Goal: Information Seeking & Learning: Learn about a topic

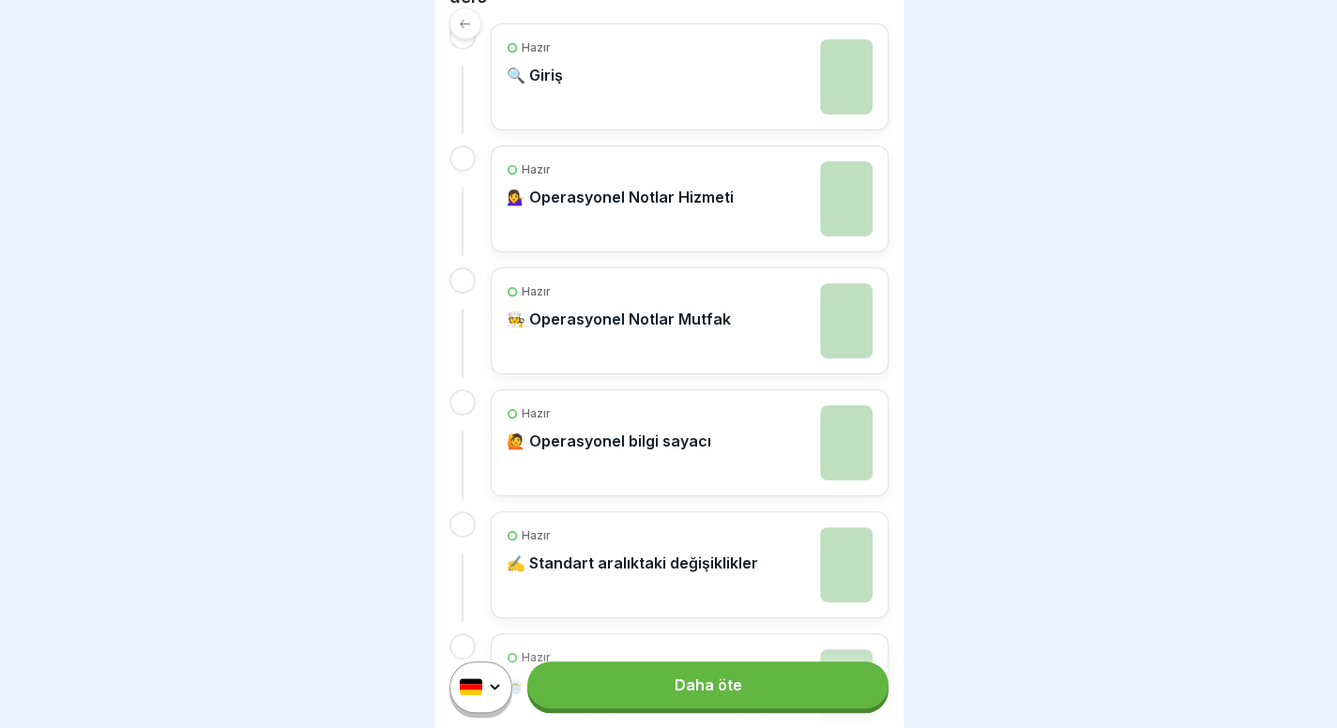
scroll to position [304, 0]
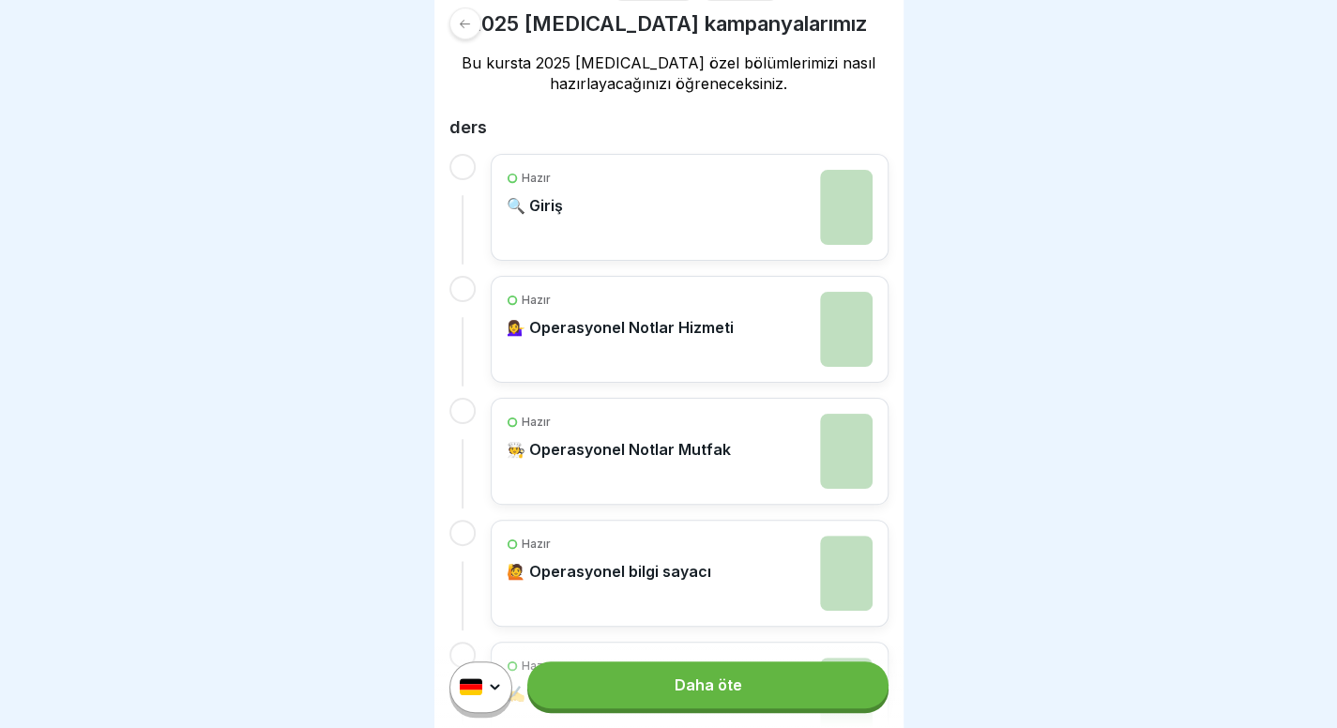
click at [724, 694] on font "Daha öte" at bounding box center [708, 685] width 68 height 19
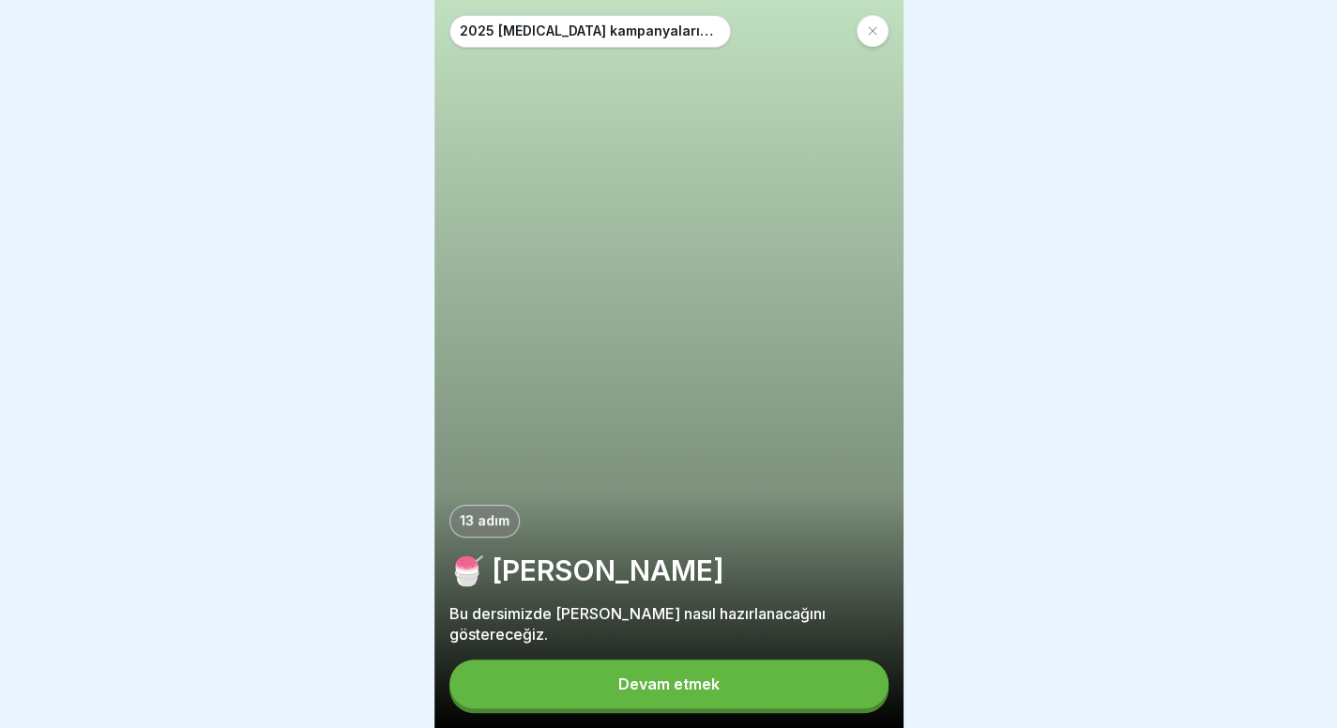
click at [695, 692] on button "Devam etmek" at bounding box center [669, 684] width 439 height 49
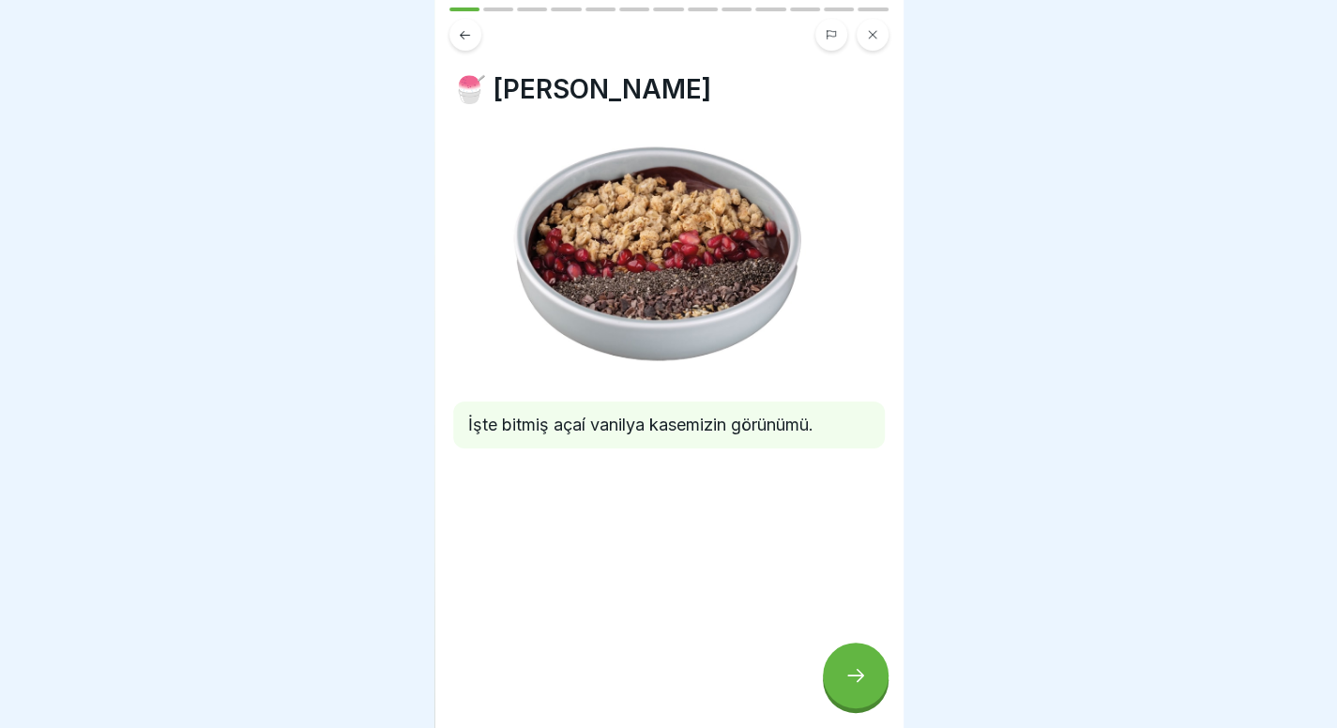
click at [865, 701] on div at bounding box center [856, 676] width 66 height 66
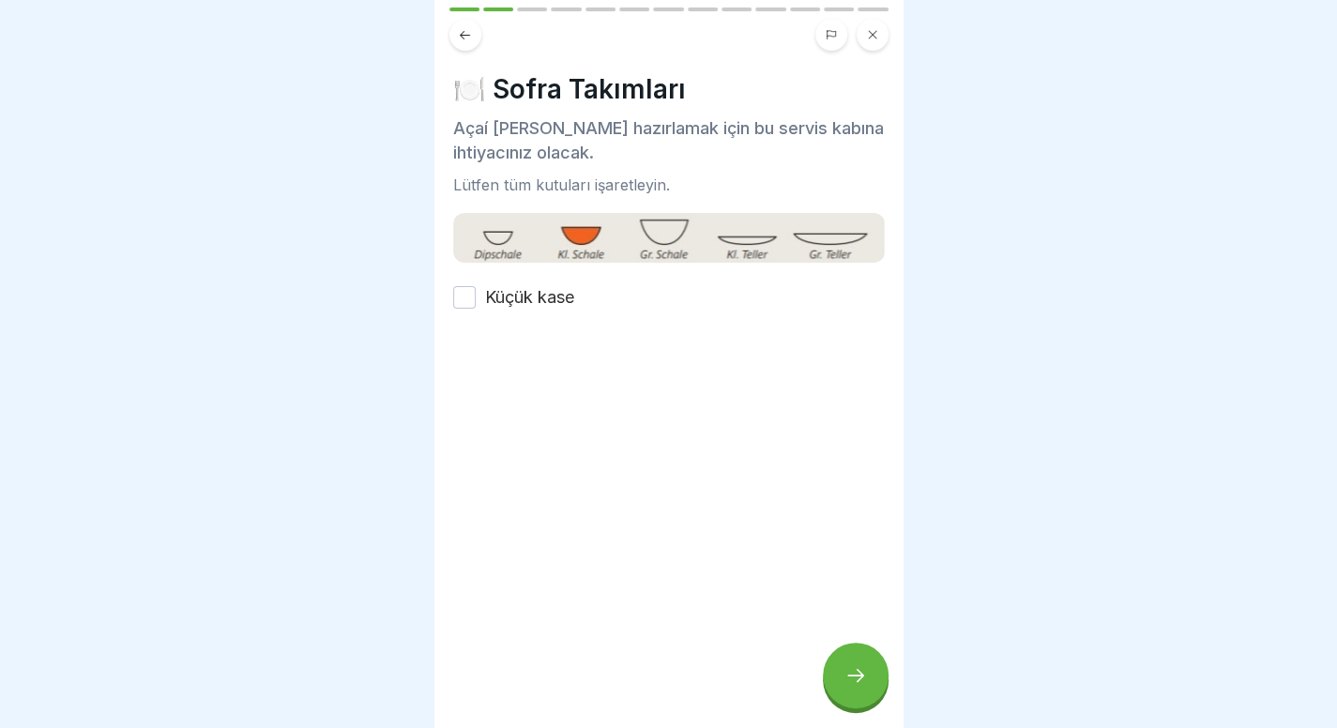
click at [529, 301] on font "Küçük kase" at bounding box center [529, 297] width 89 height 20
click at [476, 301] on button "Küçük kase" at bounding box center [464, 297] width 23 height 23
click at [856, 670] on div at bounding box center [856, 676] width 66 height 66
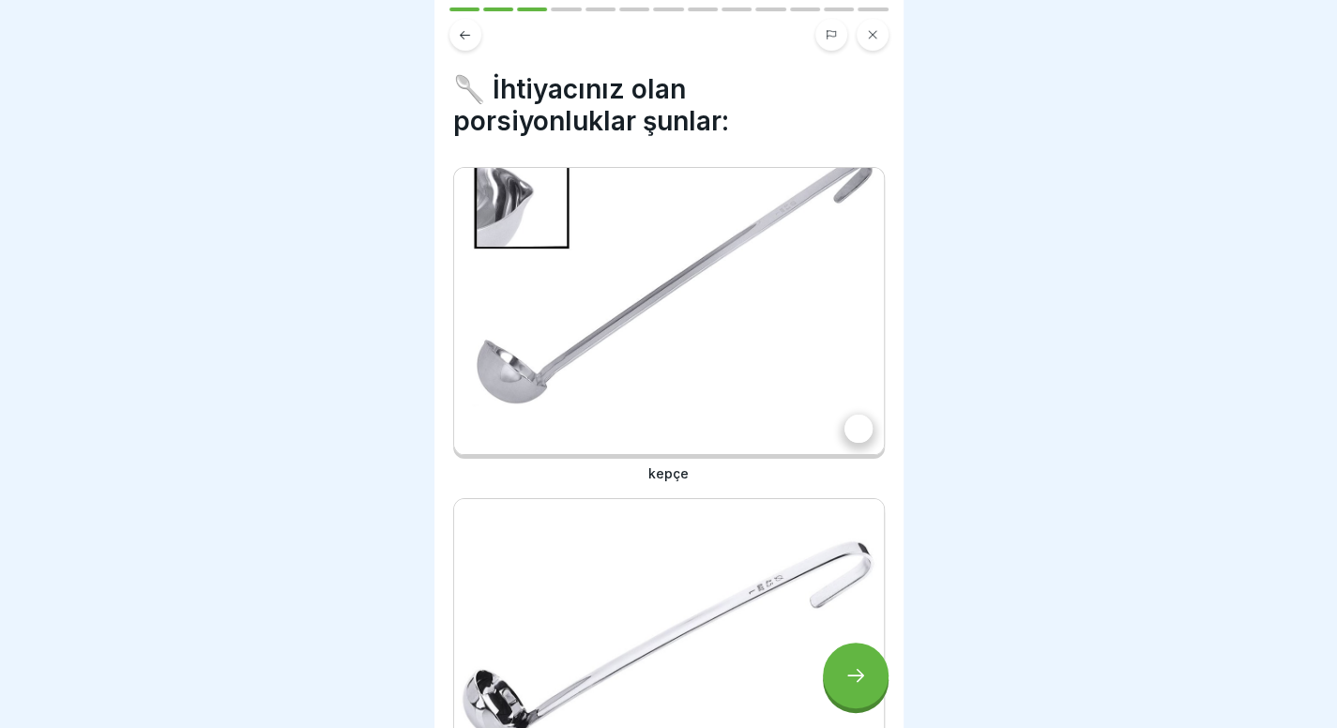
click at [667, 282] on img at bounding box center [669, 311] width 430 height 286
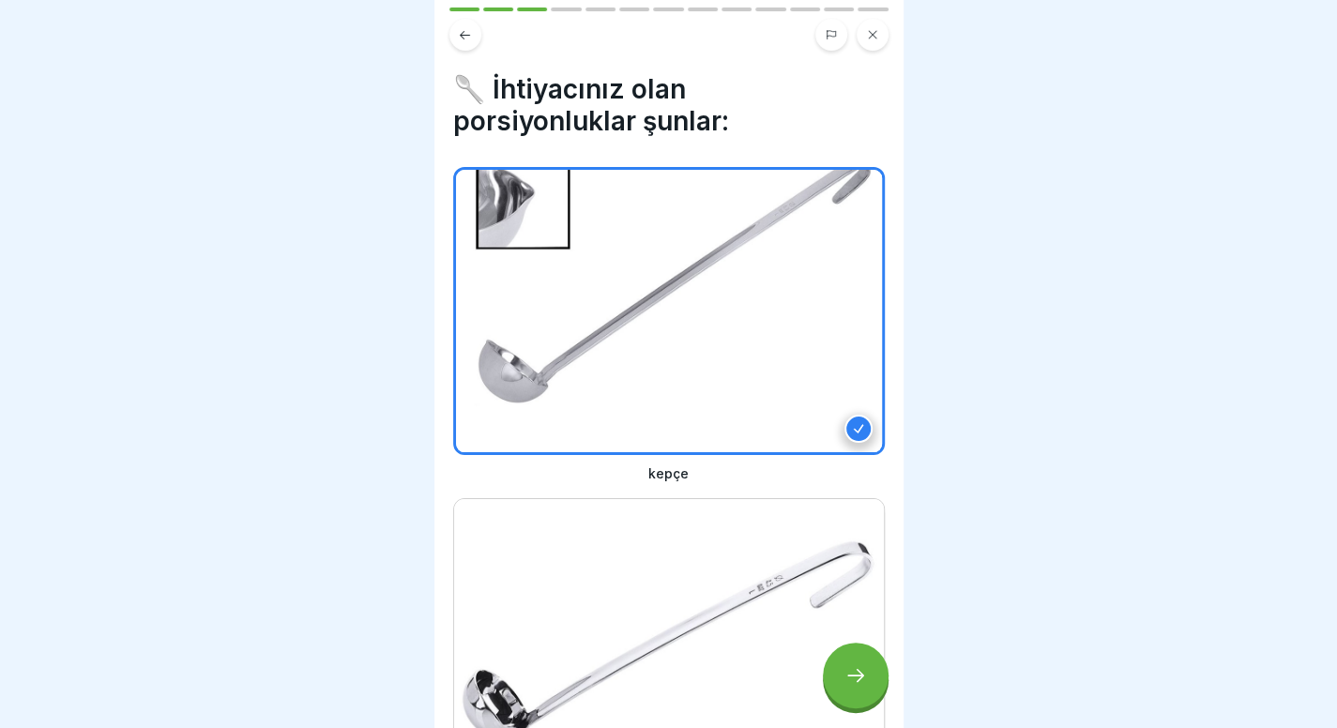
click at [656, 506] on img at bounding box center [669, 642] width 430 height 286
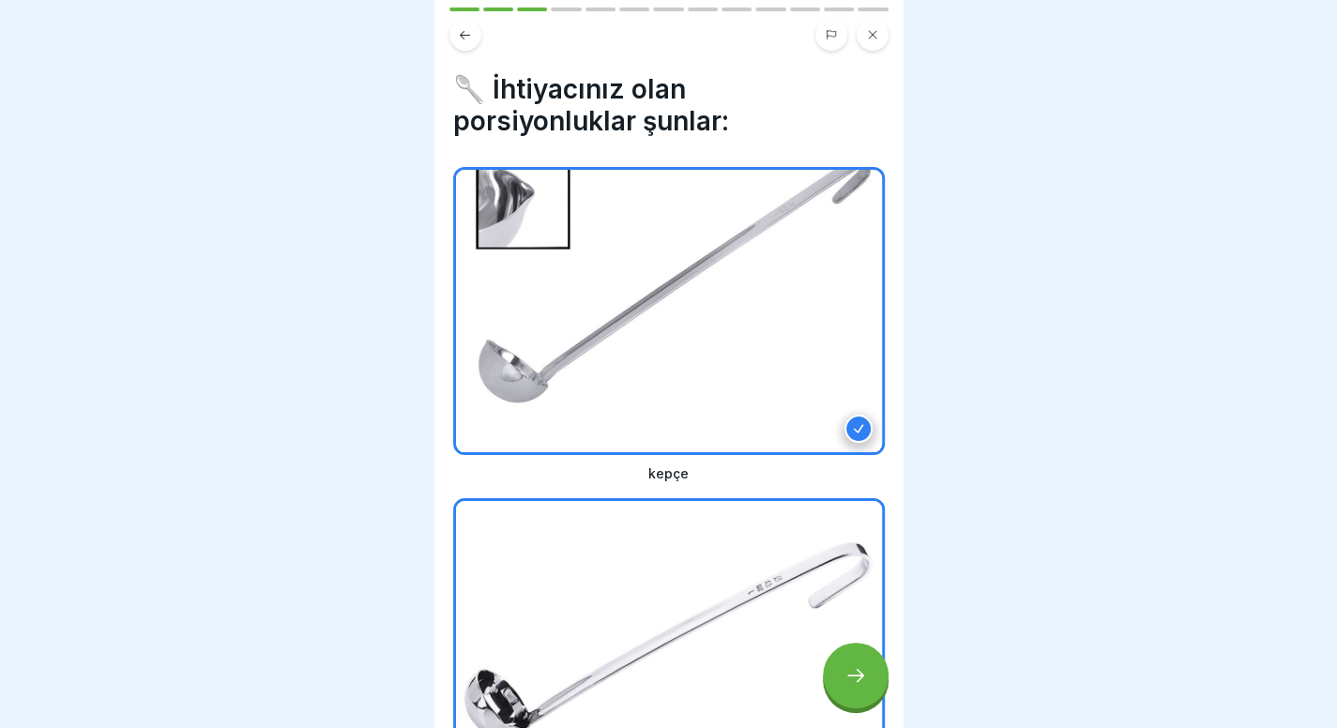
scroll to position [178, 0]
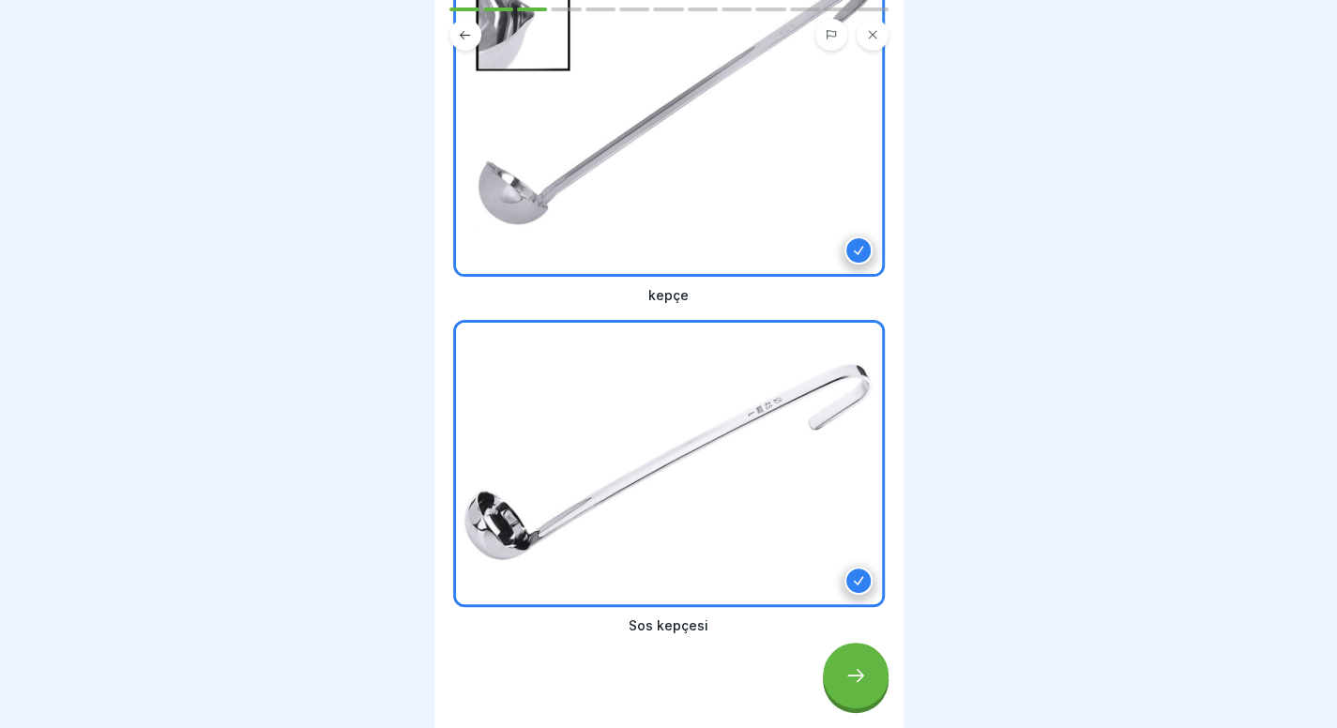
click at [852, 708] on div at bounding box center [856, 676] width 66 height 66
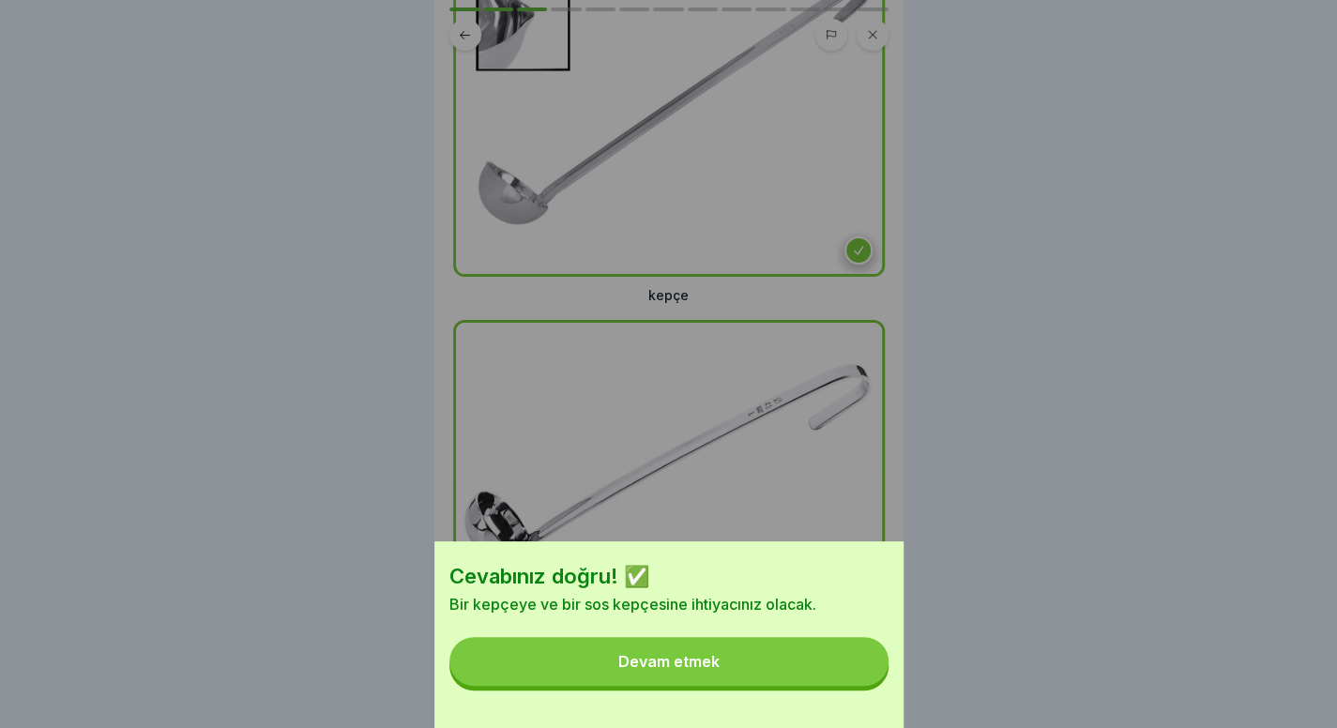
click at [729, 658] on button "Devam etmek" at bounding box center [669, 661] width 439 height 49
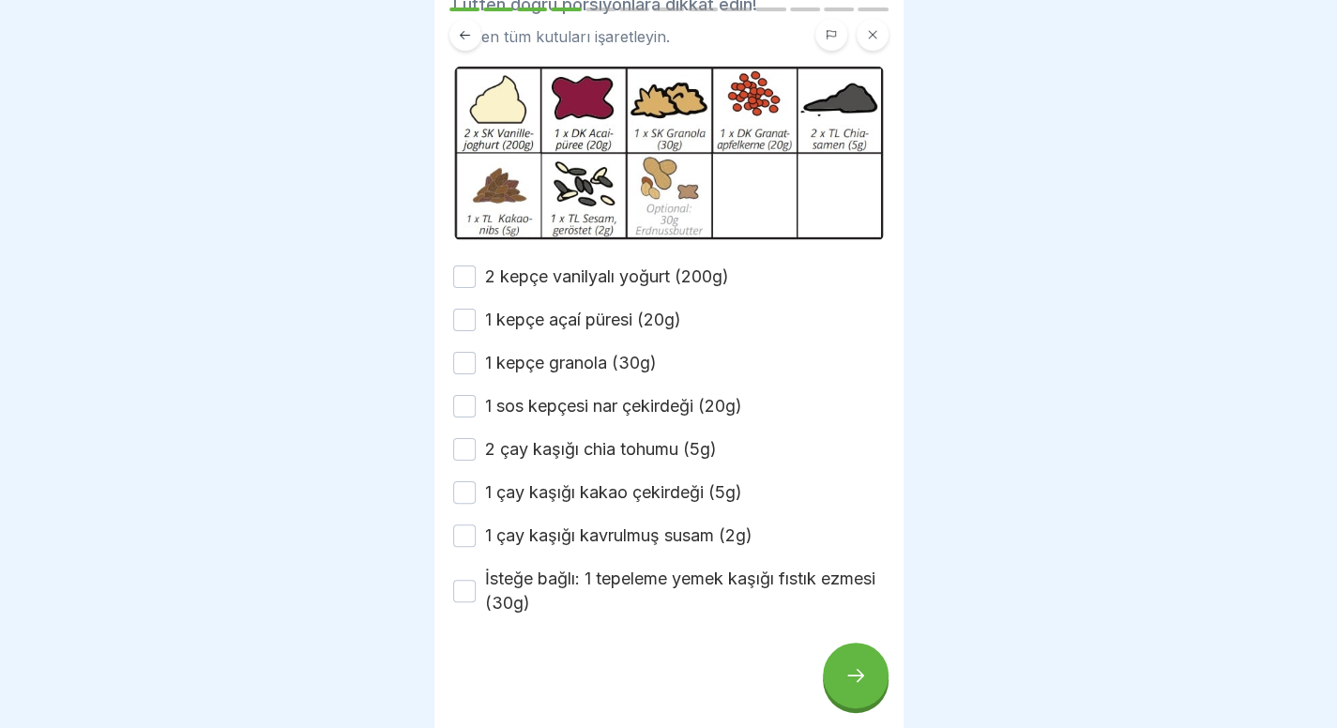
scroll to position [119, 0]
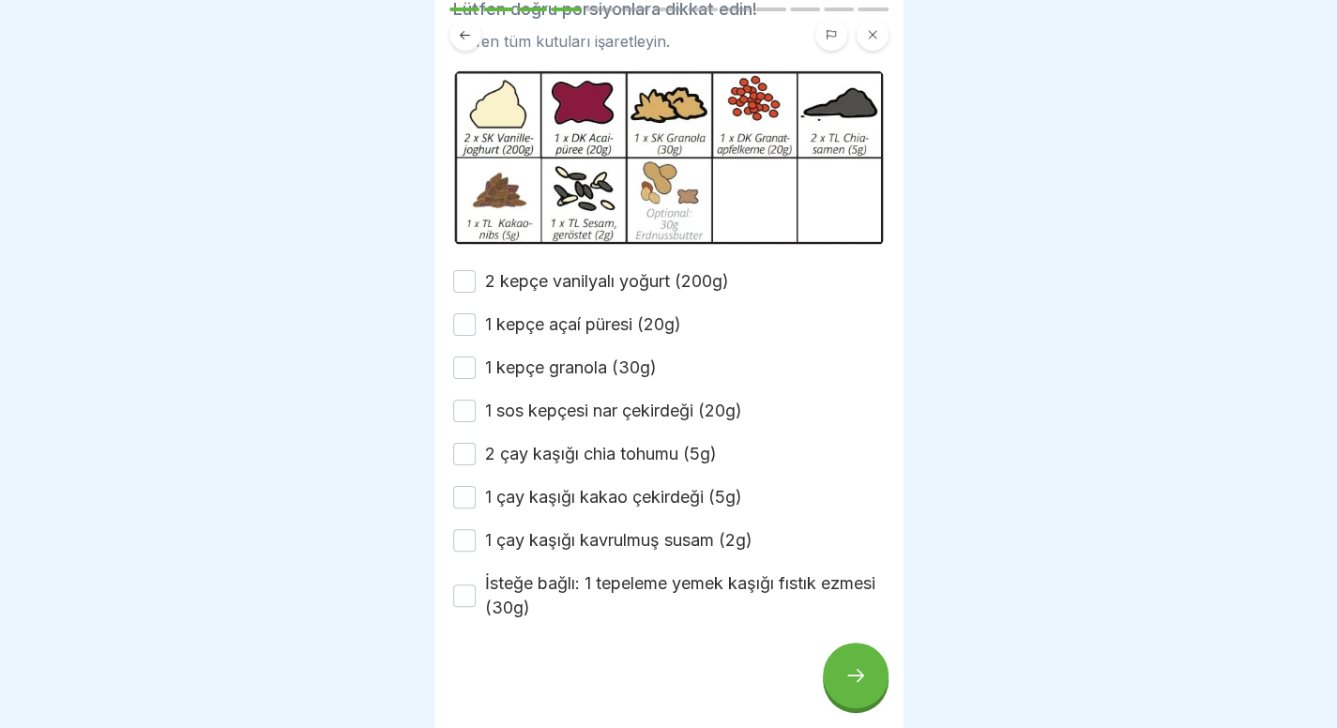
click at [633, 291] on font "2 kepçe vanilyalı yoğurt (200g)" at bounding box center [607, 281] width 244 height 20
click at [476, 293] on button "2 kepçe vanilyalı yoğurt (200g)" at bounding box center [464, 281] width 23 height 23
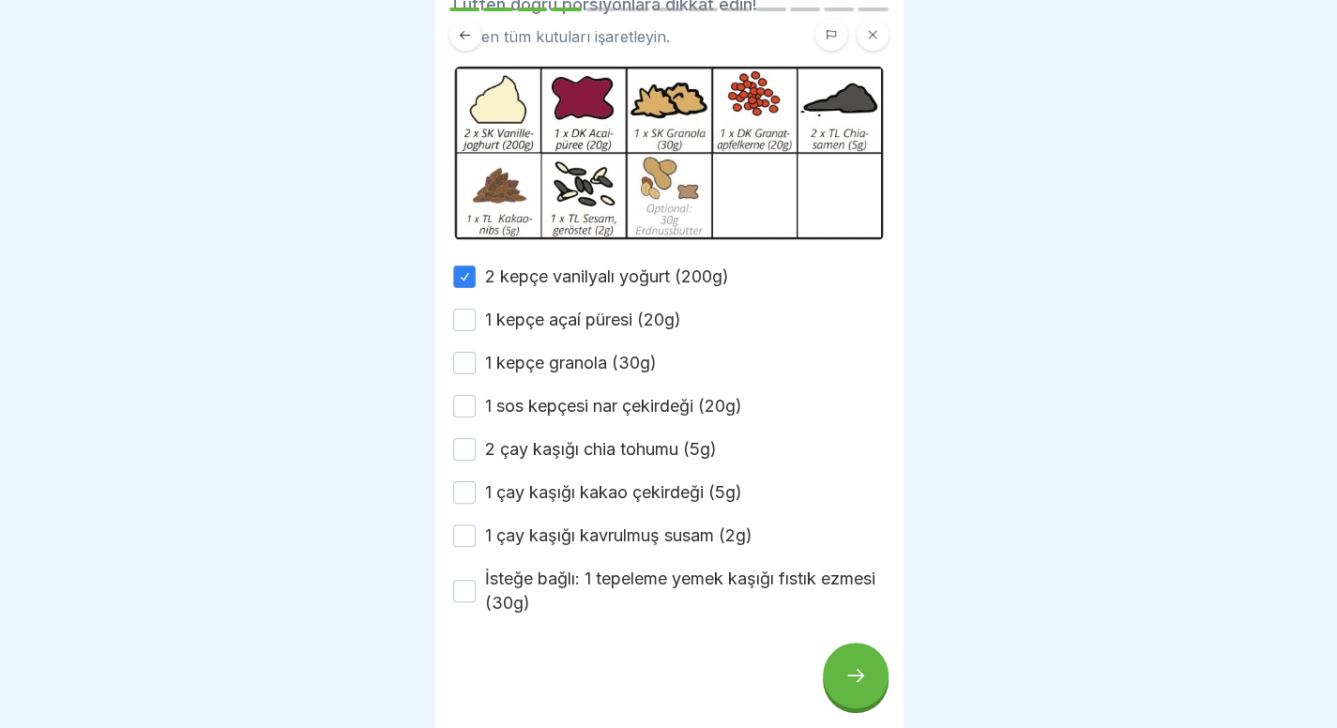
click at [633, 314] on font "1 kepçe açaí püresi (20g)" at bounding box center [583, 320] width 196 height 20
click at [476, 314] on button "1 kepçe açaí püresi (20g)" at bounding box center [464, 320] width 23 height 23
click at [620, 367] on font "1 kepçe granola (30g)" at bounding box center [571, 363] width 172 height 20
click at [476, 367] on button "1 kepçe granola (30g)" at bounding box center [464, 363] width 23 height 23
click at [618, 405] on font "1 sos kepçesi nar çekirdeği (20g)" at bounding box center [613, 406] width 257 height 20
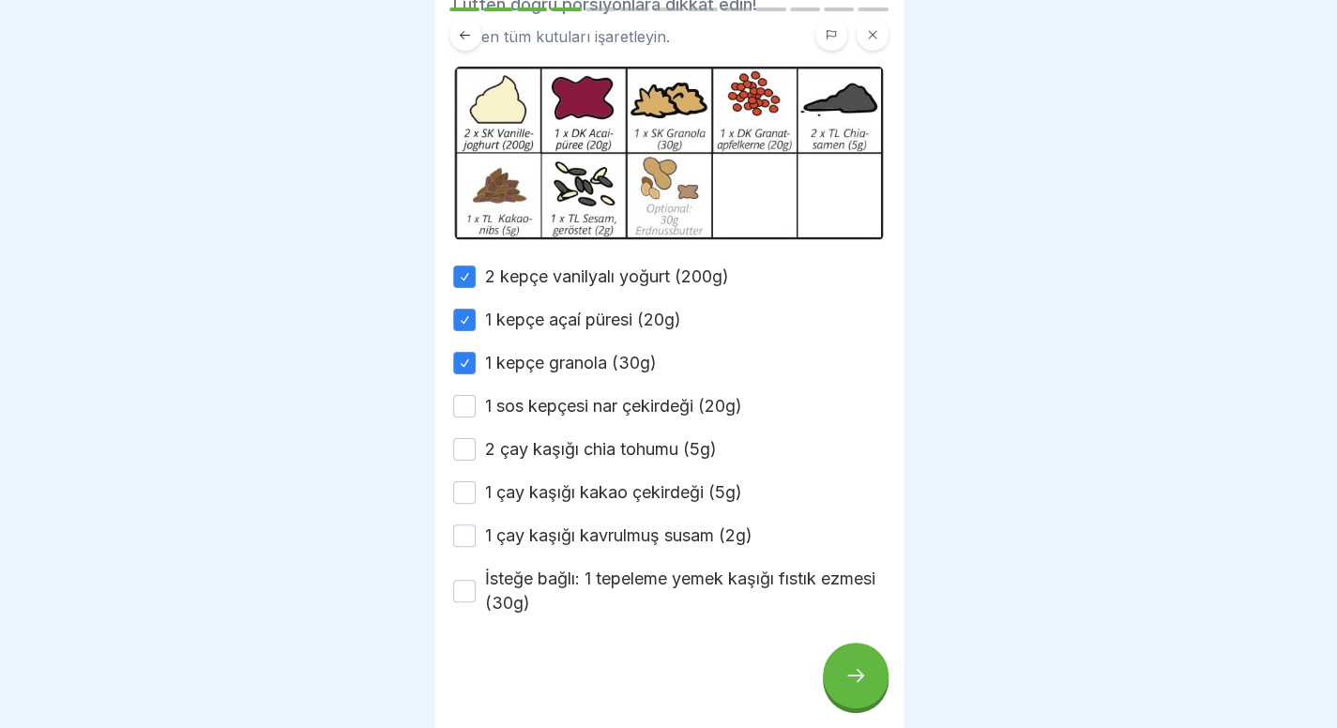
click at [476, 405] on button "1 sos kepçesi nar çekirdeği (20g)" at bounding box center [464, 406] width 23 height 23
click at [615, 429] on div "2 kepçe vanilyalı yoğurt (200g) 1 kepçe açaí püresi (20g) 1 kepçe granola (30g)…" at bounding box center [669, 440] width 432 height 351
click at [610, 446] on font "2 çay kaşığı chia tohumu (5g)" at bounding box center [601, 449] width 232 height 20
click at [476, 446] on button "2 çay kaşığı chia tohumu (5g)" at bounding box center [464, 449] width 23 height 23
click at [595, 508] on div "2 kepçe vanilyalı yoğurt (200g) 1 kepçe açaí püresi (20g) 1 kepçe granola (30g)…" at bounding box center [669, 440] width 432 height 351
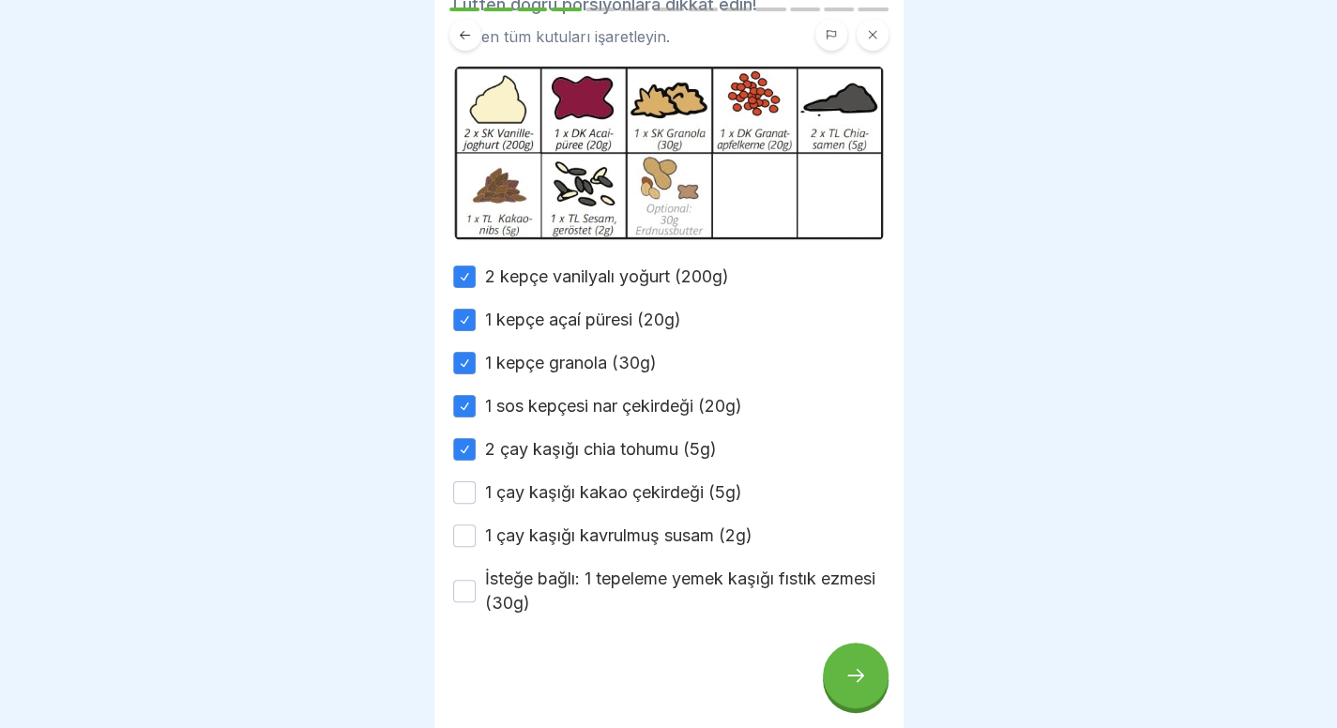
click at [615, 498] on font "1 çay kaşığı kakao çekirdeği (5g)" at bounding box center [613, 492] width 257 height 20
click at [476, 498] on button "1 çay kaşığı kakao çekirdeği (5g)" at bounding box center [464, 492] width 23 height 23
click at [608, 528] on font "1 çay kaşığı kavrulmuş susam (2g)" at bounding box center [618, 536] width 267 height 20
click at [476, 528] on button "1 çay kaşığı kavrulmuş susam (2g)" at bounding box center [464, 536] width 23 height 23
click at [584, 577] on font "İsteğe bağlı: 1 tepeleme yemek kaşığı fıstık ezmesi (30g)" at bounding box center [680, 591] width 390 height 44
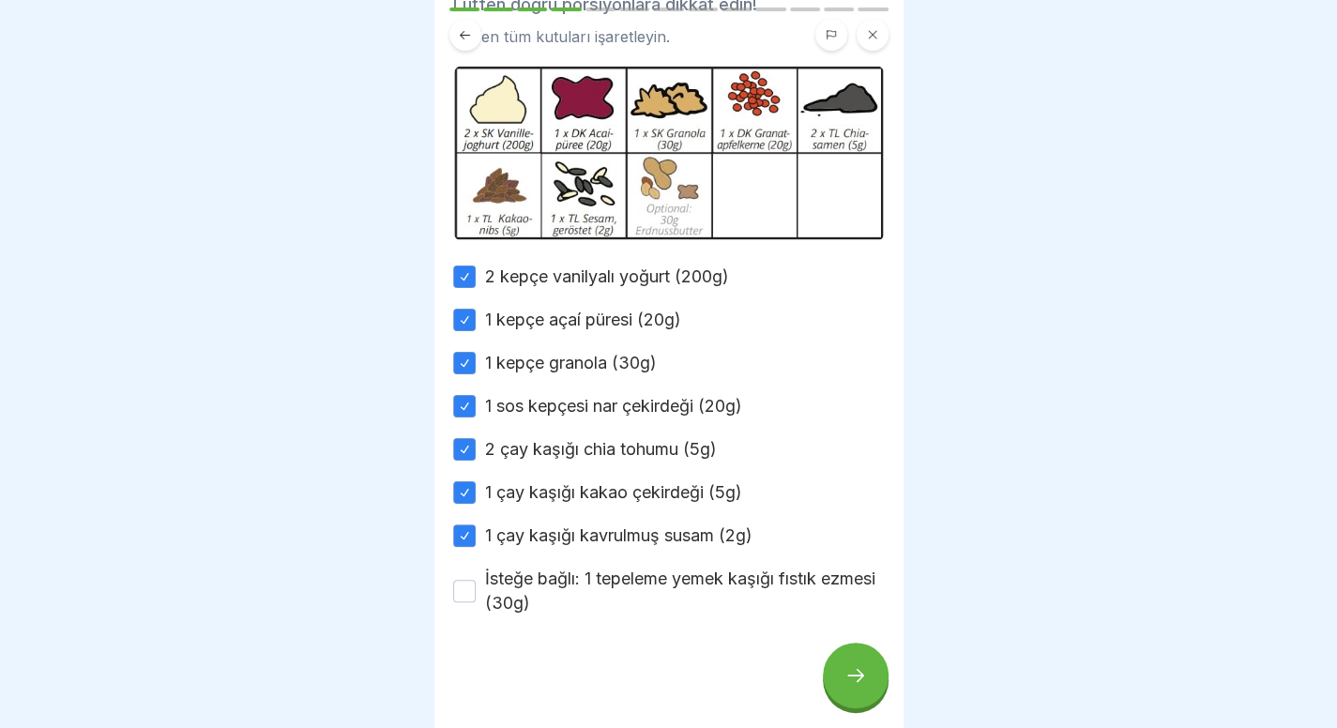
click at [476, 580] on button "İsteğe bağlı: 1 tepeleme yemek kaşığı fıstık ezmesi (30g)" at bounding box center [464, 591] width 23 height 23
click at [827, 694] on div at bounding box center [856, 676] width 66 height 66
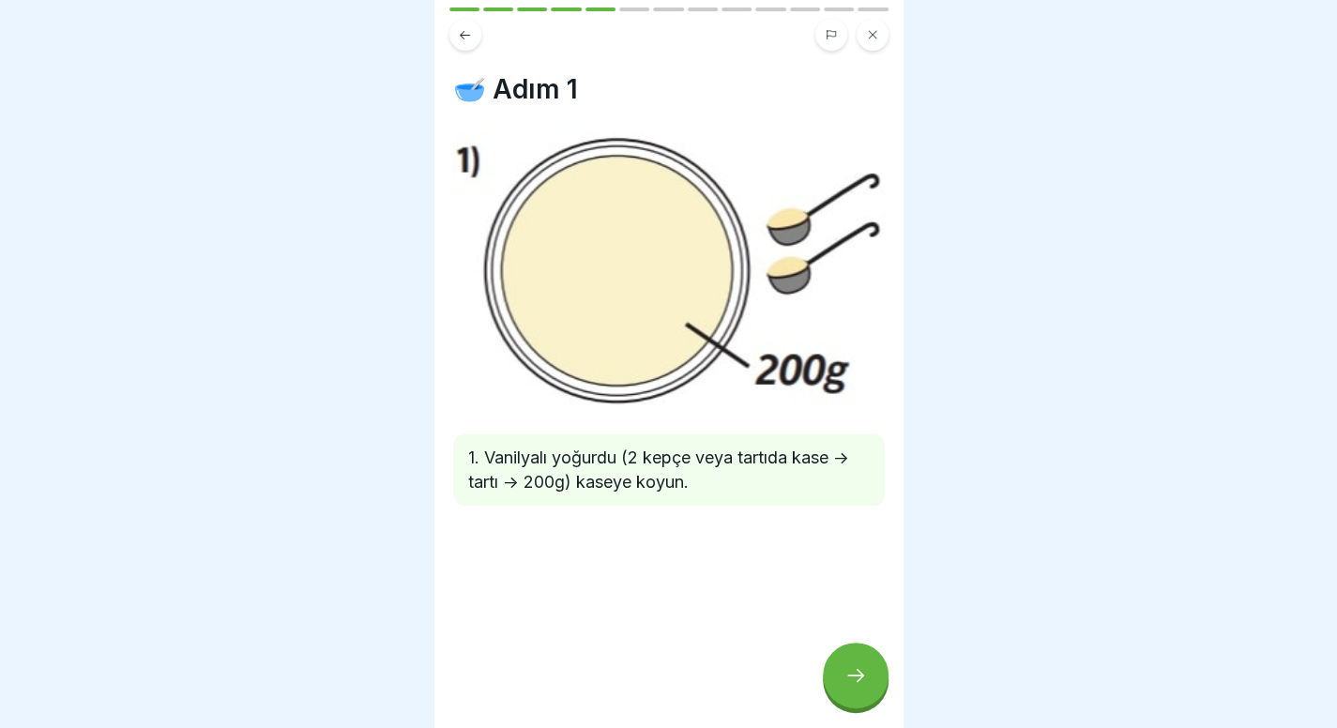
click at [867, 699] on div at bounding box center [856, 676] width 66 height 66
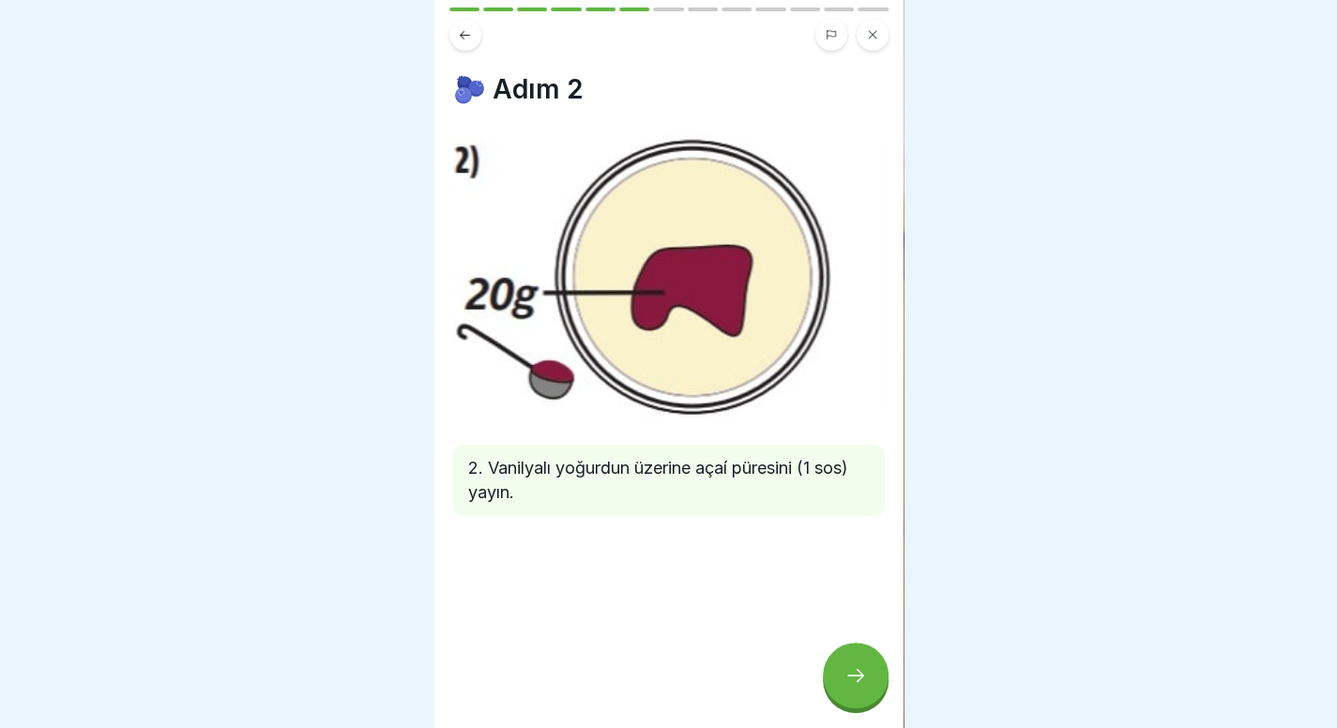
click at [861, 682] on icon at bounding box center [855, 675] width 17 height 13
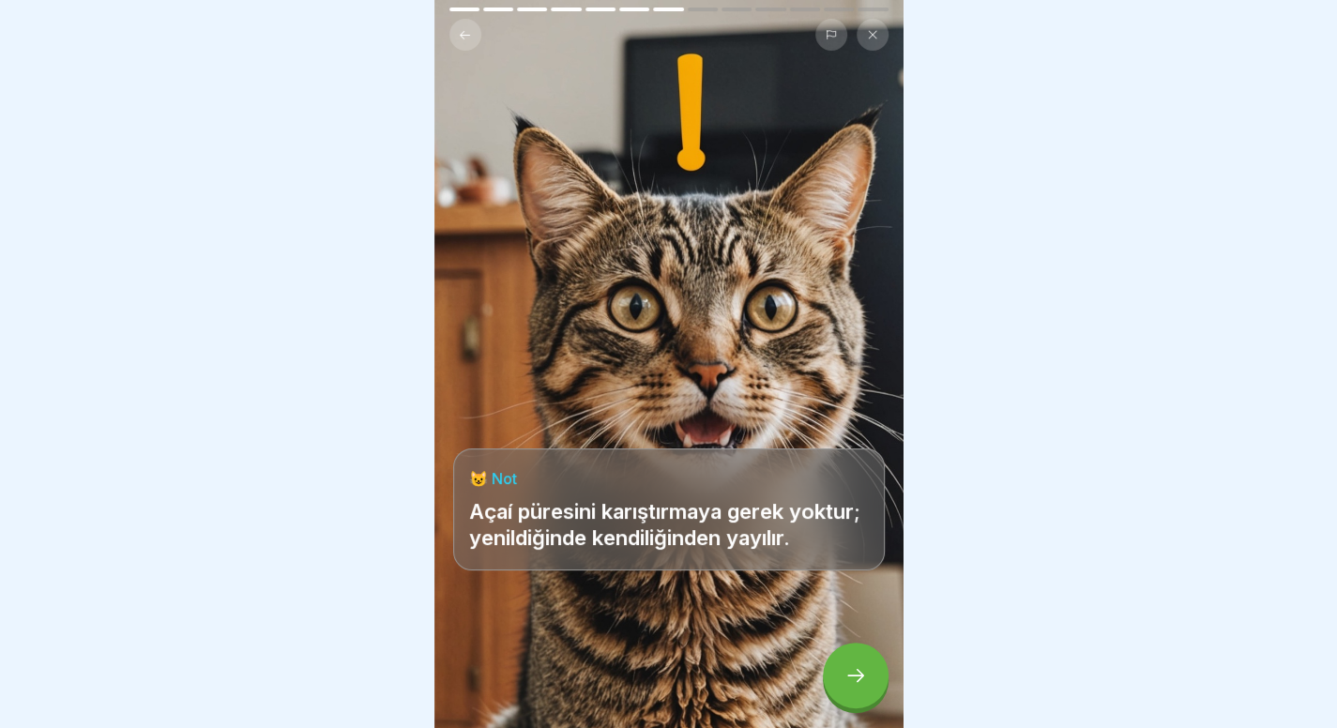
click at [861, 682] on icon at bounding box center [855, 675] width 17 height 13
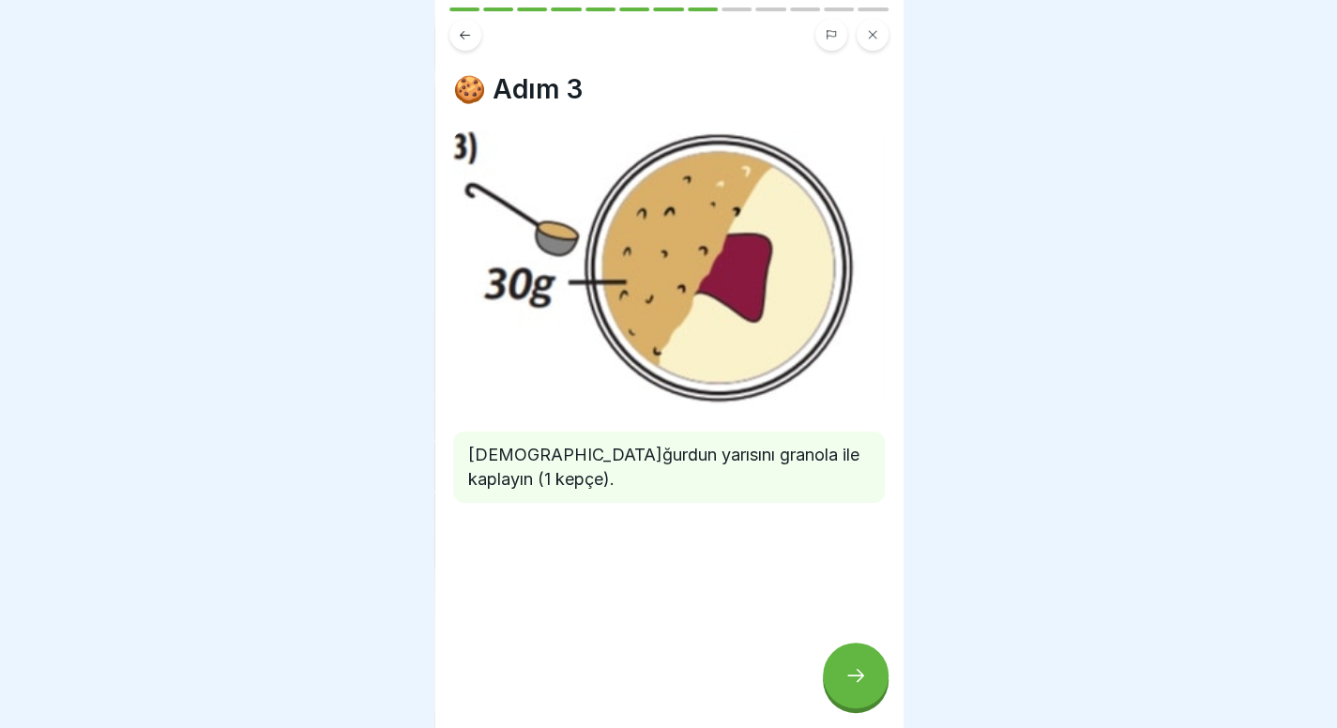
click at [861, 682] on icon at bounding box center [855, 675] width 17 height 13
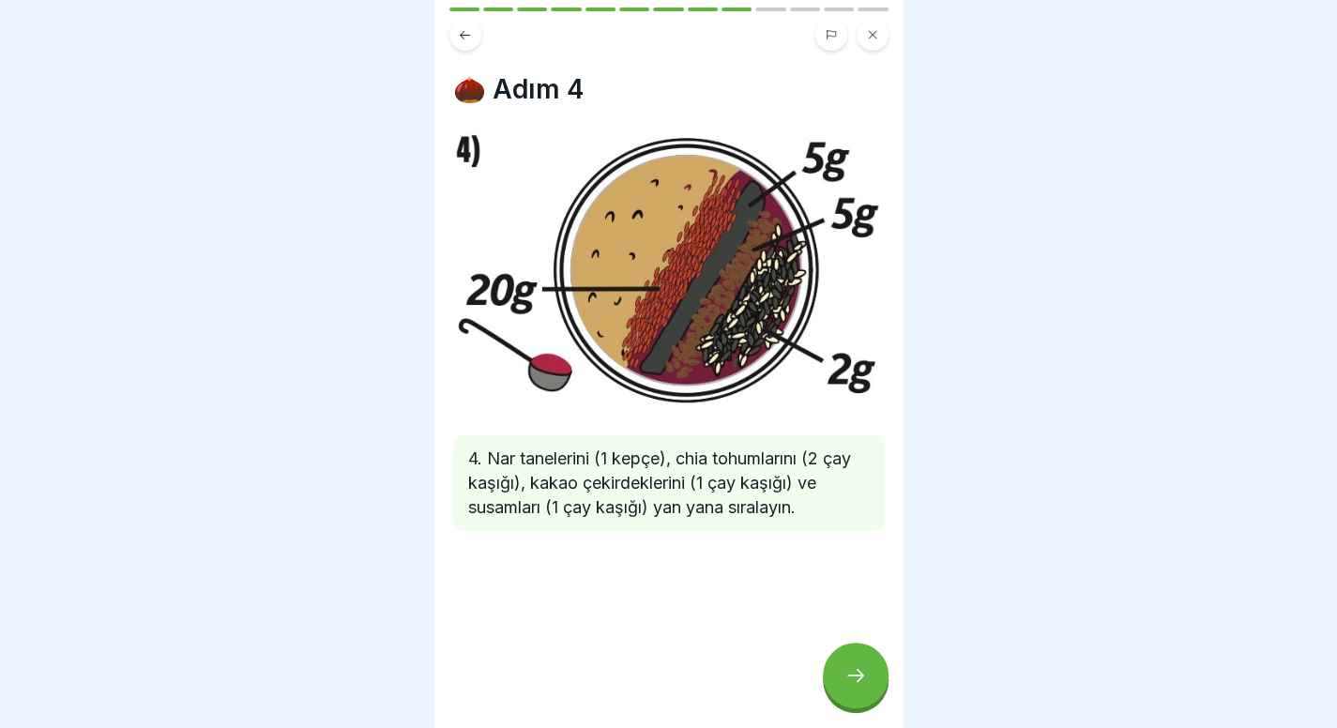
click at [863, 709] on div at bounding box center [856, 676] width 66 height 66
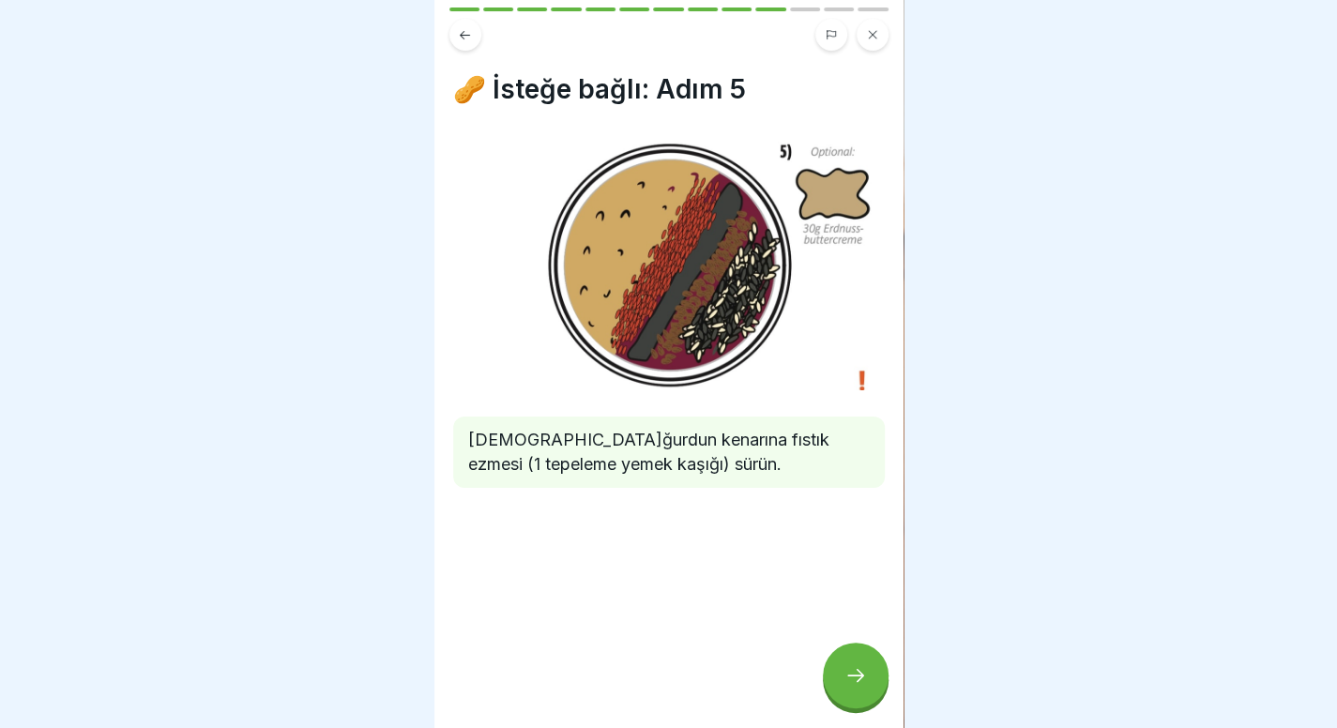
click at [860, 678] on div at bounding box center [856, 676] width 66 height 66
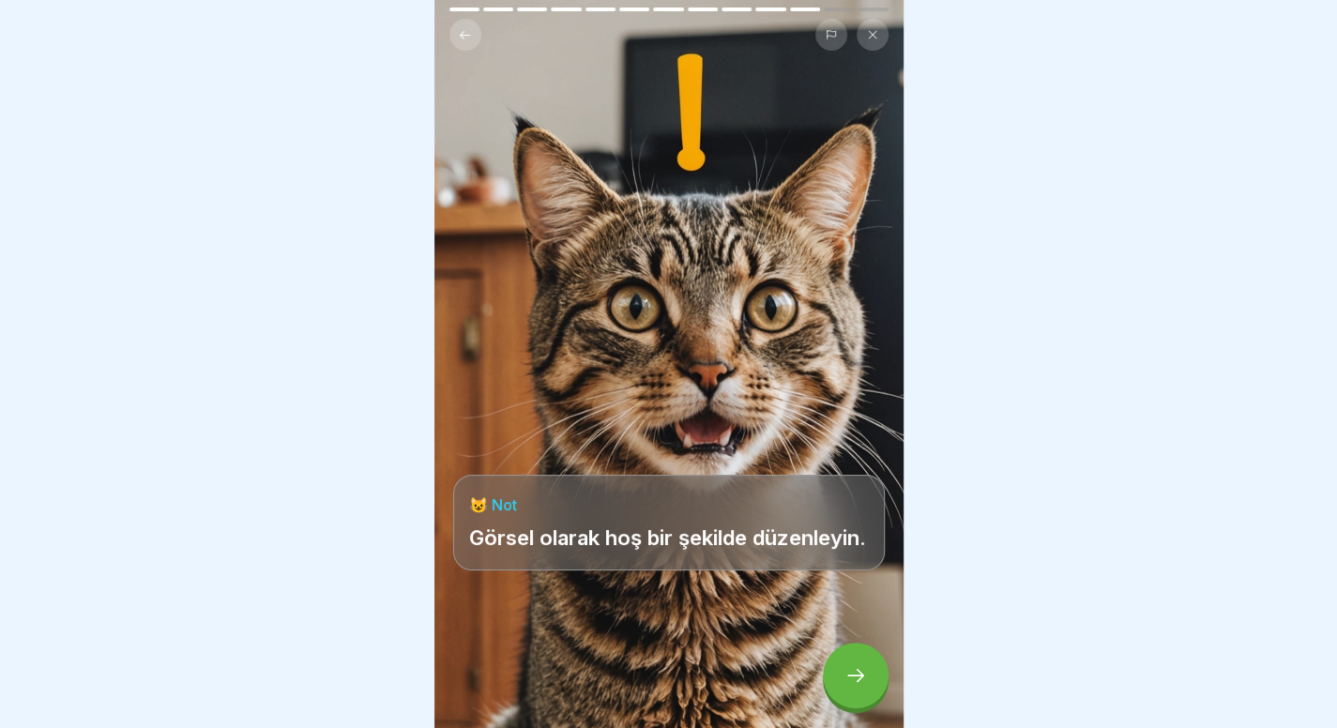
click at [860, 678] on div at bounding box center [856, 676] width 66 height 66
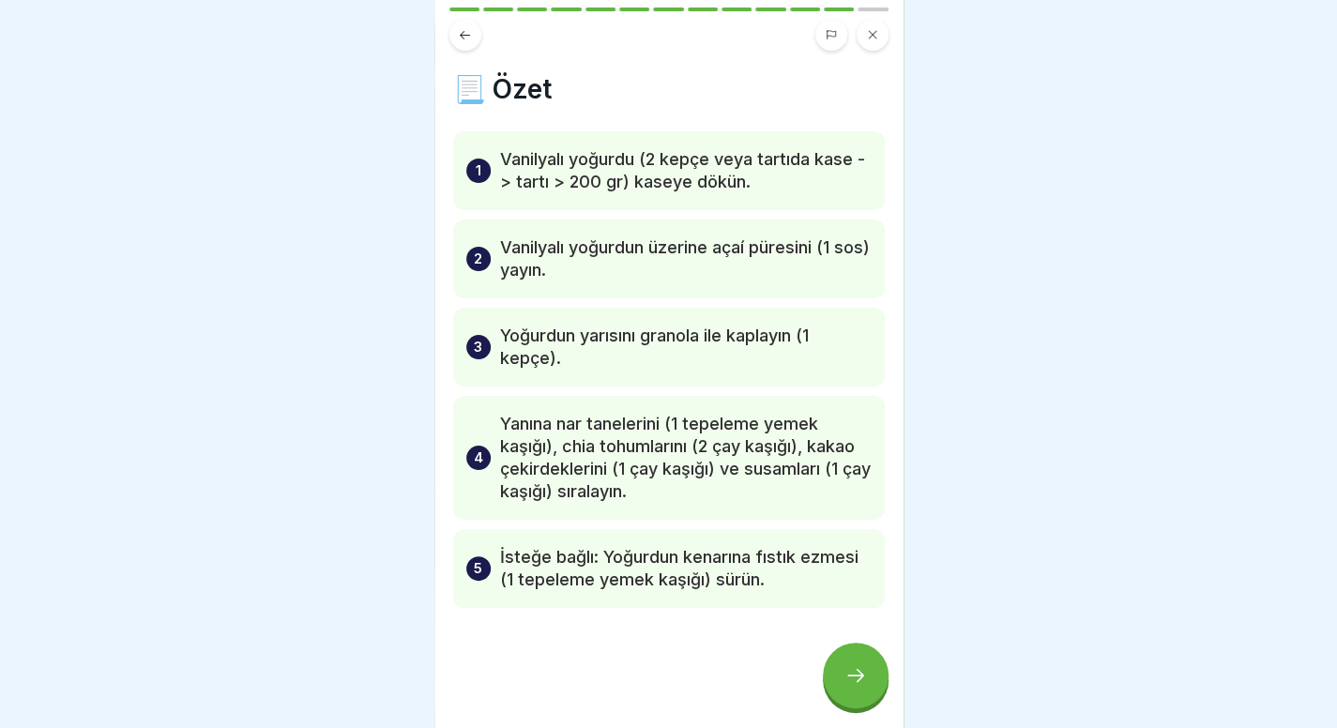
click at [871, 670] on div at bounding box center [856, 676] width 66 height 66
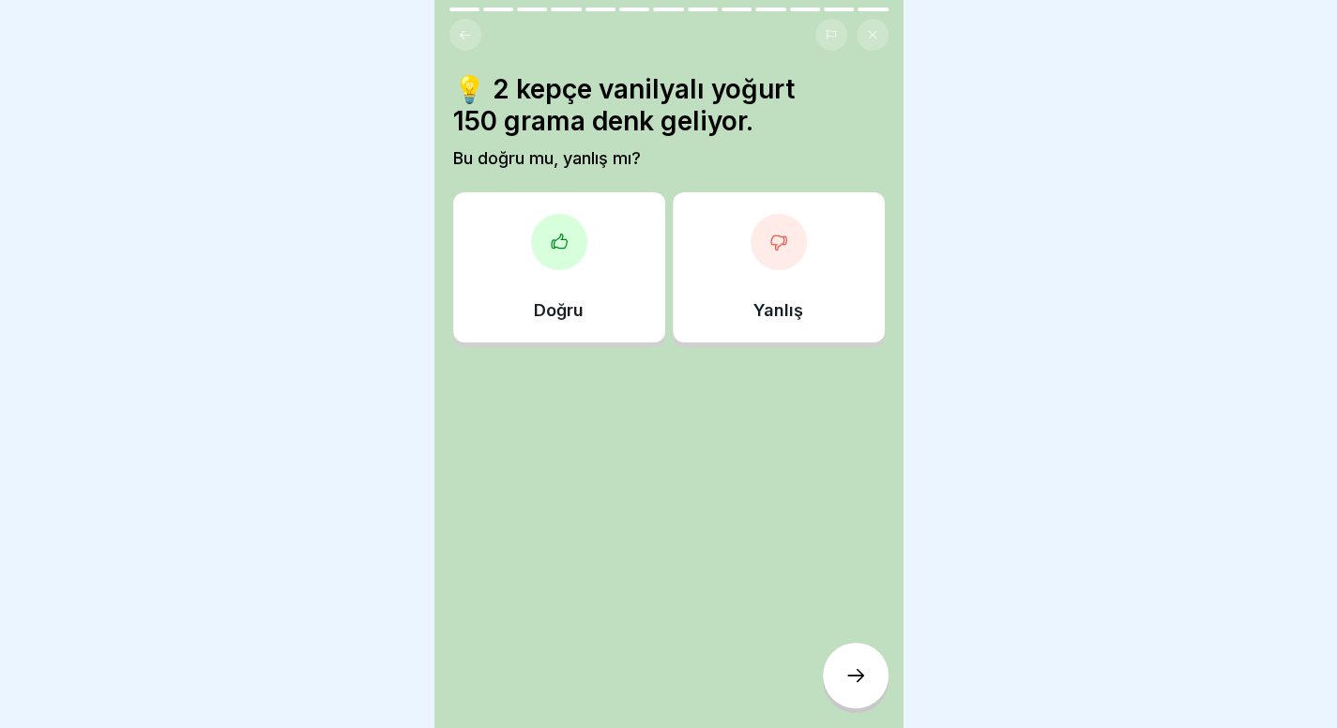
click at [454, 33] on button at bounding box center [466, 35] width 32 height 32
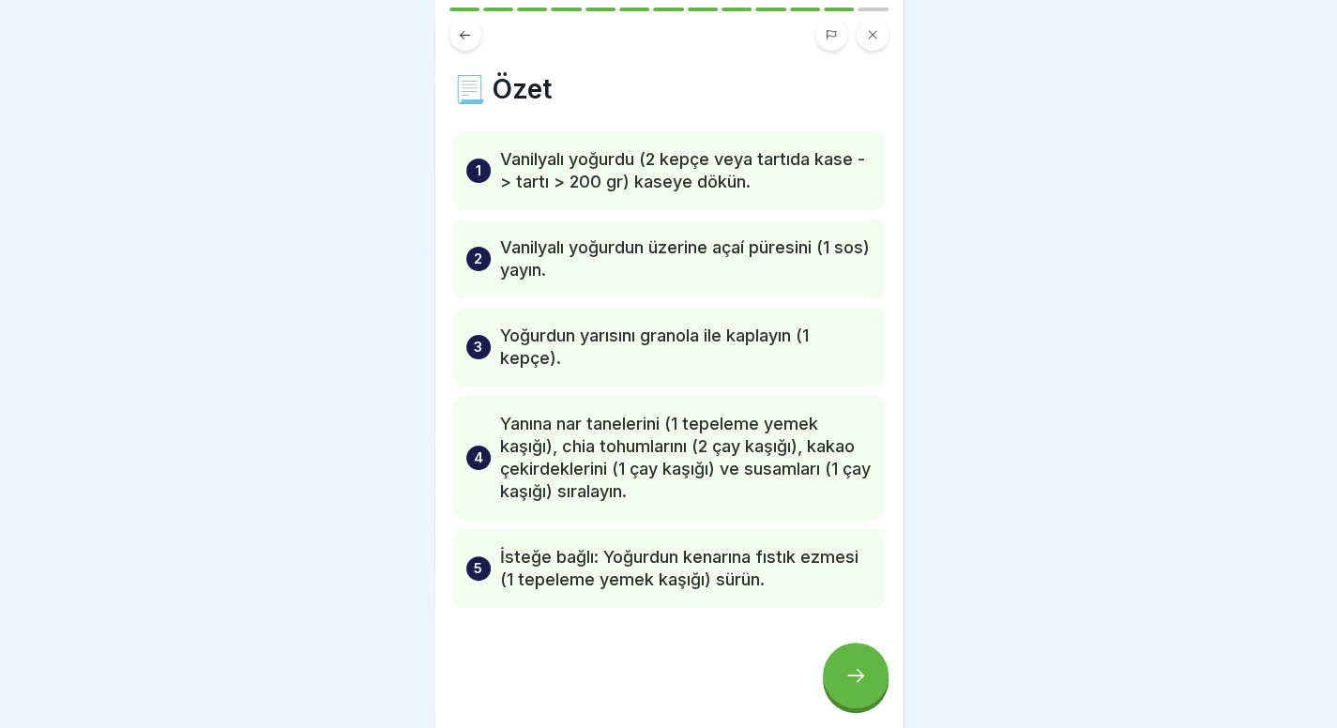
click at [831, 672] on div at bounding box center [856, 676] width 66 height 66
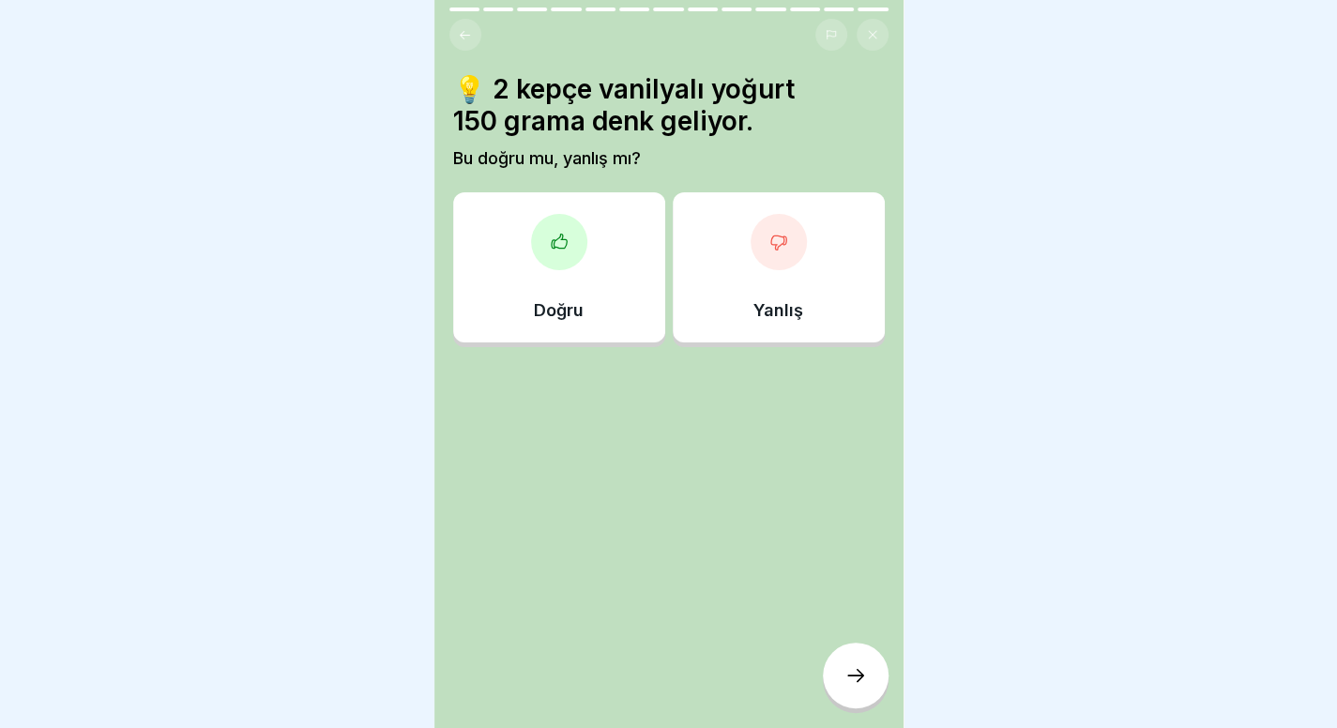
click at [796, 207] on div "Yanlış" at bounding box center [779, 267] width 212 height 150
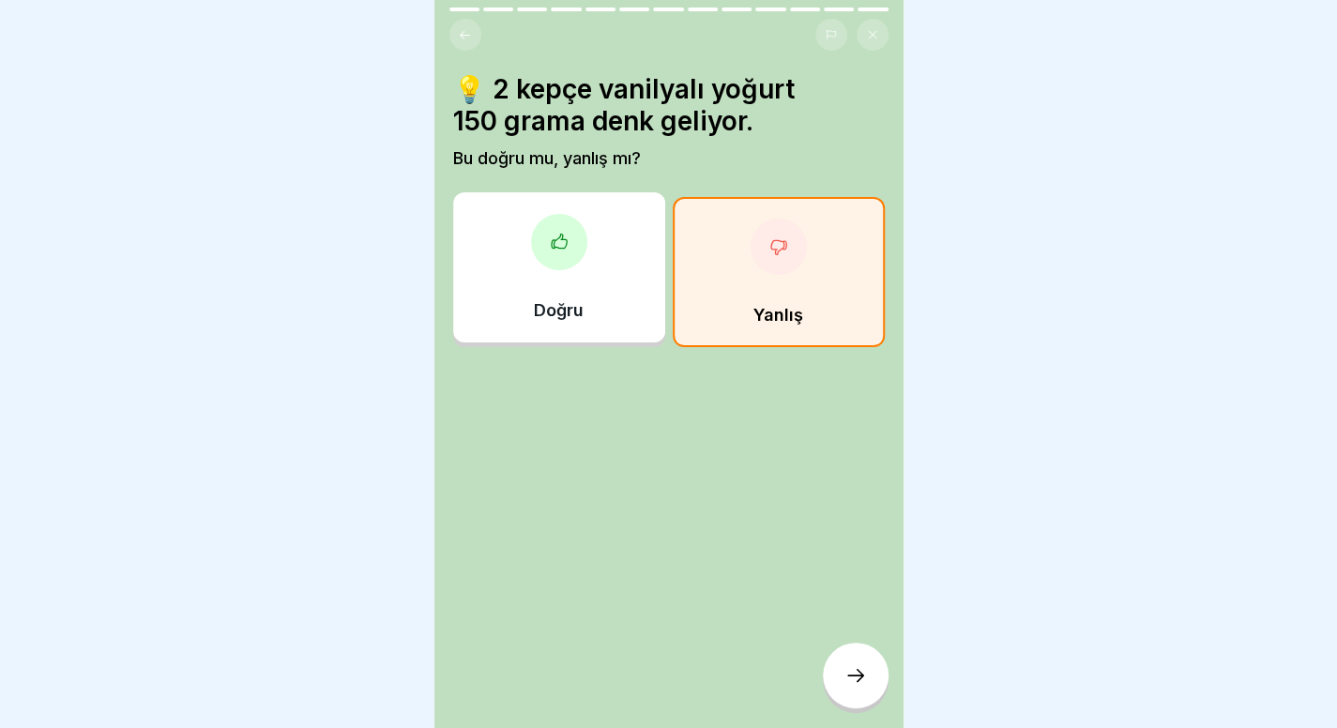
click at [854, 679] on div at bounding box center [856, 676] width 66 height 66
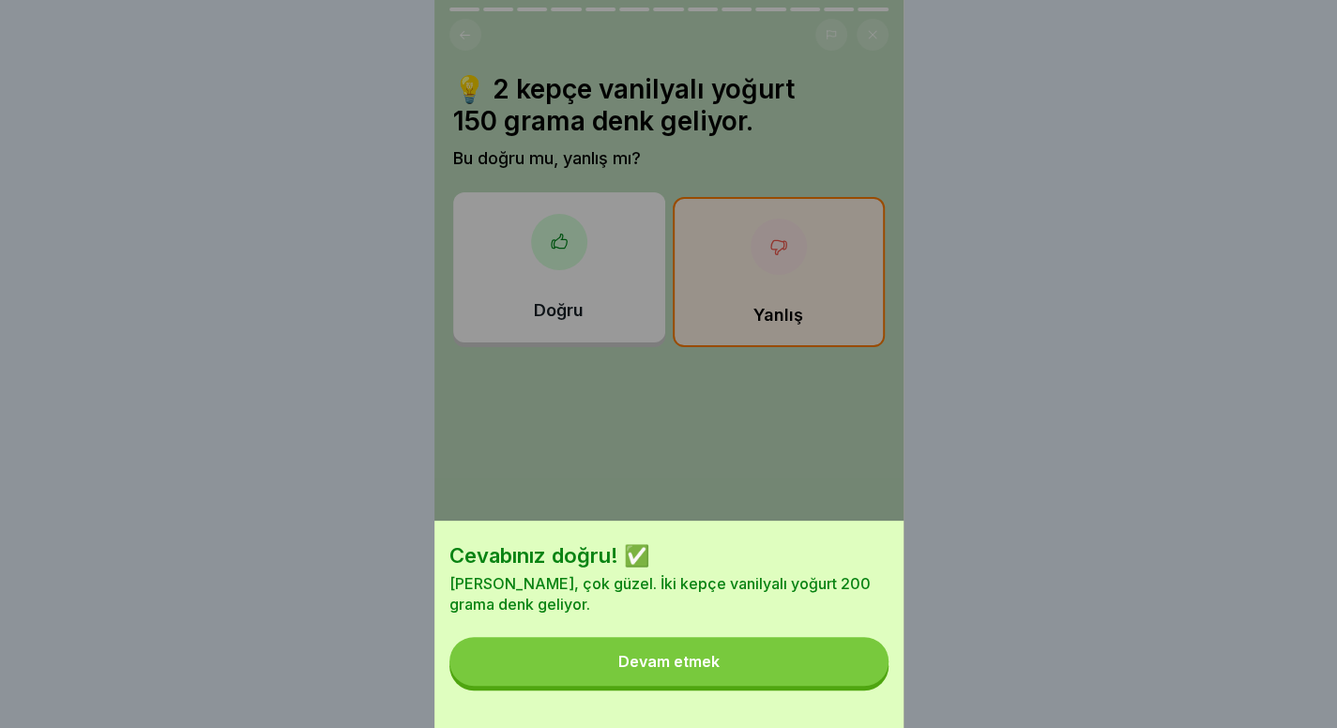
click at [854, 679] on button "Devam etmek" at bounding box center [669, 661] width 439 height 49
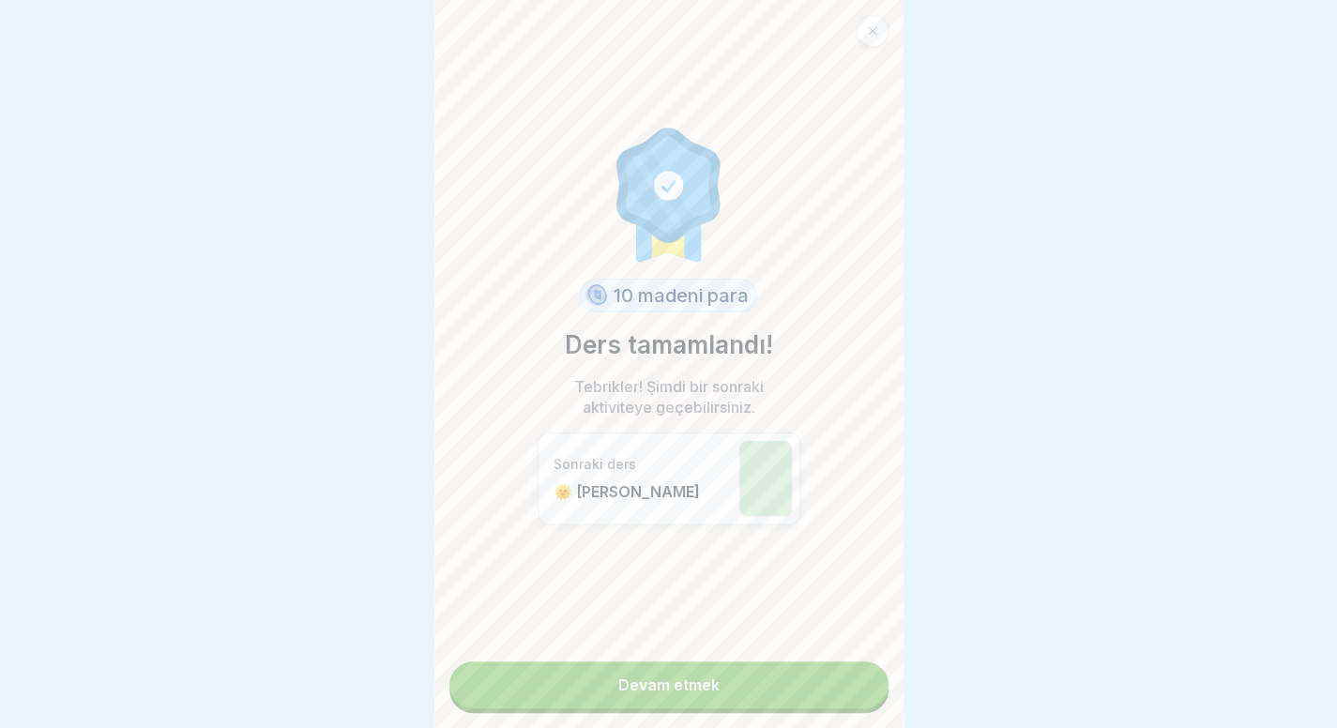
click at [854, 679] on link "Devam etmek" at bounding box center [669, 685] width 439 height 47
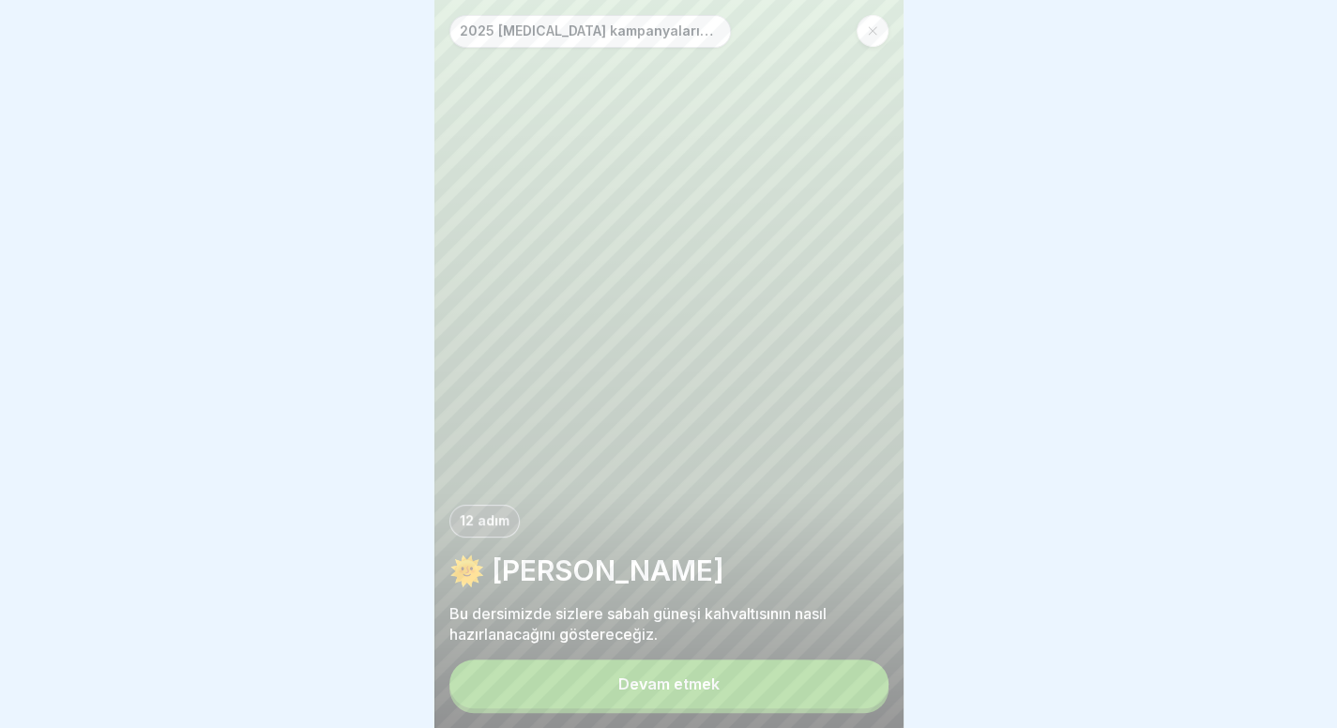
click at [786, 684] on button "Devam etmek" at bounding box center [669, 684] width 439 height 49
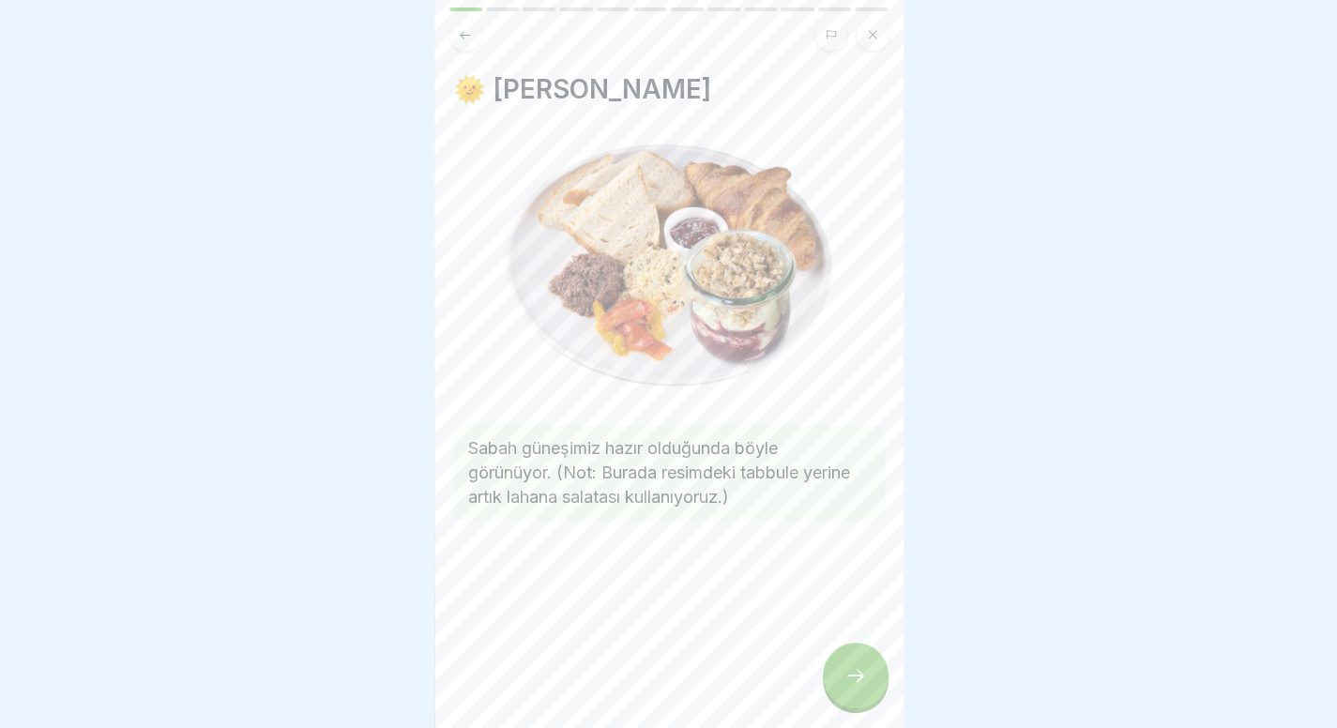
click at [858, 703] on div at bounding box center [856, 676] width 66 height 66
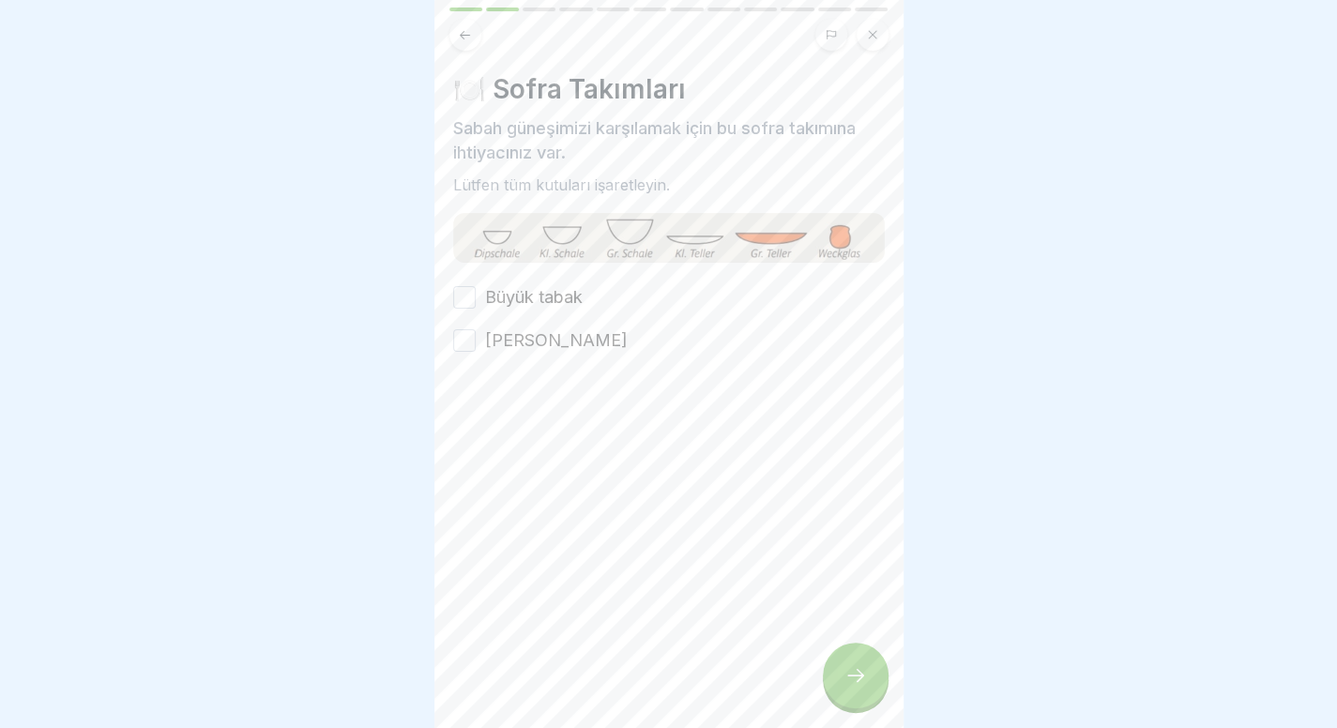
click at [461, 280] on div "🍽️ Sofra Takımları Sabah güneşimizi karşılamak için bu sofra takımına ihtiyacın…" at bounding box center [669, 213] width 432 height 280
click at [465, 290] on button "Büyük tabak" at bounding box center [464, 297] width 23 height 23
click at [468, 329] on button "Mason kavanozu" at bounding box center [464, 340] width 23 height 23
click at [843, 698] on div at bounding box center [856, 676] width 66 height 66
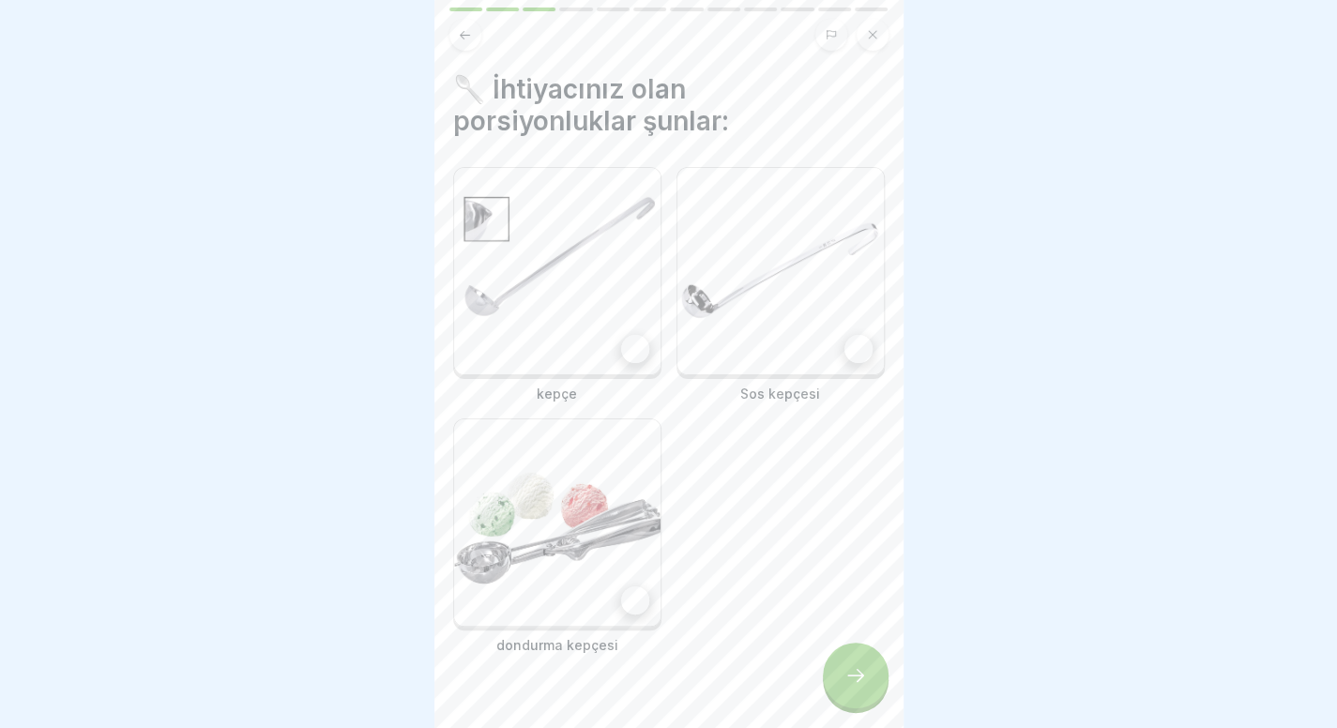
click at [585, 325] on img at bounding box center [557, 271] width 206 height 206
click at [557, 535] on img at bounding box center [557, 523] width 206 height 206
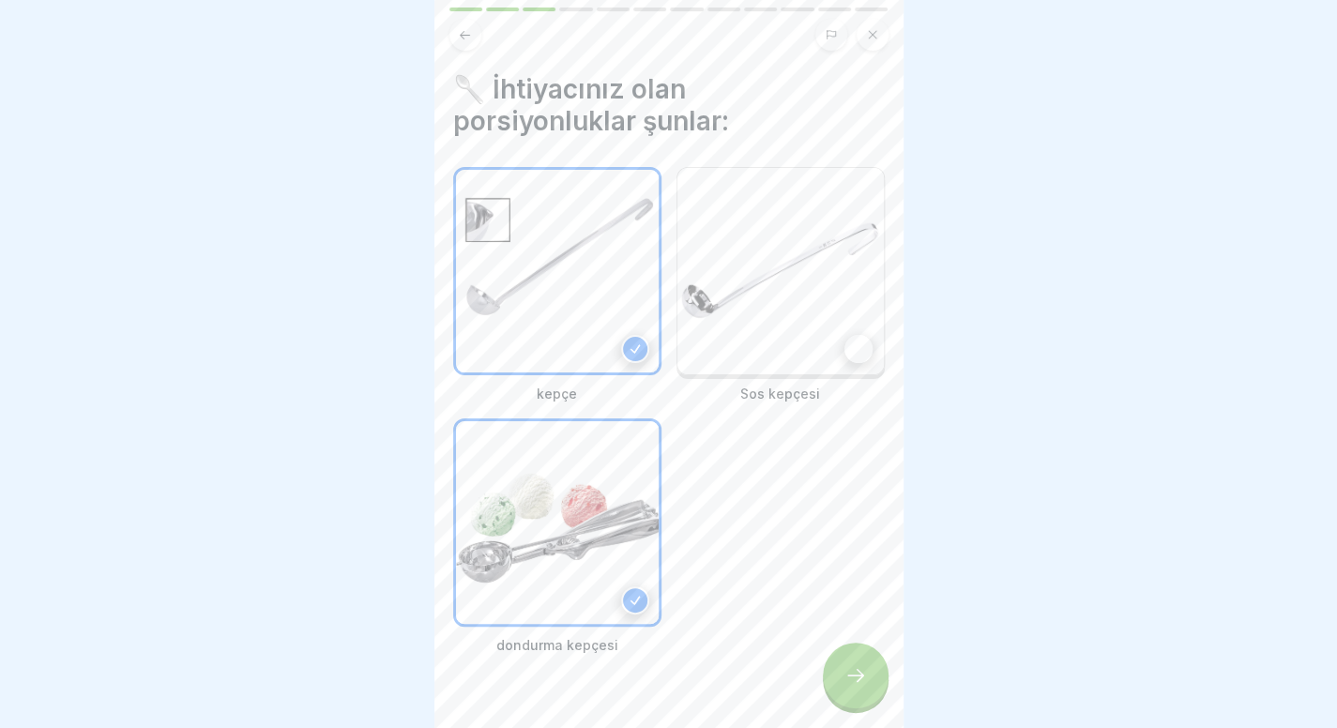
click at [749, 367] on img at bounding box center [781, 271] width 206 height 206
click at [833, 668] on div at bounding box center [856, 676] width 66 height 66
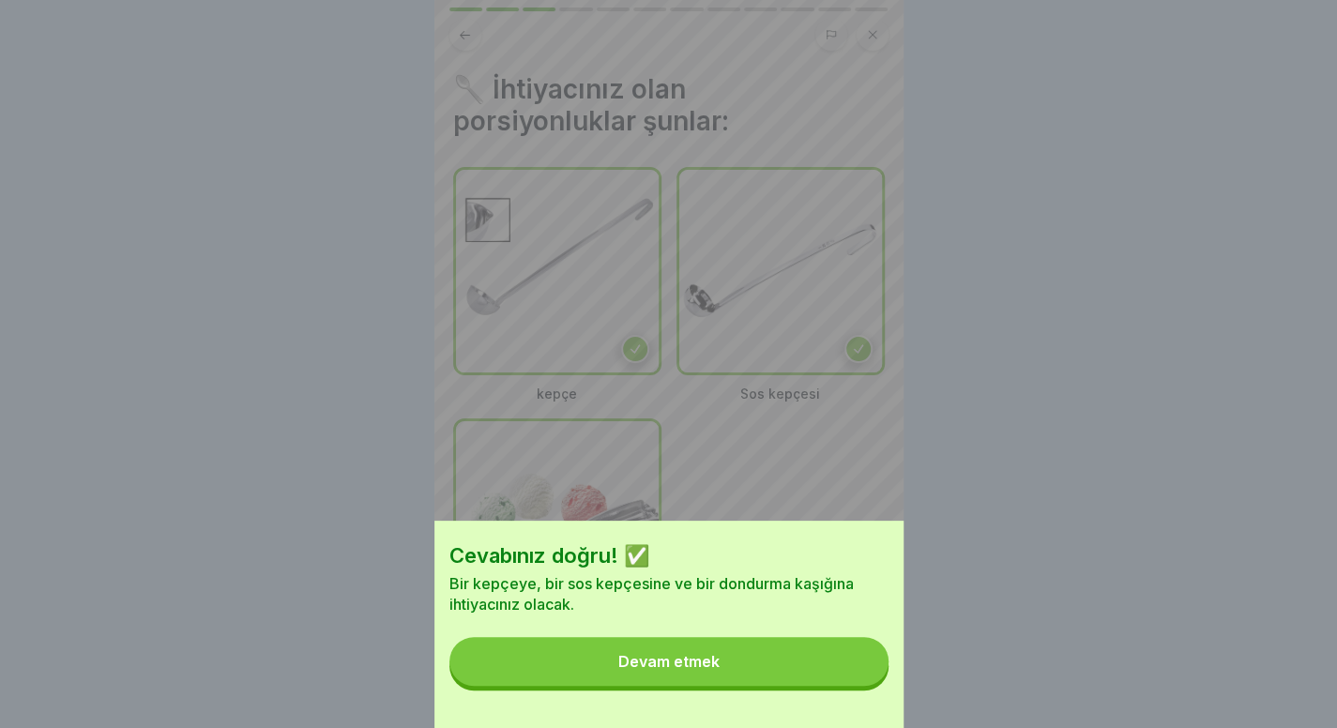
click at [679, 664] on button "Devam etmek" at bounding box center [669, 661] width 439 height 49
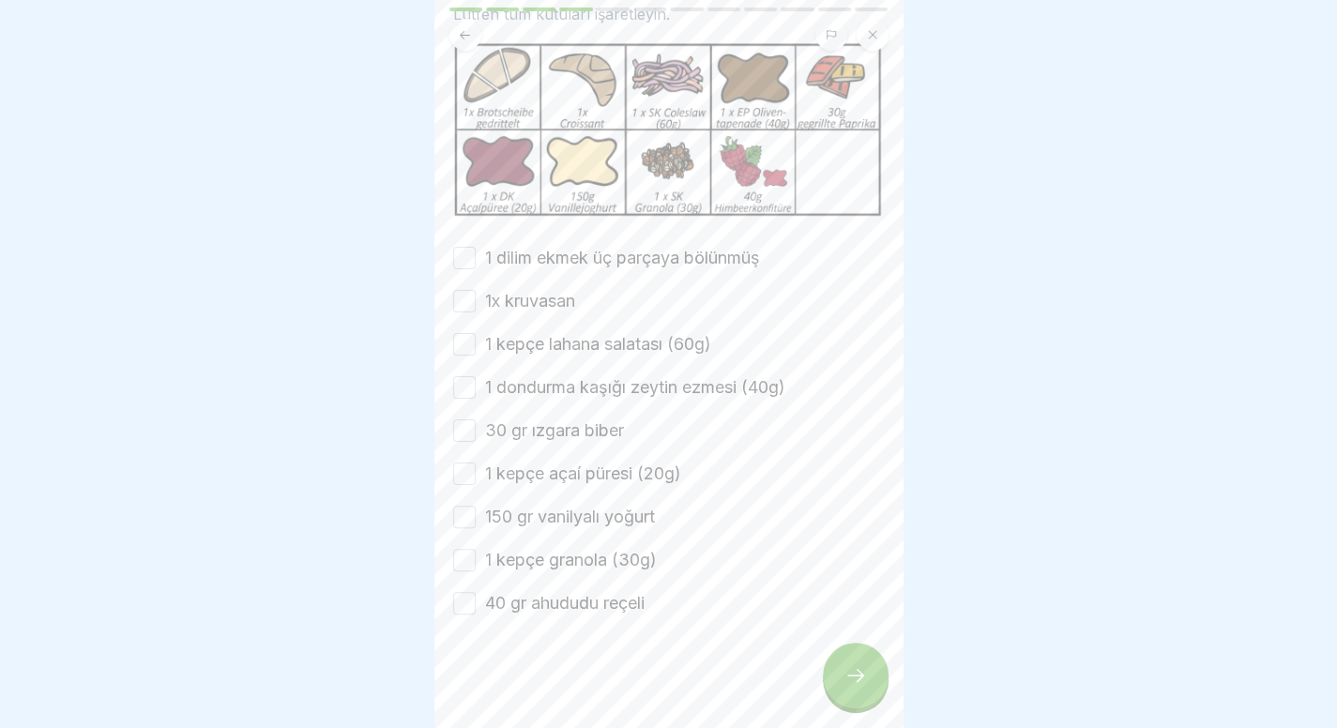
scroll to position [154, 0]
click at [850, 687] on icon at bounding box center [856, 675] width 23 height 23
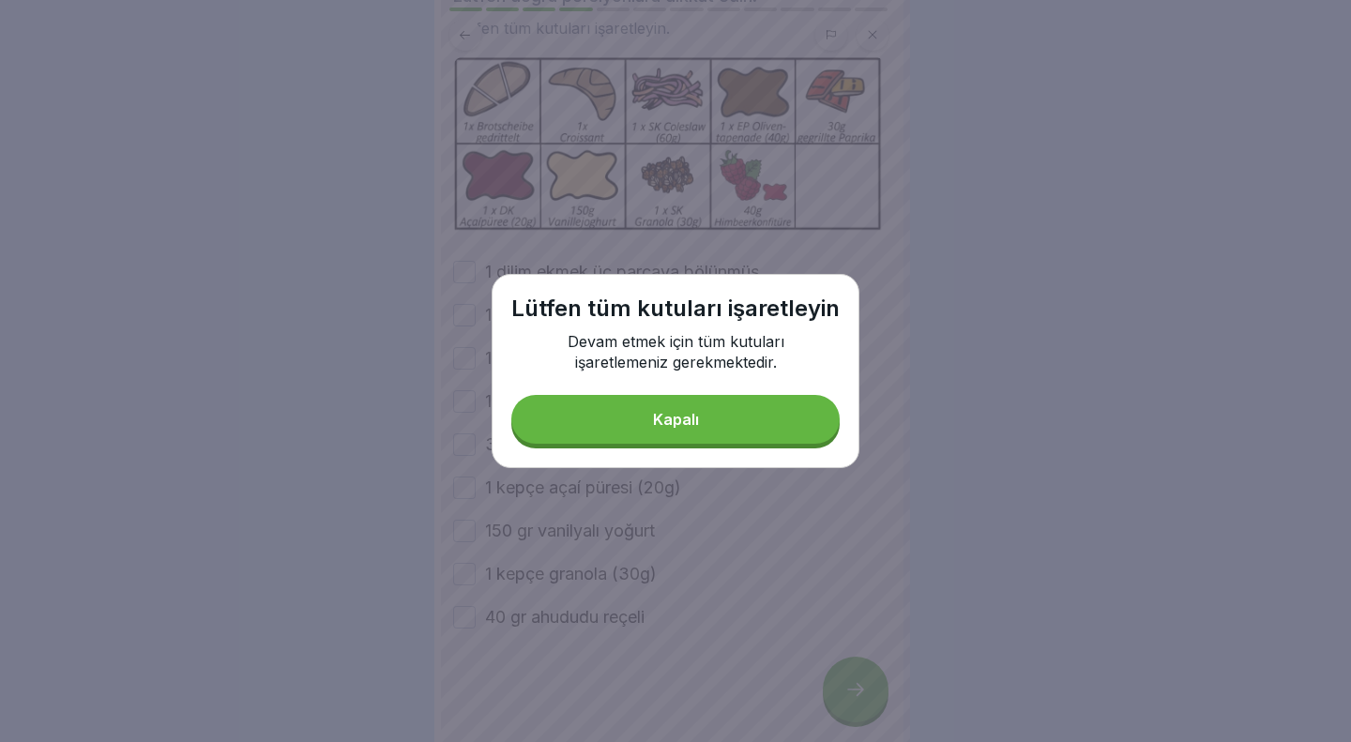
click at [726, 448] on div "Lütfen tüm kutuları işaretleyin Devam etmek için tüm kutuları işaretlemeniz ger…" at bounding box center [676, 371] width 368 height 194
click at [656, 429] on button "Kapalı" at bounding box center [675, 419] width 328 height 49
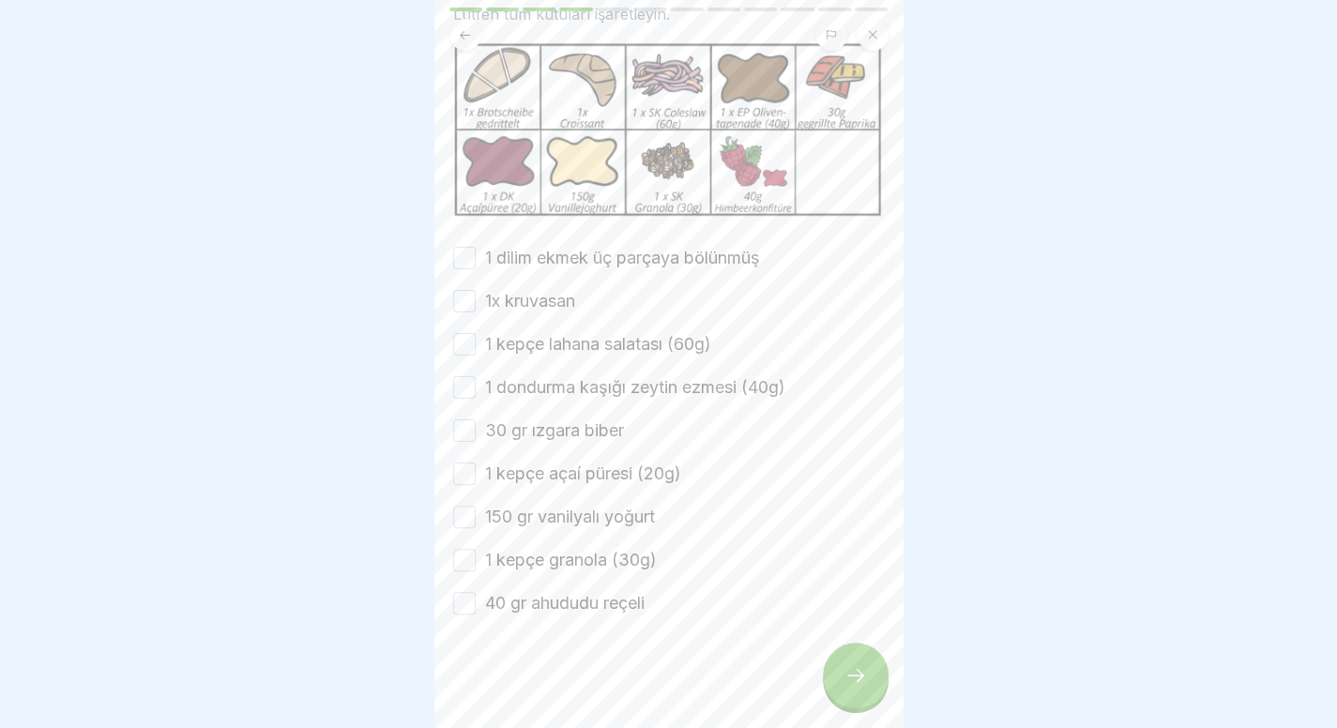
click at [486, 267] on font "1 dilim ekmek üç parçaya bölünmüş" at bounding box center [622, 258] width 275 height 20
click at [476, 269] on button "1 dilim ekmek üç parçaya bölünmüş" at bounding box center [464, 258] width 23 height 23
click at [467, 301] on button "1x kruvasan" at bounding box center [464, 301] width 23 height 23
click at [467, 344] on button "1 kepçe lahana salatası (60g)" at bounding box center [464, 344] width 23 height 23
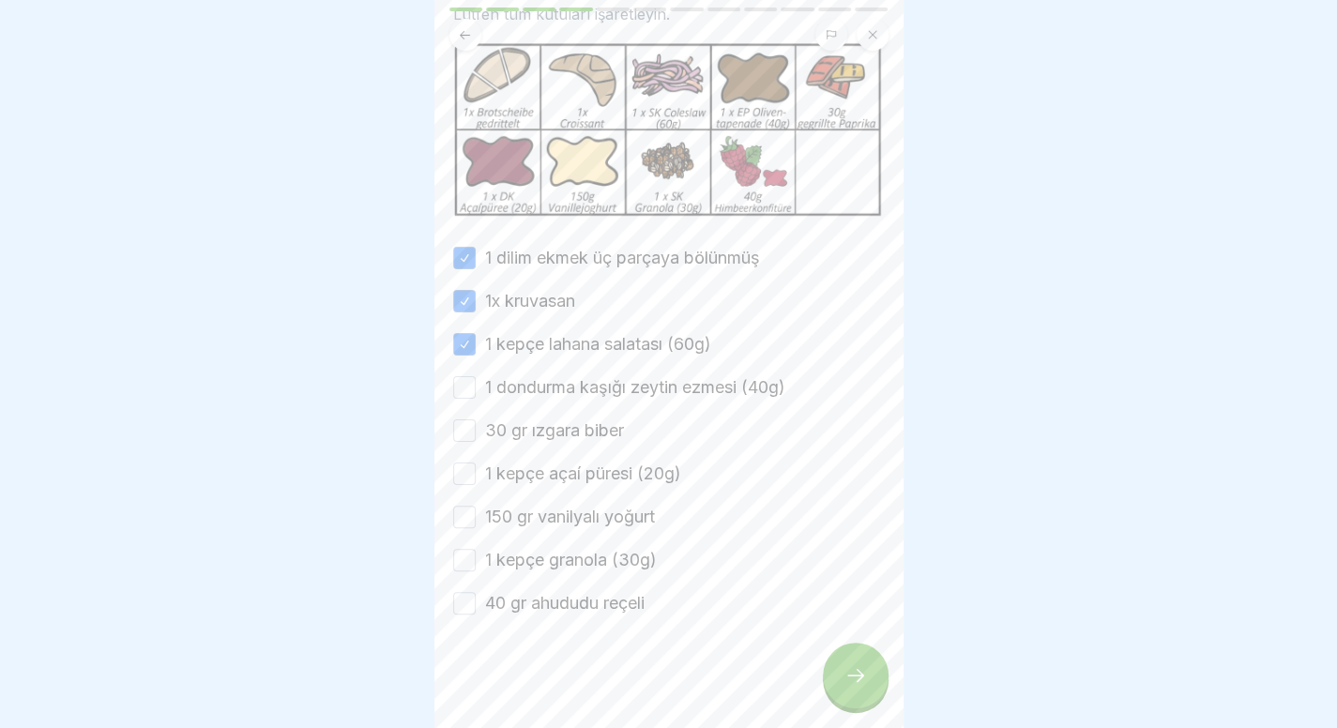
click at [465, 397] on button "1 dondurma kaşığı zeytin ezmesi (40g)" at bounding box center [464, 387] width 23 height 23
click at [465, 430] on button "30 gr ızgara biber" at bounding box center [464, 431] width 23 height 23
click at [461, 483] on button "1 kepçe açaí püresi (20g)" at bounding box center [464, 474] width 23 height 23
click at [461, 515] on button "150 gr vanilyalı yoğurt" at bounding box center [464, 517] width 23 height 23
click at [460, 557] on button "1 kepçe granola (30g)" at bounding box center [464, 560] width 23 height 23
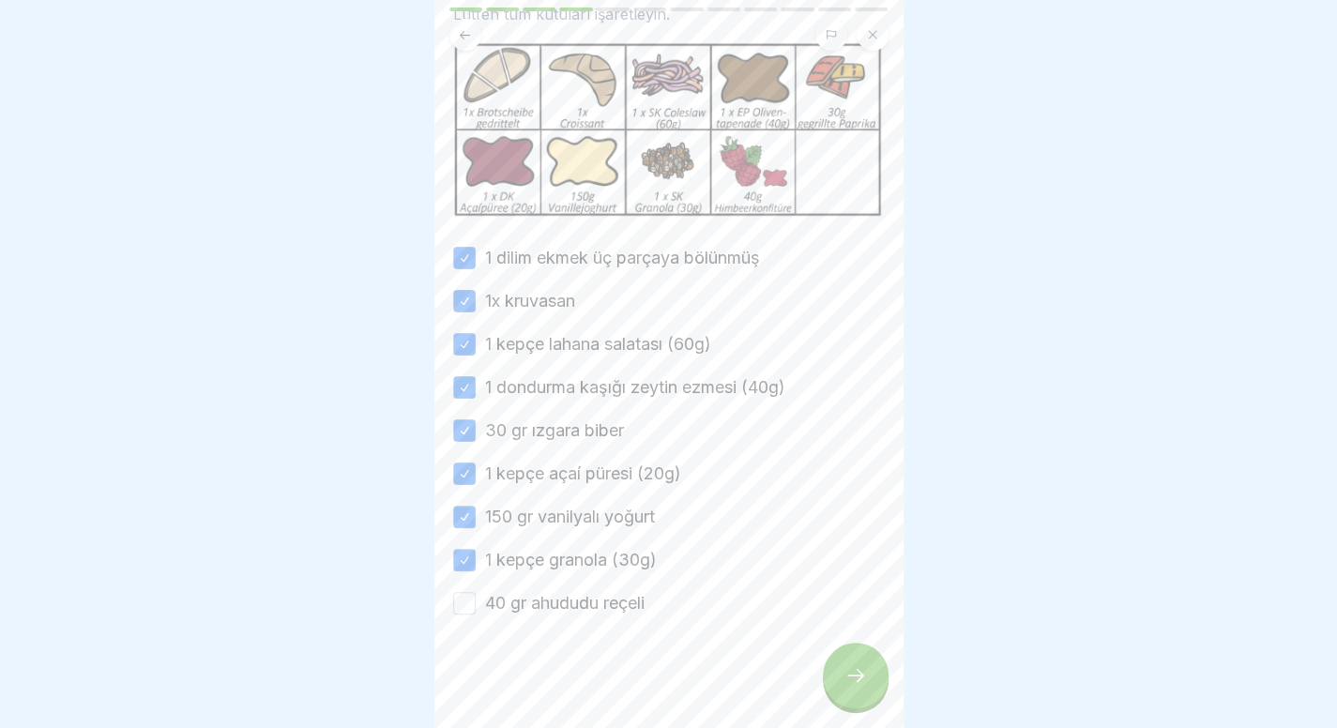
click at [461, 607] on button "40 gr ahududu reçeli" at bounding box center [464, 603] width 23 height 23
click at [854, 687] on icon at bounding box center [856, 675] width 23 height 23
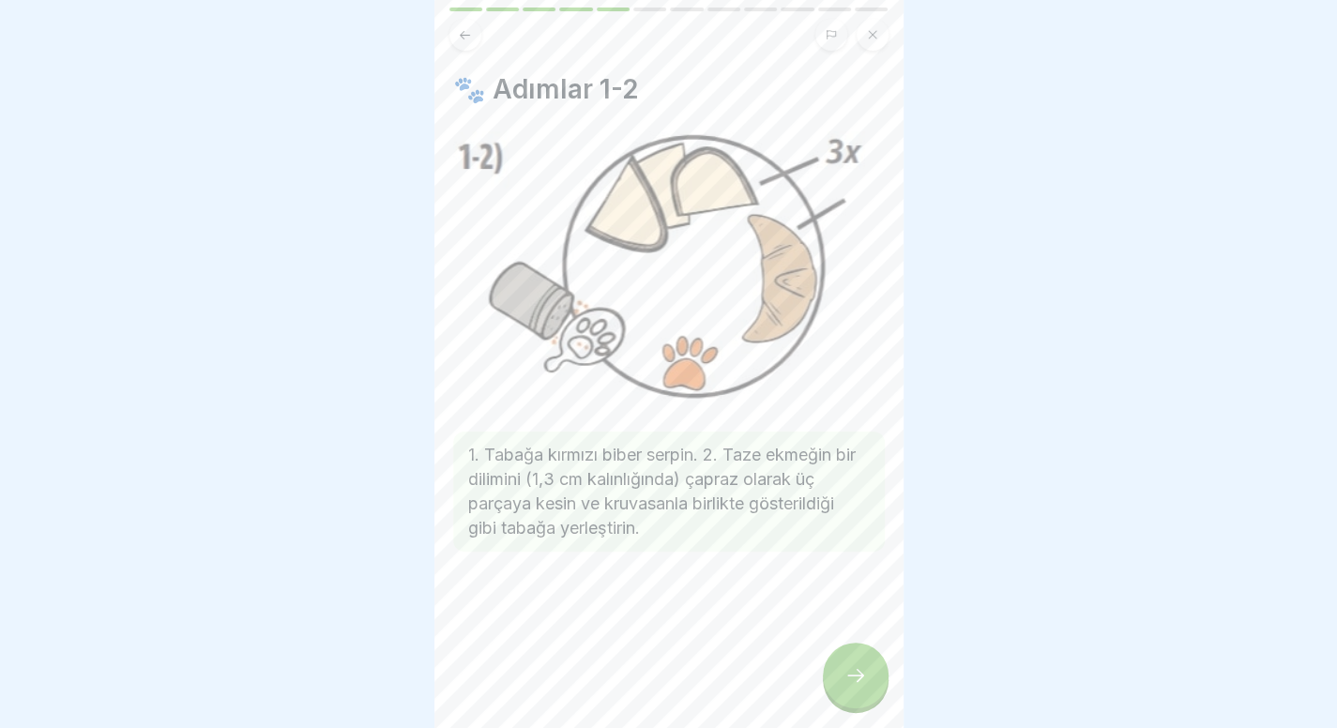
click at [844, 679] on div at bounding box center [856, 676] width 66 height 66
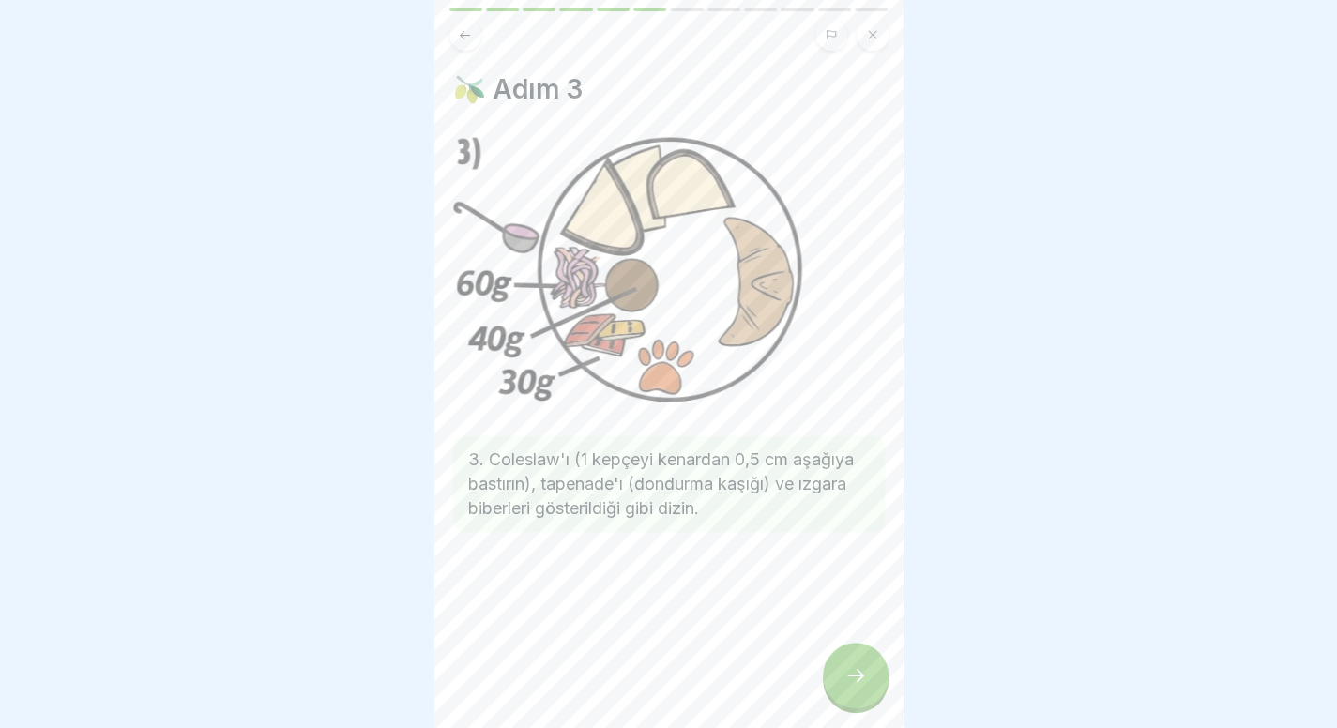
click at [844, 679] on div at bounding box center [856, 676] width 66 height 66
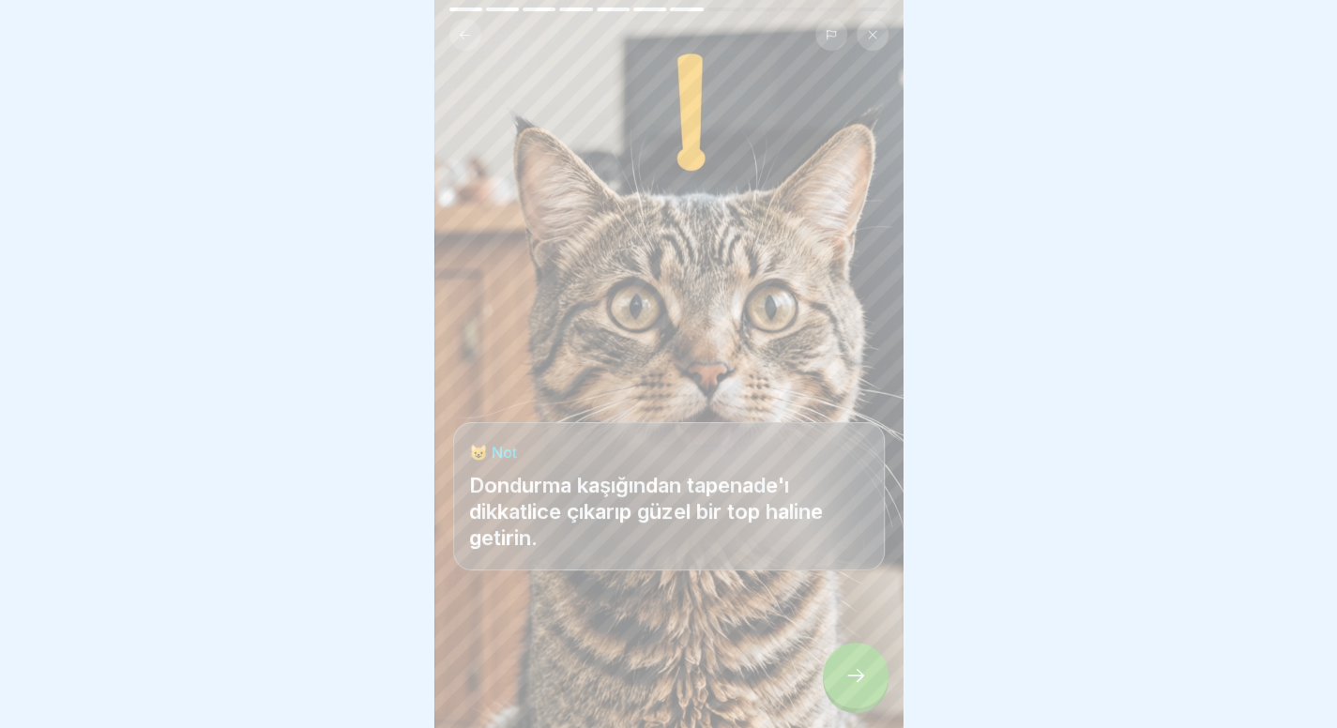
click at [844, 679] on div at bounding box center [856, 676] width 66 height 66
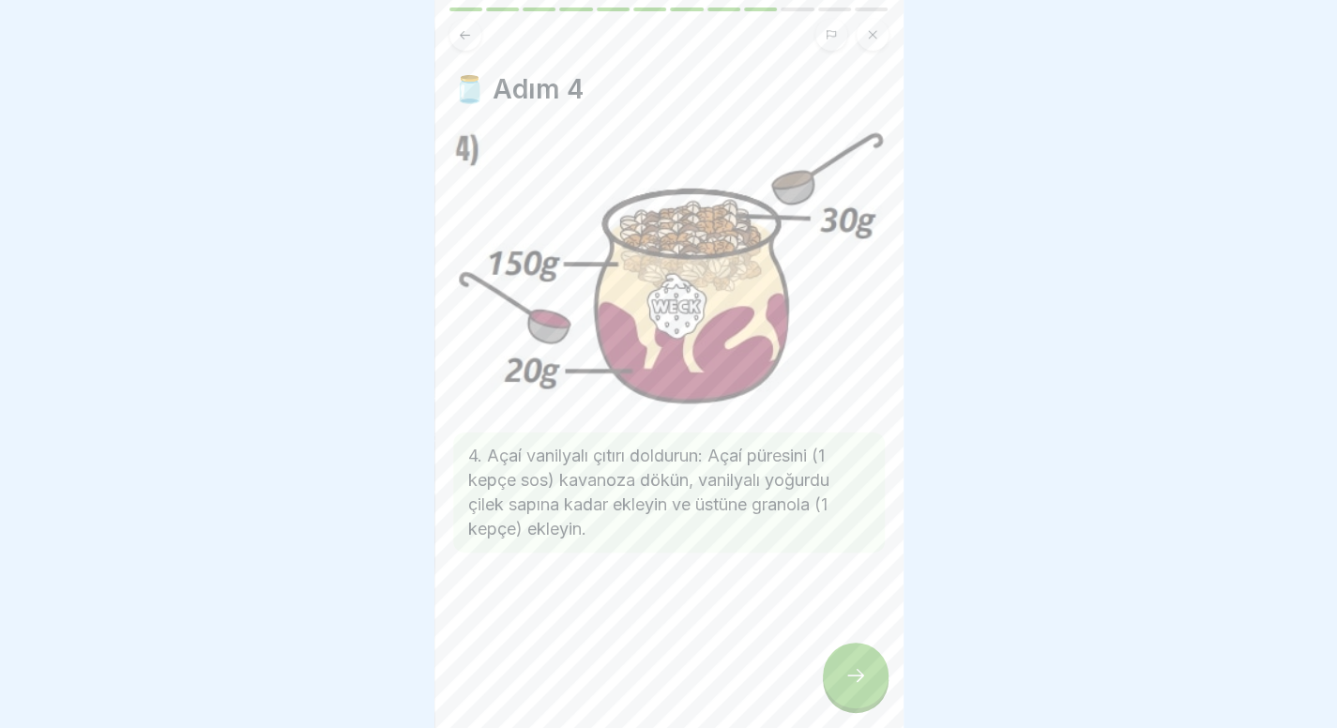
click at [849, 682] on icon at bounding box center [856, 675] width 23 height 23
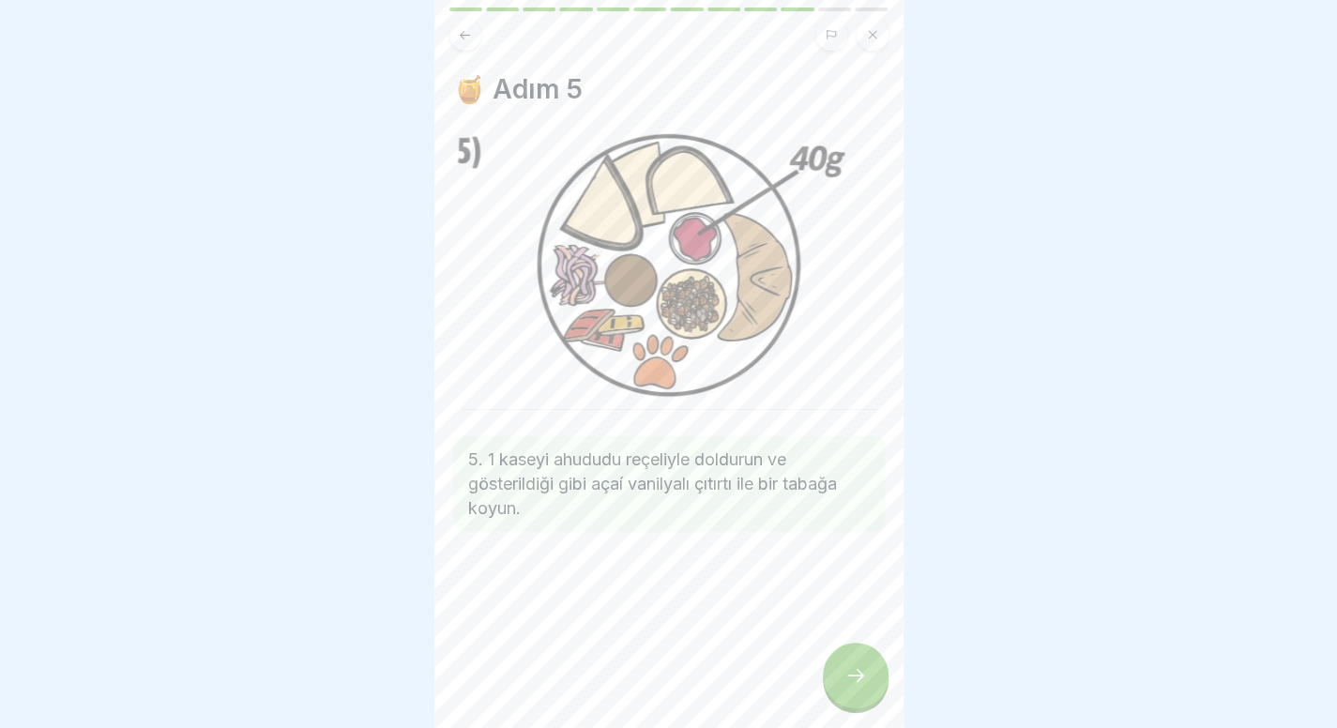
click at [849, 682] on icon at bounding box center [856, 675] width 23 height 23
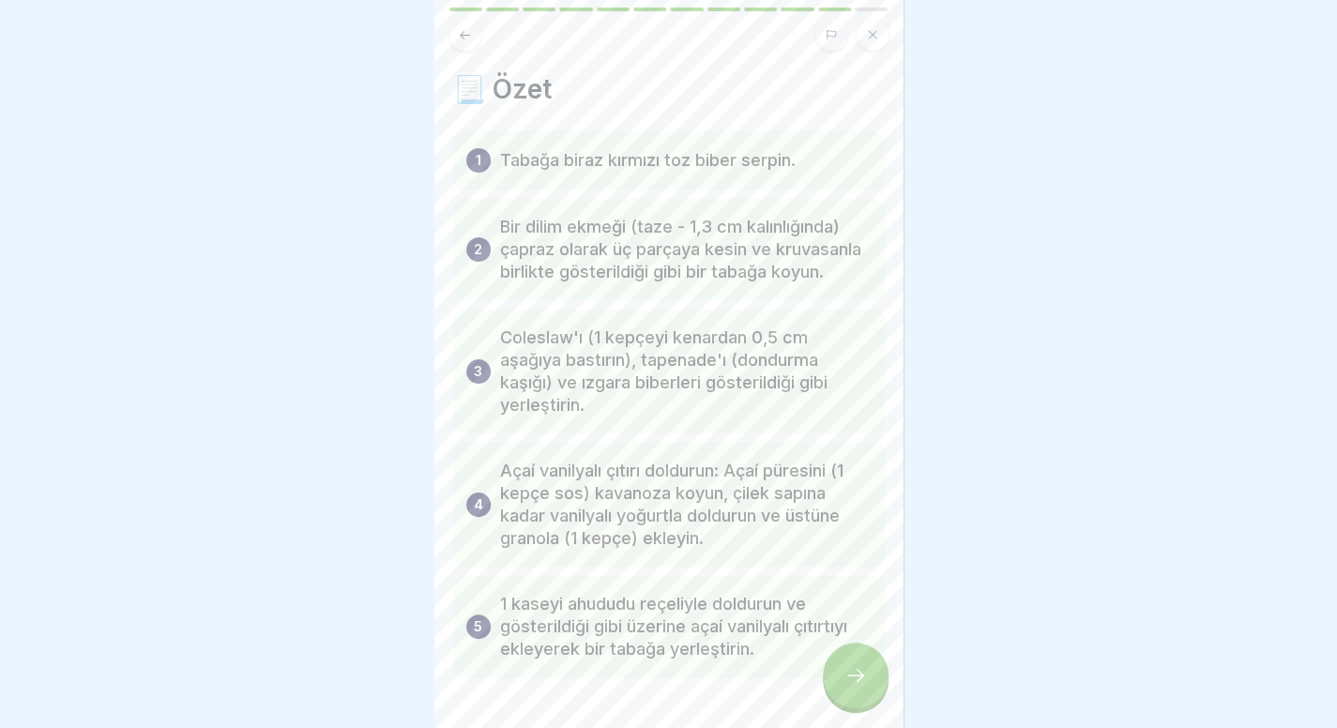
click at [475, 33] on button at bounding box center [466, 35] width 32 height 32
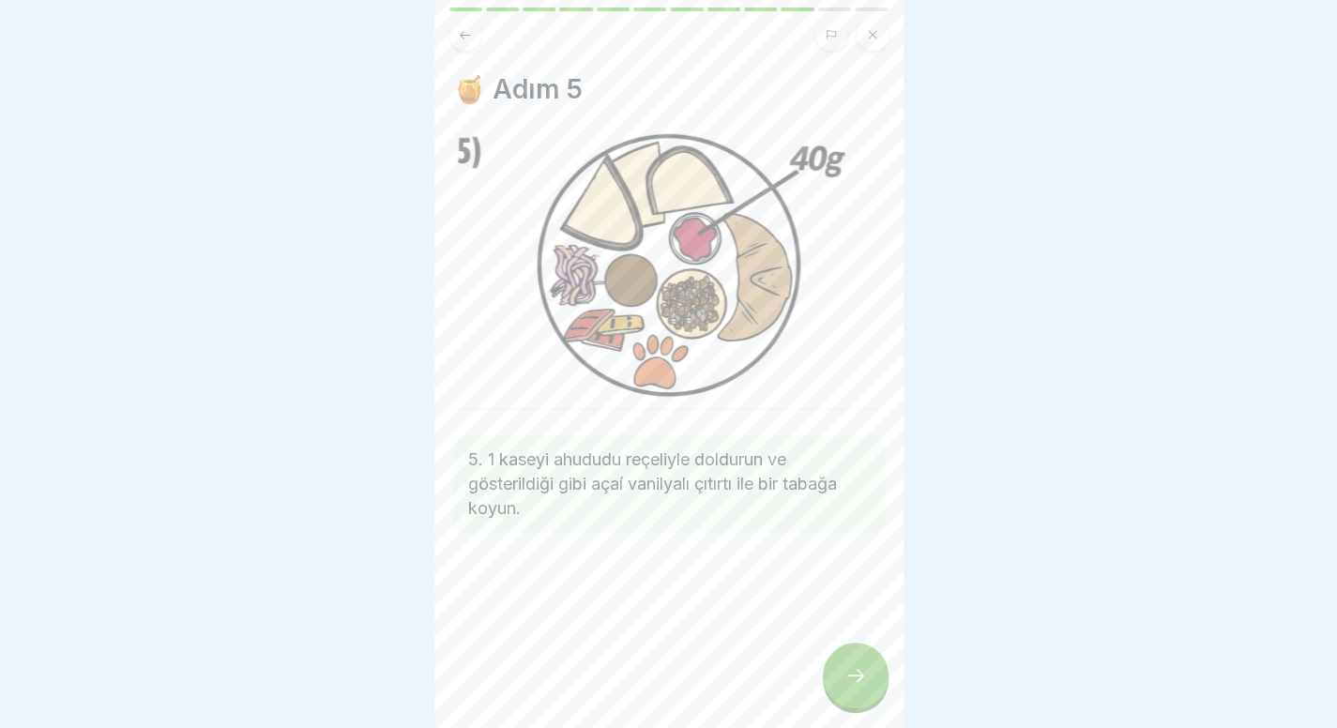
click at [862, 669] on div at bounding box center [856, 676] width 66 height 66
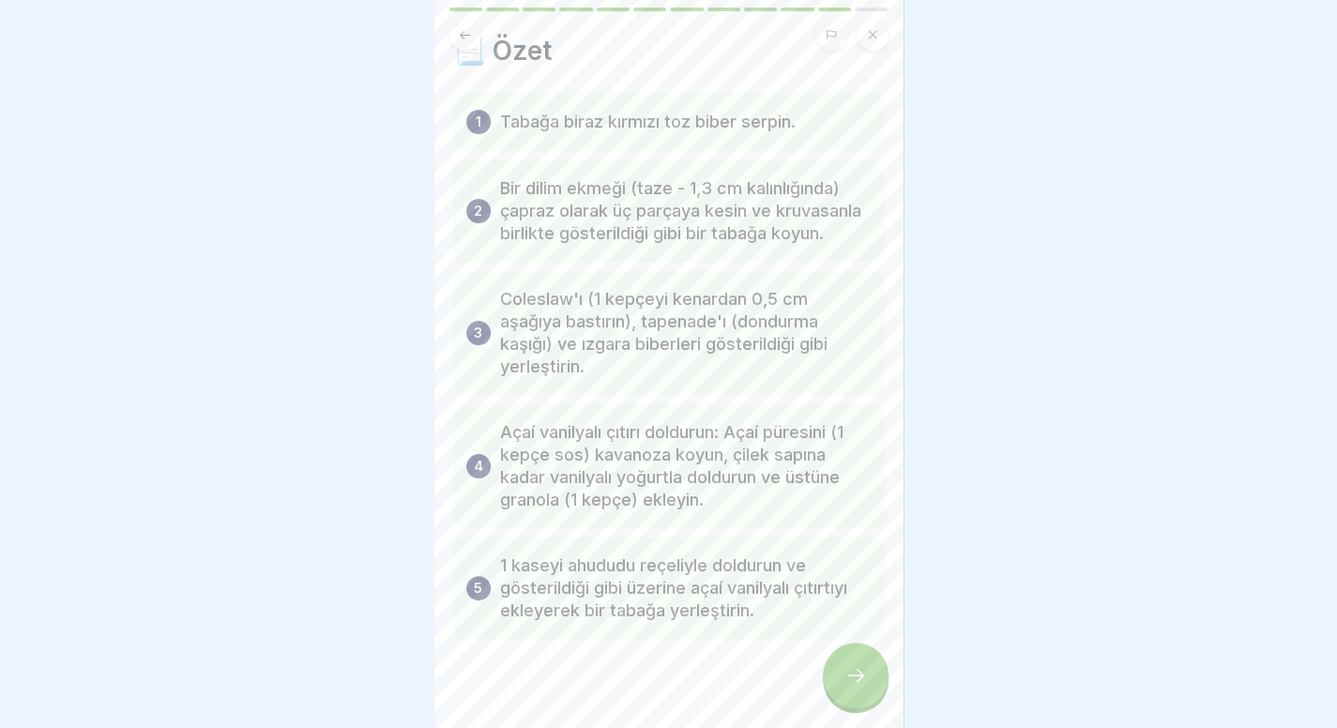
scroll to position [34, 0]
click at [861, 702] on div at bounding box center [856, 676] width 66 height 66
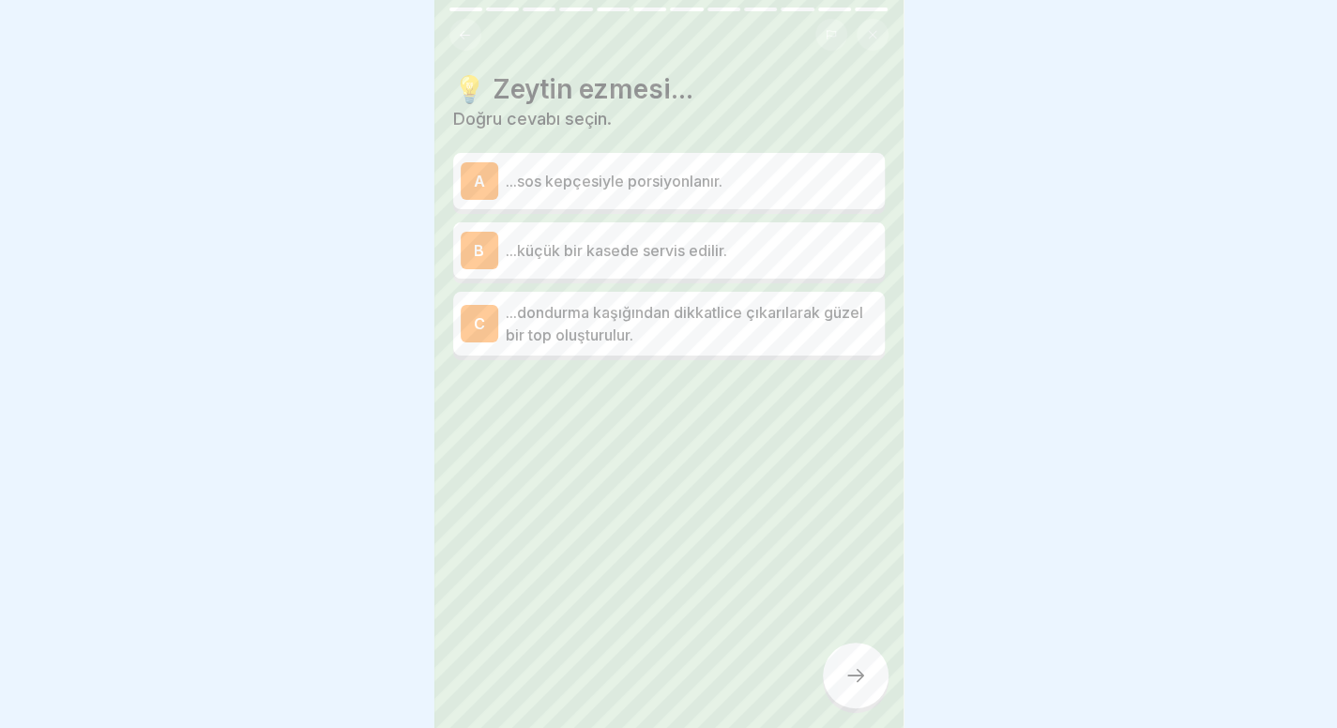
click at [454, 42] on button at bounding box center [466, 35] width 32 height 32
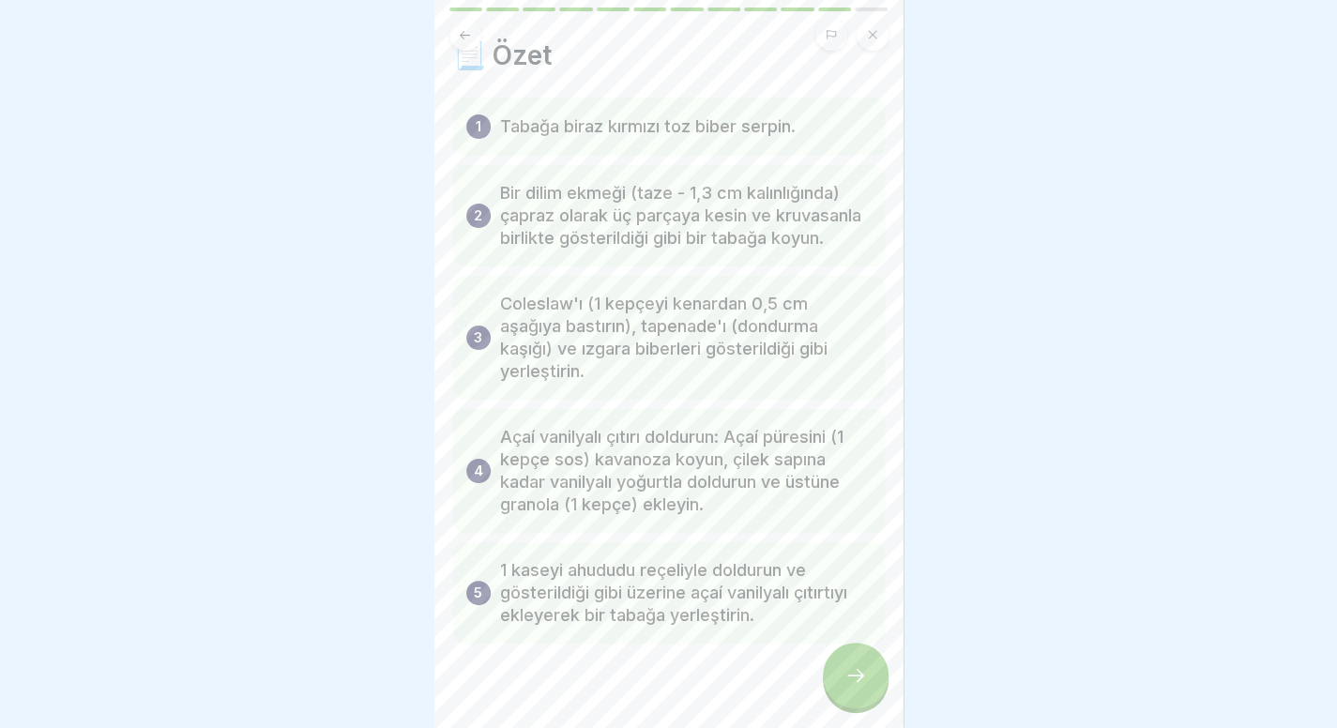
click at [462, 45] on button at bounding box center [466, 35] width 32 height 32
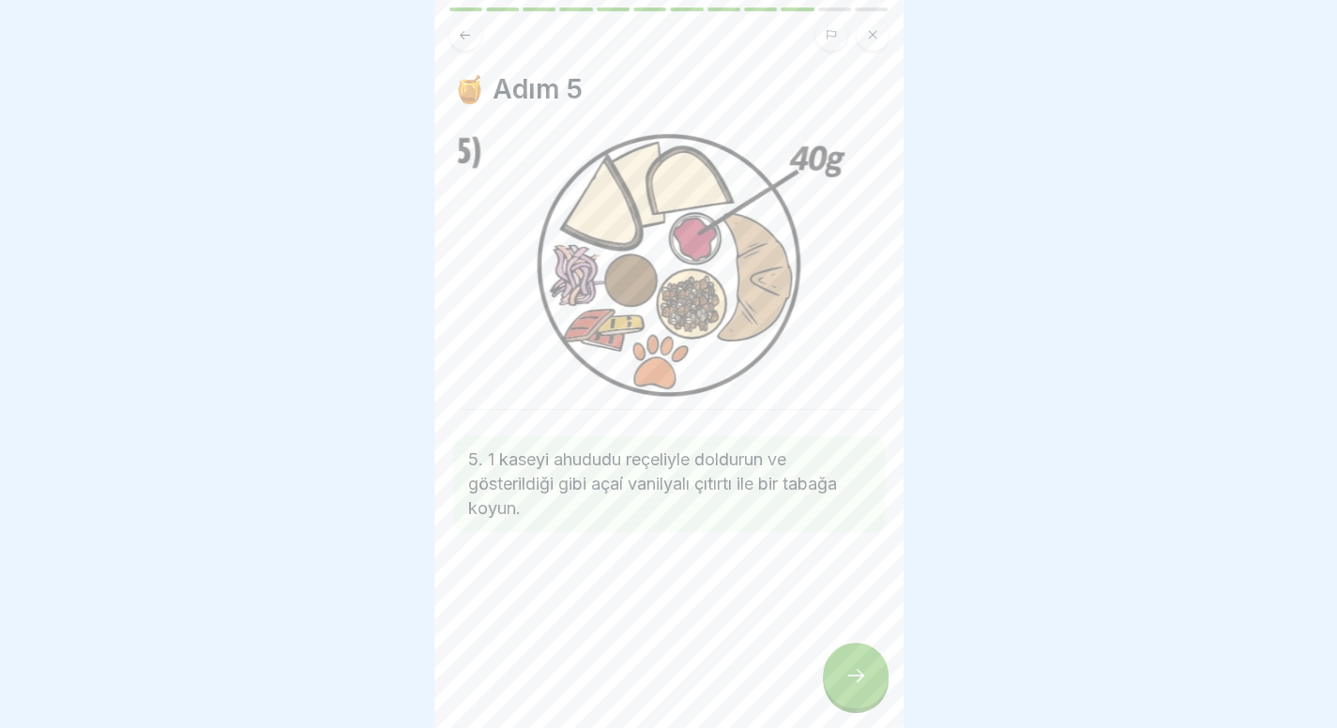
click at [462, 45] on button at bounding box center [466, 35] width 32 height 32
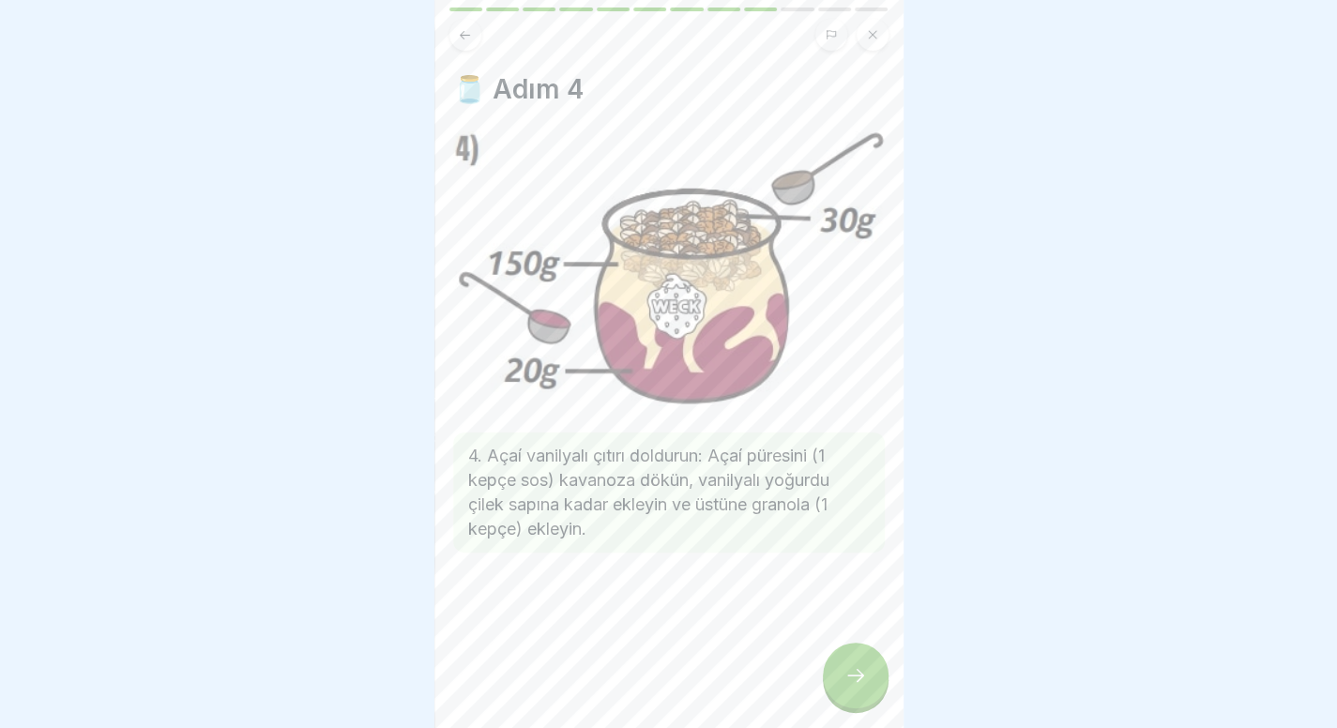
click at [466, 48] on button at bounding box center [466, 35] width 32 height 32
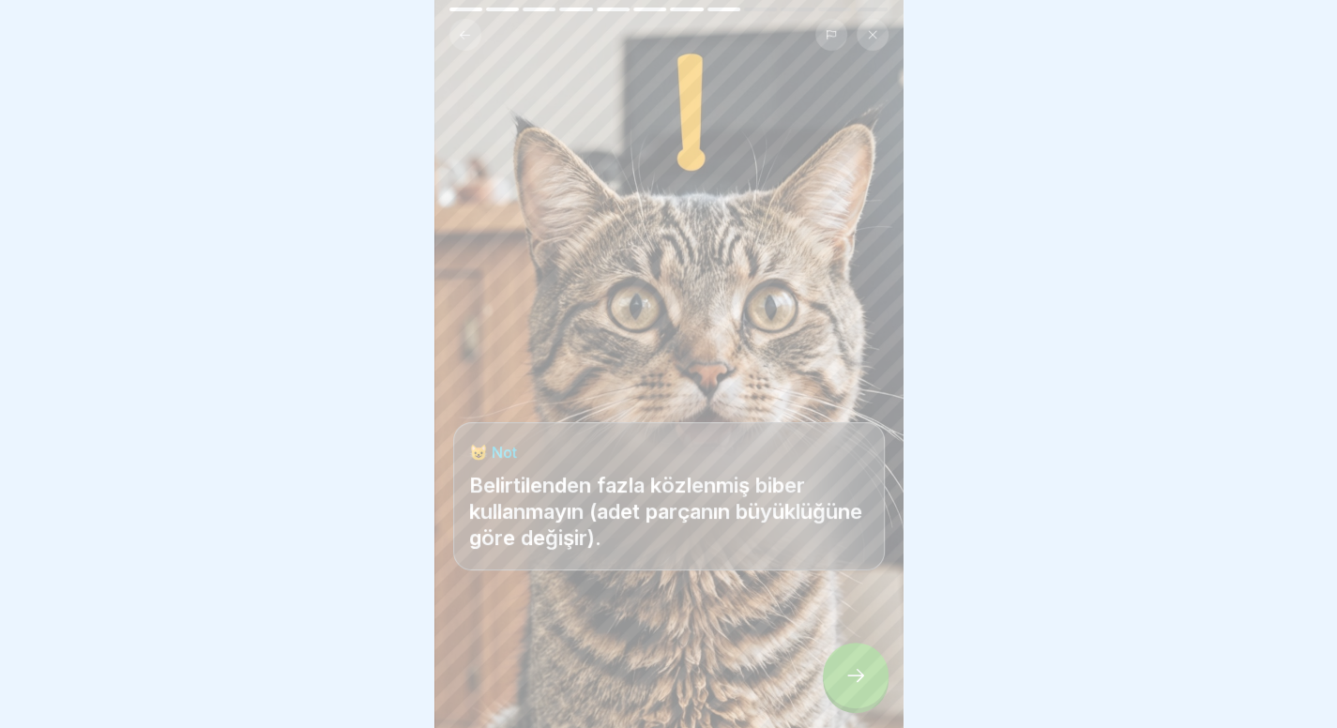
click at [466, 48] on button at bounding box center [466, 35] width 32 height 32
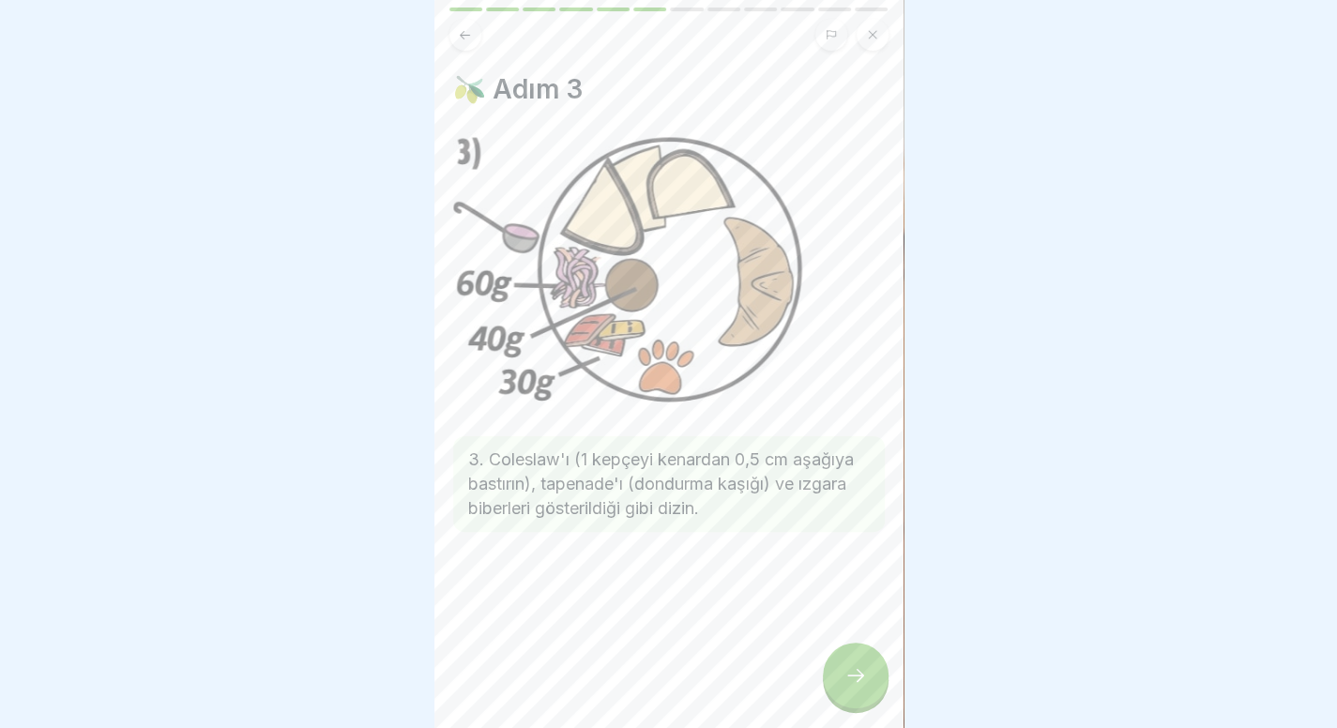
click at [466, 48] on button at bounding box center [466, 35] width 32 height 32
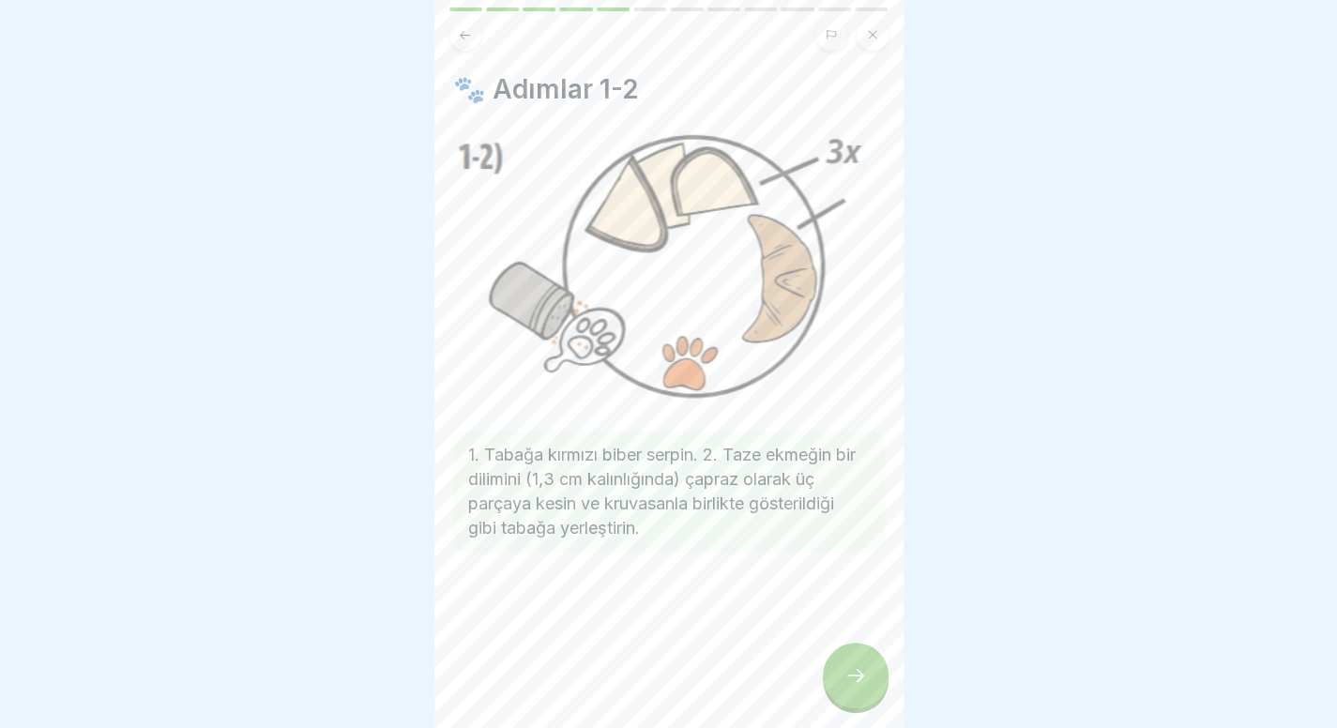
click at [466, 48] on button at bounding box center [466, 35] width 32 height 32
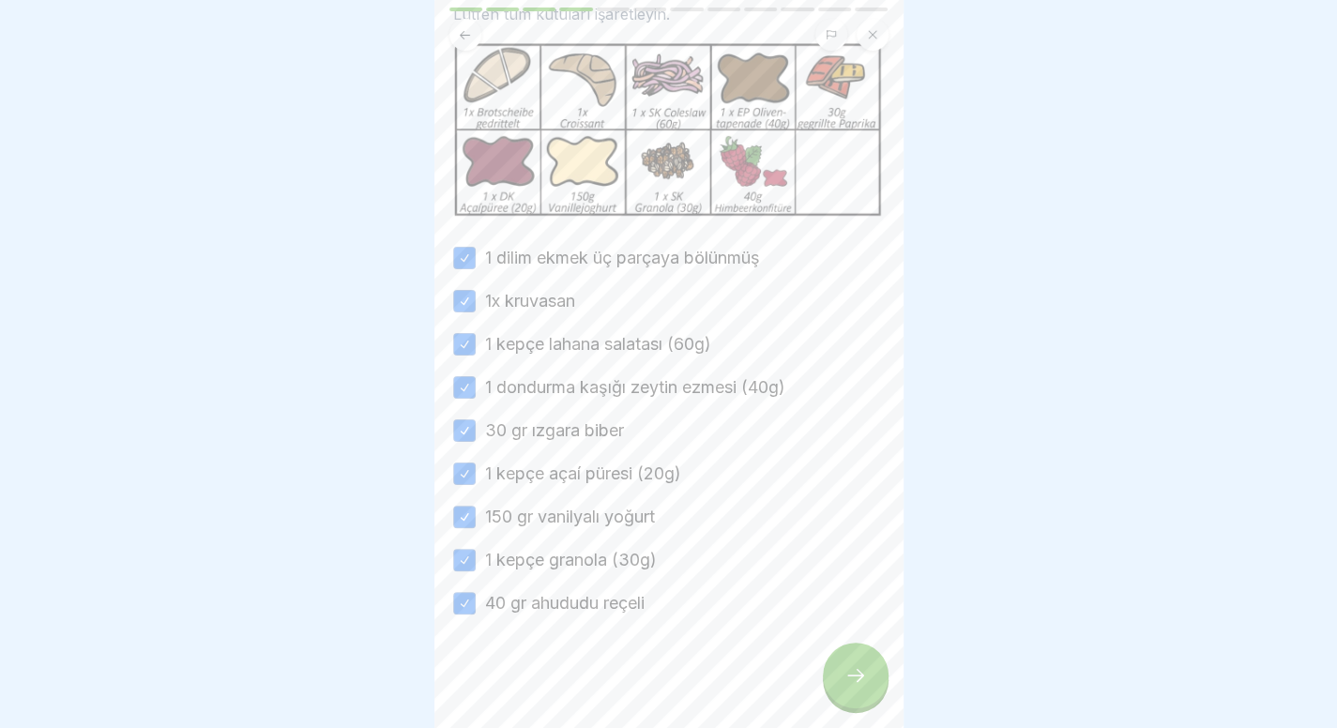
click at [870, 692] on div at bounding box center [856, 676] width 66 height 66
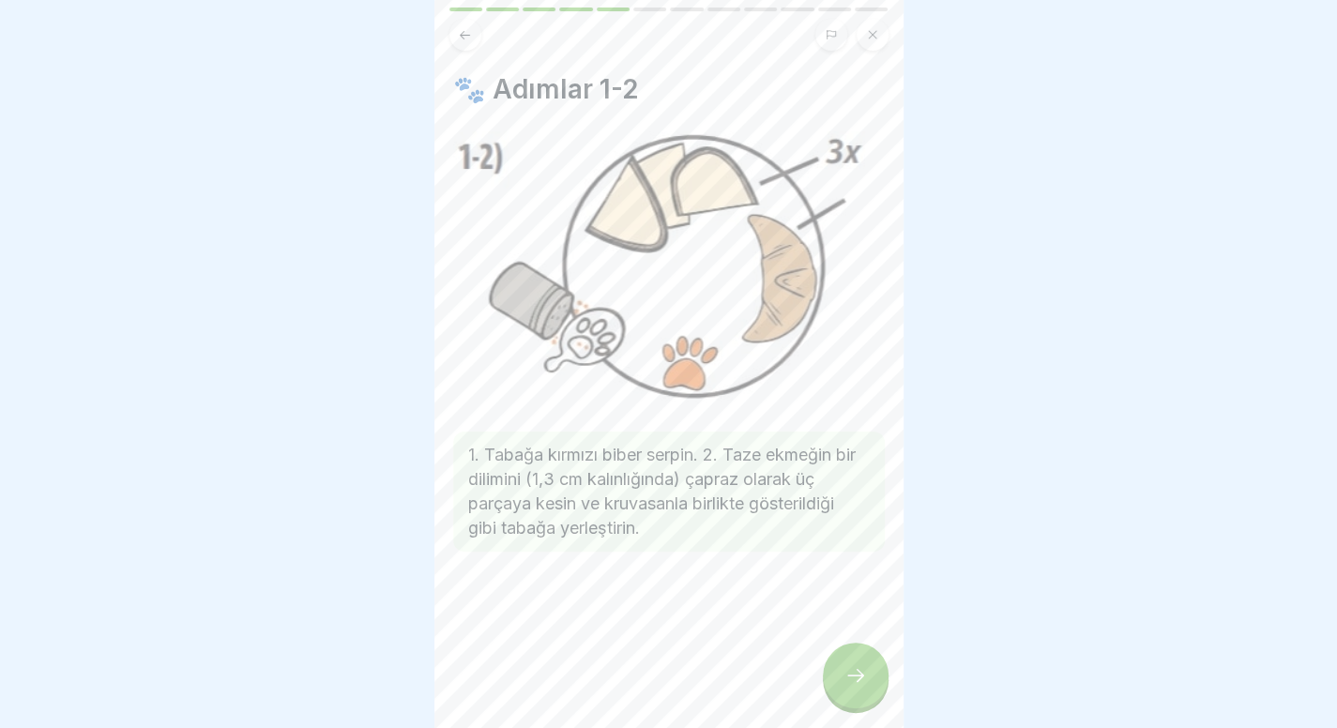
click at [870, 692] on div at bounding box center [856, 676] width 66 height 66
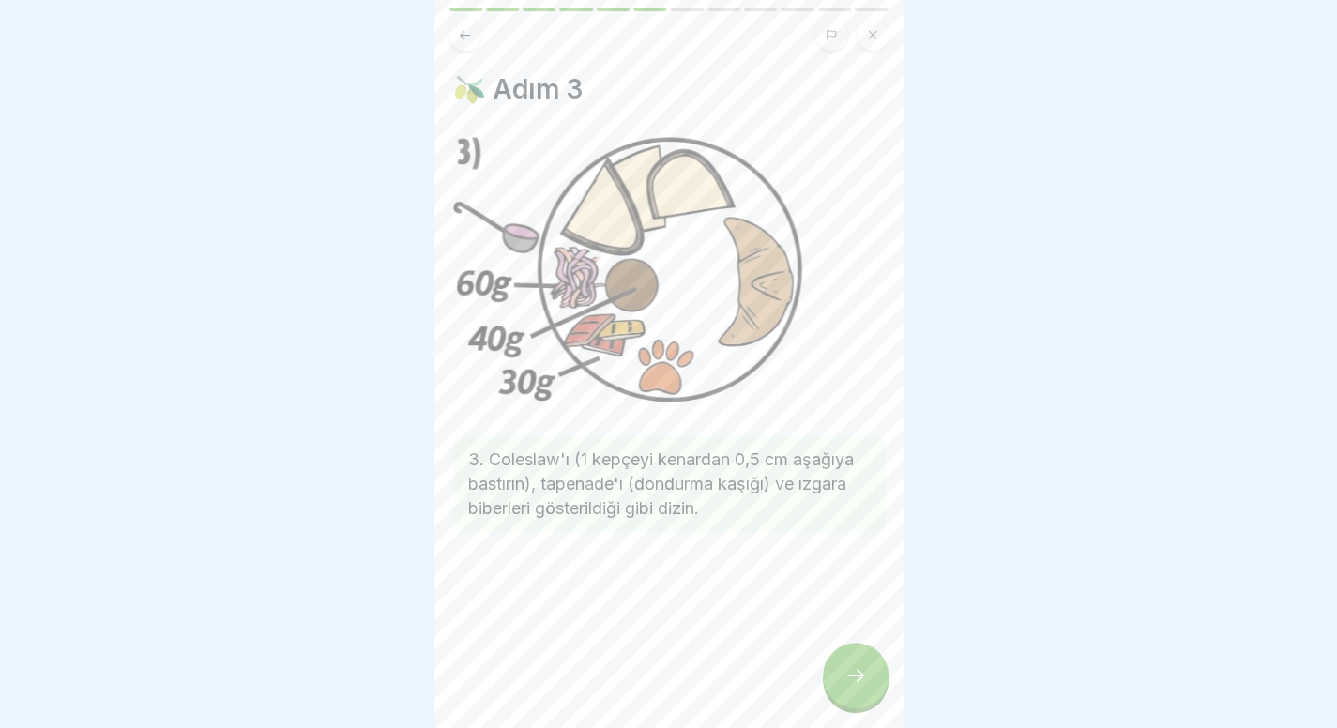
click at [870, 692] on div at bounding box center [856, 676] width 66 height 66
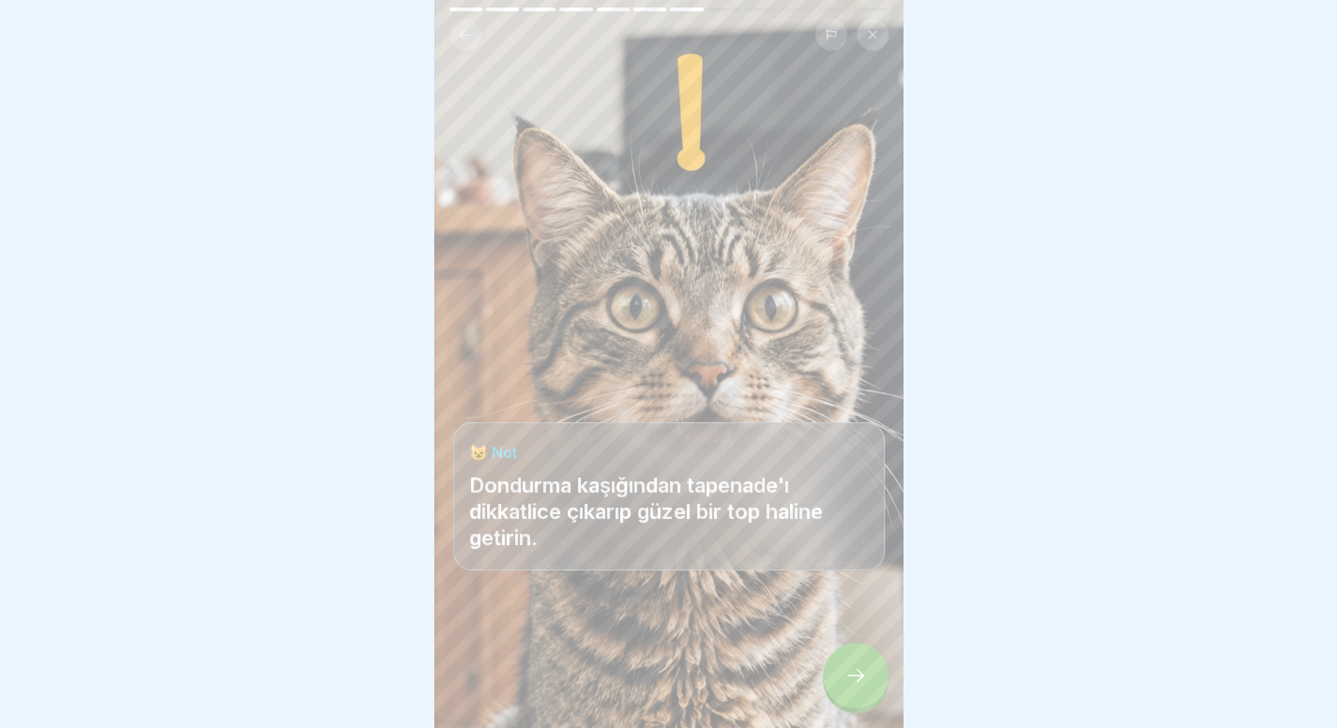
click at [870, 692] on div at bounding box center [856, 676] width 66 height 66
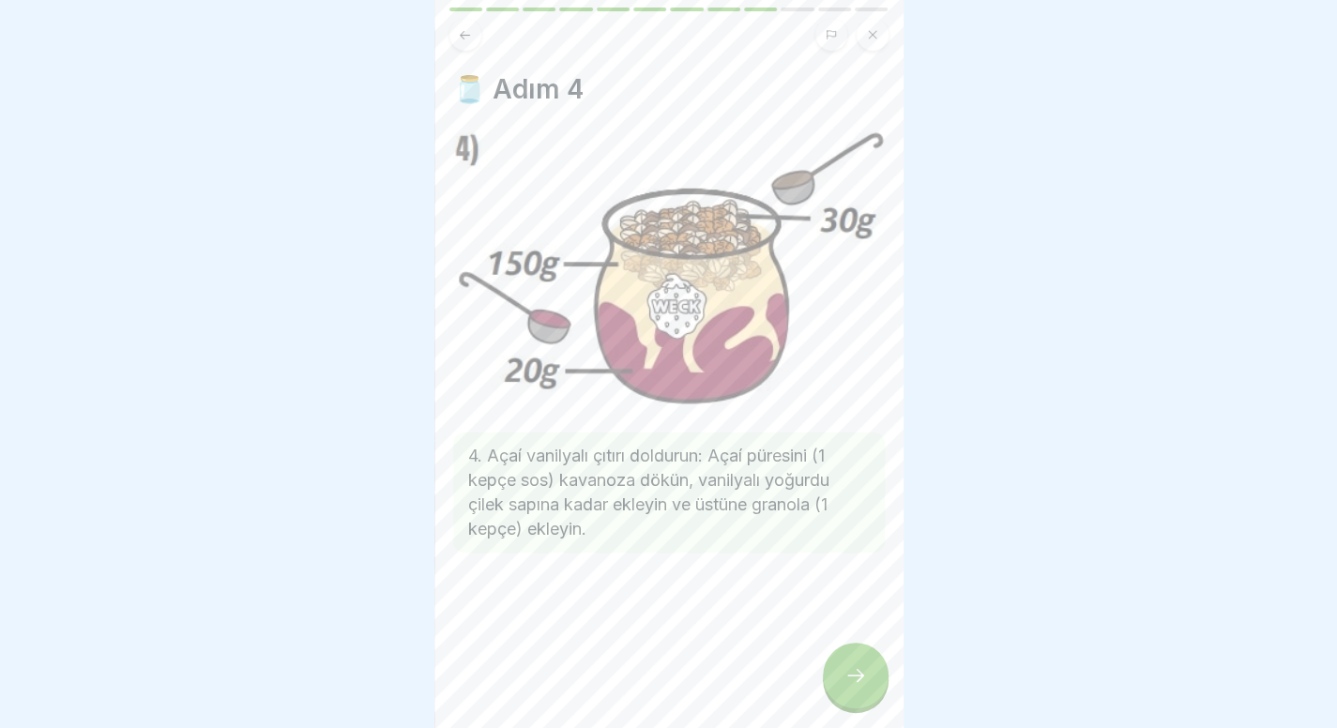
click at [870, 692] on div at bounding box center [856, 676] width 66 height 66
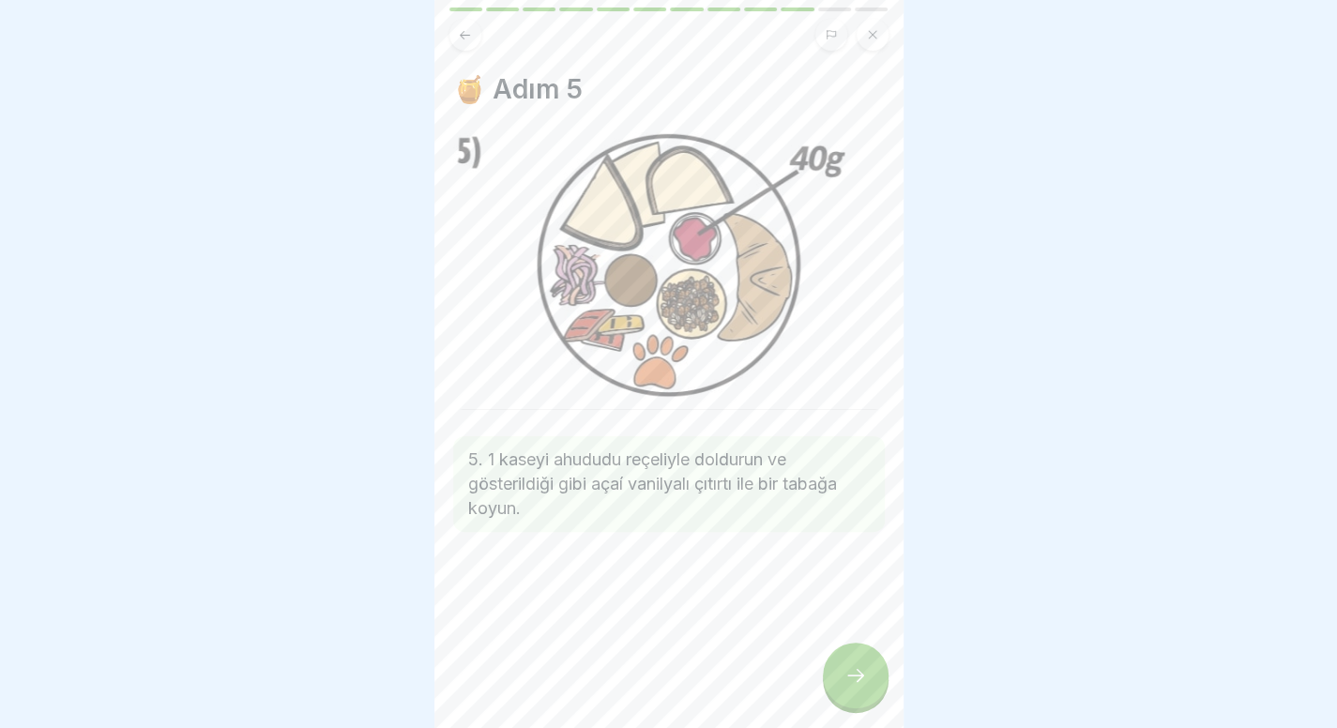
click at [870, 692] on div at bounding box center [856, 676] width 66 height 66
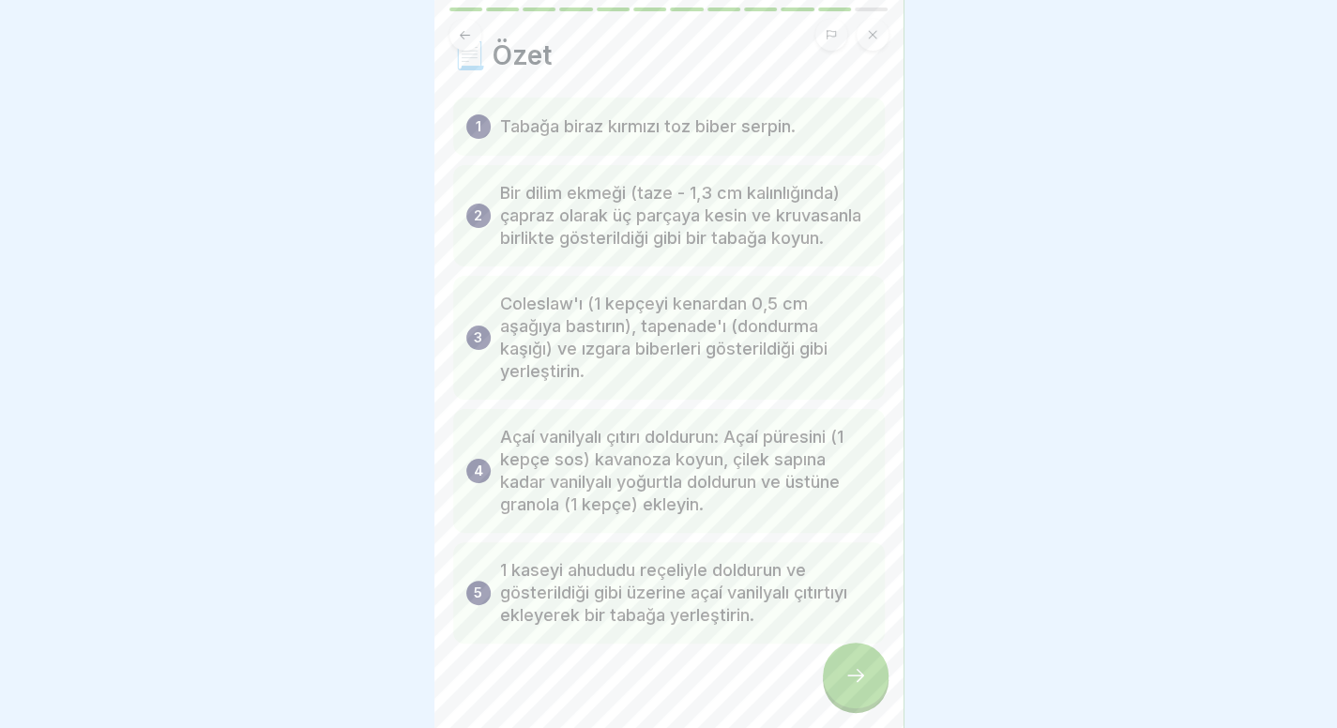
click at [464, 36] on icon at bounding box center [465, 35] width 14 height 14
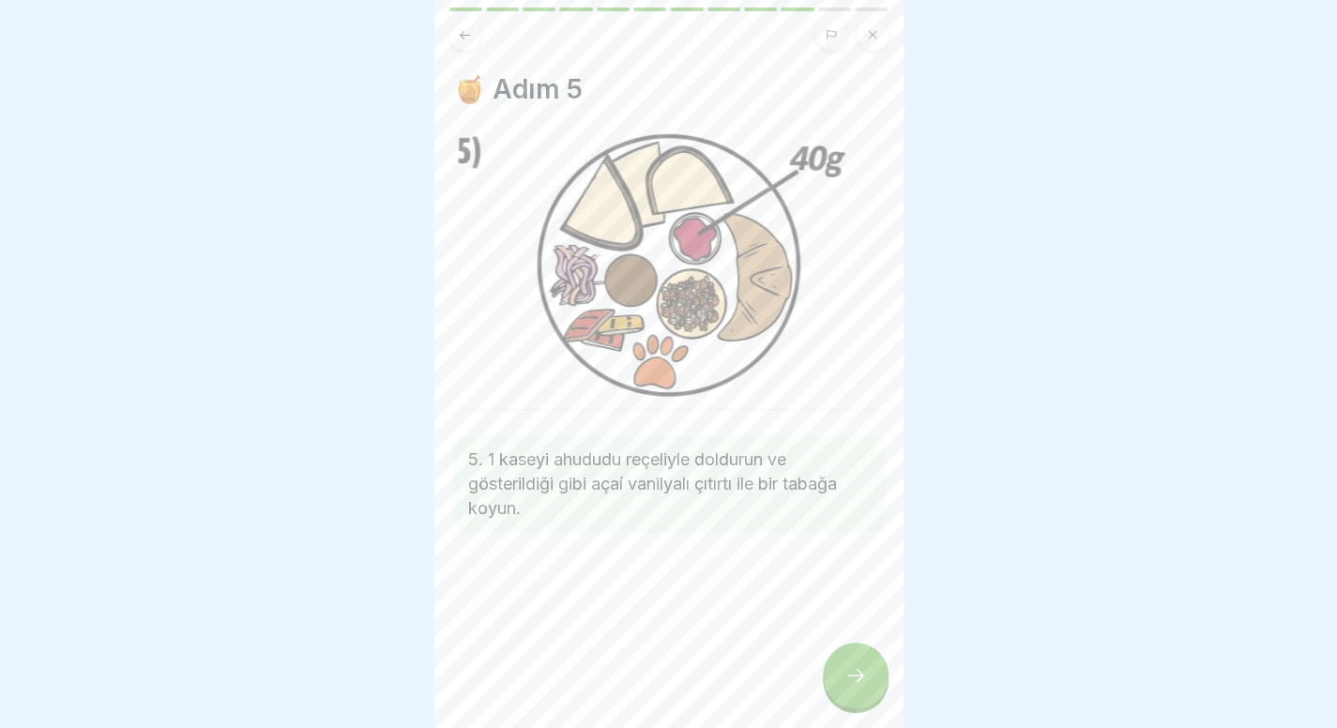
click at [854, 687] on icon at bounding box center [856, 675] width 23 height 23
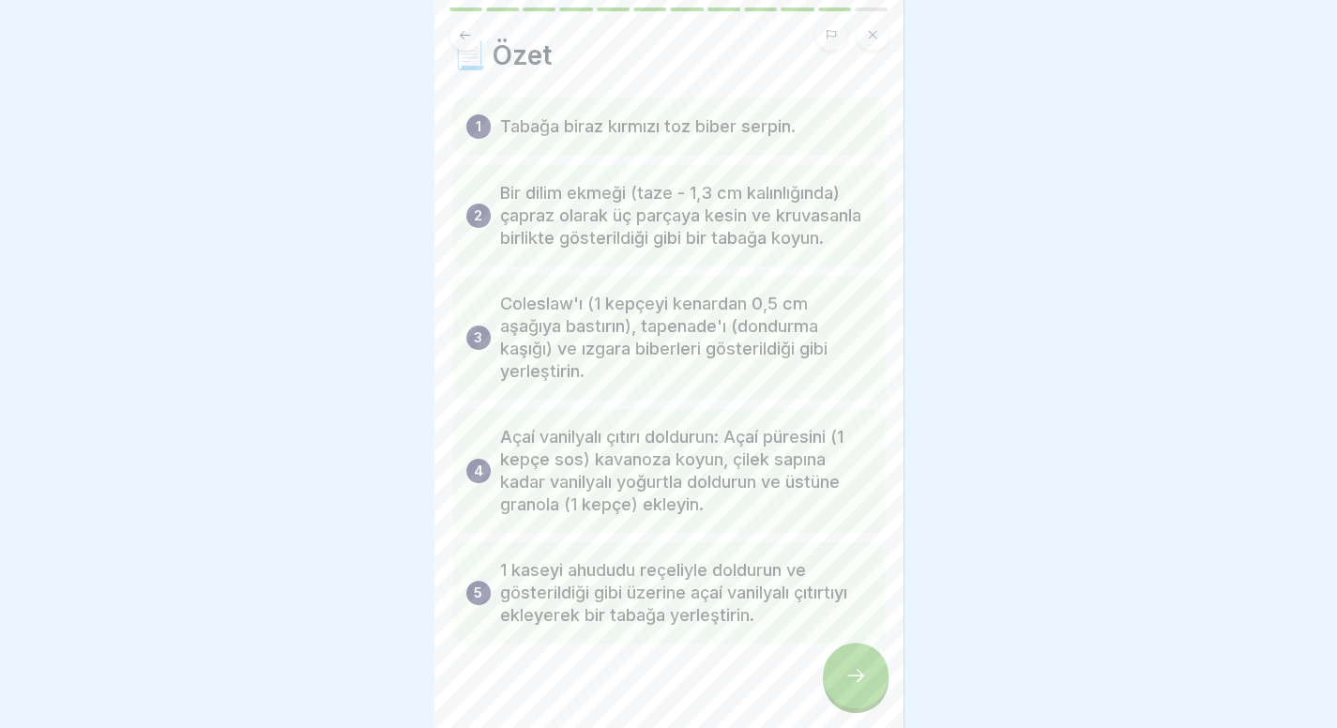
click at [862, 669] on div at bounding box center [856, 676] width 66 height 66
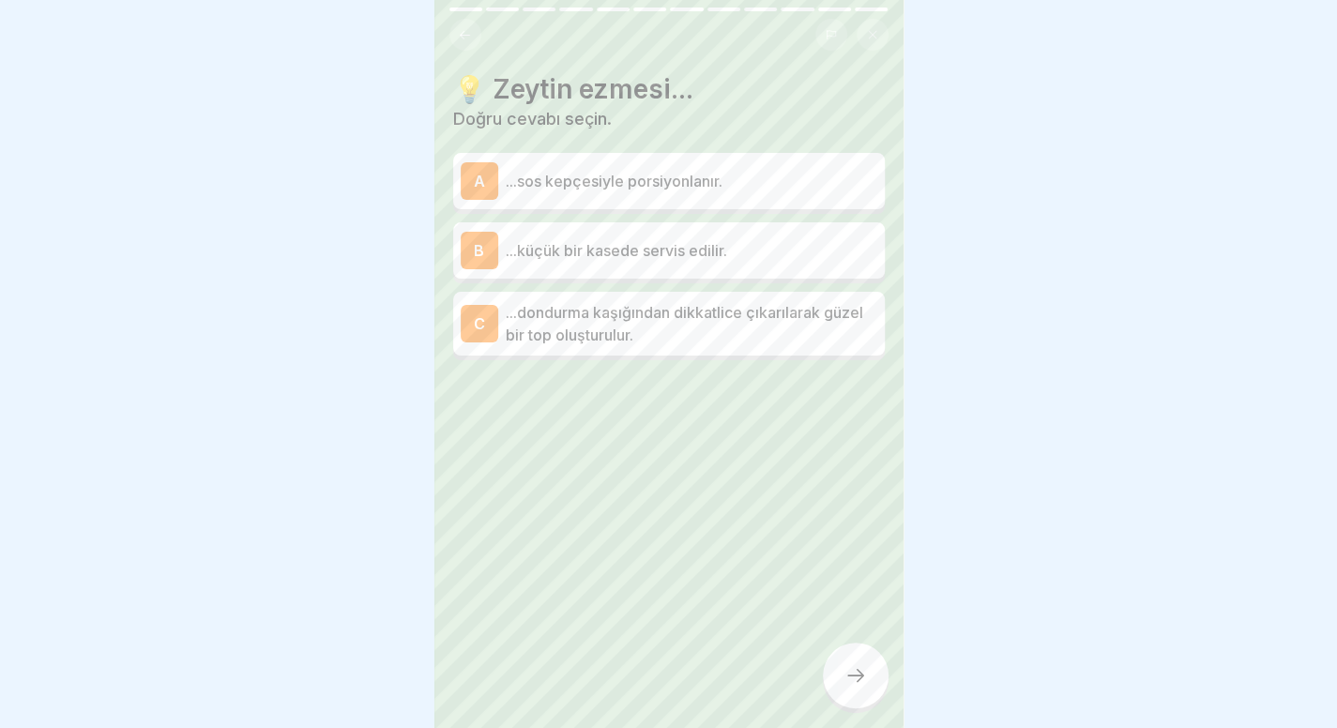
click at [816, 329] on p "...dondurma kaşığından dikkatlice çıkarılarak güzel bir top oluşturulur." at bounding box center [692, 323] width 372 height 45
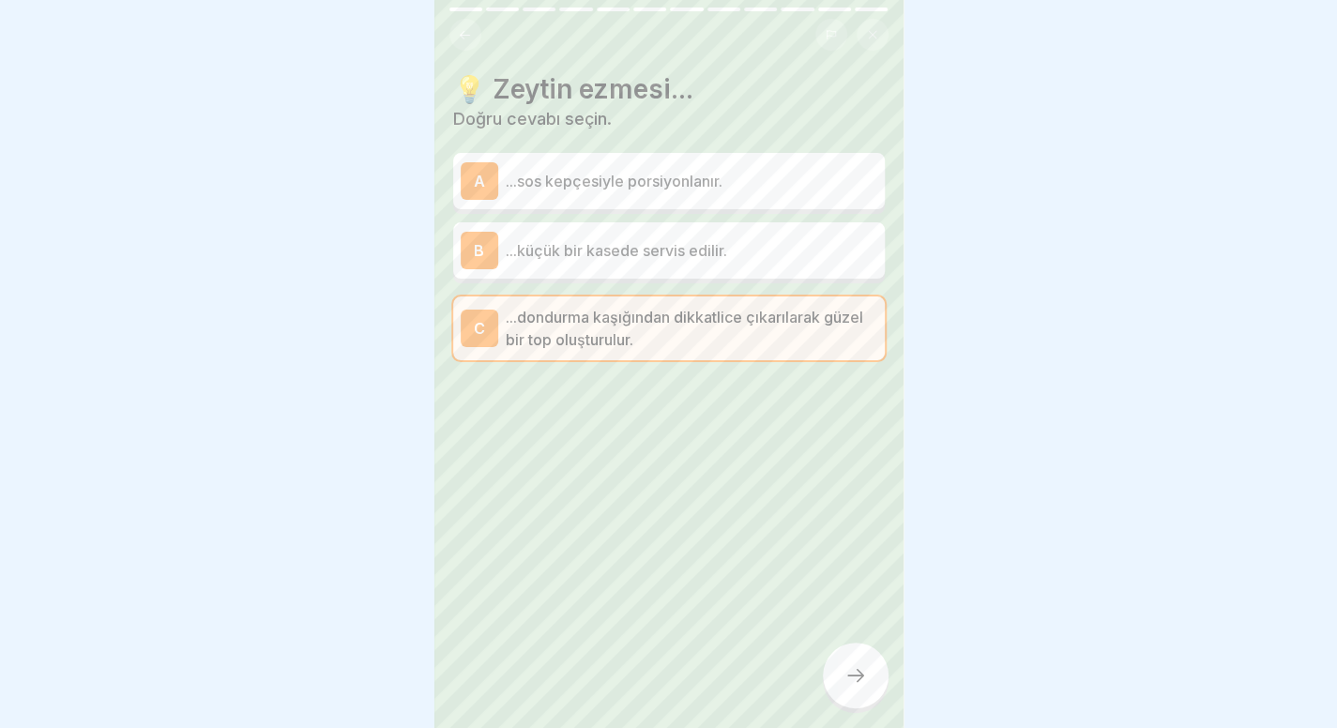
click at [847, 706] on div at bounding box center [856, 676] width 66 height 66
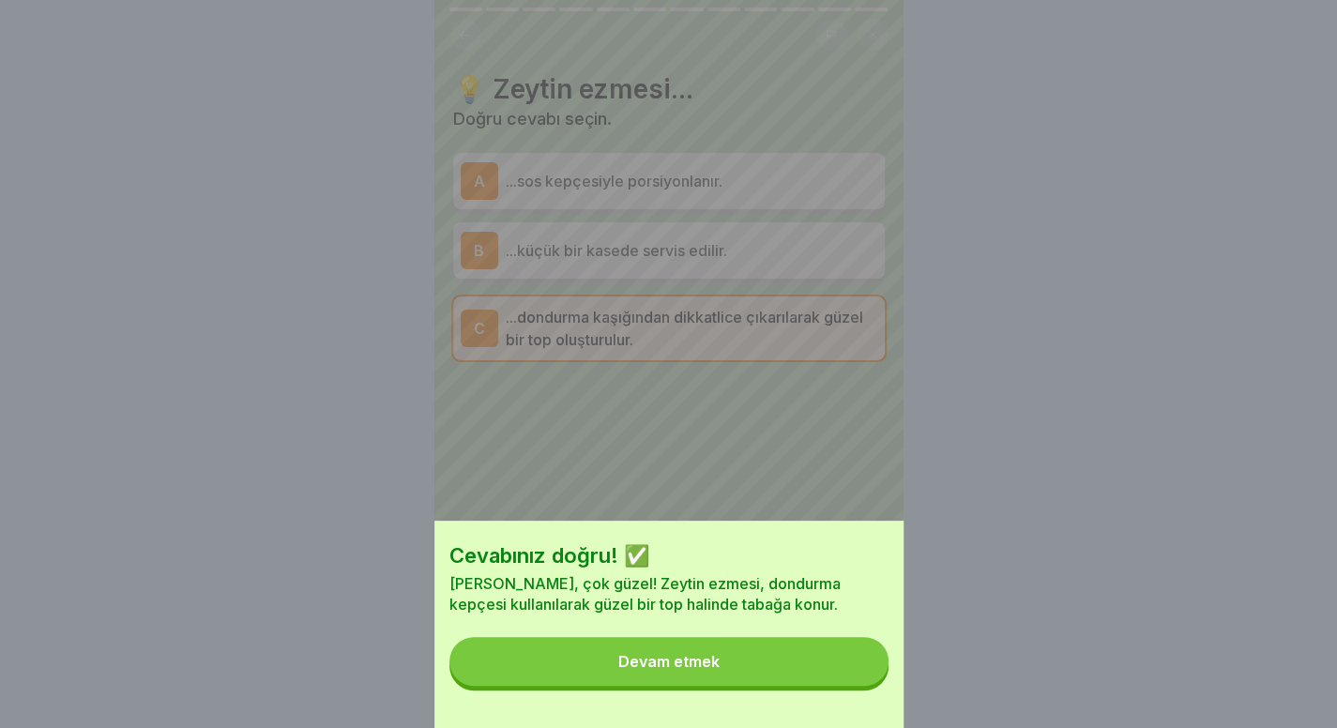
click at [847, 706] on div "Cevabınız doğru! ✅ Miyav, çok güzel! Zeytin ezmesi, dondurma kepçesi kullanılar…" at bounding box center [669, 624] width 469 height 207
click at [835, 645] on div "Cevabınız doğru! ✅ Miyav, çok güzel! Zeytin ezmesi, dondurma kepçesi kullanılar…" at bounding box center [669, 624] width 469 height 207
click at [833, 665] on button "Devam etmek" at bounding box center [669, 661] width 439 height 49
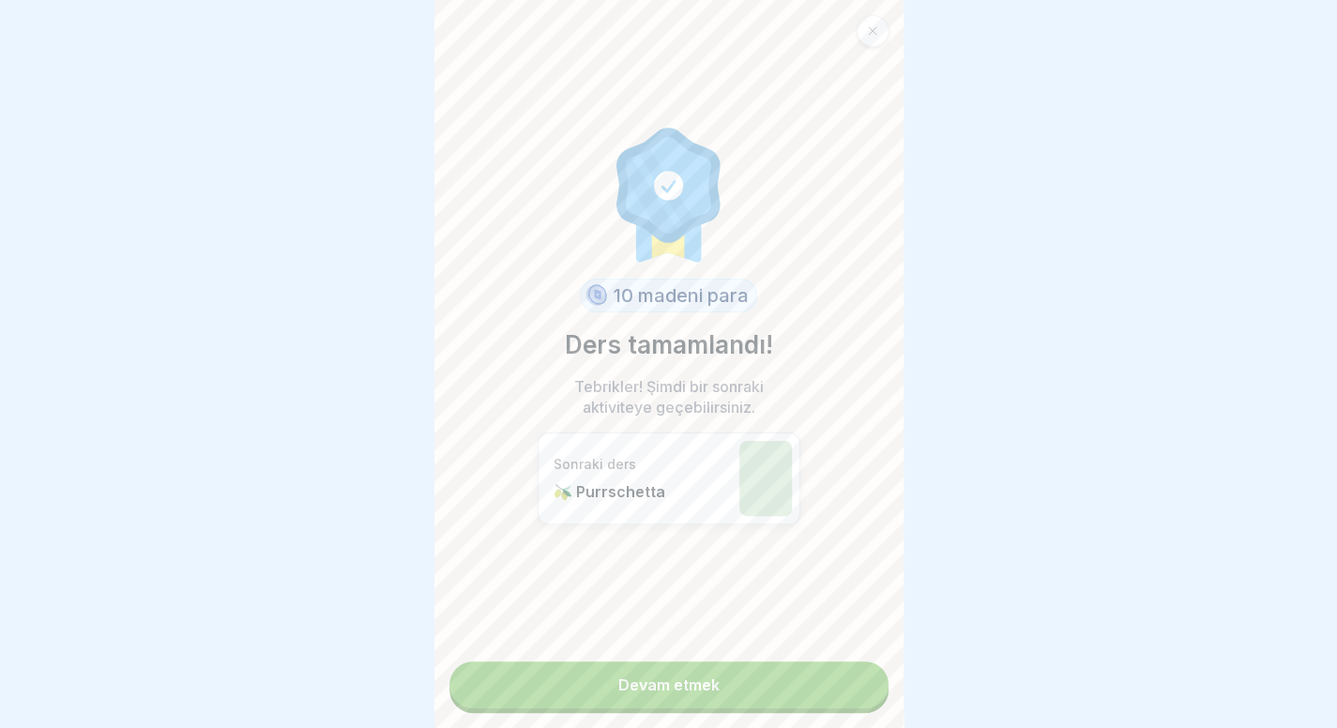
click at [763, 681] on link "Devam etmek" at bounding box center [669, 685] width 439 height 47
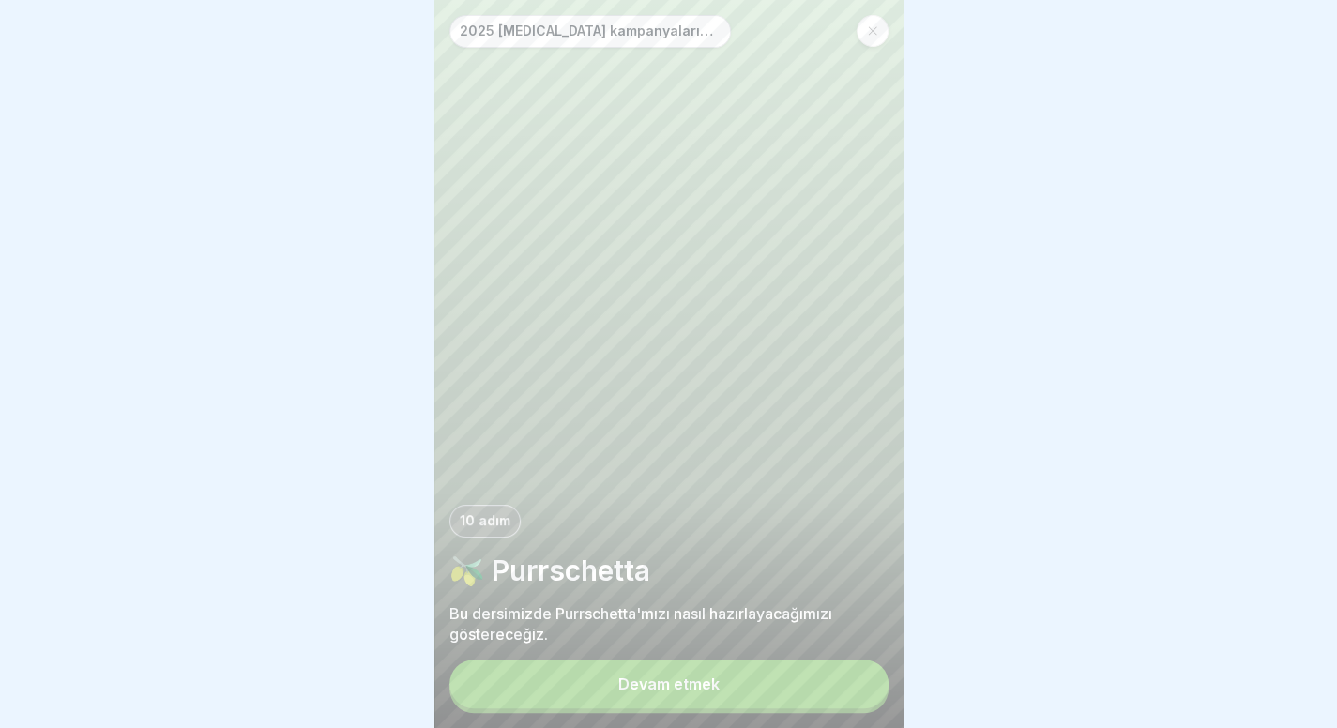
click at [713, 677] on button "Devam etmek" at bounding box center [669, 684] width 439 height 49
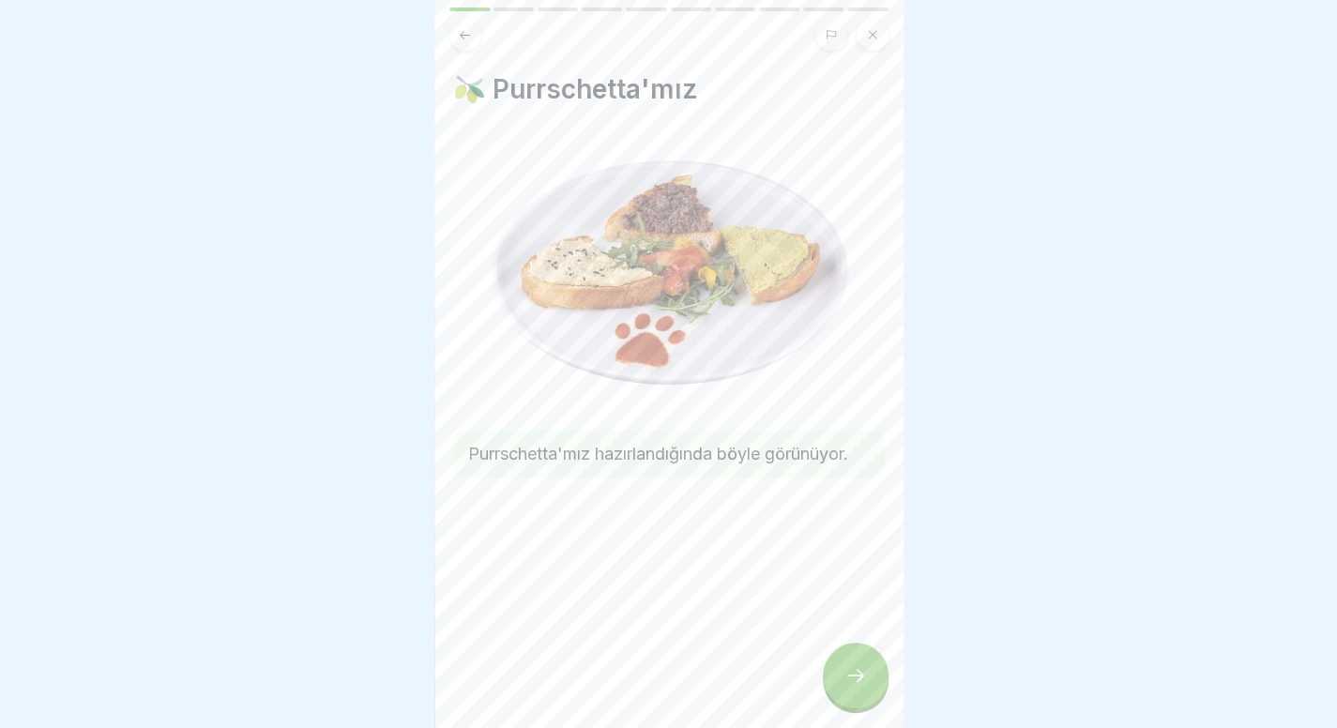
click at [863, 679] on div at bounding box center [856, 676] width 66 height 66
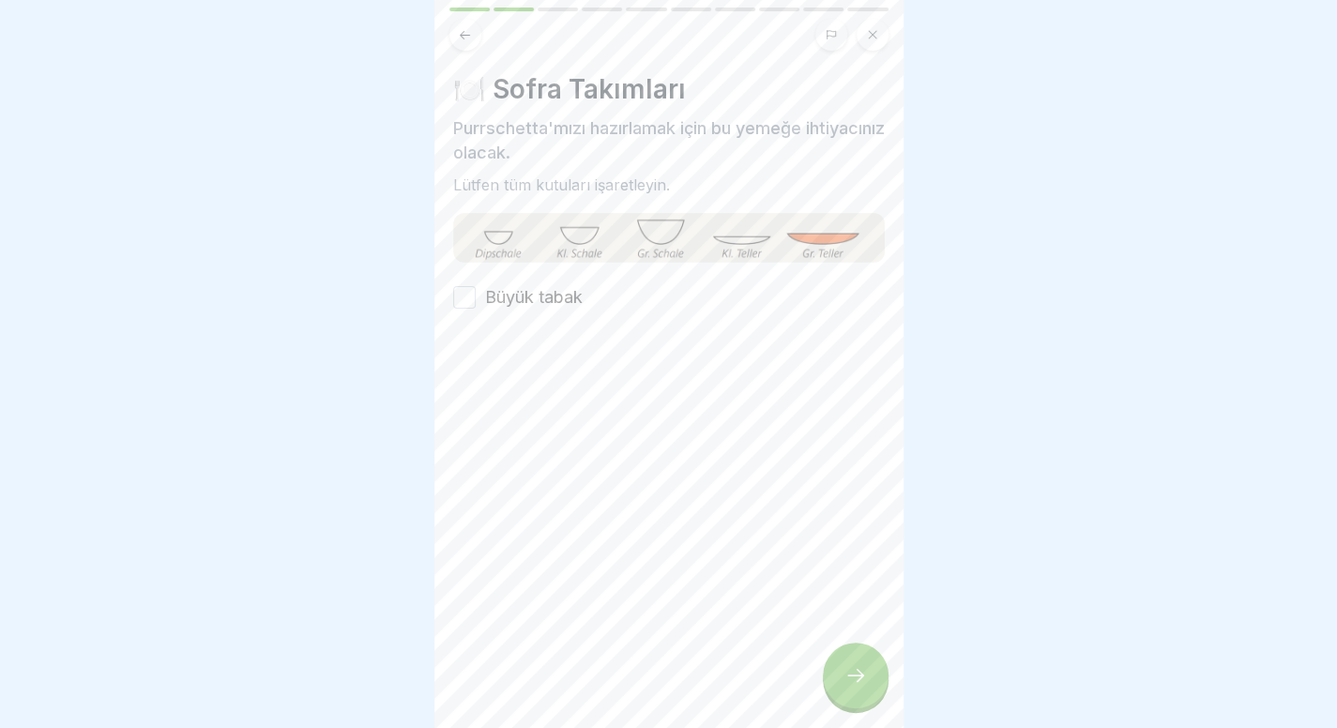
click at [543, 296] on font "Büyük tabak" at bounding box center [534, 297] width 98 height 20
click at [476, 296] on button "Büyük tabak" at bounding box center [464, 297] width 23 height 23
click at [837, 699] on div at bounding box center [856, 676] width 66 height 66
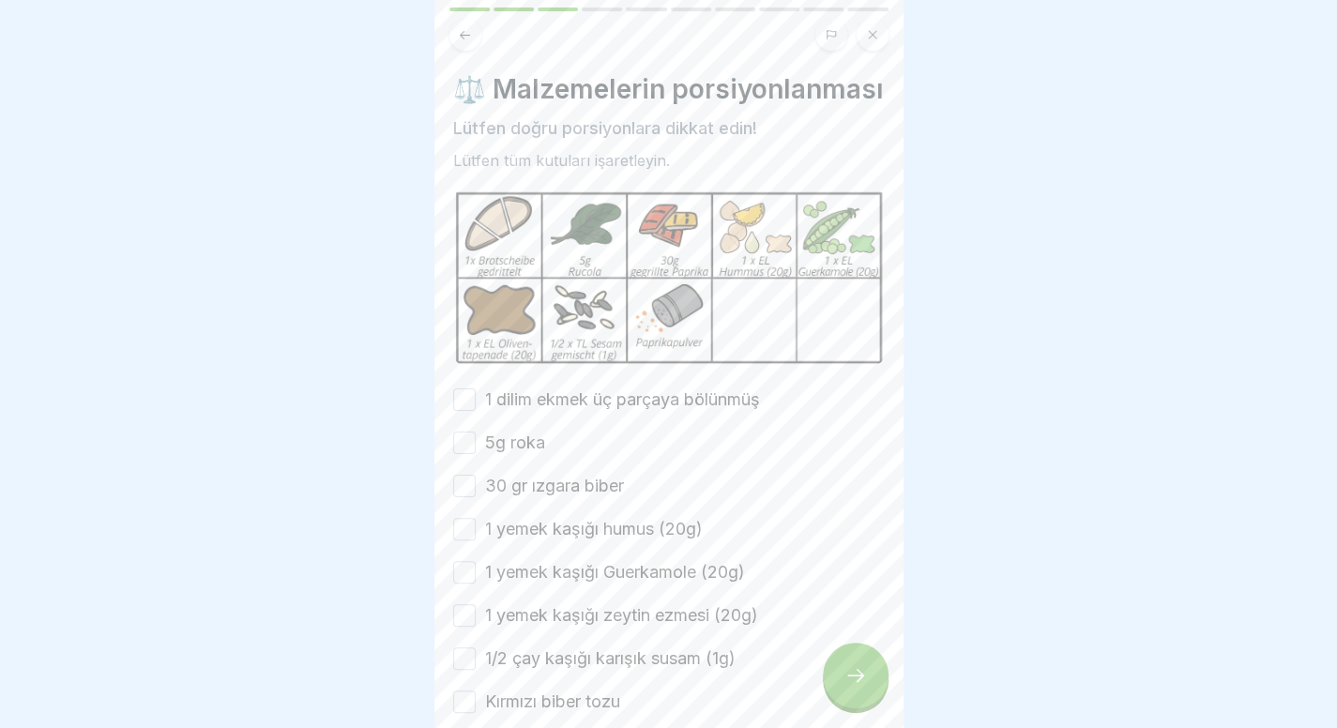
click at [584, 261] on div "⚖️ Malzemelerin porsiyonlanması Lütfen doğru porsiyonlara dikkat edin! Lütfen t…" at bounding box center [669, 393] width 432 height 641
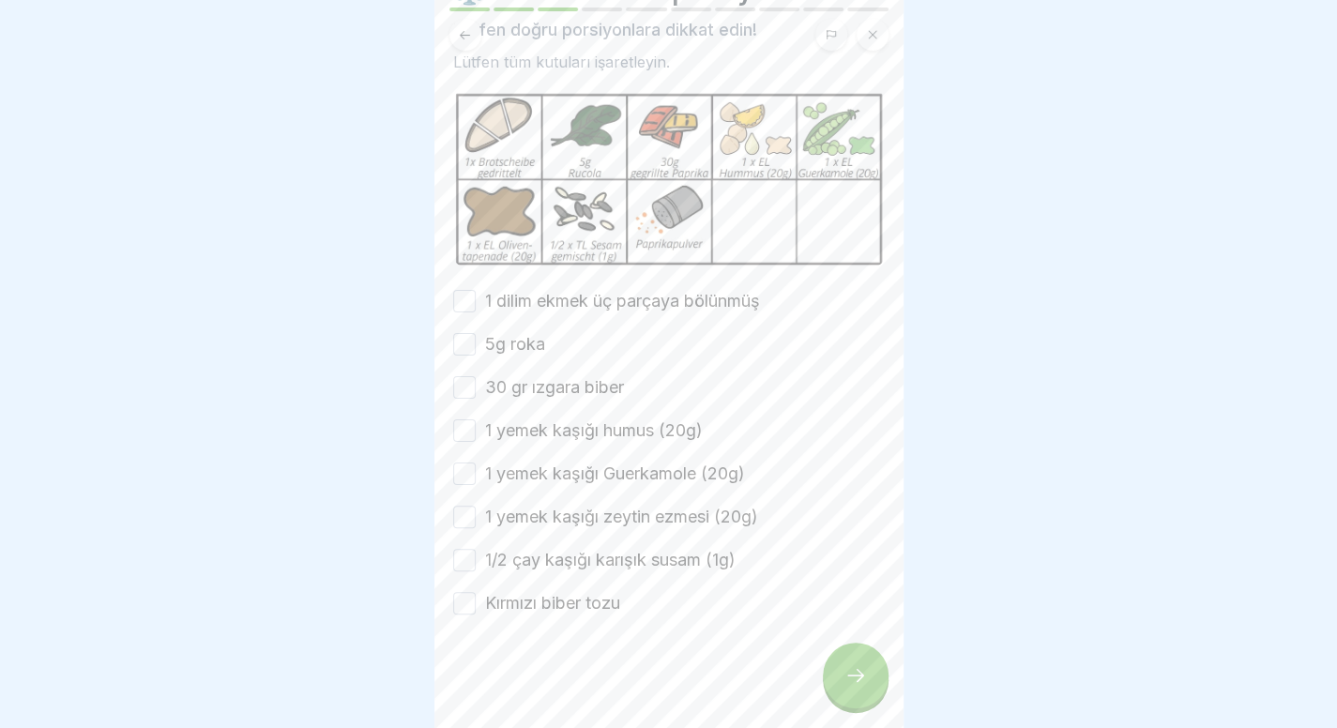
scroll to position [124, 0]
click at [681, 297] on font "1 dilim ekmek üç parçaya bölünmüş" at bounding box center [622, 301] width 275 height 20
click at [476, 297] on button "1 dilim ekmek üç parçaya bölünmüş" at bounding box center [464, 301] width 23 height 23
click at [511, 358] on div "1 dilim ekmek üç parçaya bölünmüş 5g roka 30 gr ızgara biber 1 yemek kaşığı hum…" at bounding box center [669, 452] width 432 height 327
click at [526, 348] on font "5g roka" at bounding box center [515, 344] width 60 height 20
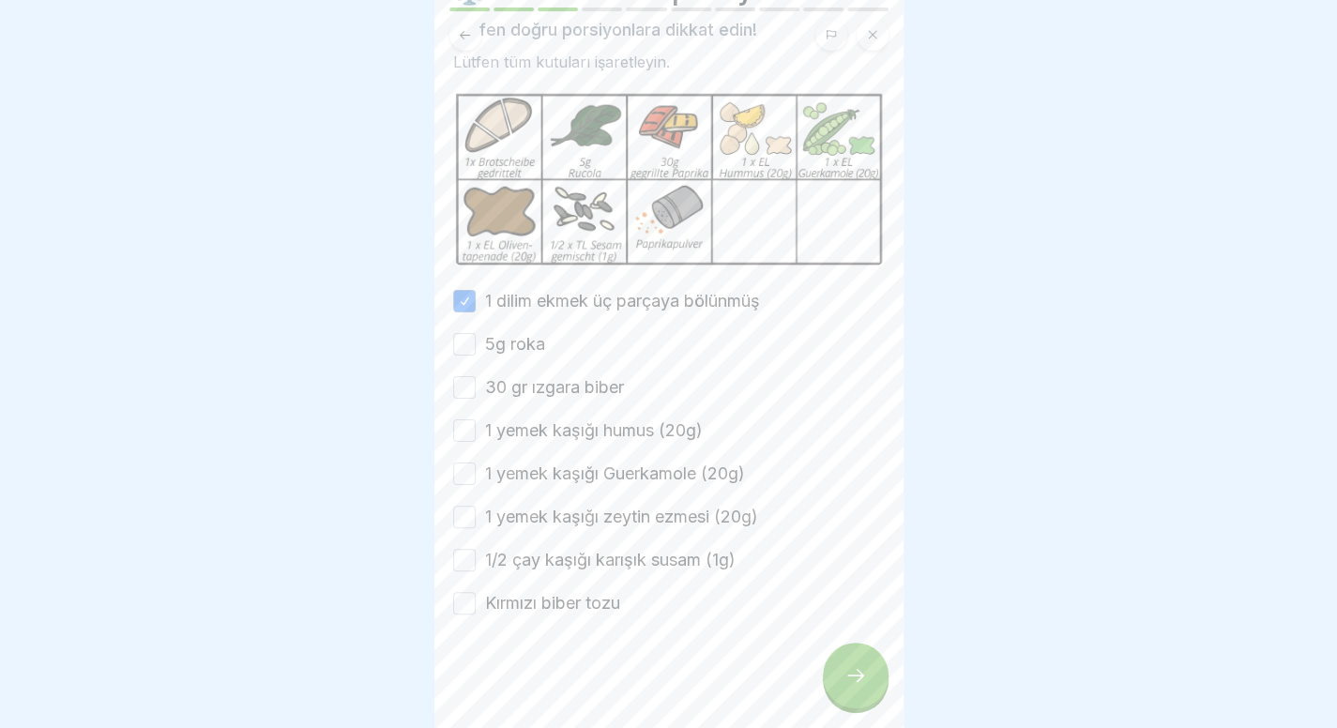
click at [476, 348] on button "5g roka" at bounding box center [464, 344] width 23 height 23
click at [529, 381] on font "30 gr ızgara biber" at bounding box center [554, 387] width 139 height 20
click at [476, 381] on button "30 gr ızgara biber" at bounding box center [464, 387] width 23 height 23
click at [527, 426] on font "1 yemek kaşığı humus (20g)" at bounding box center [594, 430] width 218 height 20
click at [476, 426] on button "1 yemek kaşığı humus (20g)" at bounding box center [464, 431] width 23 height 23
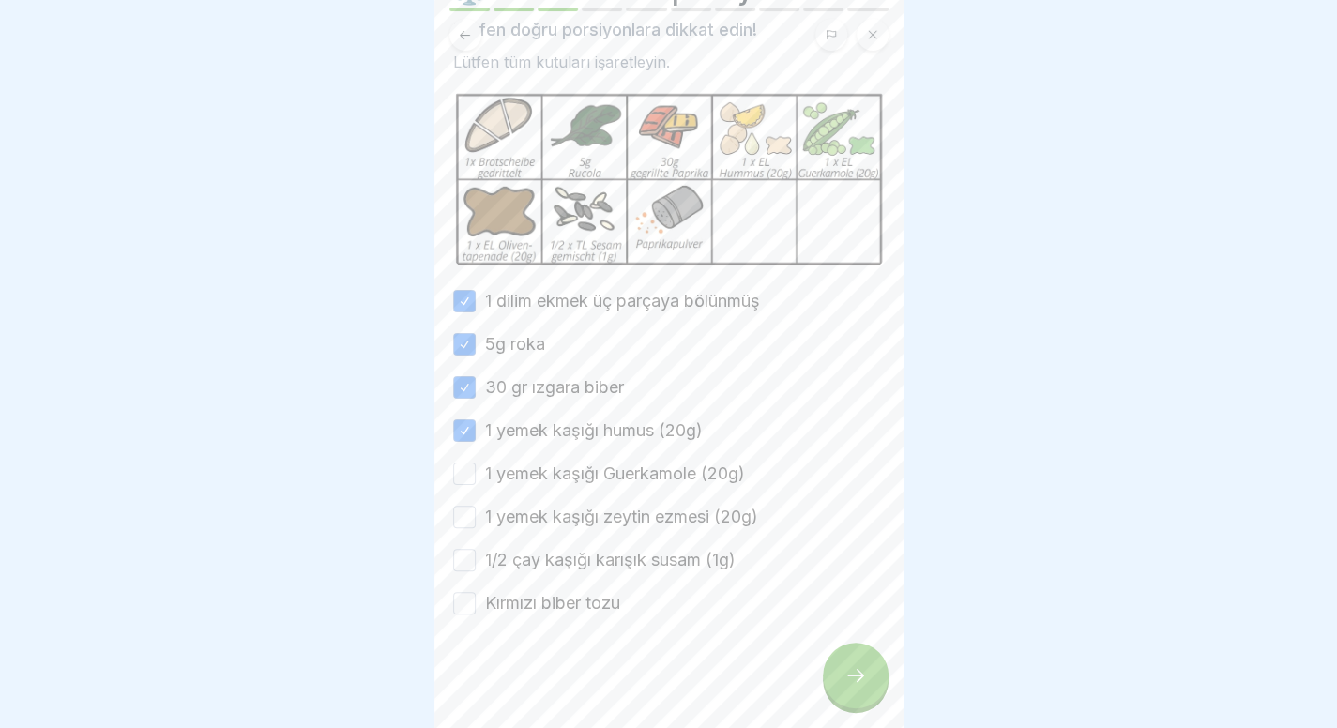
click at [522, 495] on div "1 dilim ekmek üç parçaya bölünmüş 5g roka 30 gr ızgara biber 1 yemek kaşığı hum…" at bounding box center [669, 452] width 432 height 327
click at [541, 478] on font "1 yemek kaşığı Guerkamole (20g)" at bounding box center [615, 474] width 260 height 20
click at [476, 478] on button "1 yemek kaşığı Guerkamole (20g)" at bounding box center [464, 474] width 23 height 23
click at [512, 507] on font "1 yemek kaşığı zeytin ezmesi (20g)" at bounding box center [621, 517] width 273 height 20
click at [476, 507] on button "1 yemek kaşığı zeytin ezmesi (20g)" at bounding box center [464, 517] width 23 height 23
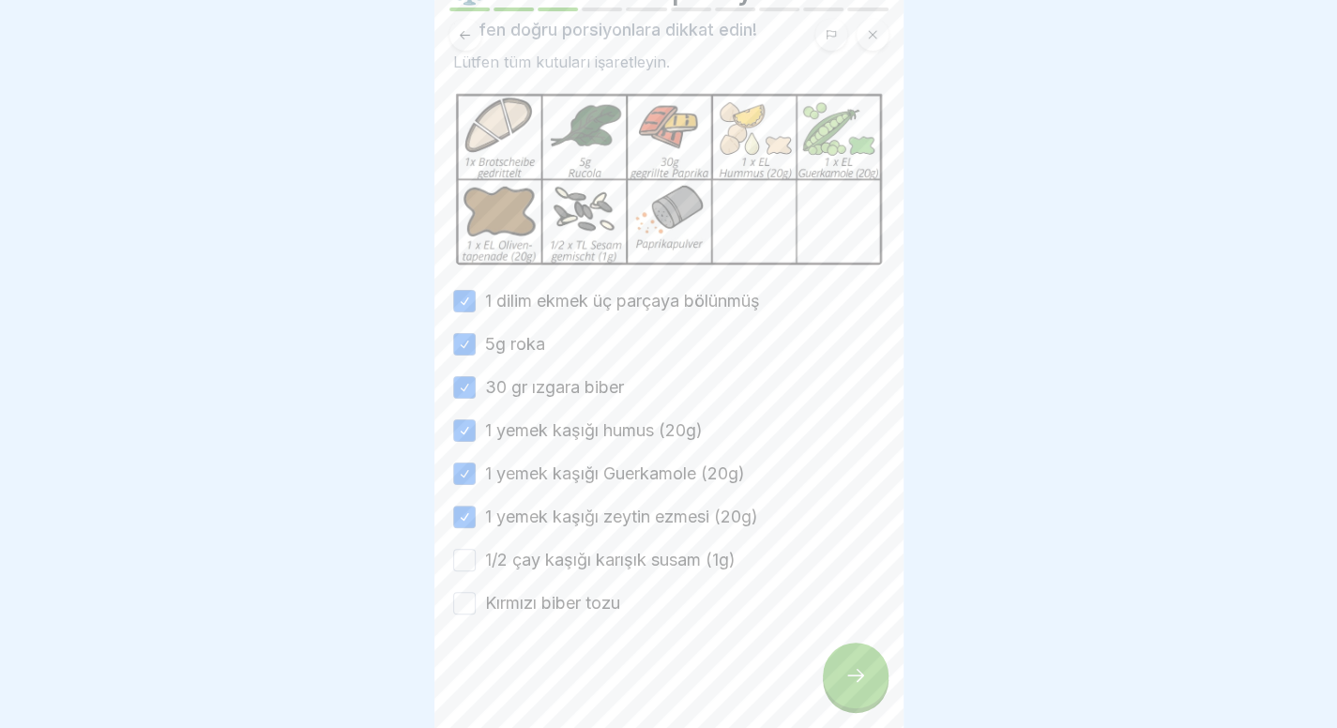
click at [499, 562] on font "1/2 çay kaşığı karışık susam (1g)" at bounding box center [610, 560] width 251 height 20
click at [476, 562] on button "1/2 çay kaşığı karışık susam (1g)" at bounding box center [464, 560] width 23 height 23
click at [490, 605] on font "Kırmızı biber tozu" at bounding box center [552, 603] width 135 height 20
click at [476, 605] on button "Kırmızı biber tozu" at bounding box center [464, 603] width 23 height 23
click at [831, 716] on div at bounding box center [669, 672] width 432 height 113
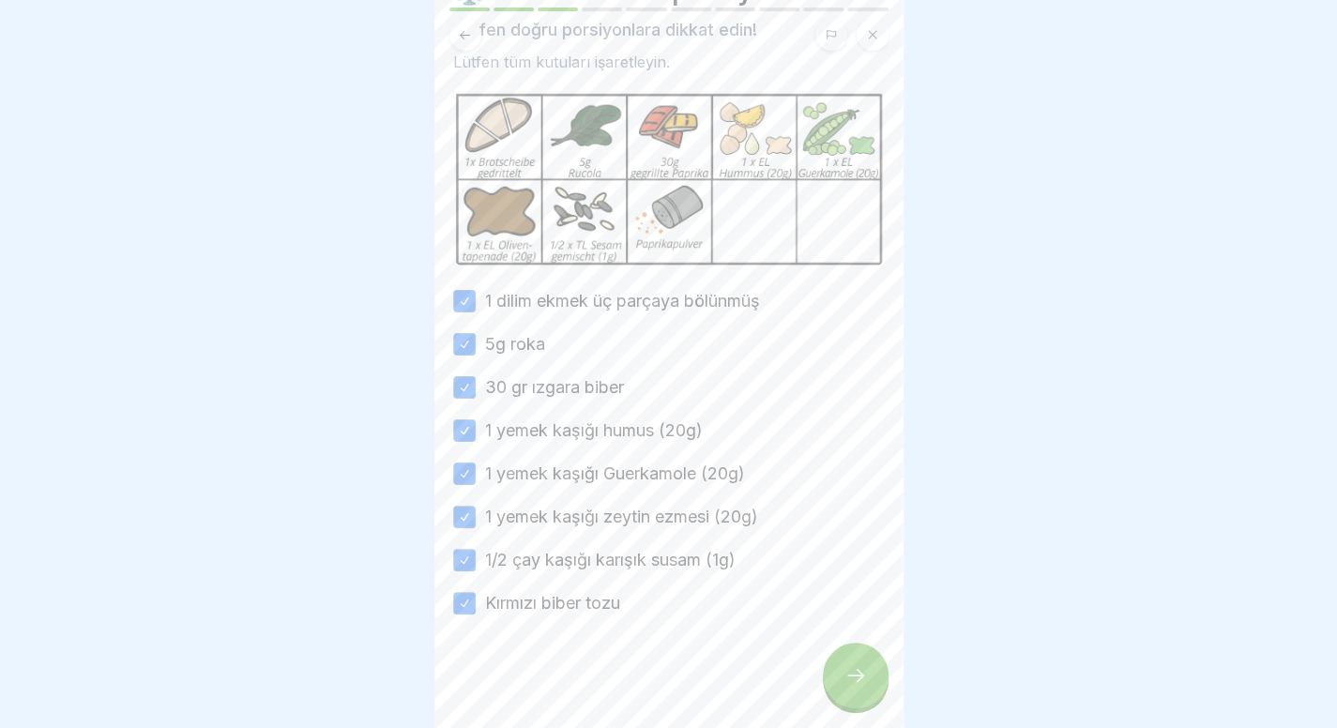
click at [862, 683] on icon at bounding box center [856, 675] width 23 height 23
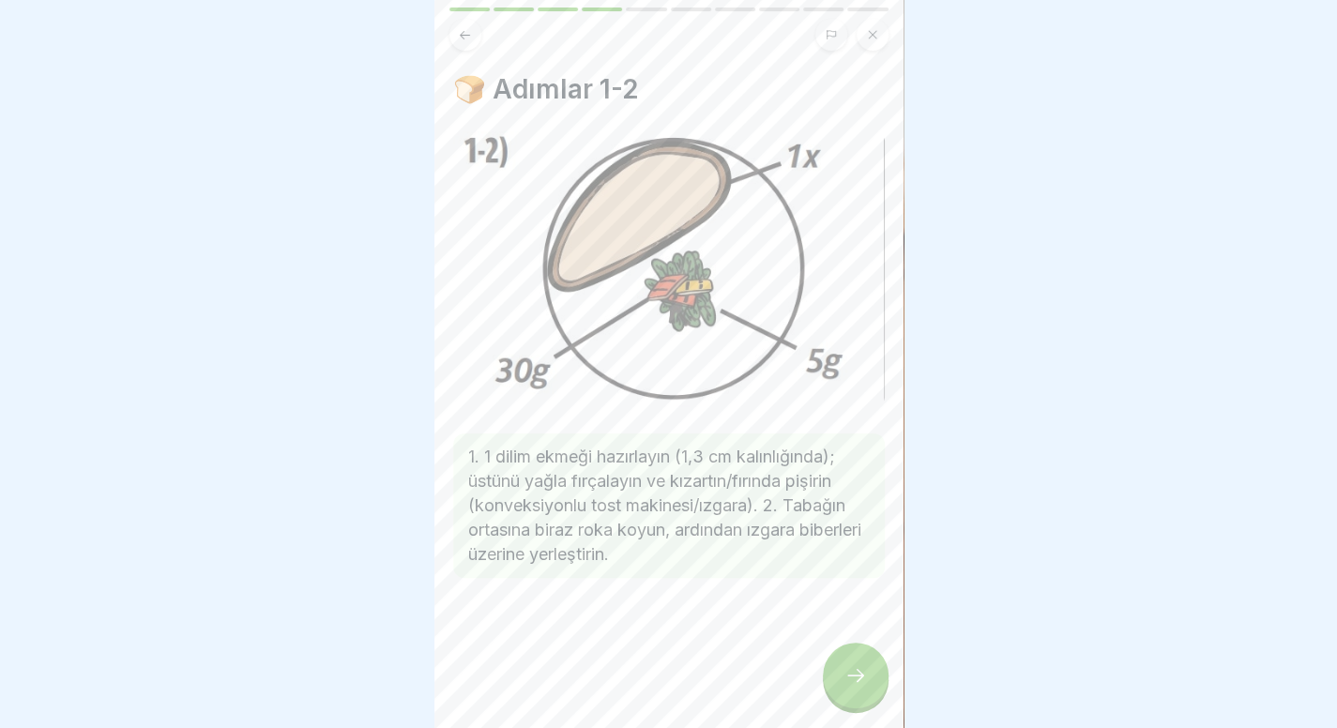
click at [861, 679] on div at bounding box center [856, 676] width 66 height 66
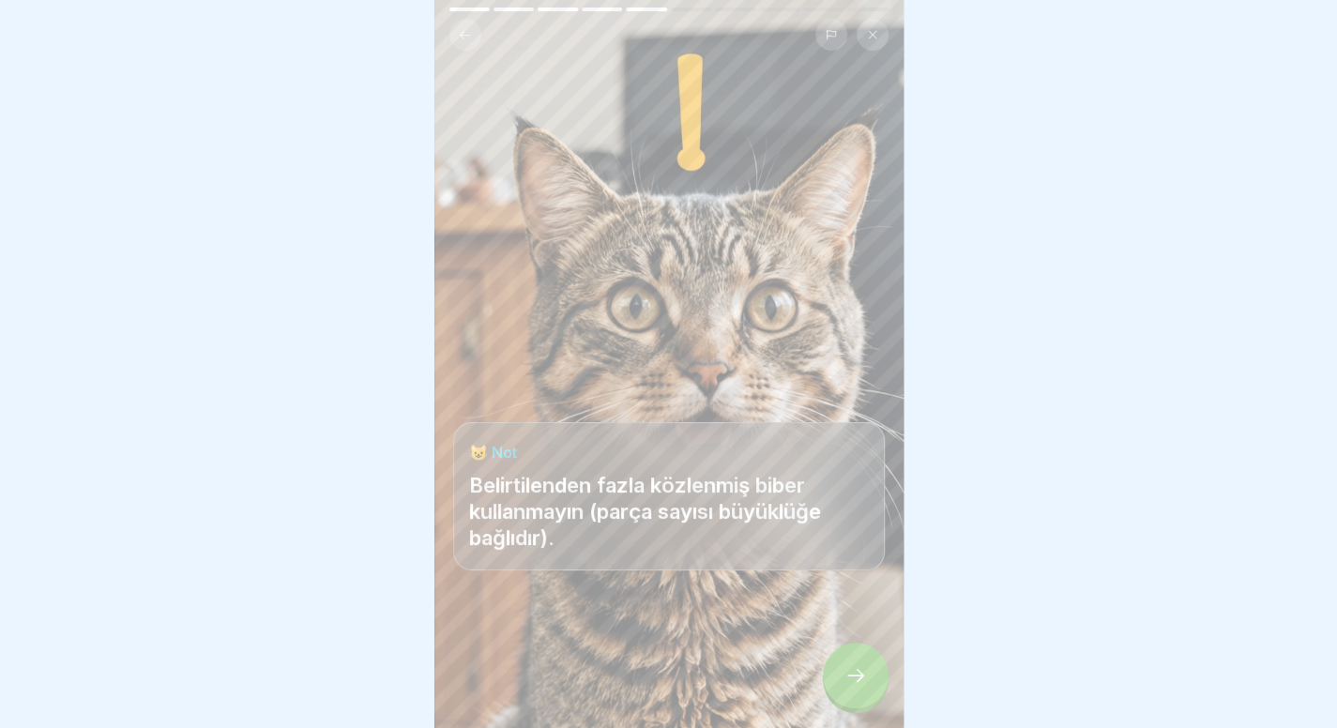
click at [861, 679] on div at bounding box center [856, 676] width 66 height 66
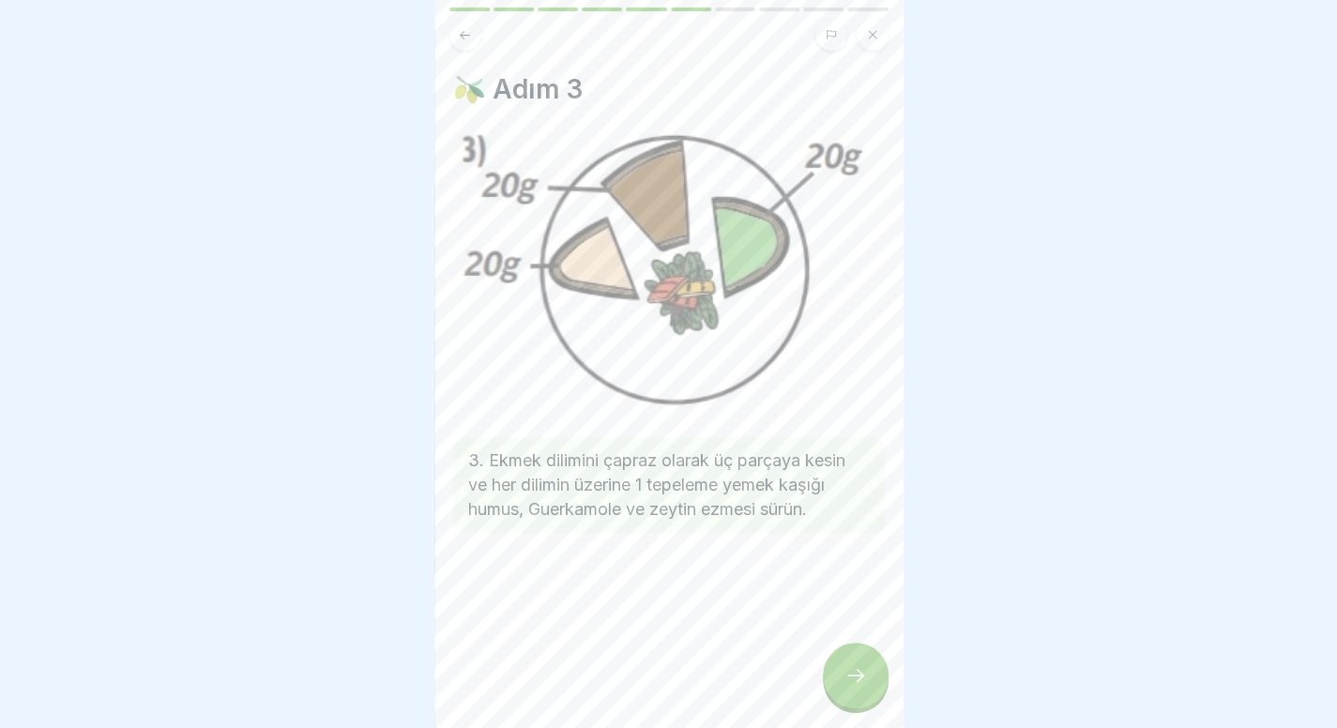
click at [861, 679] on div at bounding box center [856, 676] width 66 height 66
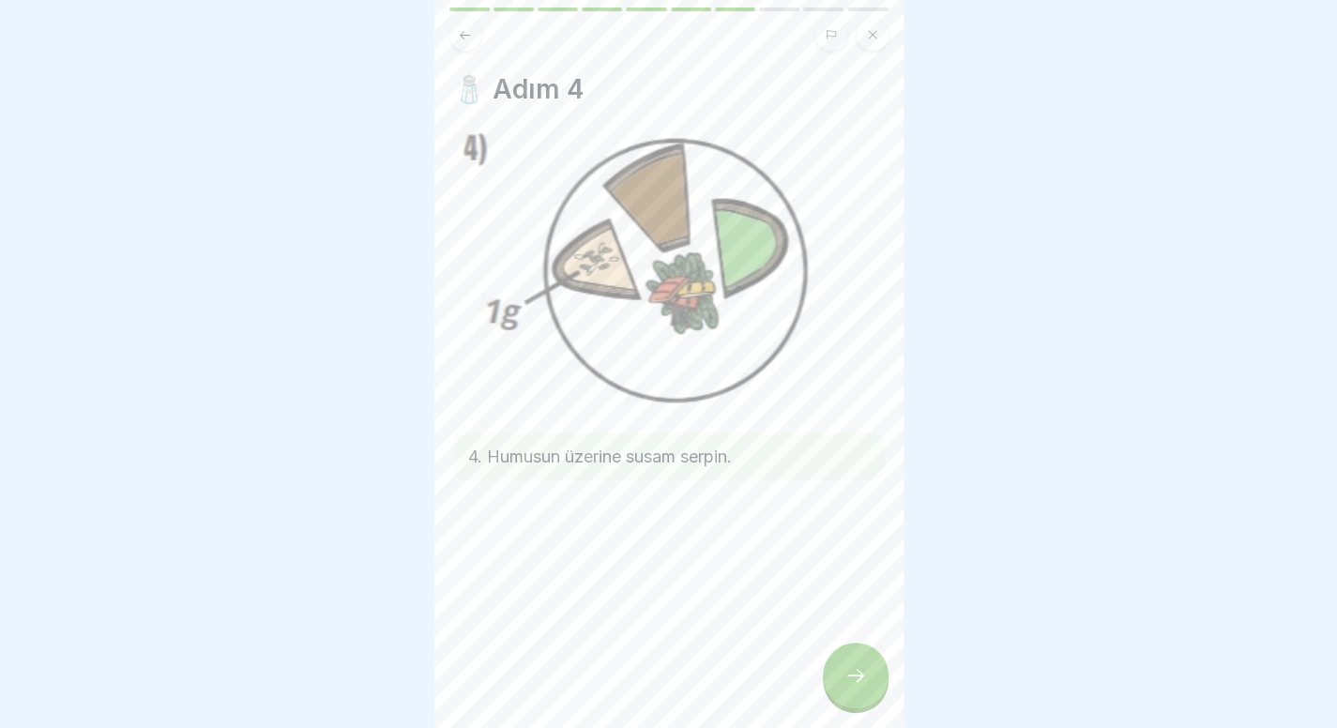
click at [861, 679] on div at bounding box center [856, 676] width 66 height 66
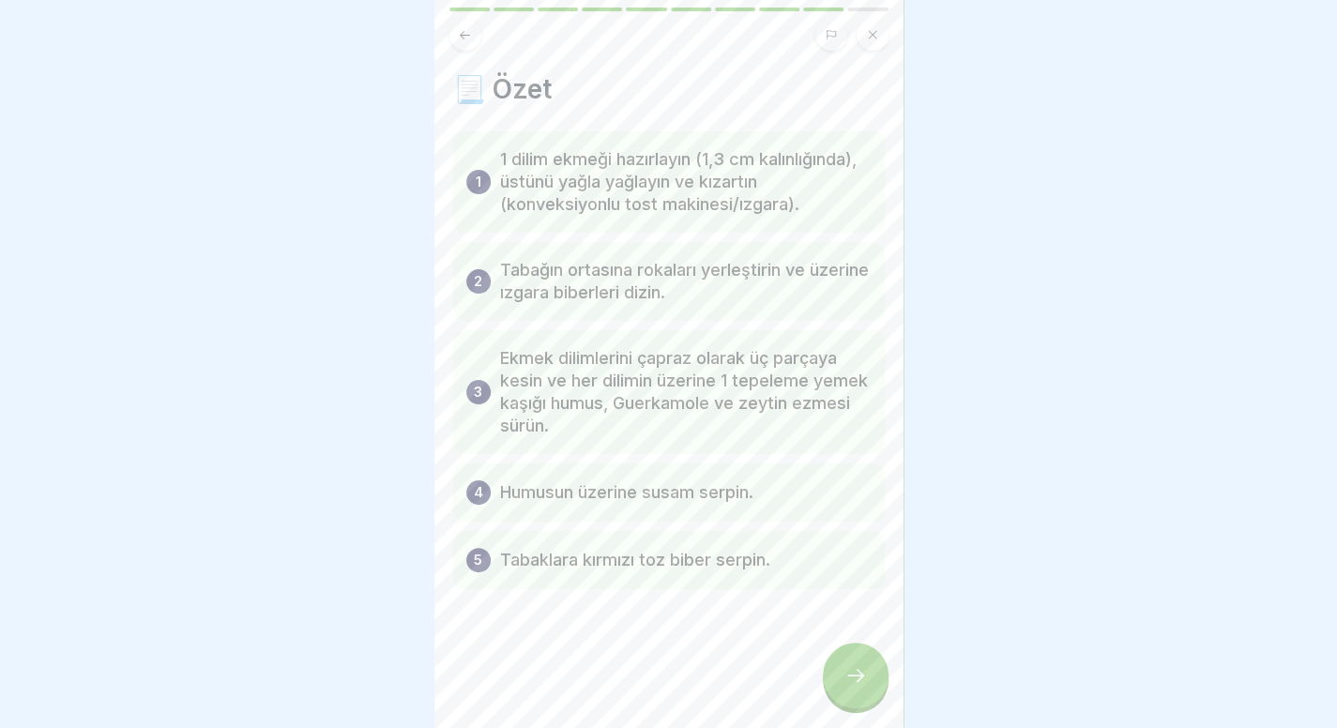
click at [854, 677] on div at bounding box center [856, 676] width 66 height 66
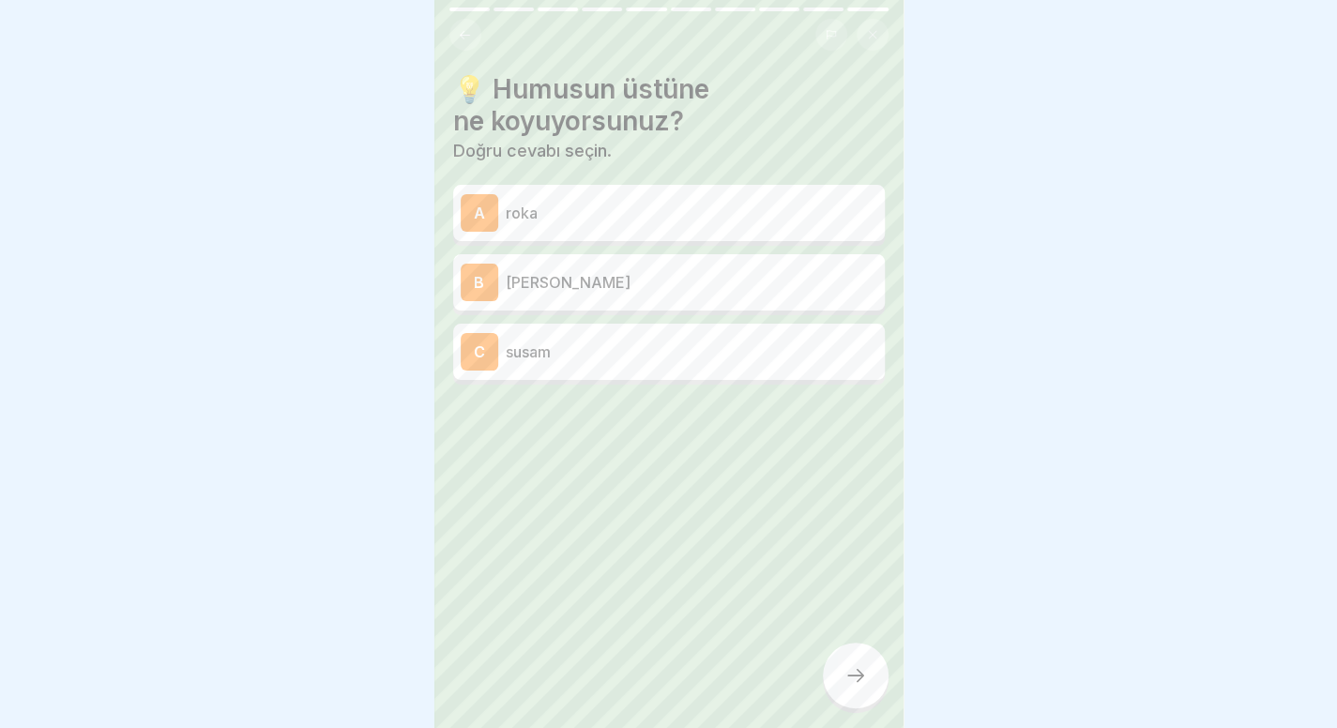
click at [690, 371] on div "💡 Humusun üstüne ne koyuyorsunuz? Doğru cevabı seçin. A roka B Izgara biberler …" at bounding box center [669, 364] width 469 height 728
click at [690, 371] on div "C susam" at bounding box center [669, 352] width 432 height 56
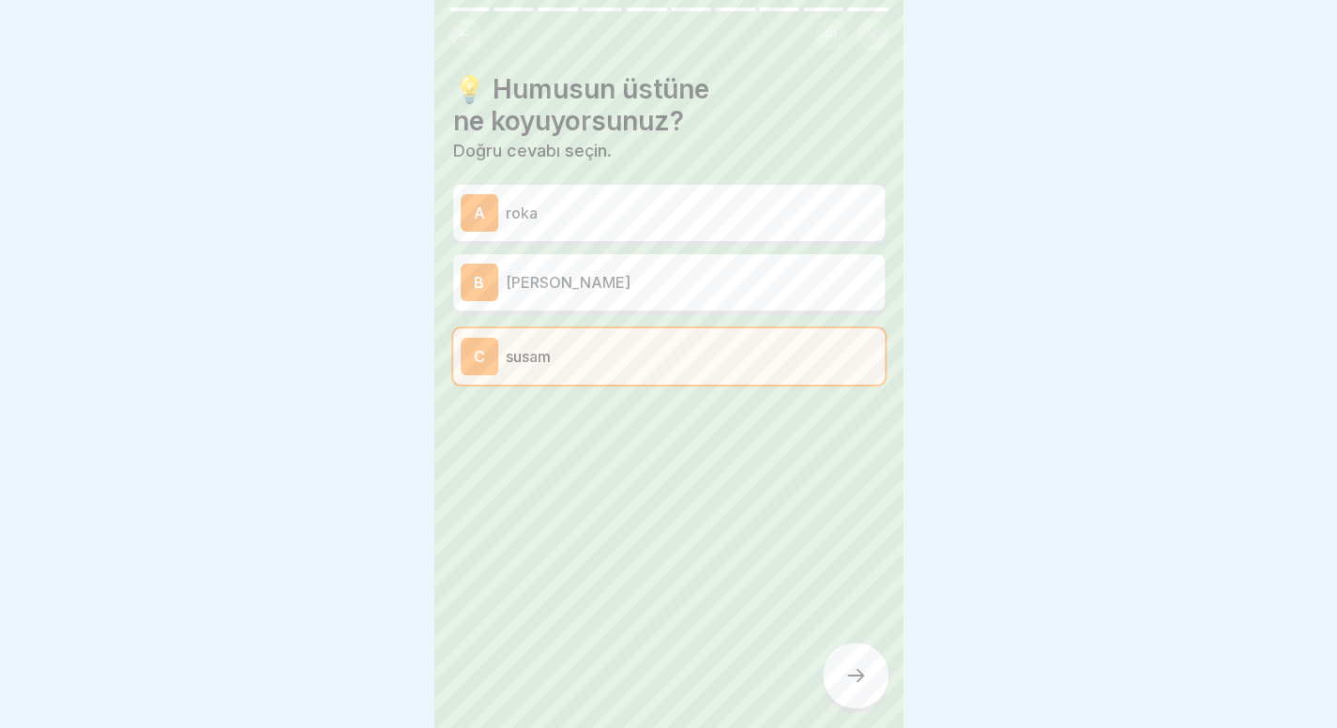
click at [843, 705] on div at bounding box center [856, 676] width 66 height 66
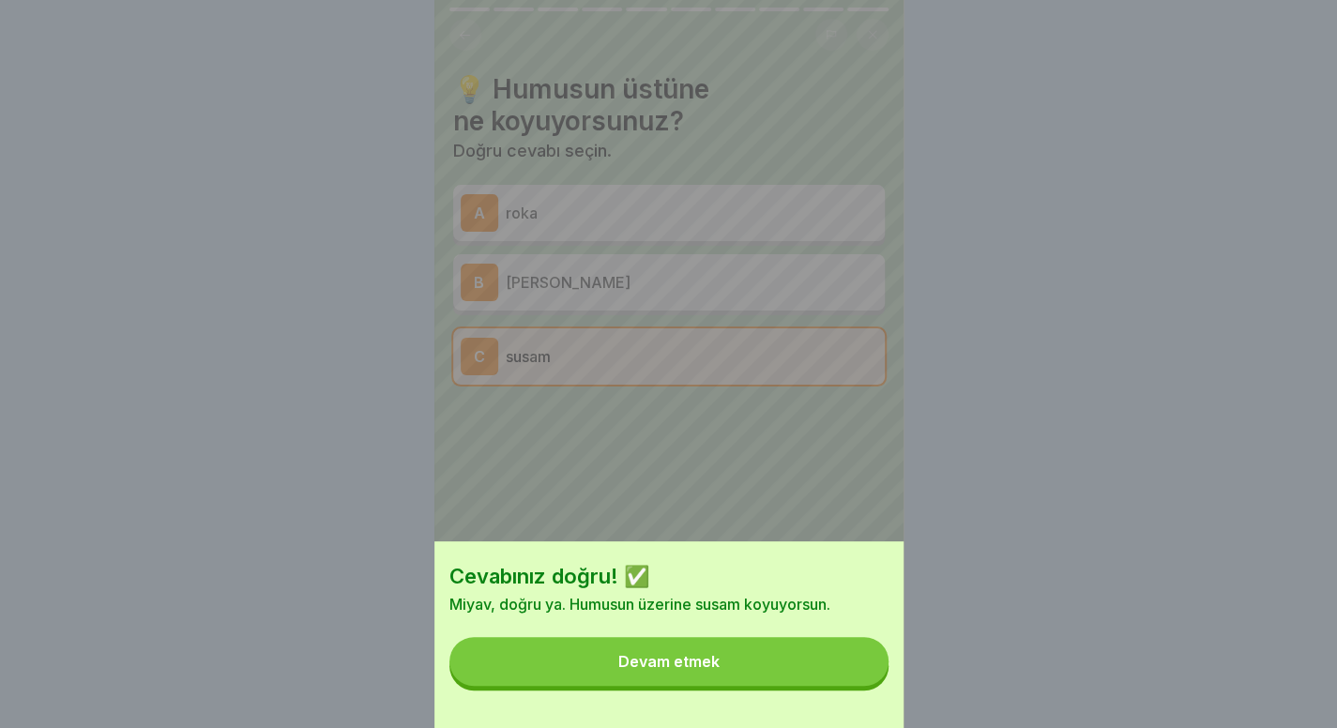
click at [797, 664] on button "Devam etmek" at bounding box center [669, 661] width 439 height 49
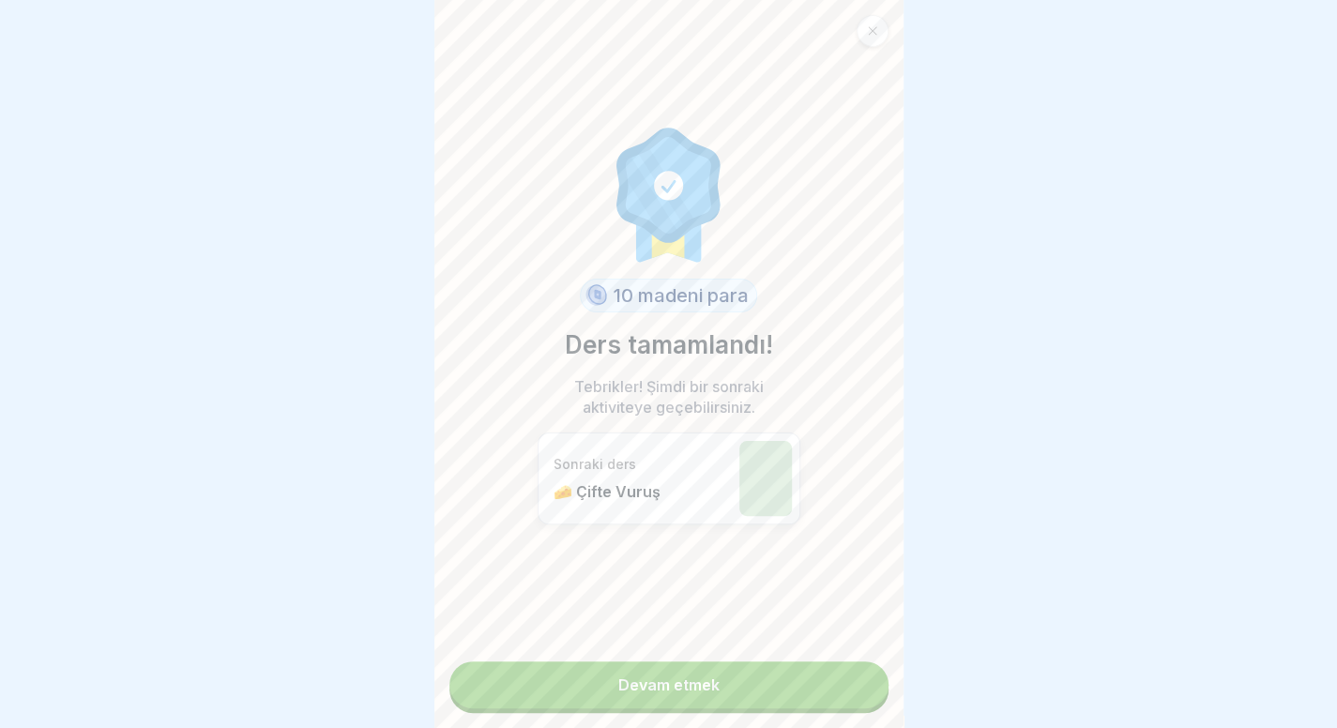
click at [740, 687] on link "Devam etmek" at bounding box center [669, 685] width 439 height 47
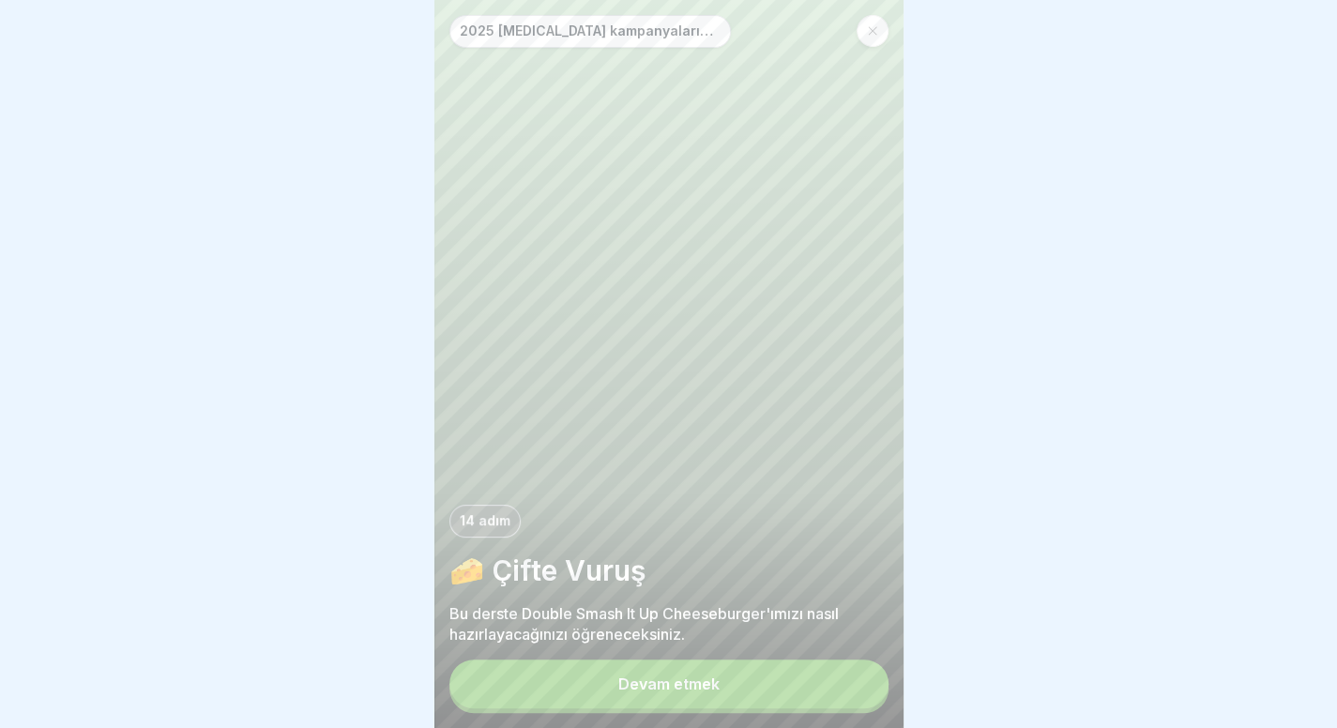
click at [715, 691] on button "Devam etmek" at bounding box center [669, 684] width 439 height 49
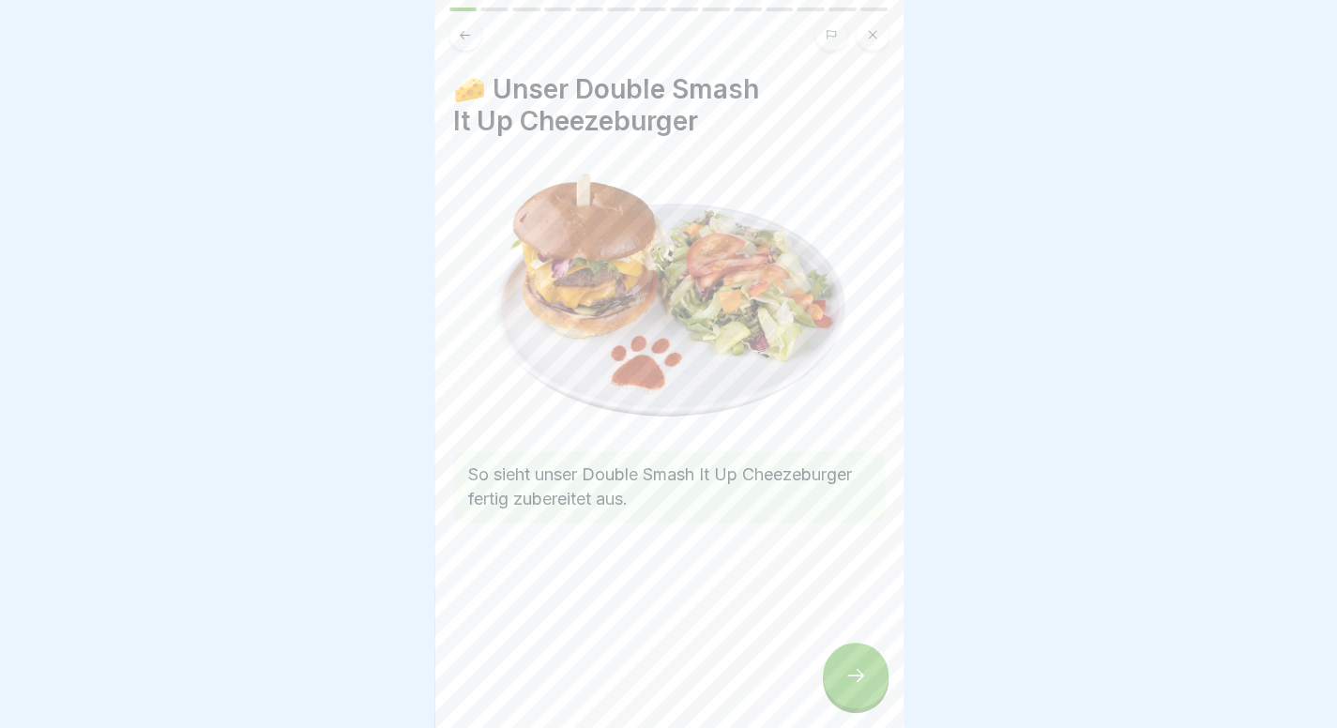
click at [846, 668] on div at bounding box center [856, 676] width 66 height 66
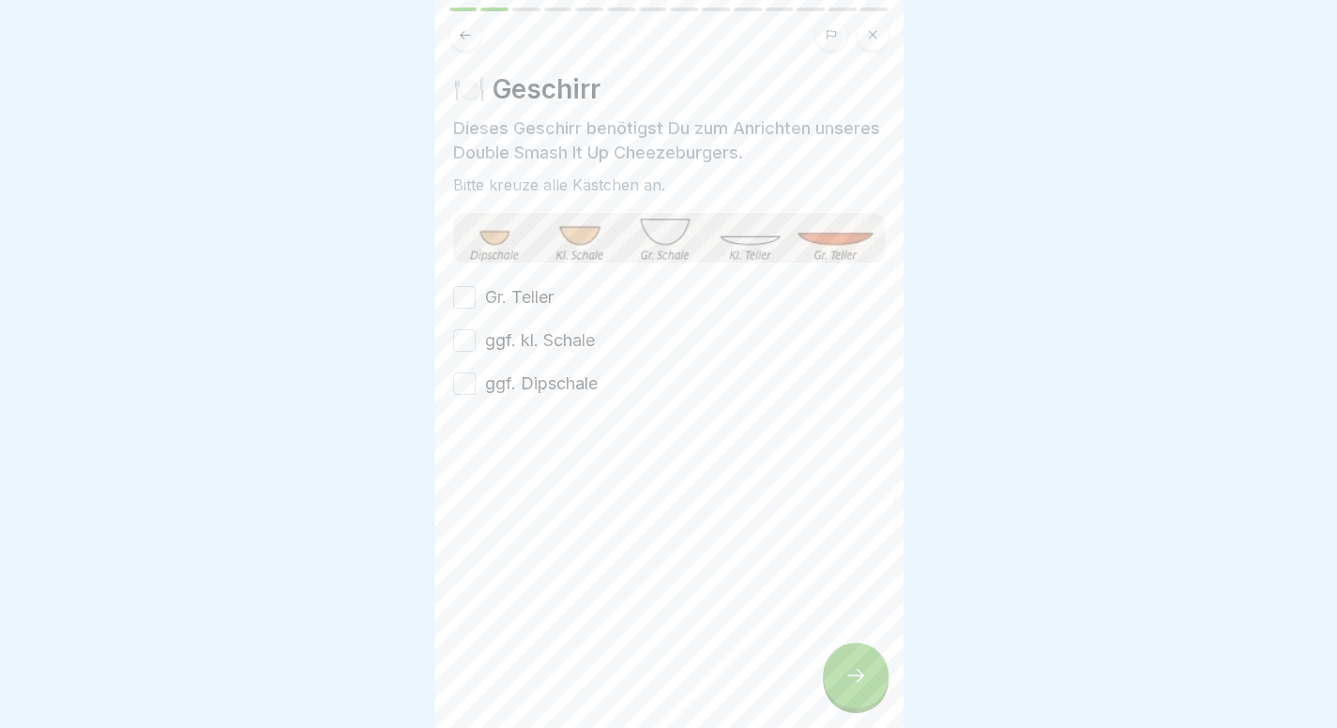
click at [572, 396] on div at bounding box center [669, 452] width 432 height 113
click at [529, 303] on label "Gr. Teller" at bounding box center [519, 297] width 69 height 24
click at [476, 303] on button "Gr. Teller" at bounding box center [464, 297] width 23 height 23
click at [516, 348] on label "ggf. kl. Schale" at bounding box center [540, 340] width 110 height 24
click at [476, 348] on button "ggf. kl. Schale" at bounding box center [464, 340] width 23 height 23
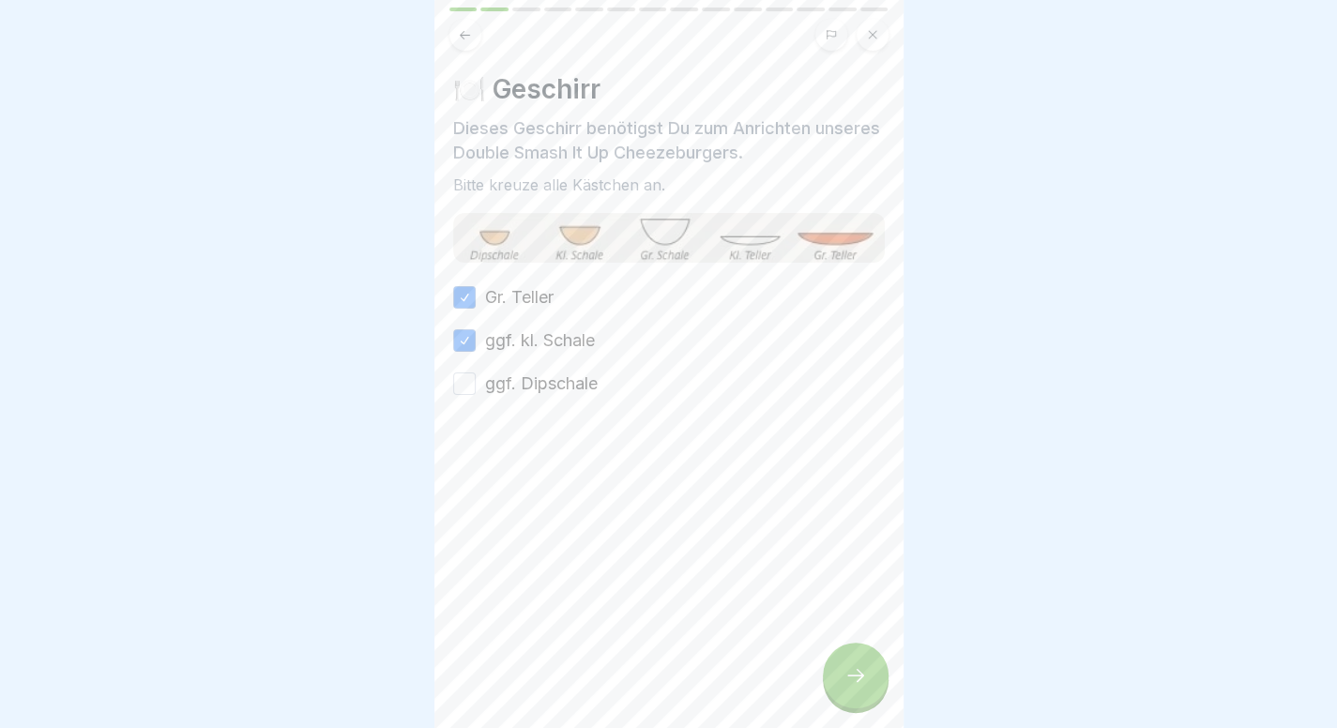
click at [509, 384] on label "ggf. Dipschale" at bounding box center [541, 384] width 113 height 24
click at [476, 384] on button "ggf. Dipschale" at bounding box center [464, 384] width 23 height 23
click at [852, 704] on div at bounding box center [856, 676] width 66 height 66
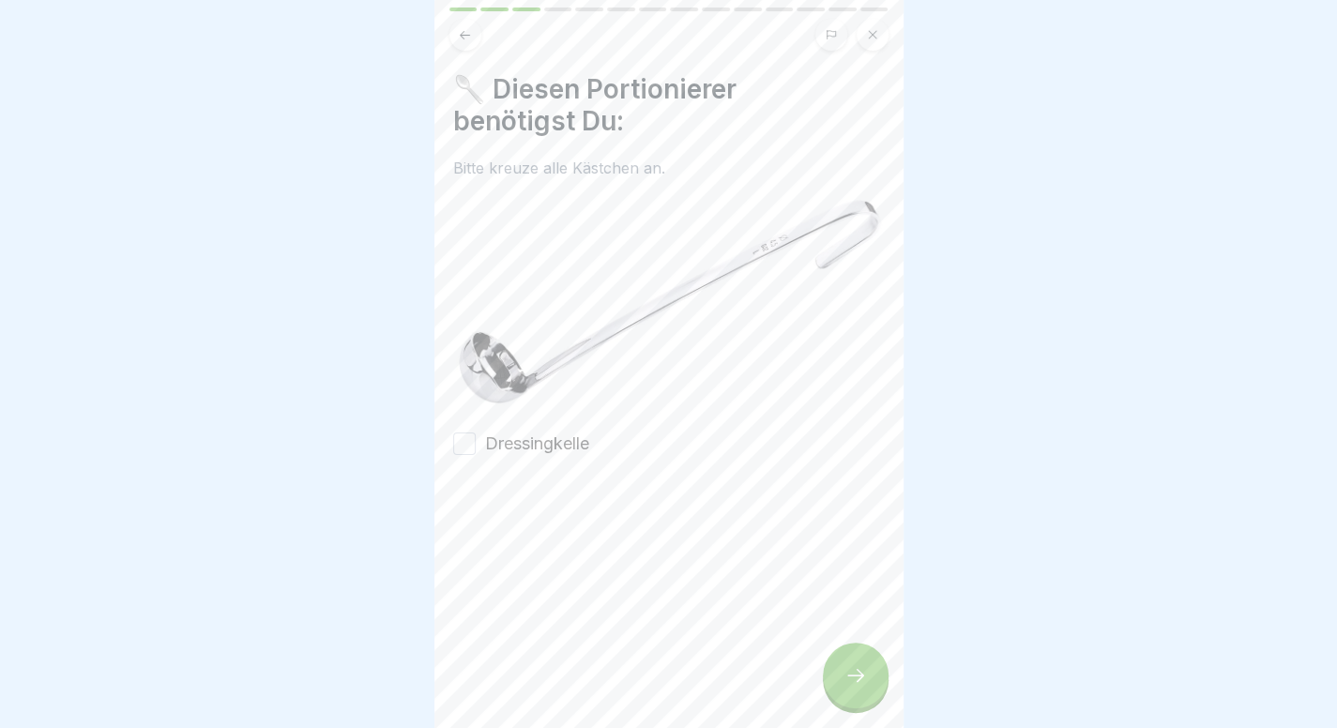
click at [587, 380] on img at bounding box center [669, 302] width 432 height 213
click at [467, 436] on button "Dressingkelle" at bounding box center [464, 444] width 23 height 23
click at [858, 682] on icon at bounding box center [856, 675] width 23 height 23
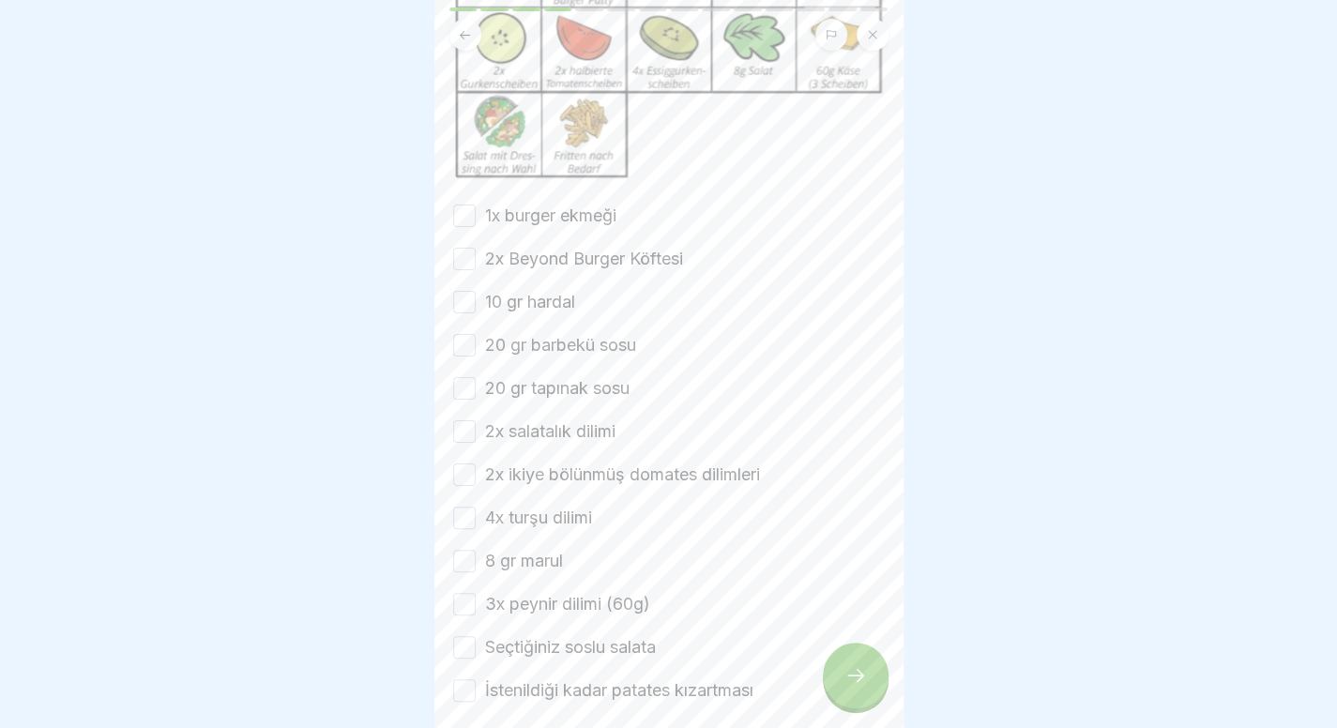
scroll to position [268, 0]
click at [864, 687] on icon at bounding box center [856, 675] width 23 height 23
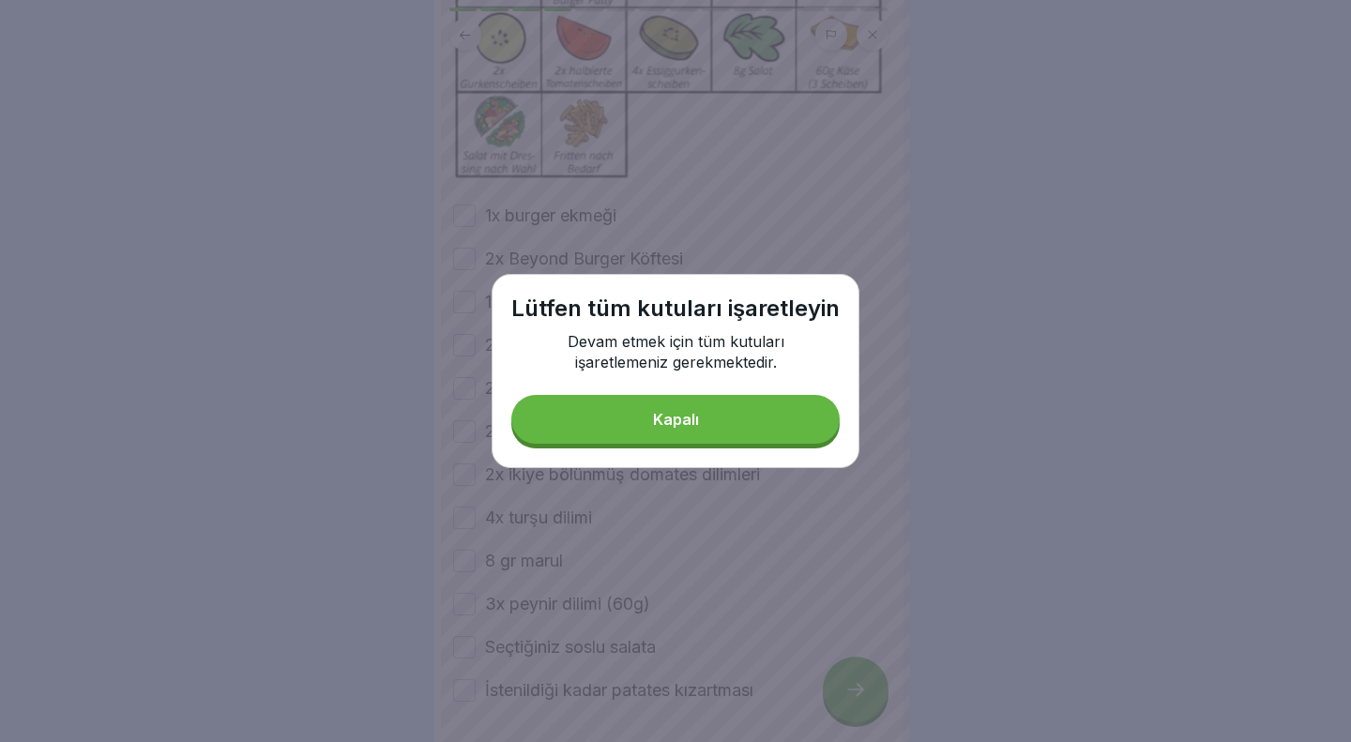
click at [769, 435] on button "Kapalı" at bounding box center [675, 419] width 328 height 49
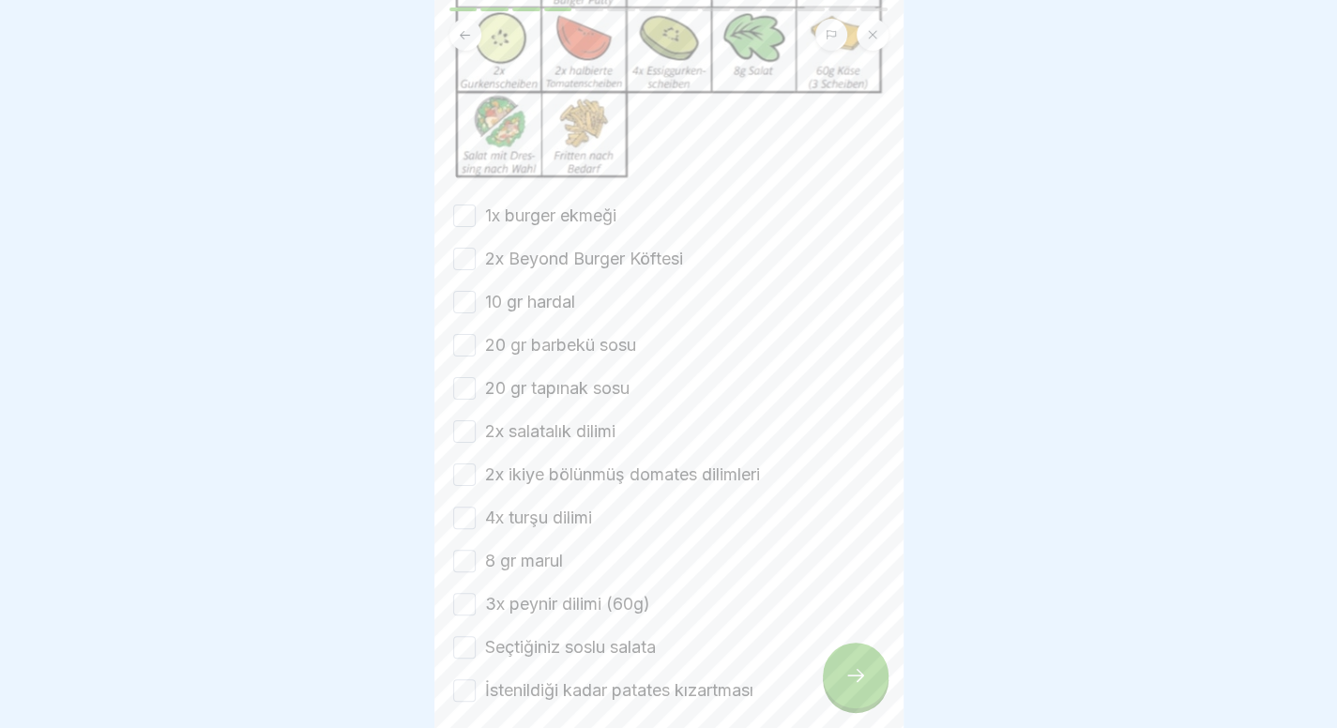
click at [468, 227] on button "1x burger ekmeği" at bounding box center [464, 216] width 23 height 23
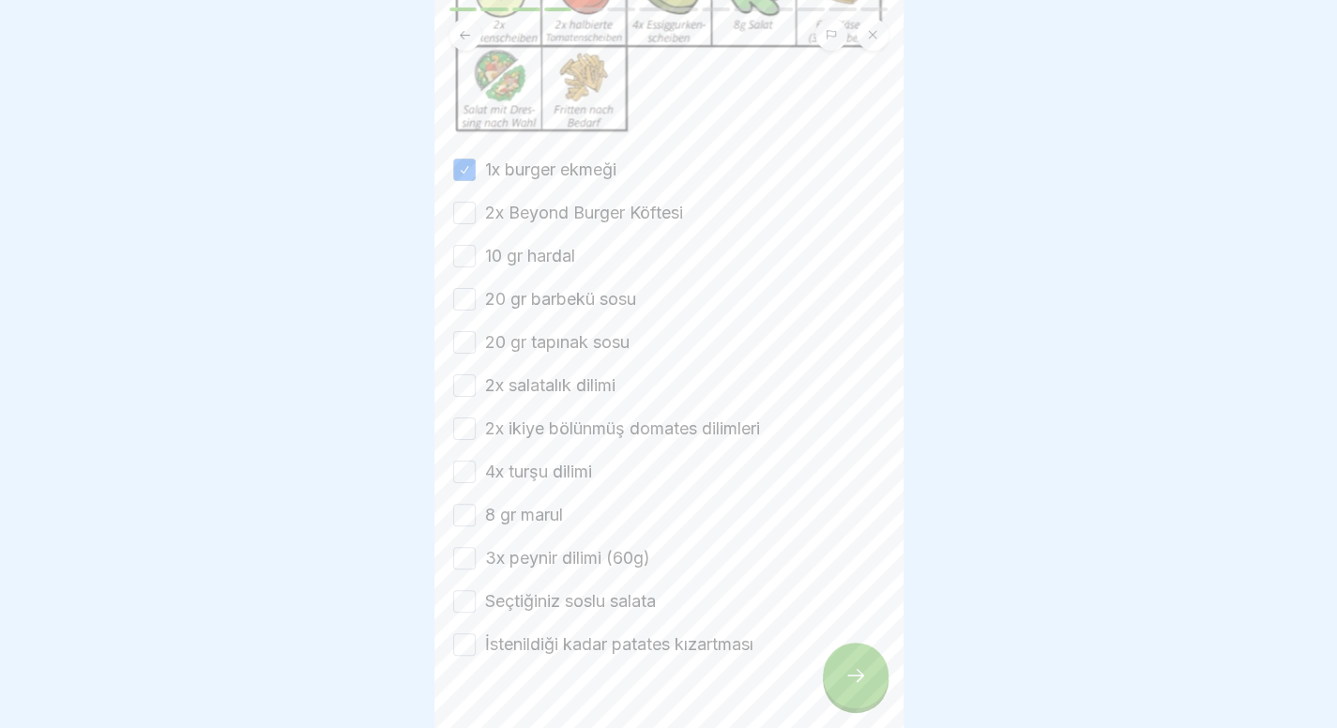
scroll to position [317, 0]
click at [468, 221] on button "2x Beyond Burger Köftesi" at bounding box center [464, 210] width 23 height 23
click at [468, 265] on button "10 gr hardal" at bounding box center [464, 253] width 23 height 23
click at [462, 322] on div "1x burger ekmeği 2x Beyond Burger Köftesi 10 gr hardal 20 gr barbekü sosu 20 gr…" at bounding box center [669, 404] width 432 height 499
click at [462, 308] on button "20 gr barbekü sosu" at bounding box center [464, 296] width 23 height 23
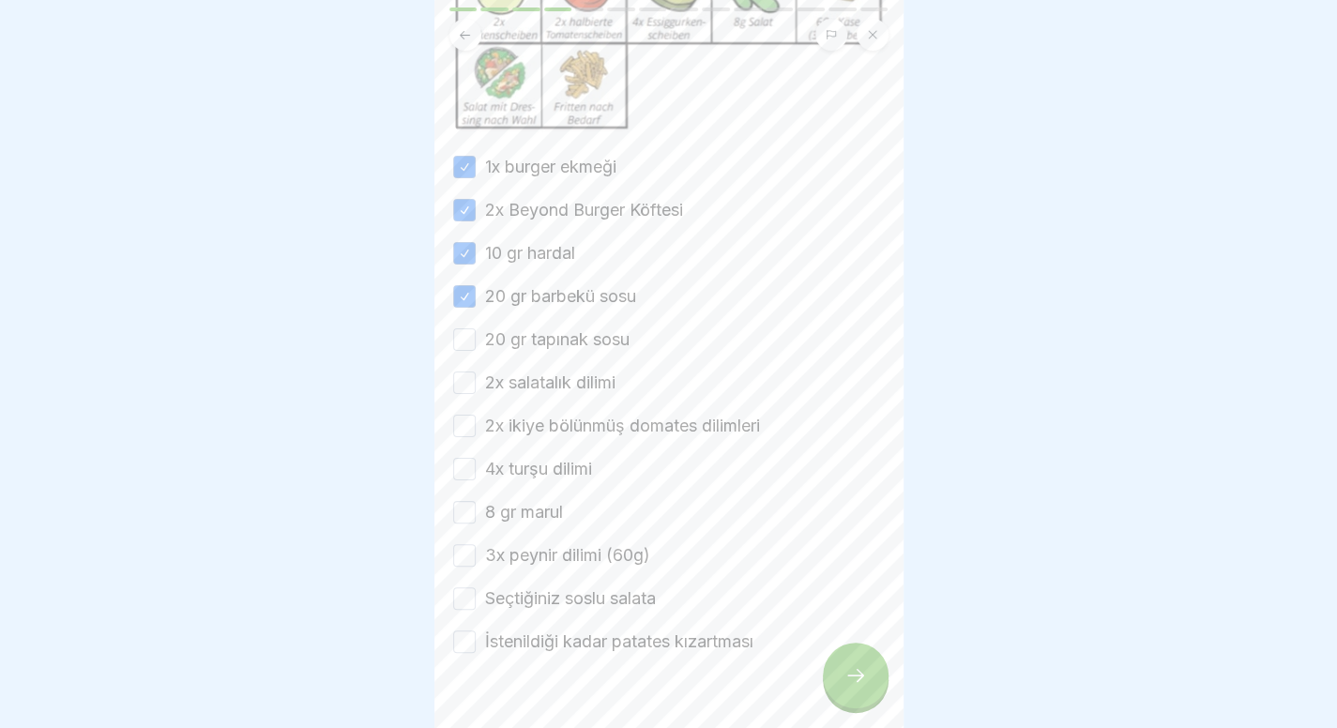
click at [462, 359] on div "1x burger ekmeği 2x Beyond Burger Köftesi 10 gr hardal 20 gr barbekü sosu 20 gr…" at bounding box center [669, 404] width 432 height 499
click at [462, 351] on button "20 gr tapınak sosu" at bounding box center [464, 339] width 23 height 23
click at [458, 394] on button "2x salatalık dilimi" at bounding box center [464, 383] width 23 height 23
click at [465, 462] on div "1x burger ekmeği 2x Beyond Burger Köftesi 10 gr hardal 20 gr barbekü sosu 20 gr…" at bounding box center [669, 404] width 432 height 499
click at [465, 437] on button "2x ikiye bölünmüş domates dilimleri" at bounding box center [464, 426] width 23 height 23
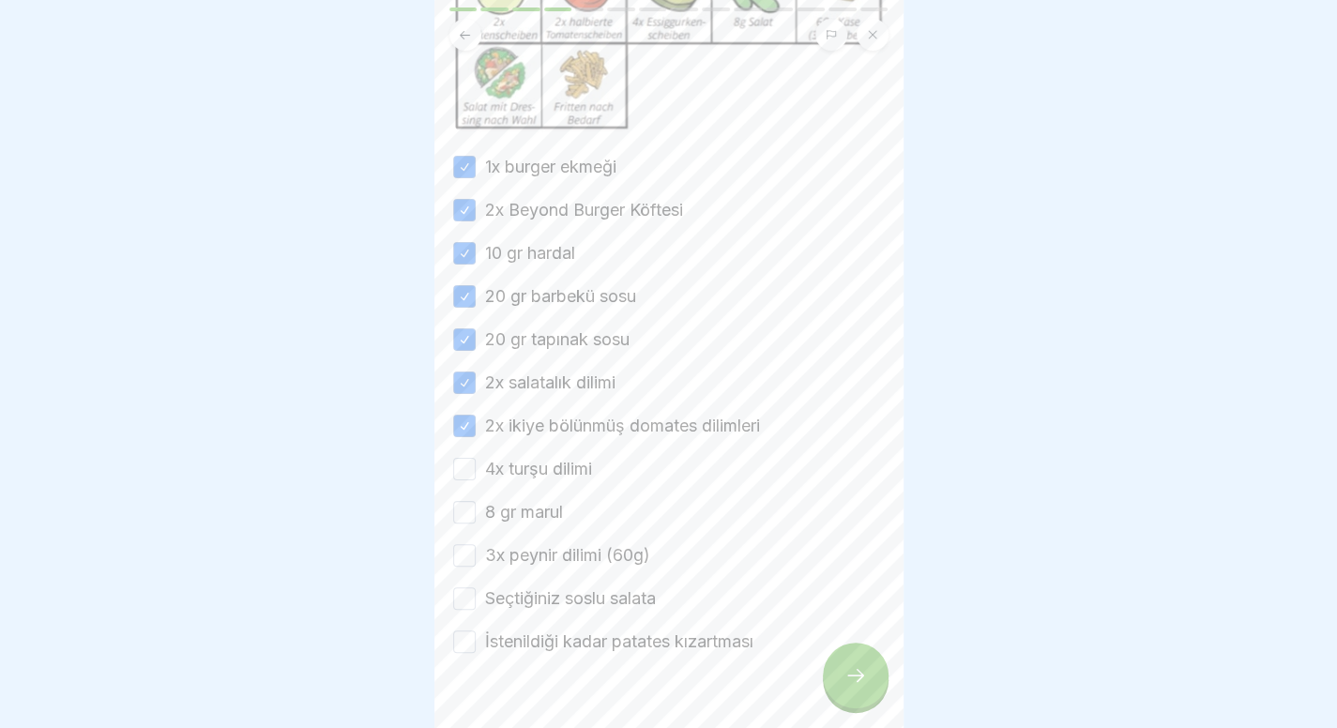
click at [465, 481] on button "4x turşu dilimi" at bounding box center [464, 469] width 23 height 23
click at [465, 524] on button "8 gr marul" at bounding box center [464, 512] width 23 height 23
click at [465, 567] on button "3x peynir dilimi (60g)" at bounding box center [464, 555] width 23 height 23
click at [465, 610] on button "Seçtiğiniz soslu salata" at bounding box center [464, 598] width 23 height 23
click at [464, 653] on button "İstenildiği kadar patates kızartması" at bounding box center [464, 642] width 23 height 23
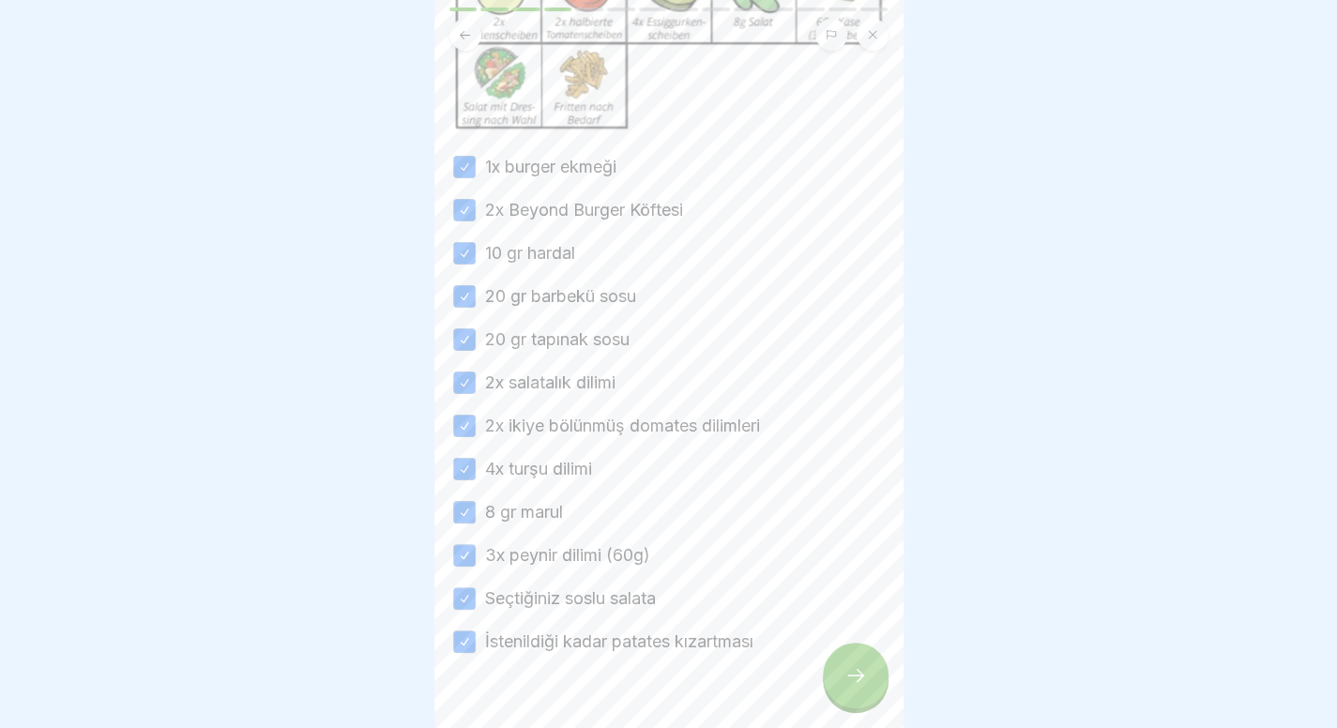
click at [856, 687] on icon at bounding box center [856, 675] width 23 height 23
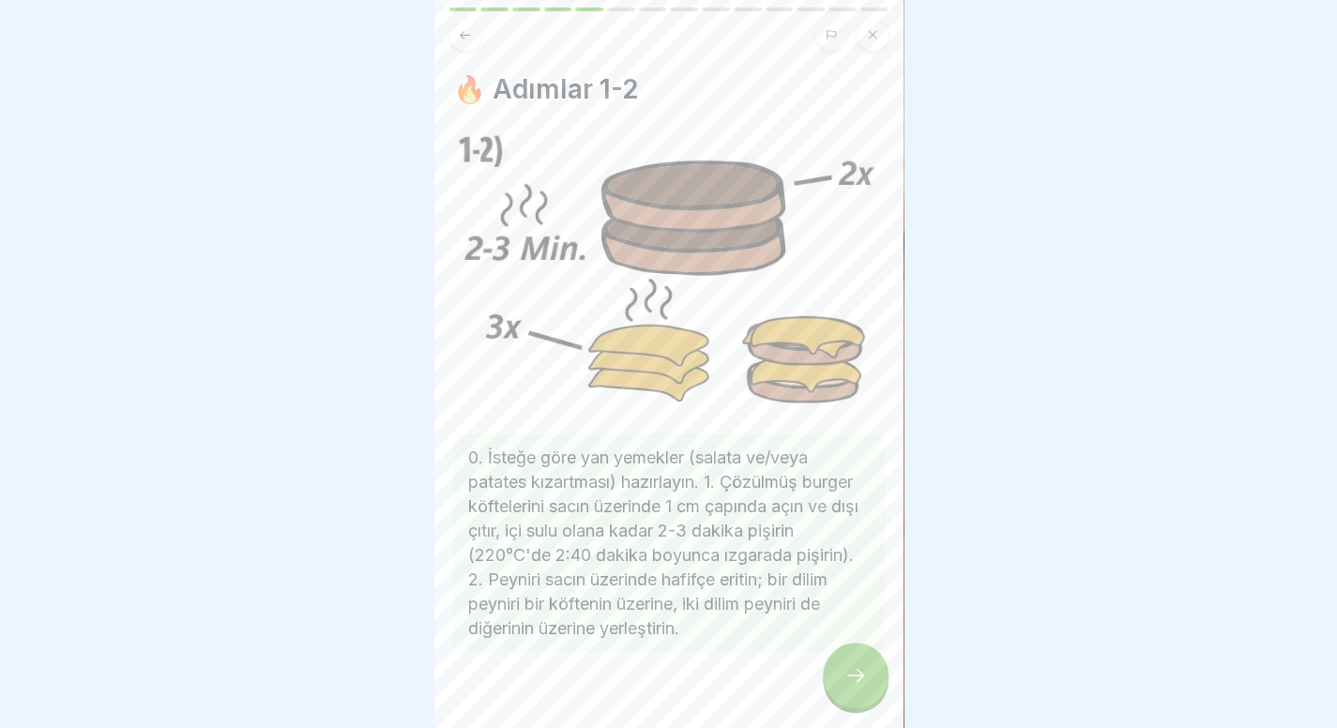
click at [841, 703] on div at bounding box center [856, 676] width 66 height 66
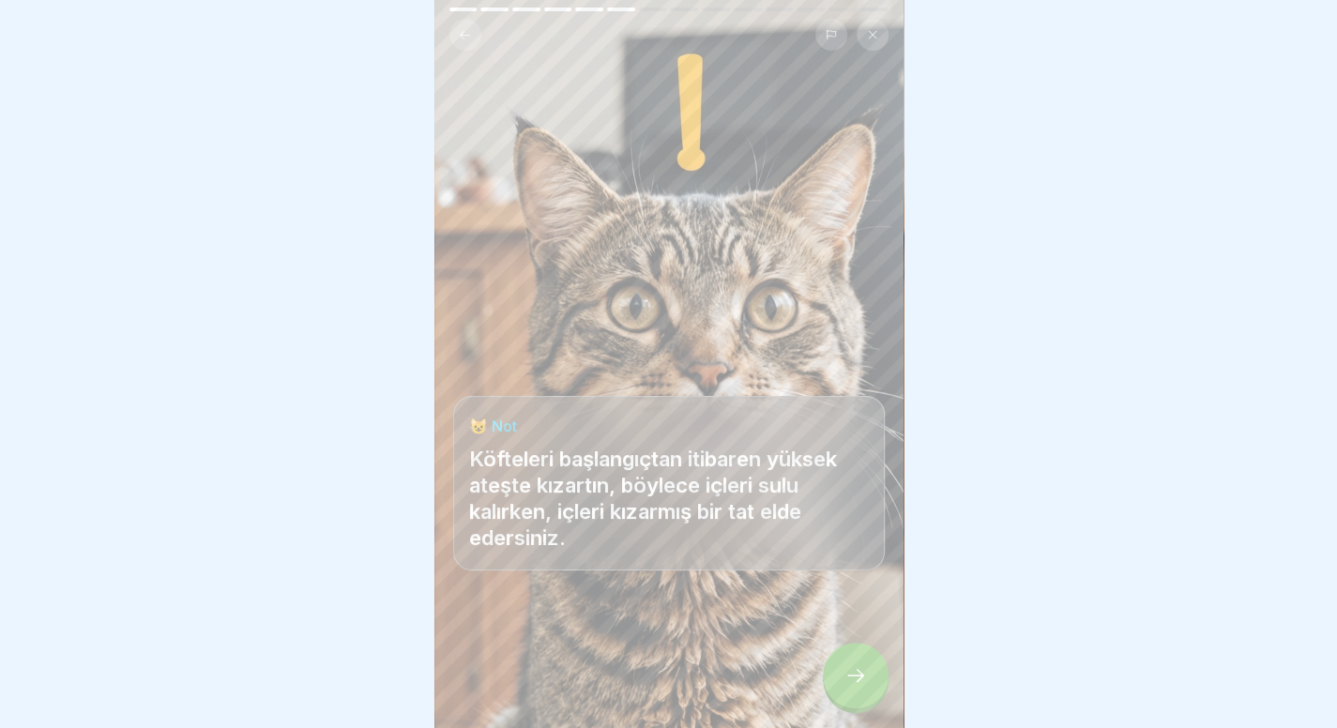
click at [841, 703] on div at bounding box center [856, 676] width 66 height 66
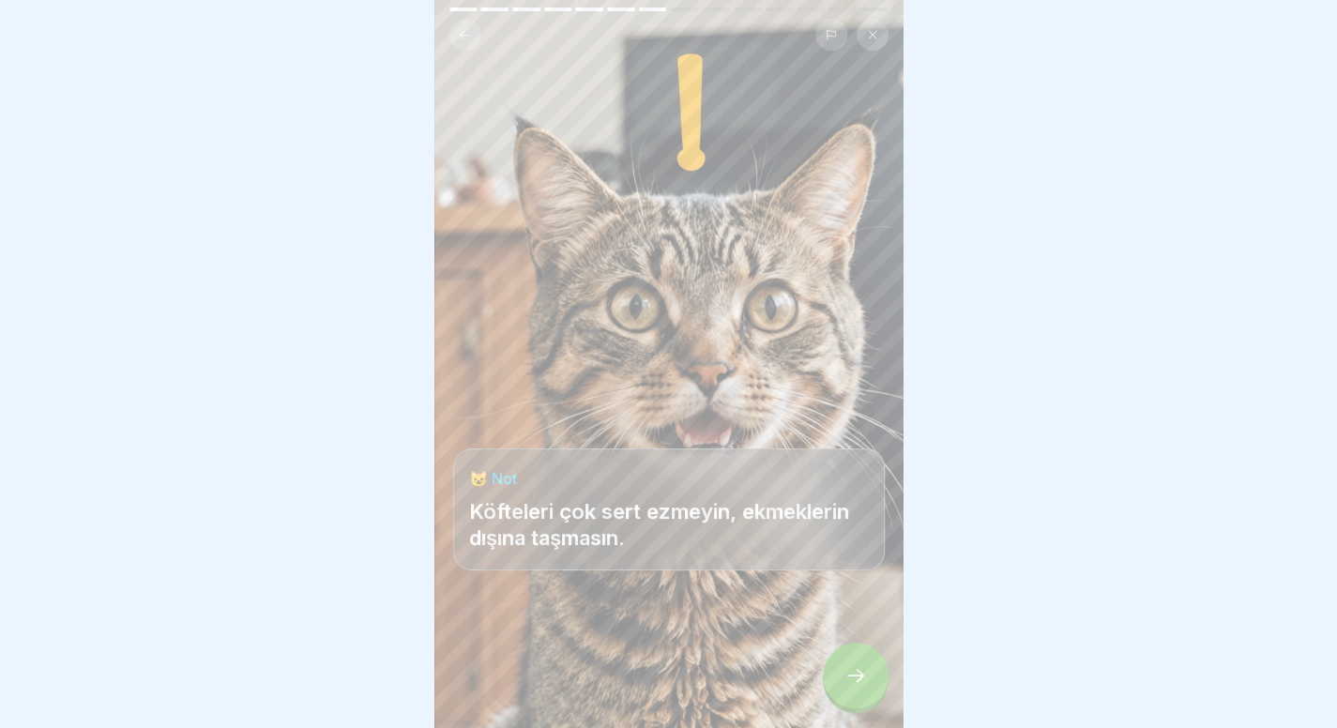
click at [841, 703] on div at bounding box center [856, 676] width 66 height 66
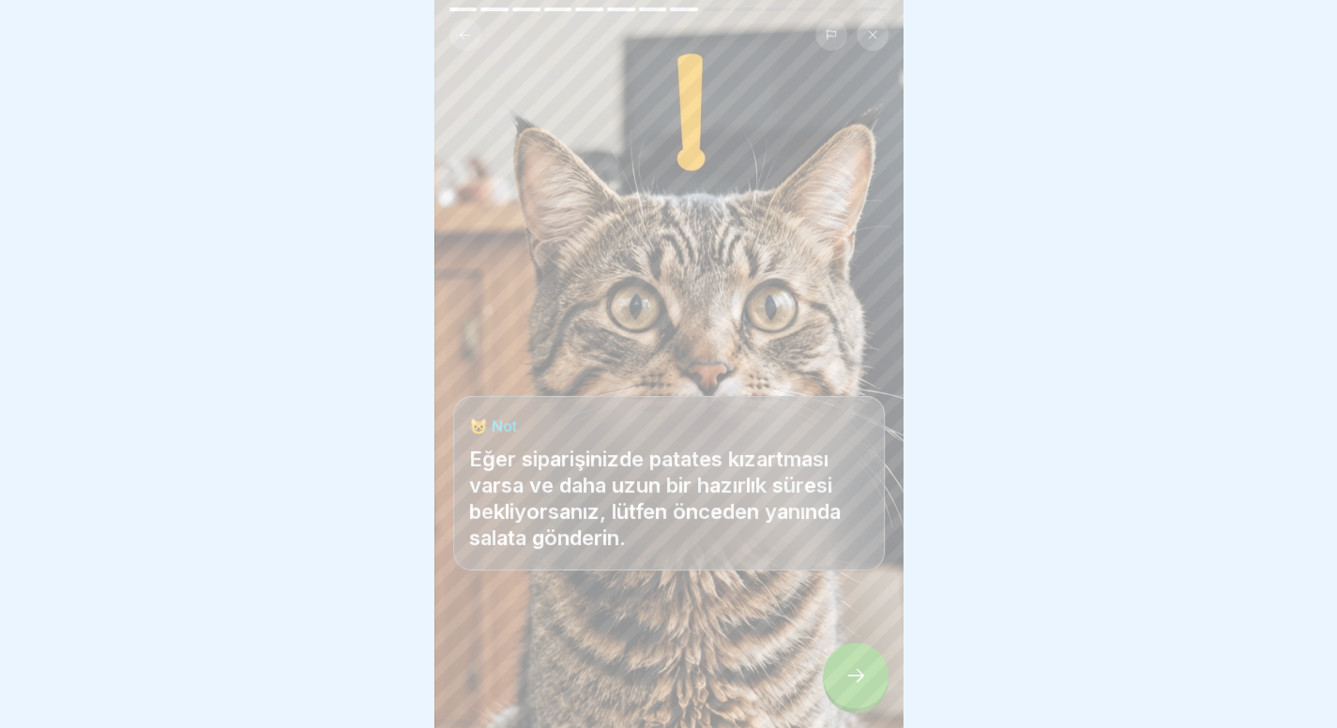
click at [841, 703] on div at bounding box center [856, 676] width 66 height 66
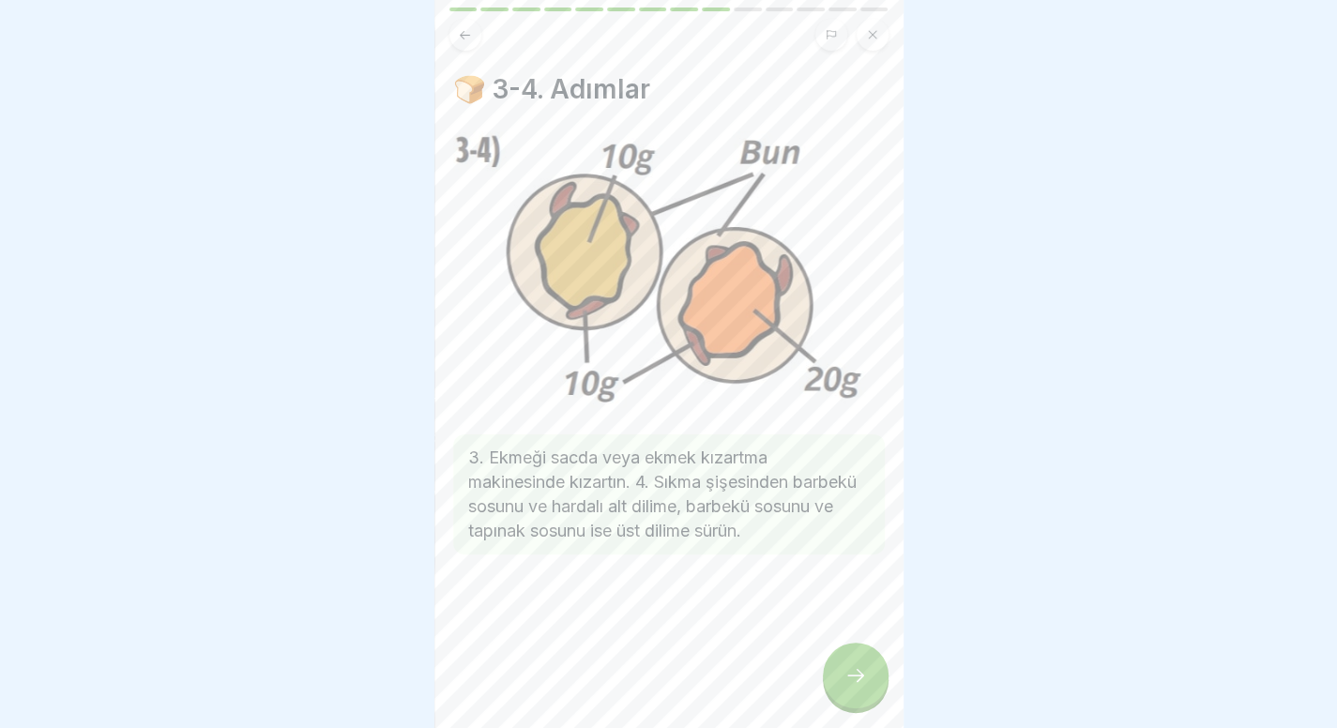
click at [840, 683] on div at bounding box center [856, 676] width 66 height 66
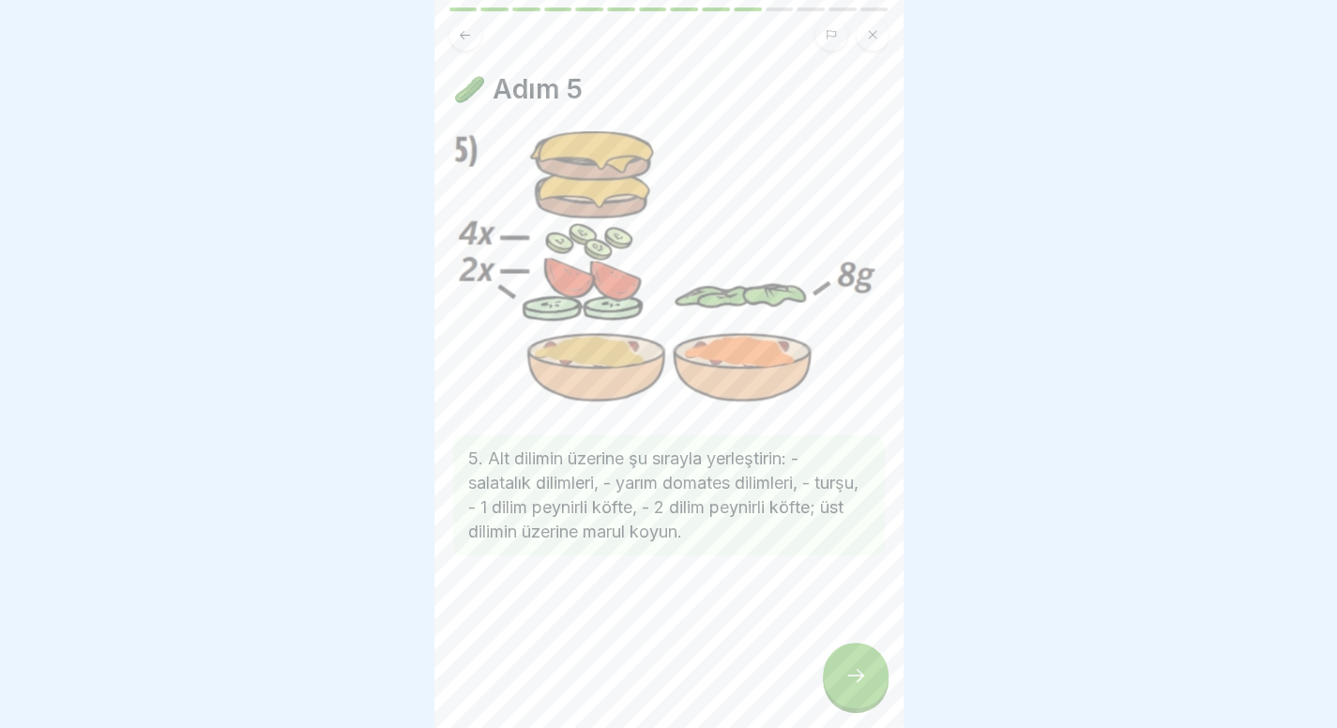
click at [840, 683] on div at bounding box center [856, 676] width 66 height 66
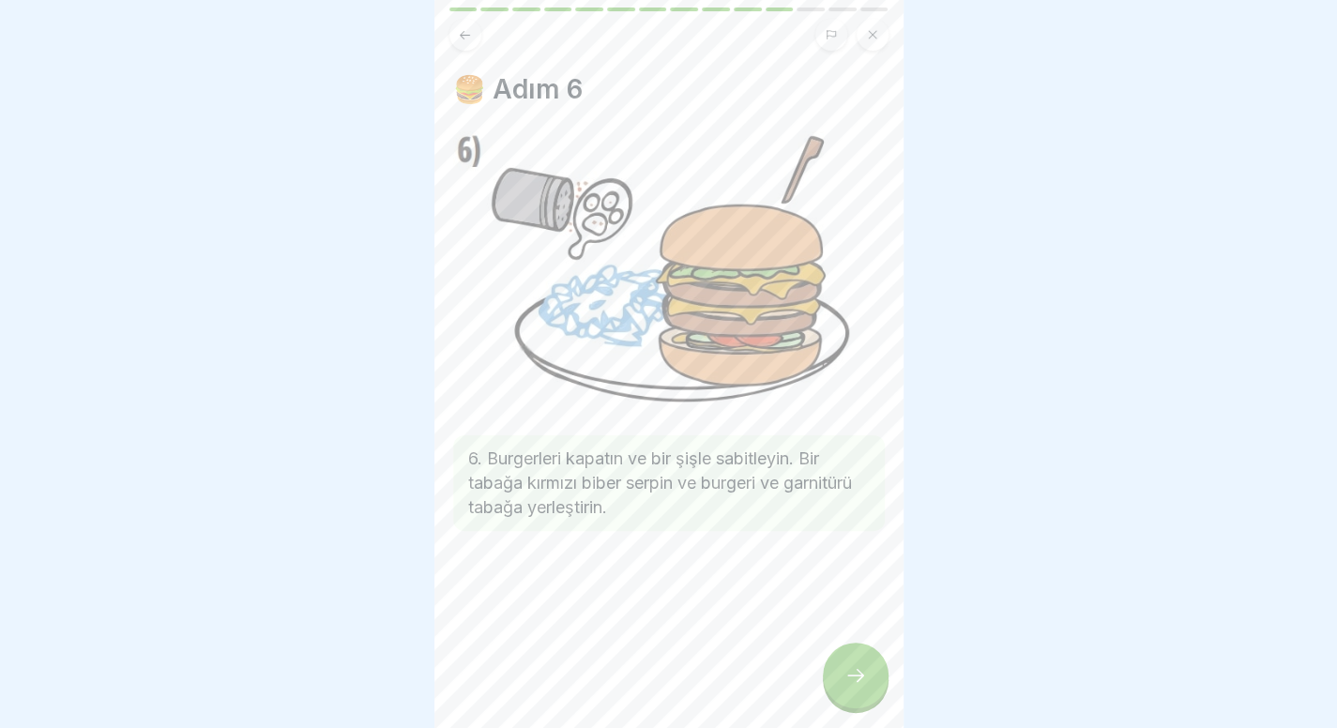
click at [840, 683] on div at bounding box center [856, 676] width 66 height 66
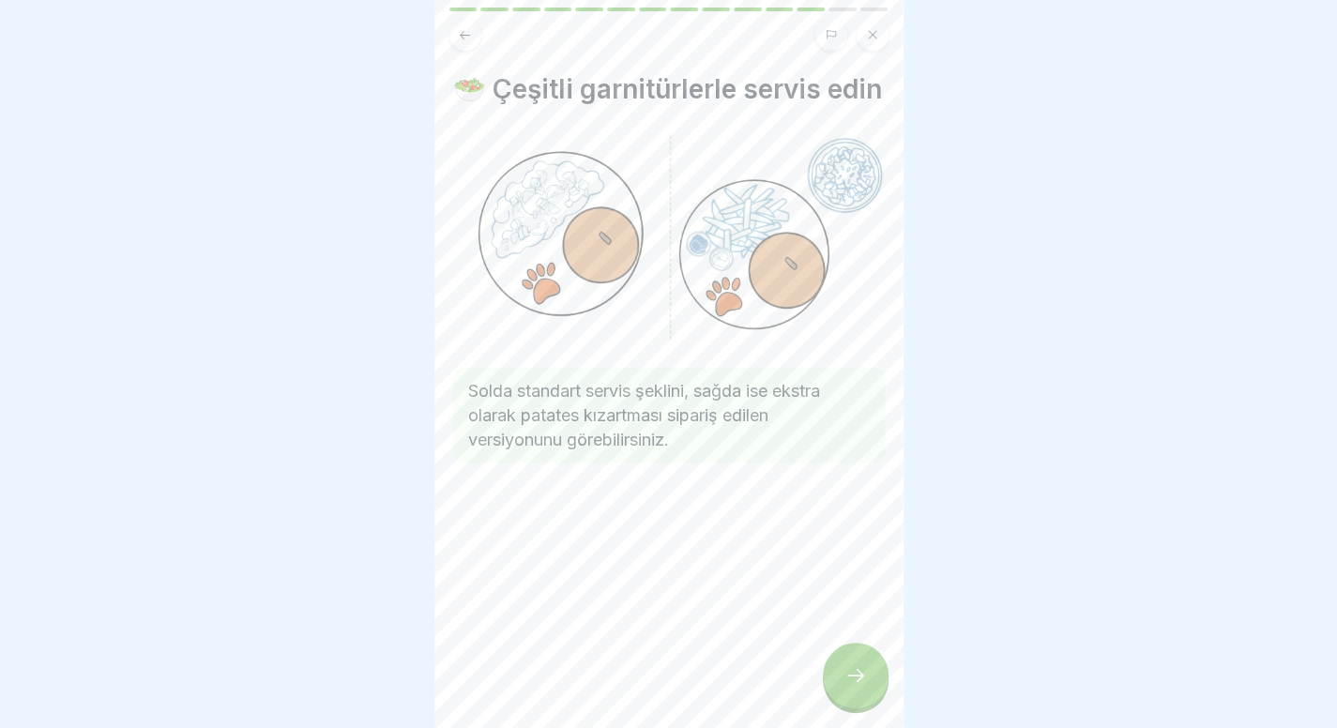
click at [839, 676] on div at bounding box center [856, 676] width 66 height 66
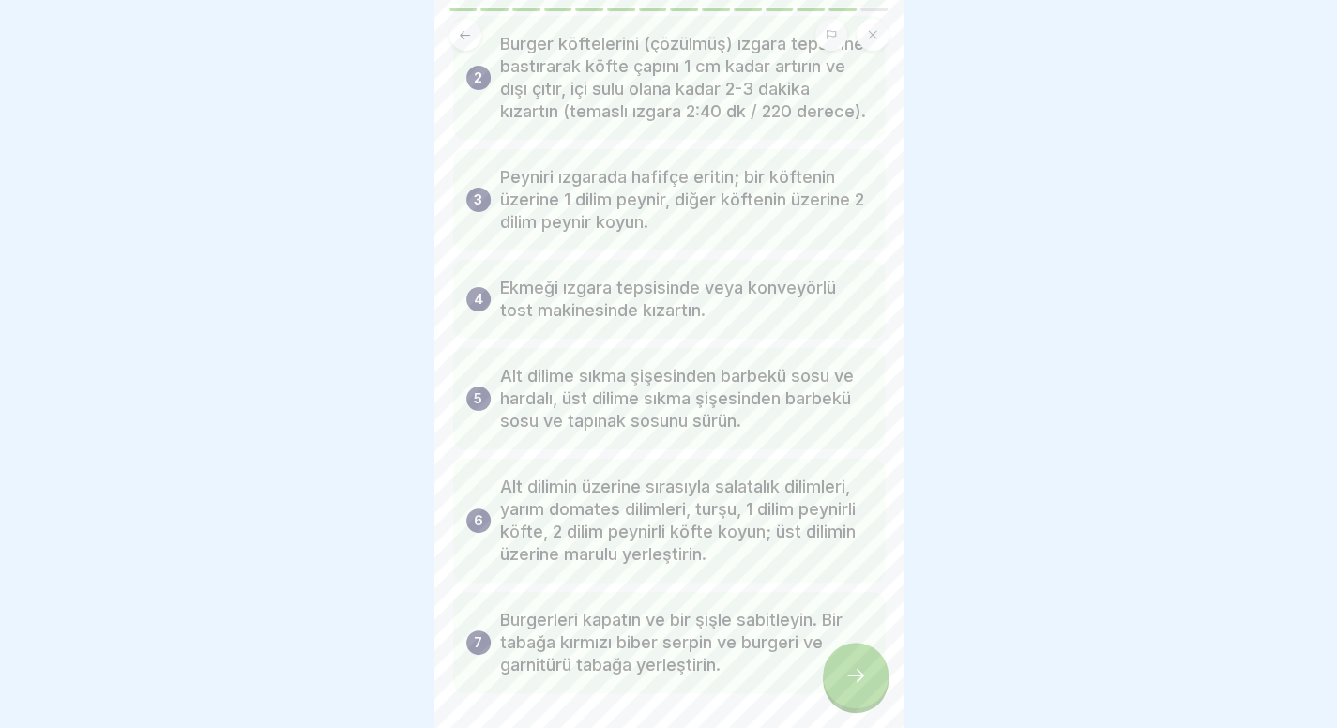
scroll to position [205, 0]
click at [867, 694] on div at bounding box center [856, 676] width 66 height 66
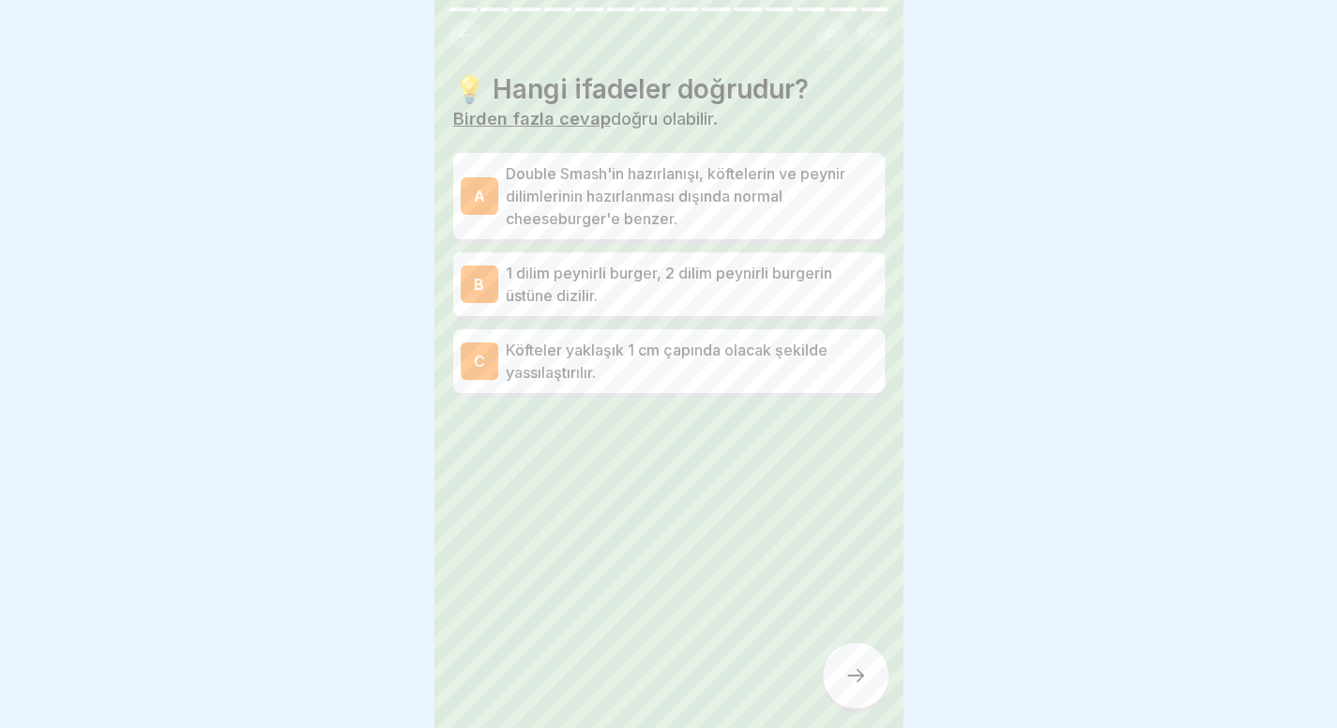
click at [465, 33] on icon at bounding box center [465, 35] width 14 height 14
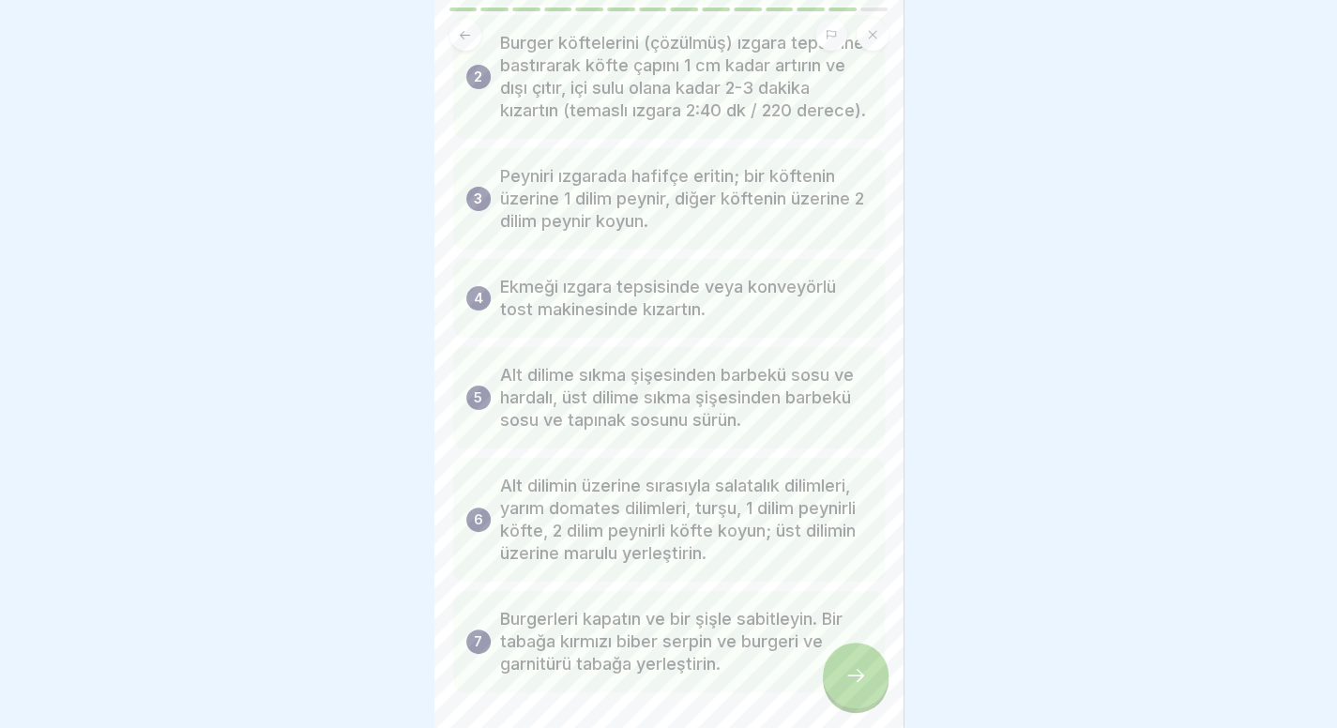
click at [834, 694] on div at bounding box center [856, 676] width 66 height 66
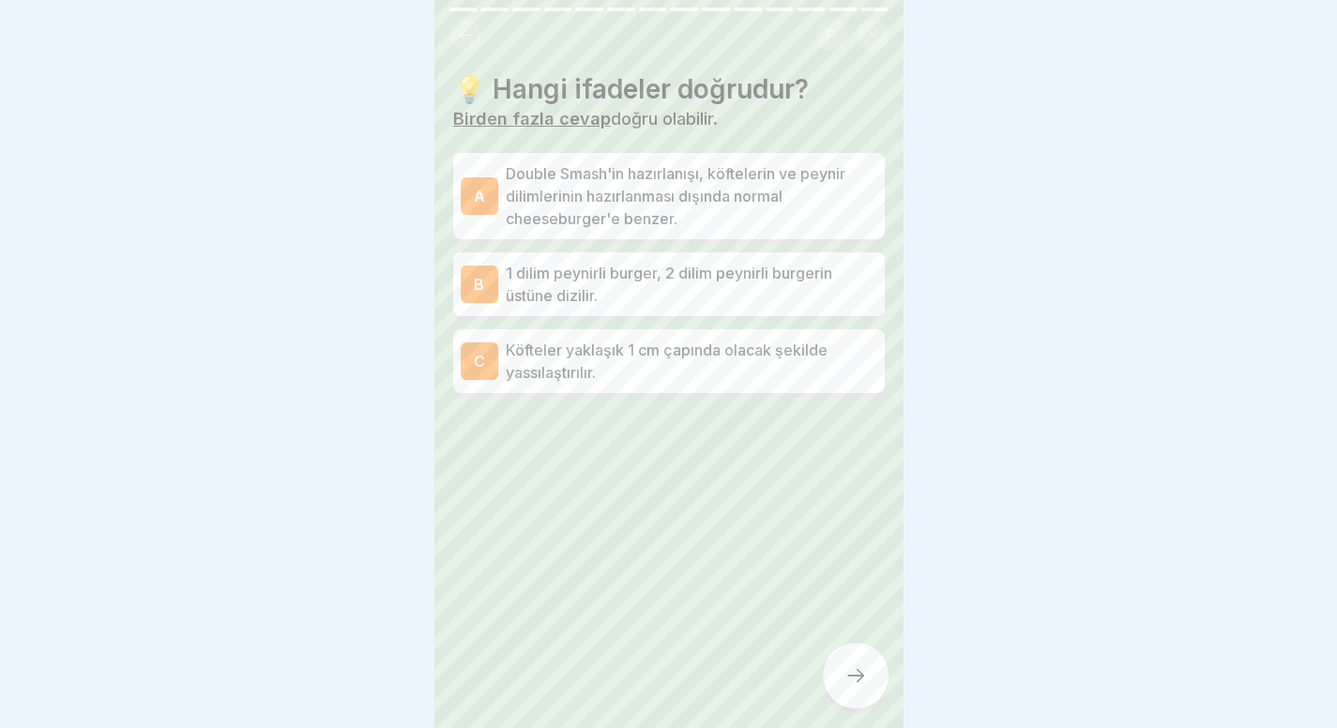
click at [465, 26] on button at bounding box center [466, 35] width 32 height 32
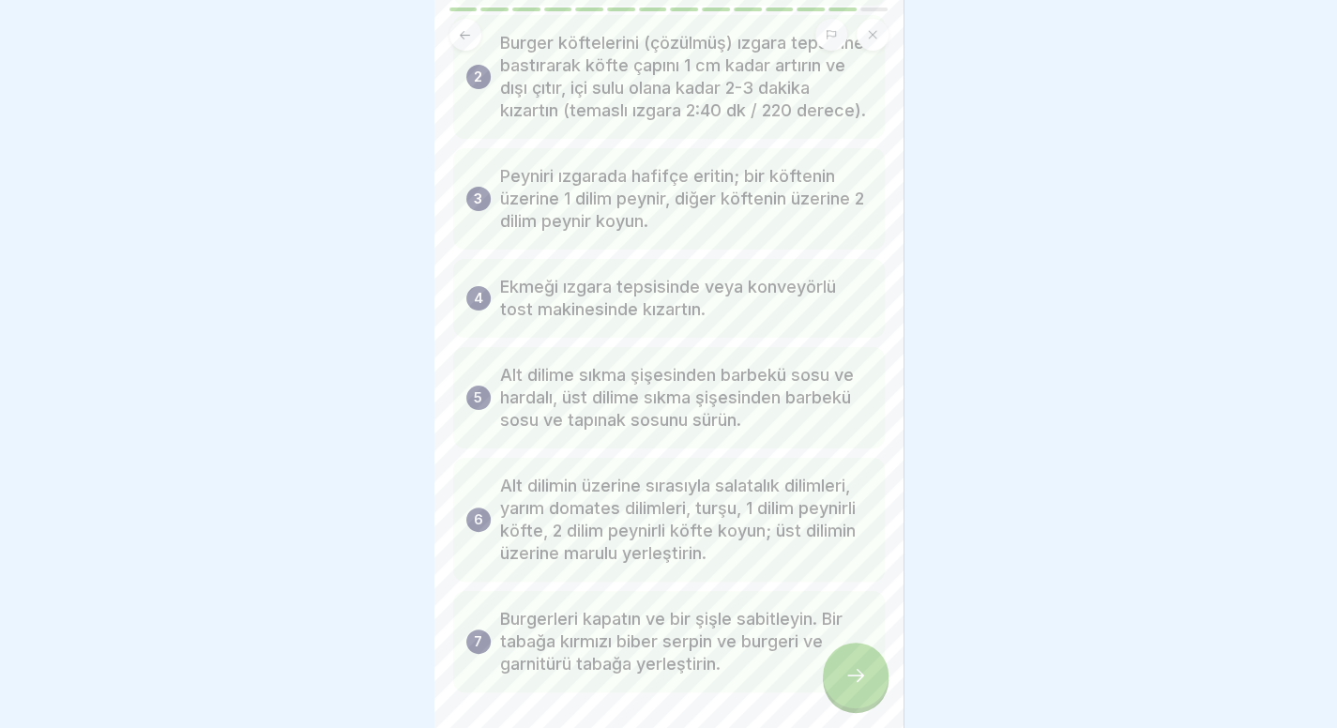
click at [845, 669] on div at bounding box center [856, 676] width 66 height 66
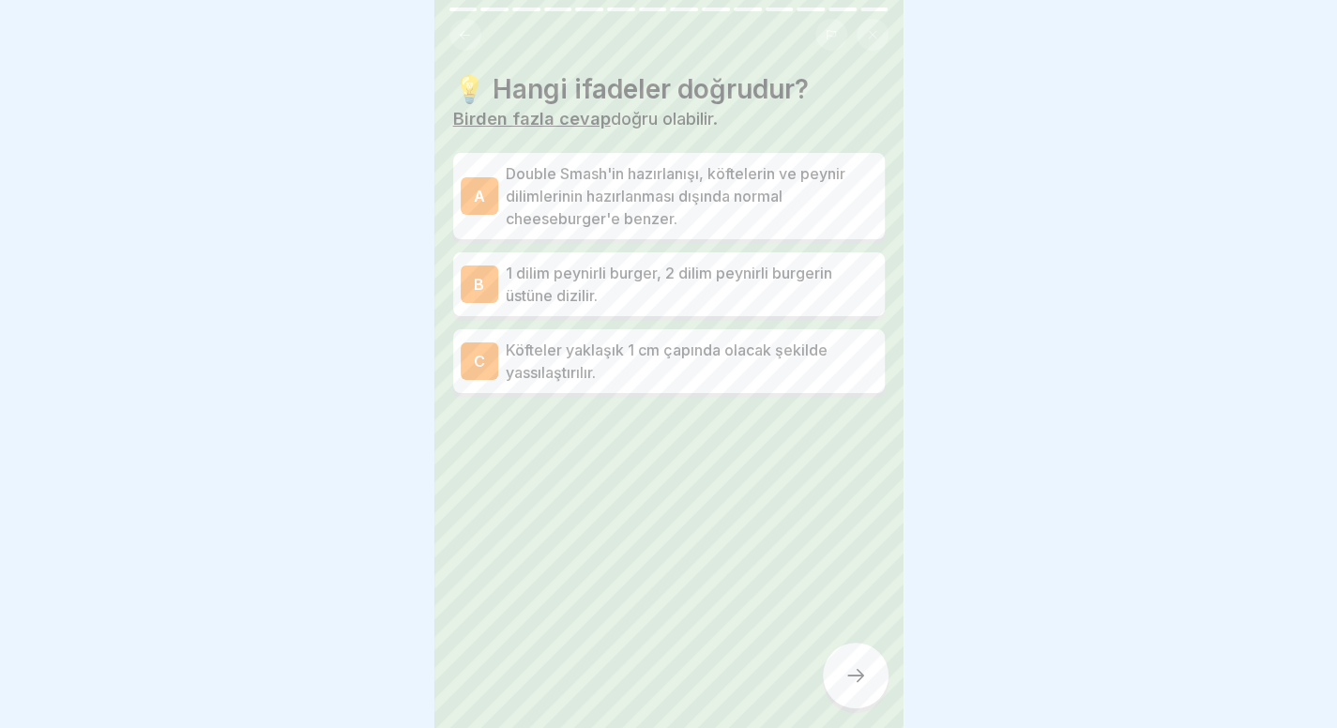
click at [745, 359] on p "Köfteler yaklaşık 1 cm çapında olacak şekilde yassılaştırılır." at bounding box center [692, 361] width 372 height 45
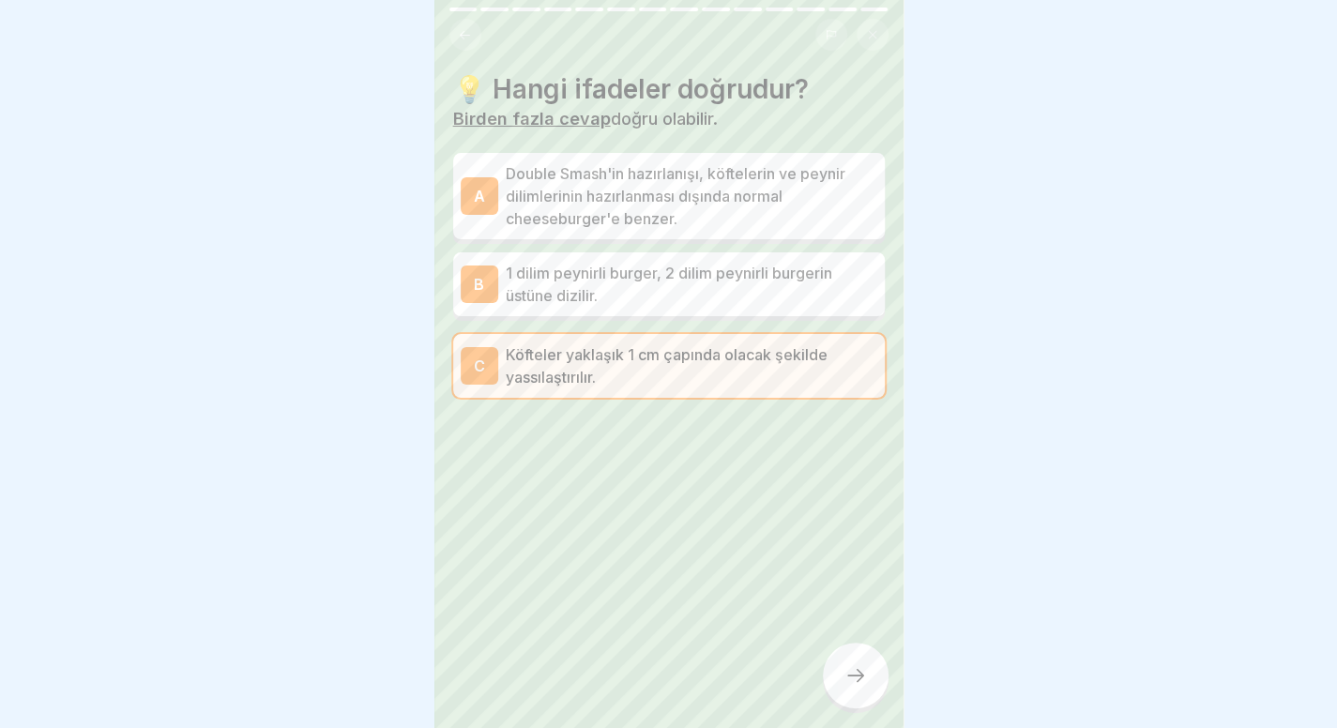
click at [765, 204] on font "Double Smash'in hazırlanışı, köftelerin ve peynir dilimlerinin hazırlanması dış…" at bounding box center [676, 196] width 340 height 64
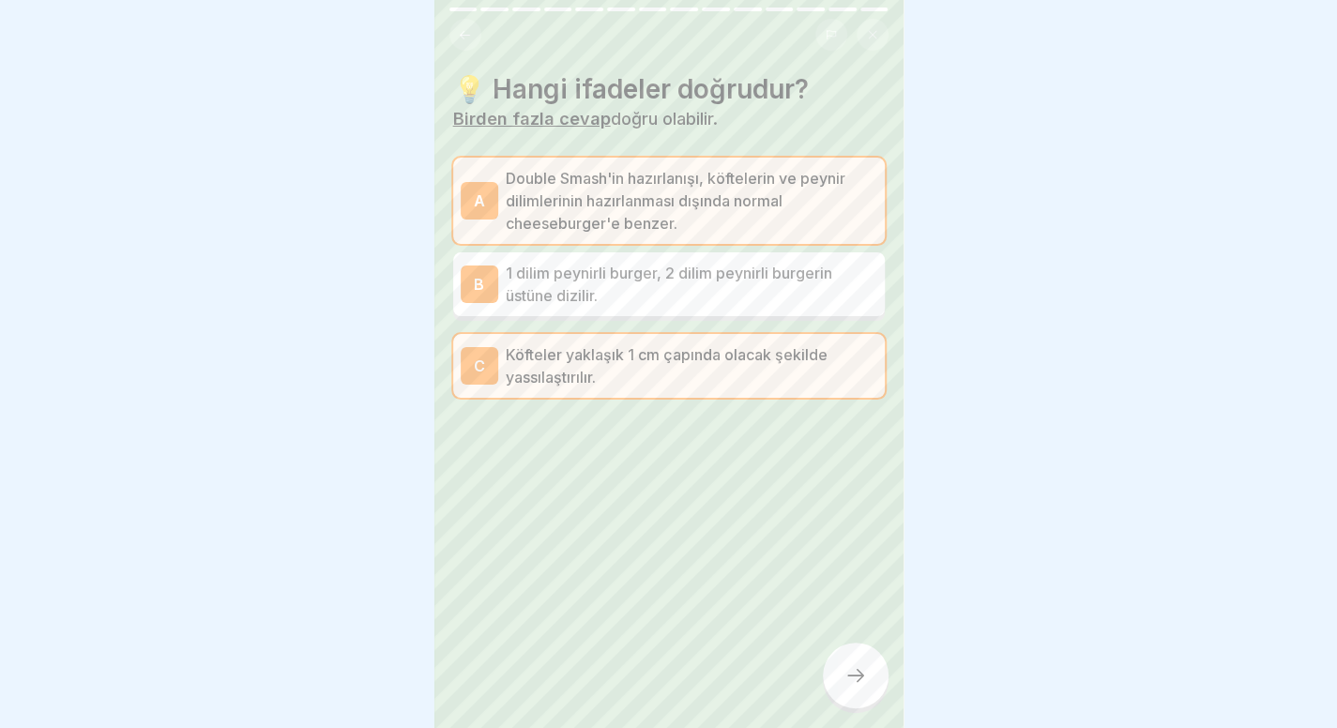
click at [863, 687] on icon at bounding box center [856, 675] width 23 height 23
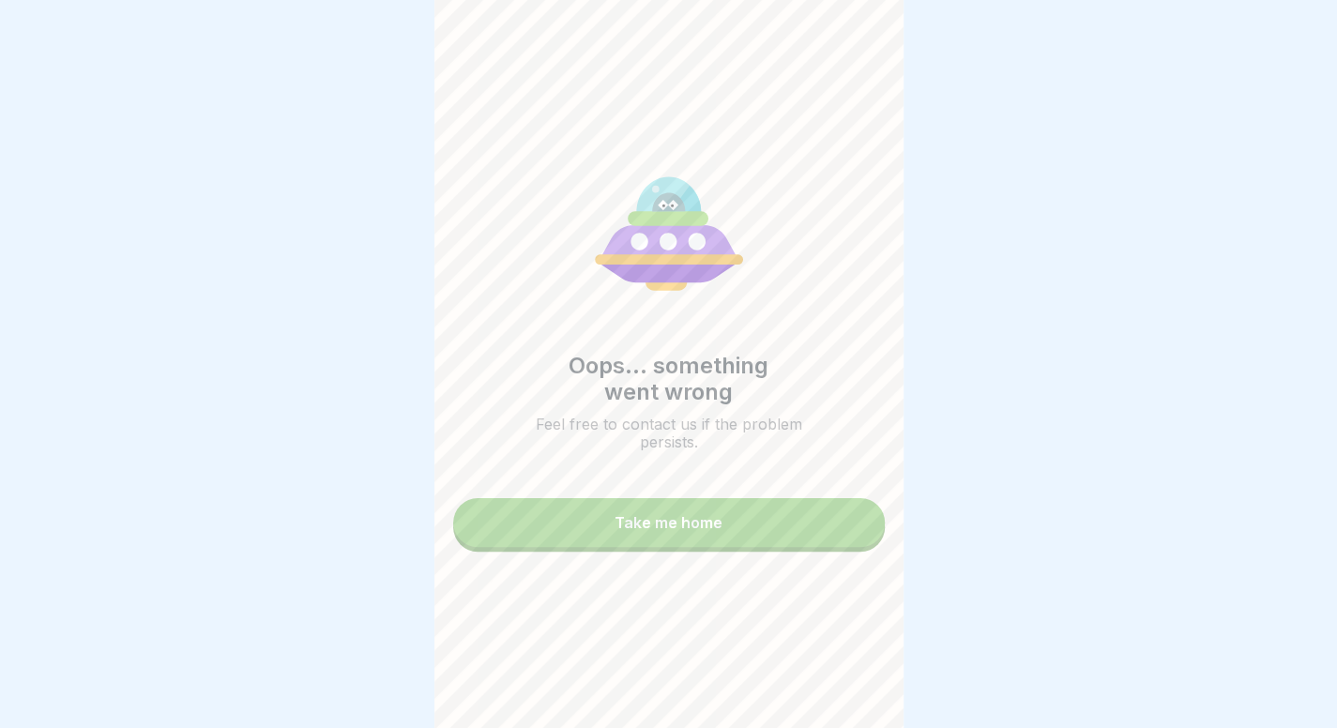
click at [765, 530] on button "Take me home" at bounding box center [669, 522] width 432 height 49
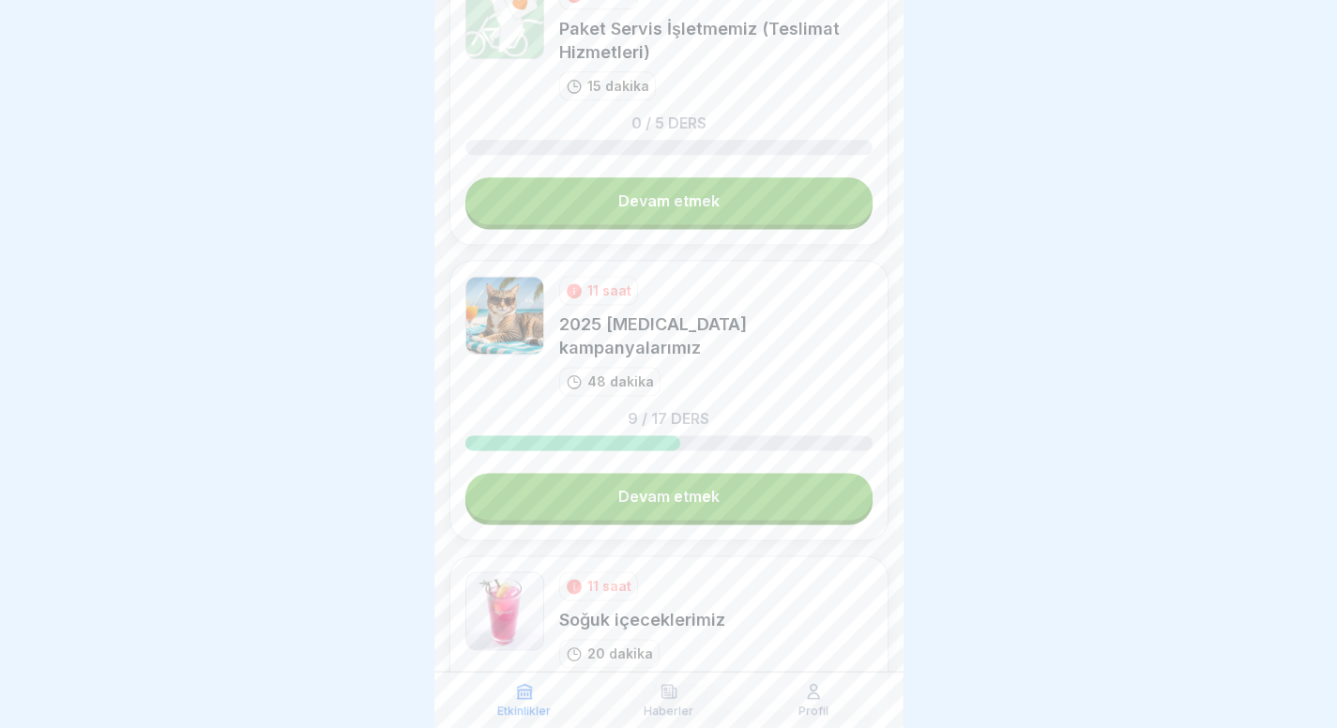
scroll to position [1241, 0]
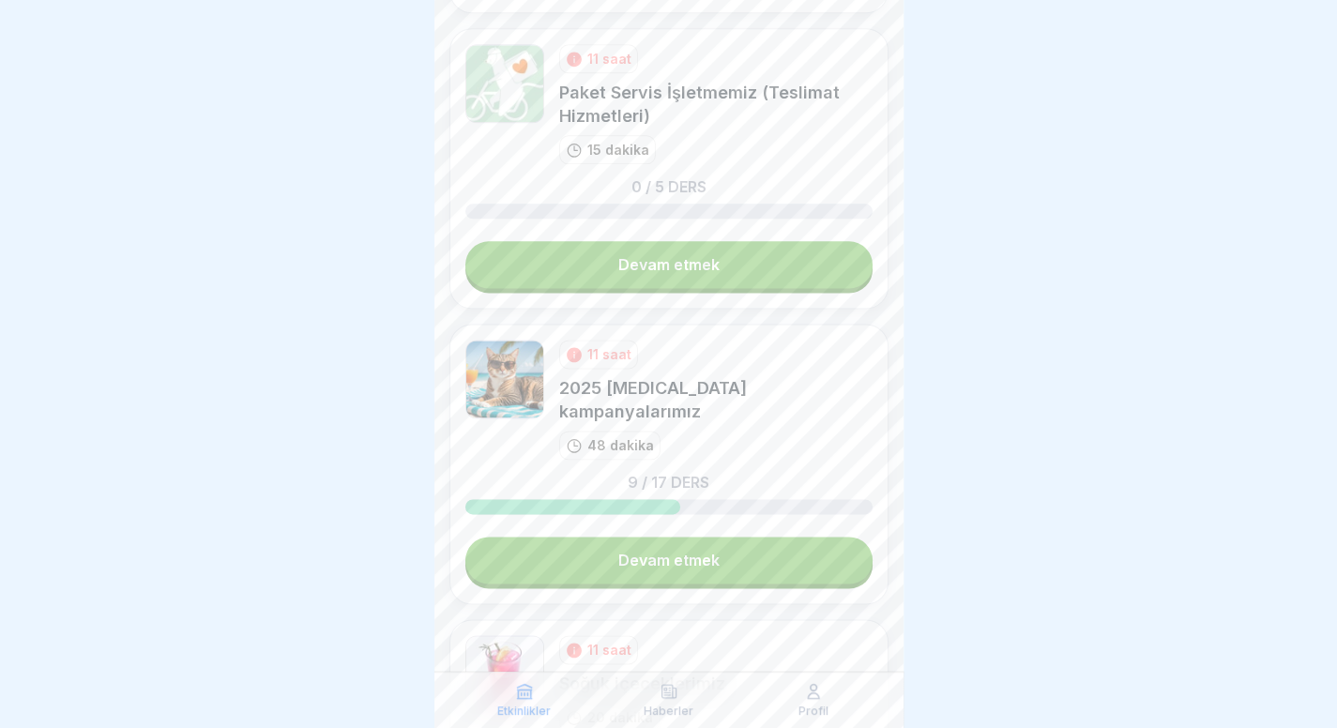
click at [770, 537] on link "Devam etmek" at bounding box center [668, 560] width 407 height 47
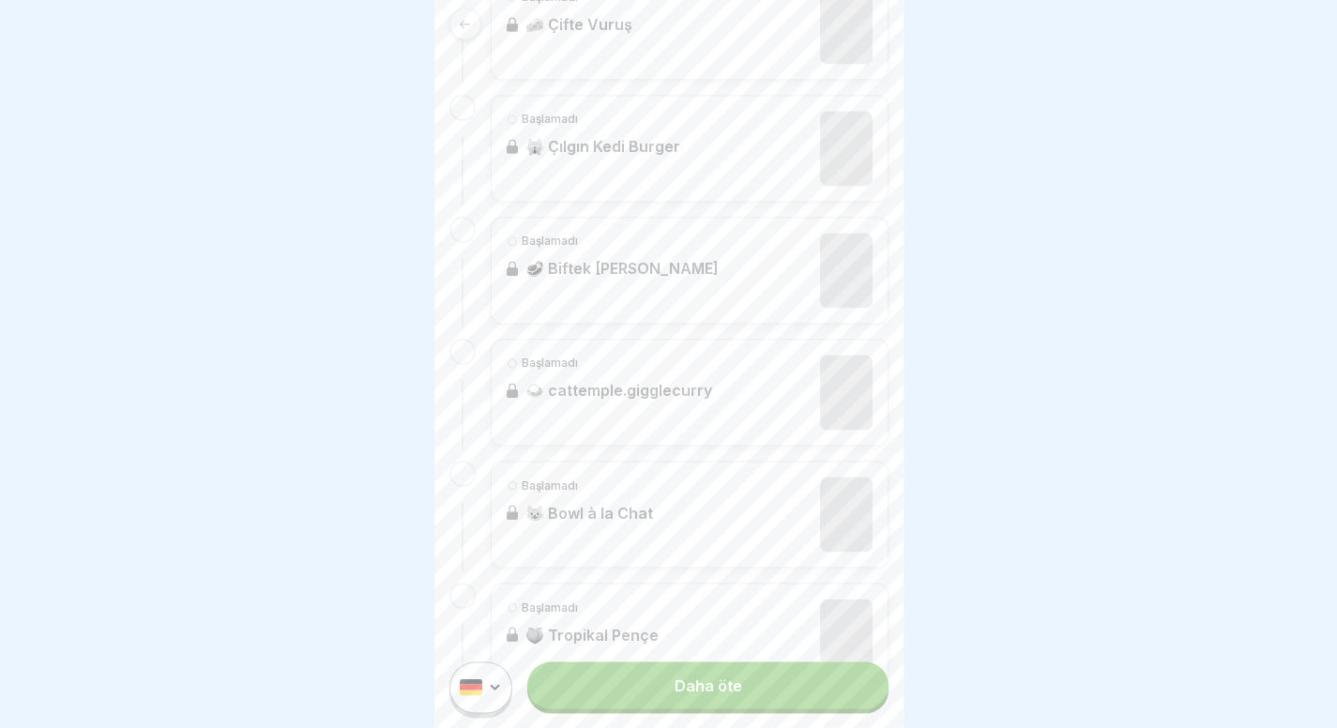
scroll to position [1874, 0]
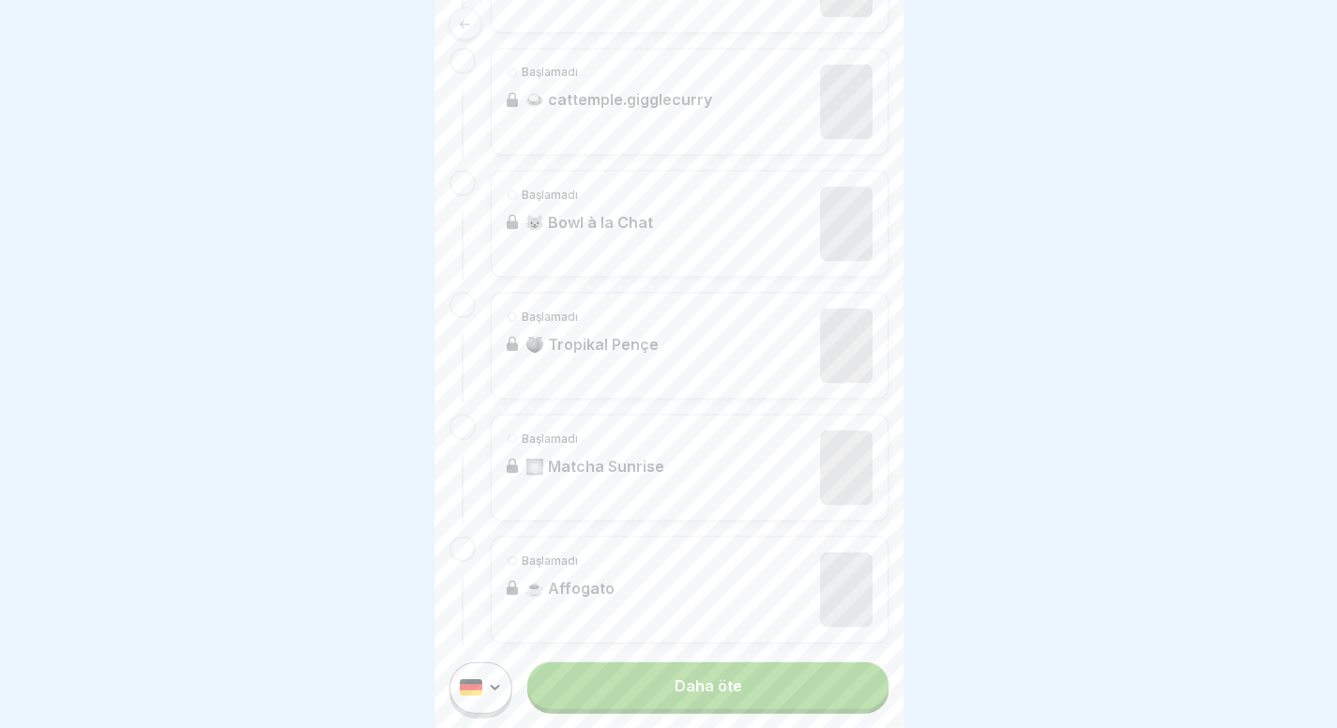
click at [674, 679] on font "Daha öte" at bounding box center [708, 685] width 68 height 19
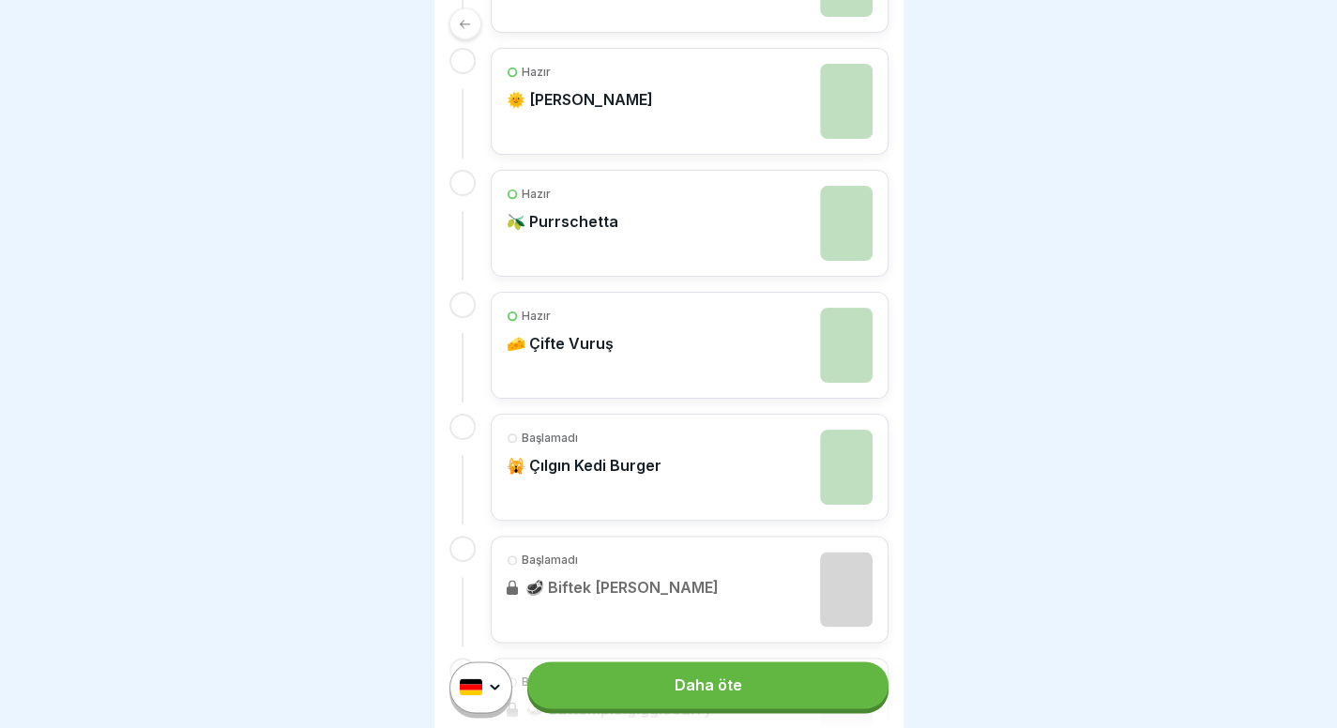
scroll to position [1558, 0]
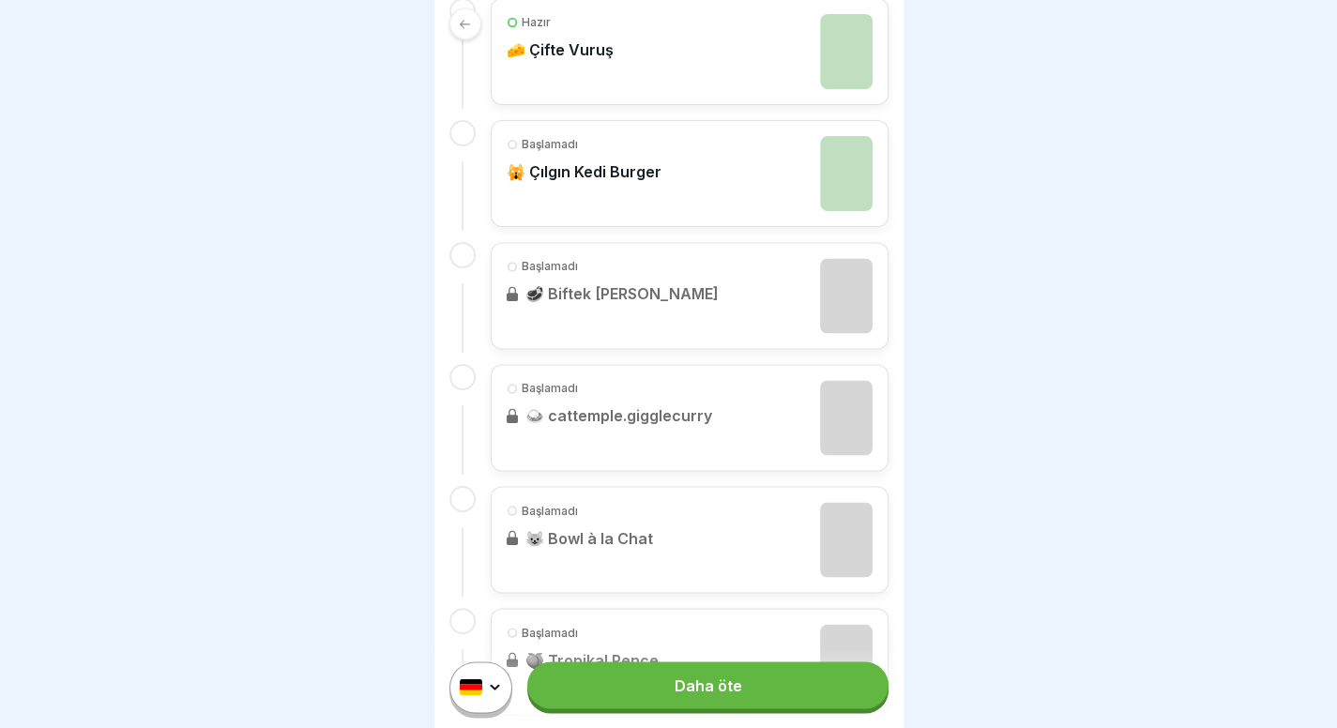
click at [692, 194] on div "Başlamadı 🙀 Çılgın Kedi Burger" at bounding box center [690, 173] width 398 height 107
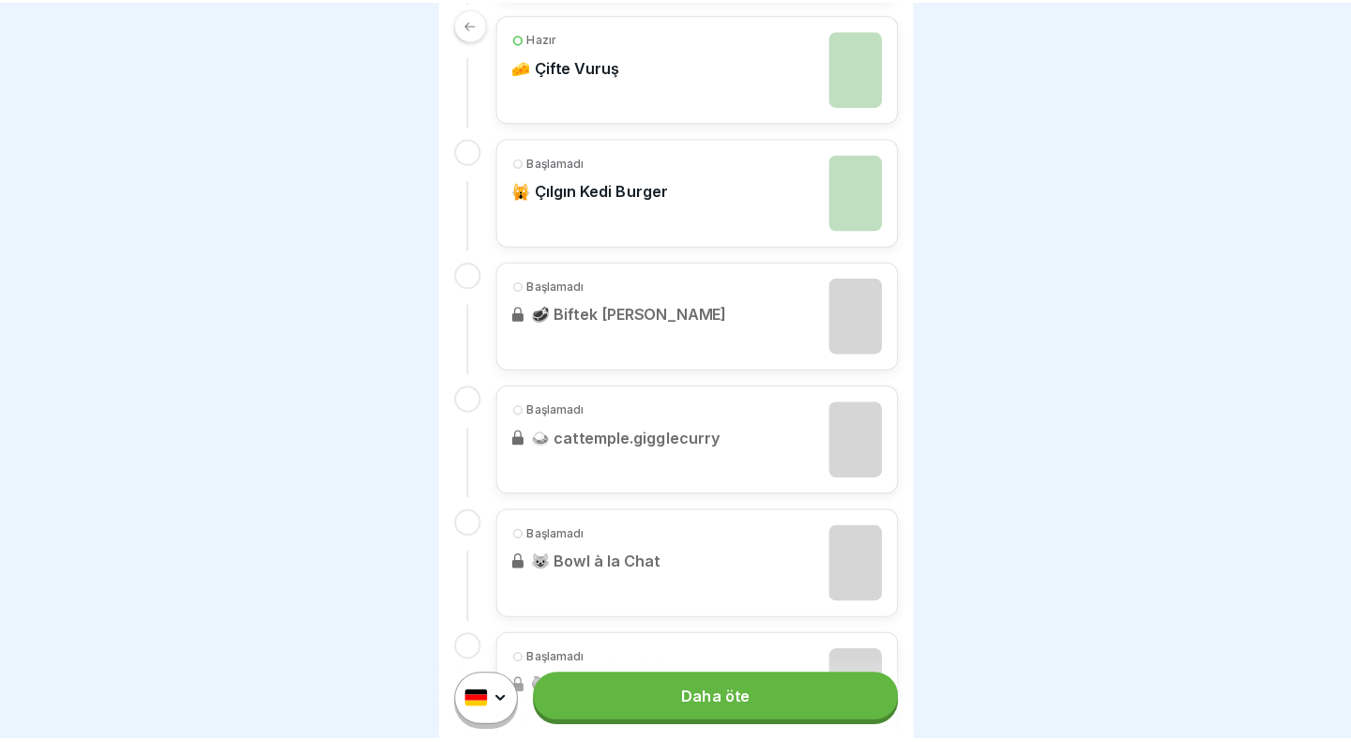
scroll to position [1416, 0]
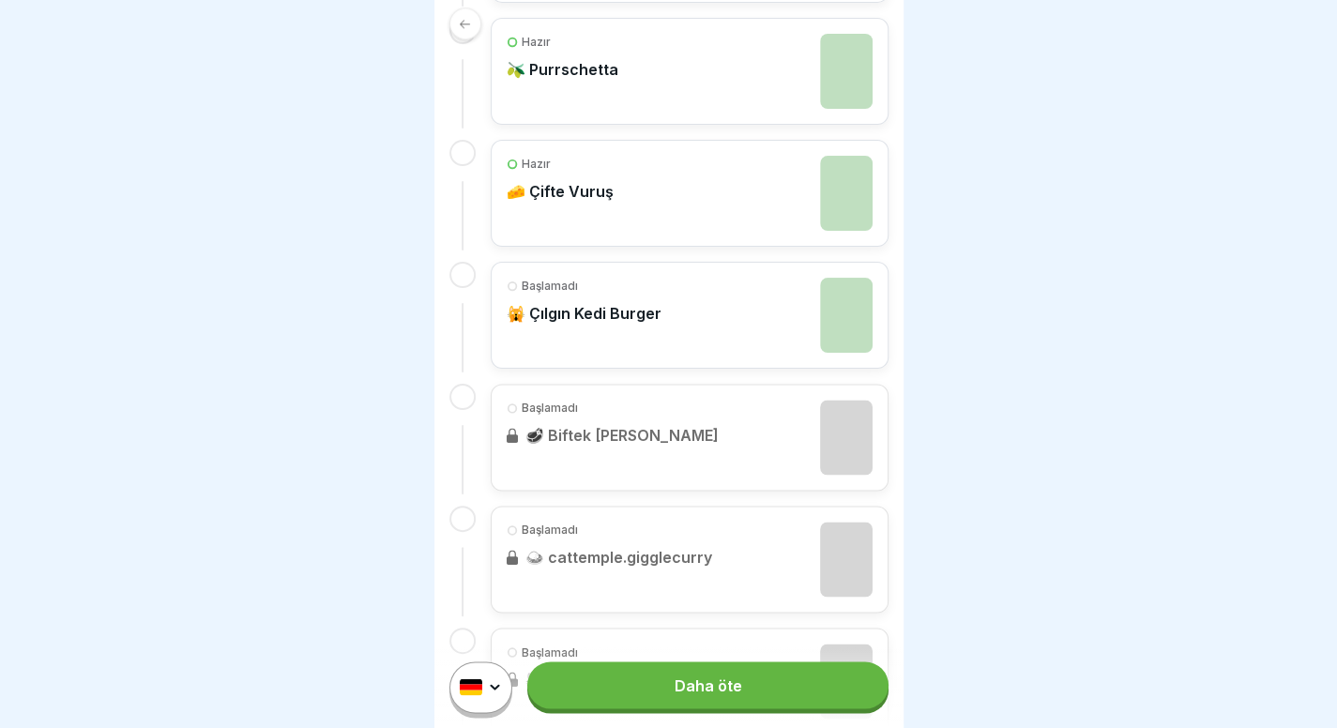
click at [596, 182] on font "🧀 Çifte Vuruş" at bounding box center [560, 191] width 107 height 19
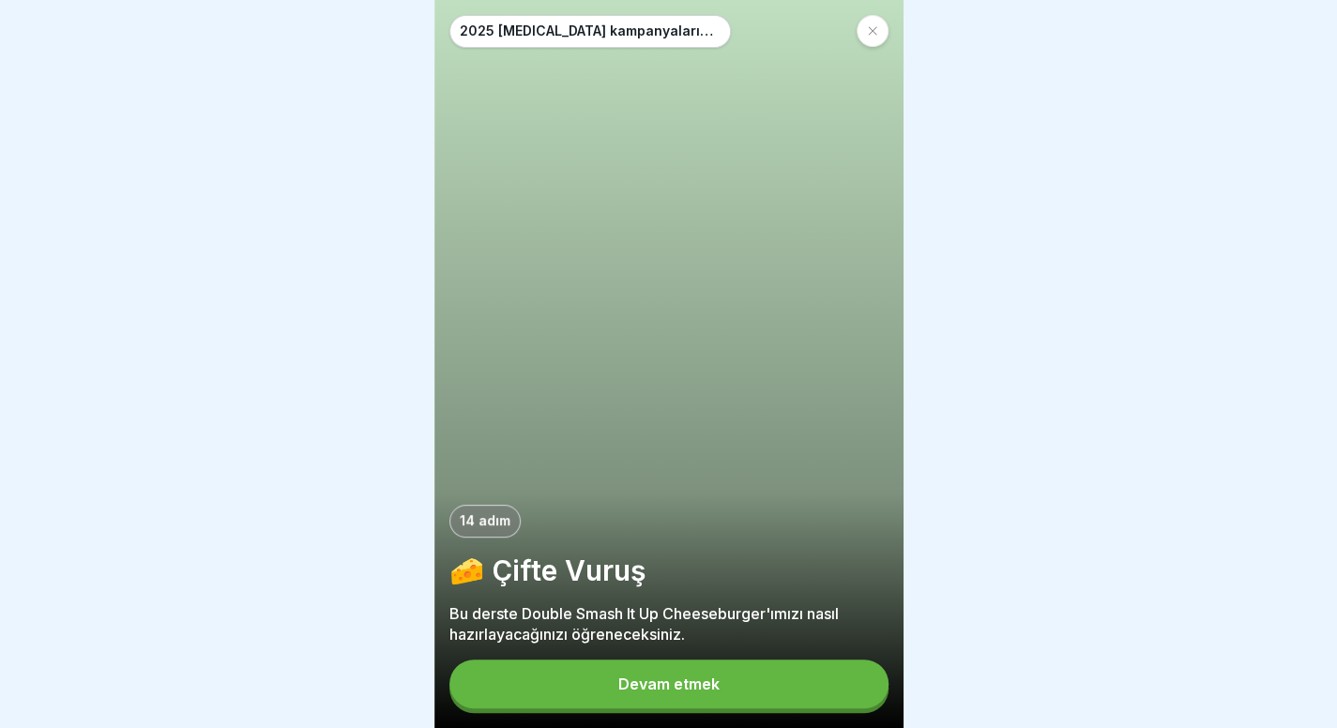
scroll to position [14, 0]
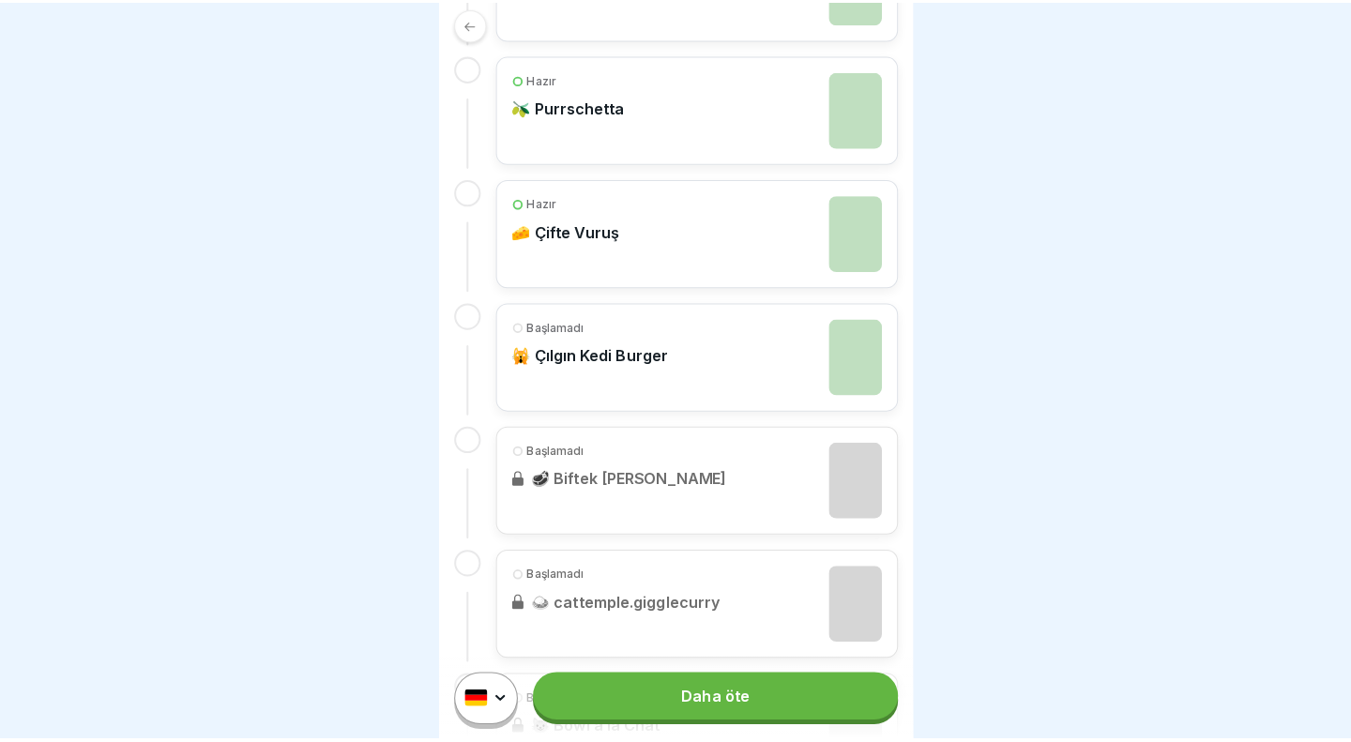
scroll to position [1388, 0]
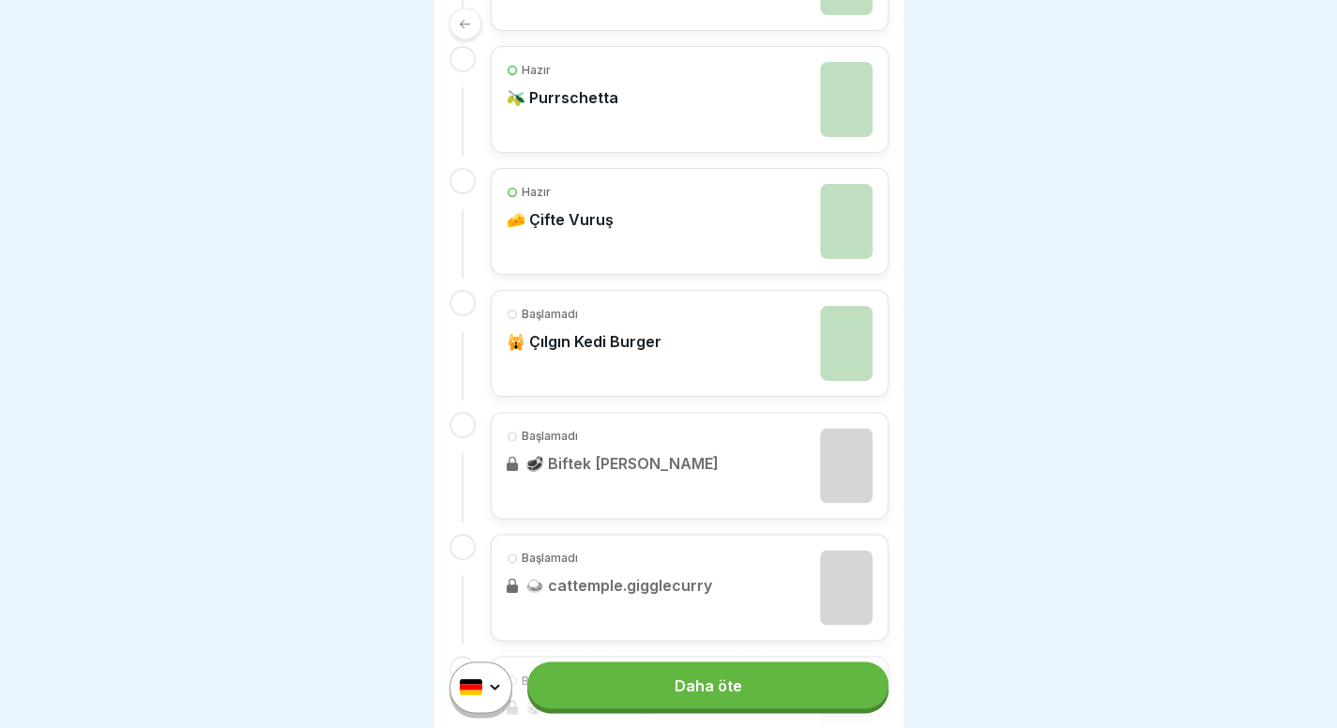
click at [663, 367] on div "Başlamadı 🙀 Çılgın Kedi Burger" at bounding box center [690, 343] width 366 height 75
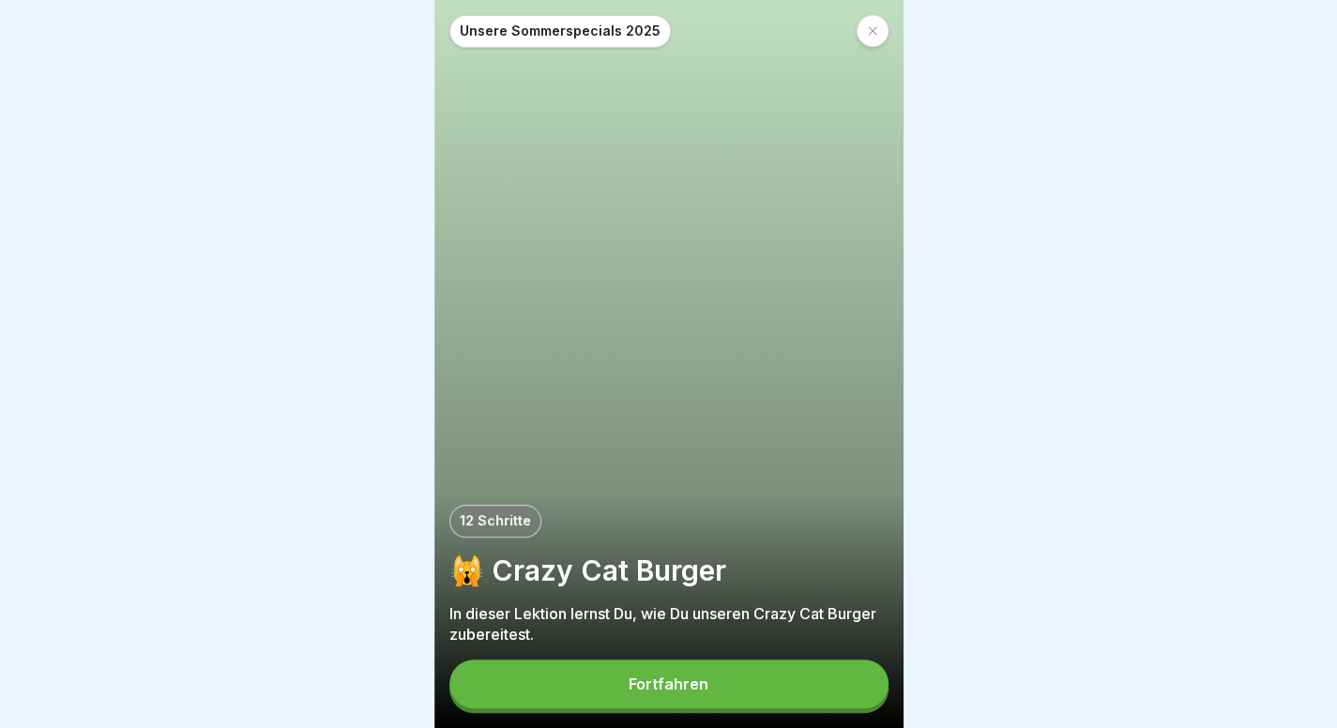
click at [666, 684] on button "Fortfahren" at bounding box center [669, 684] width 439 height 49
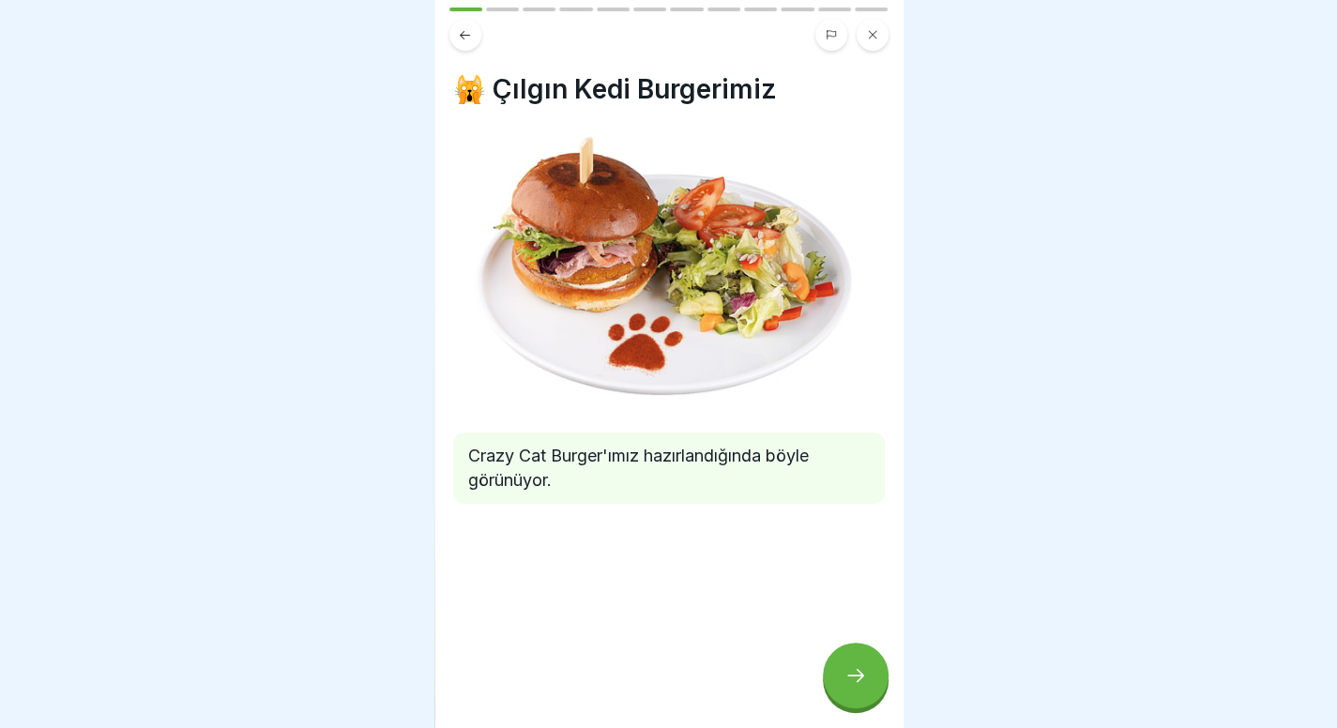
click at [862, 675] on div at bounding box center [856, 676] width 66 height 66
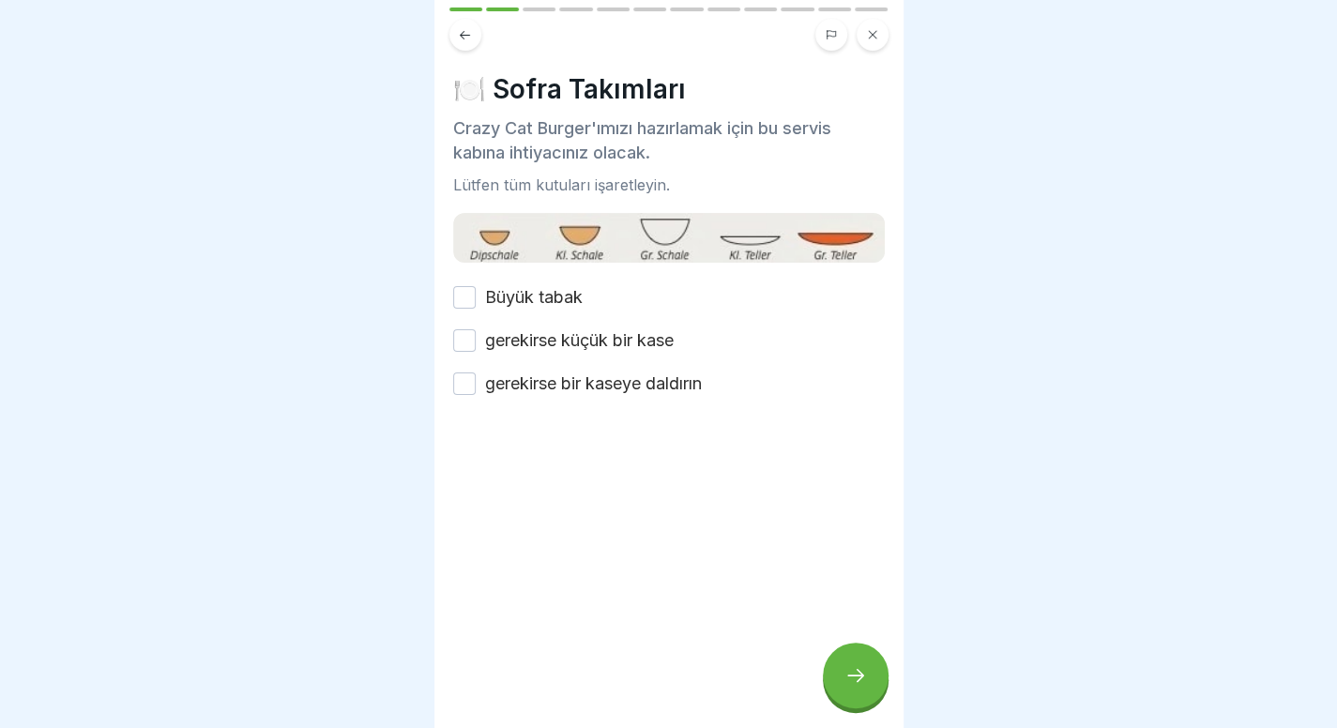
click at [632, 376] on font "gerekirse bir kaseye daldırın" at bounding box center [593, 384] width 217 height 20
click at [476, 376] on button "gerekirse bir kaseye daldırın" at bounding box center [464, 384] width 23 height 23
click at [587, 324] on div "Büyük tabak gerekirse küçük bir kase gerekirse bir kaseye daldırın" at bounding box center [669, 340] width 432 height 111
drag, startPoint x: 573, startPoint y: 329, endPoint x: 537, endPoint y: 299, distance: 47.3
click at [537, 299] on div "Büyük tabak gerekirse küçük bir kase gerekirse bir kaseye daldırın" at bounding box center [669, 340] width 432 height 111
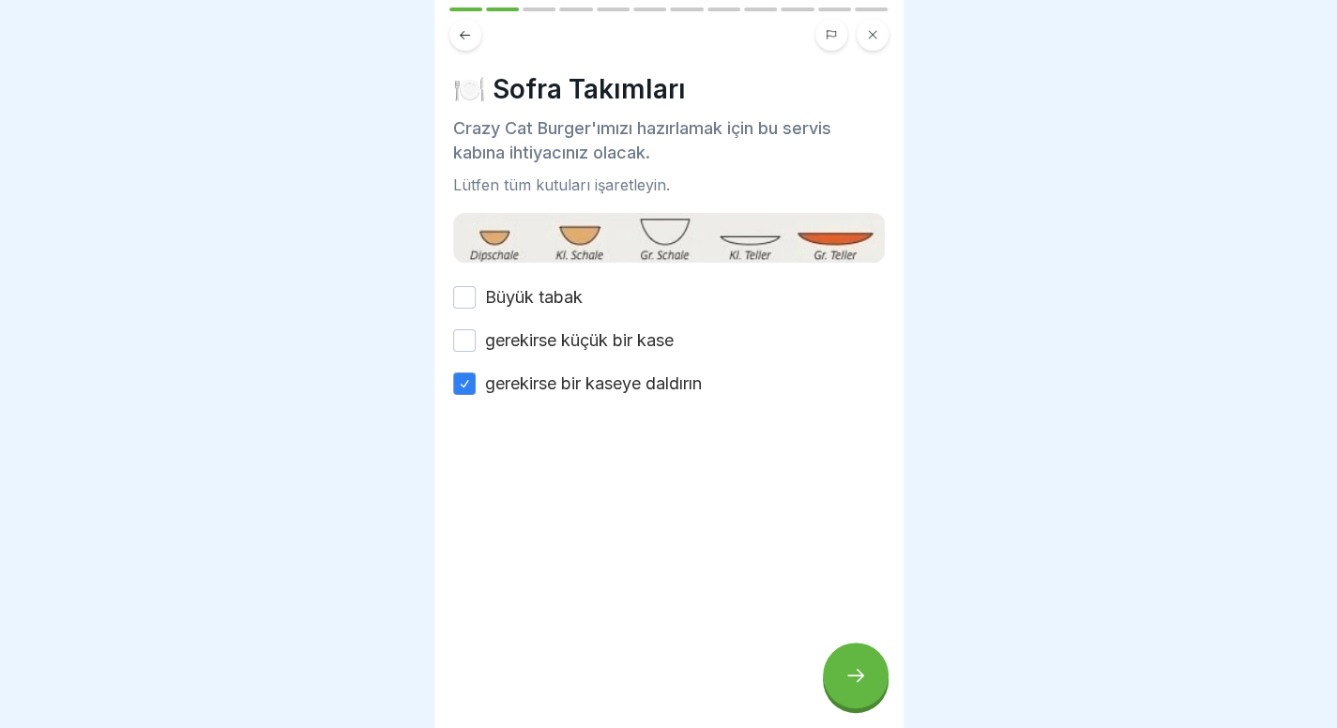
click at [537, 299] on font "Büyük tabak" at bounding box center [534, 297] width 98 height 20
click at [476, 299] on button "Büyük tabak" at bounding box center [464, 297] width 23 height 23
click at [533, 331] on font "gerekirse küçük bir kase" at bounding box center [579, 340] width 189 height 20
click at [476, 331] on button "gerekirse küçük bir kase" at bounding box center [464, 340] width 23 height 23
click at [863, 709] on div at bounding box center [856, 676] width 66 height 66
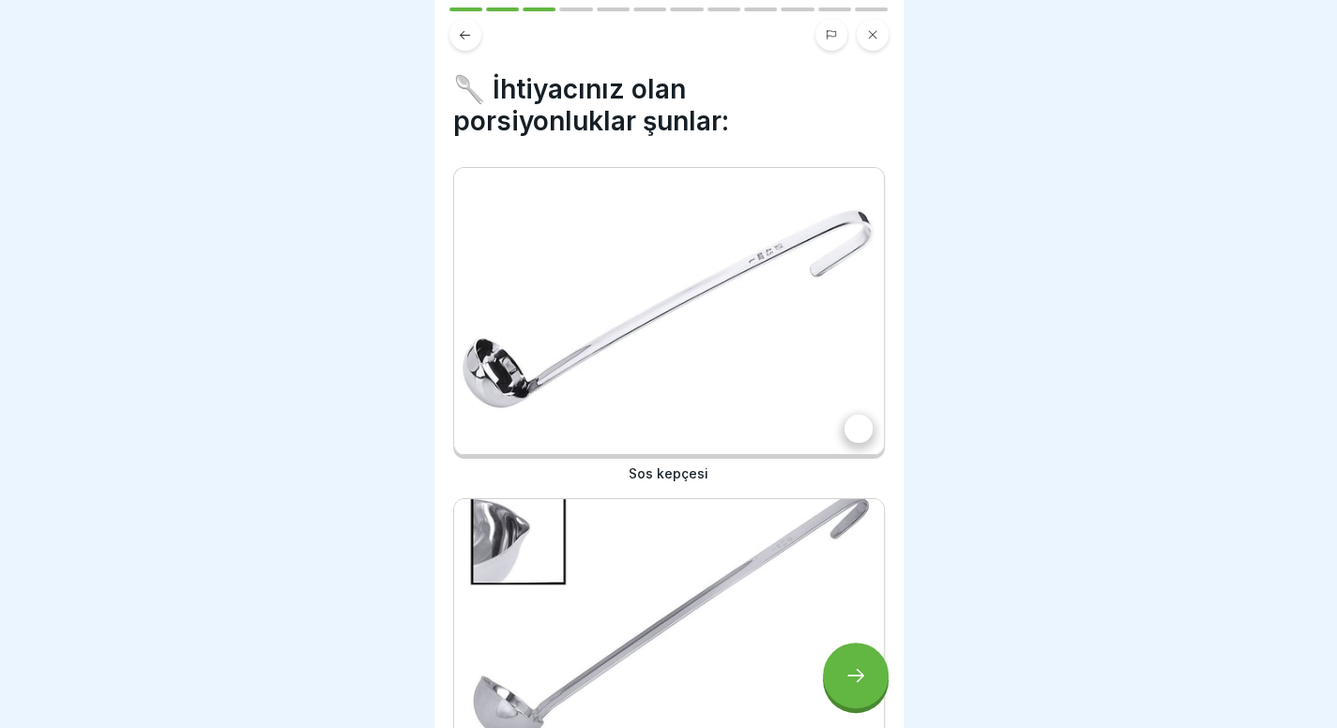
click at [786, 365] on img at bounding box center [669, 311] width 430 height 286
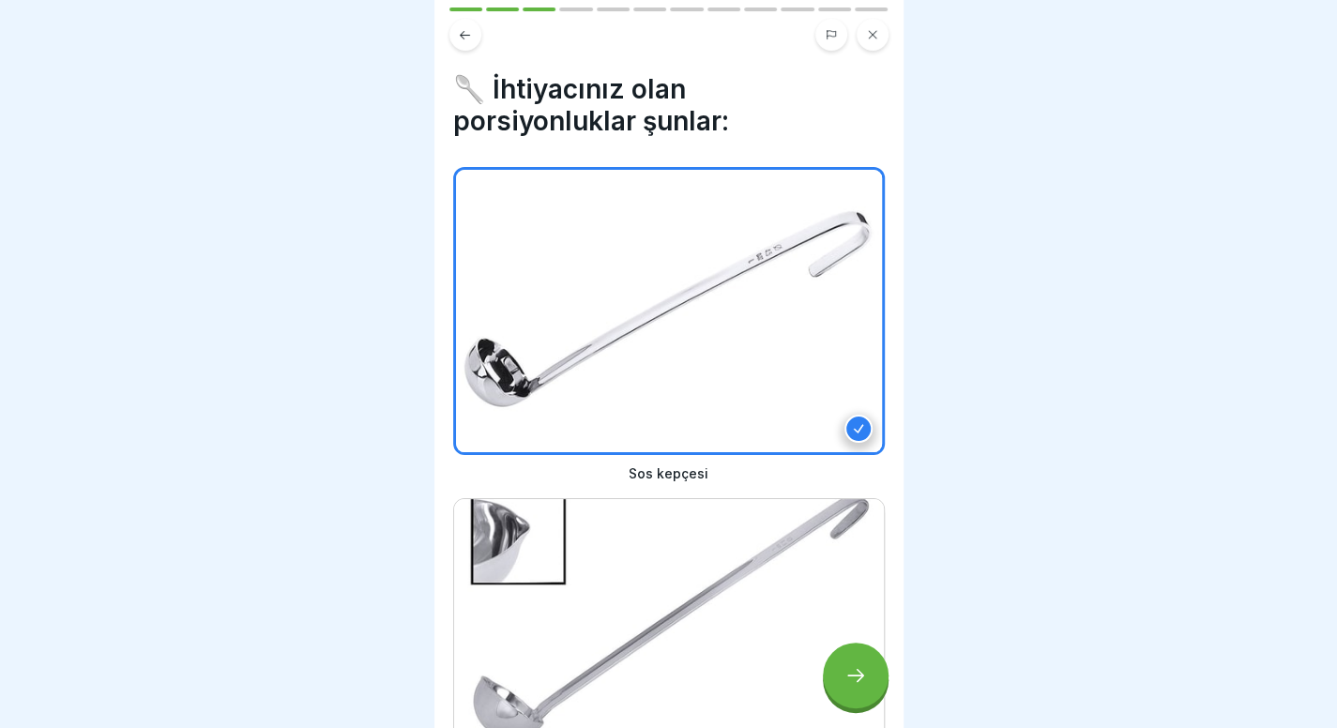
click at [768, 640] on img at bounding box center [669, 642] width 430 height 286
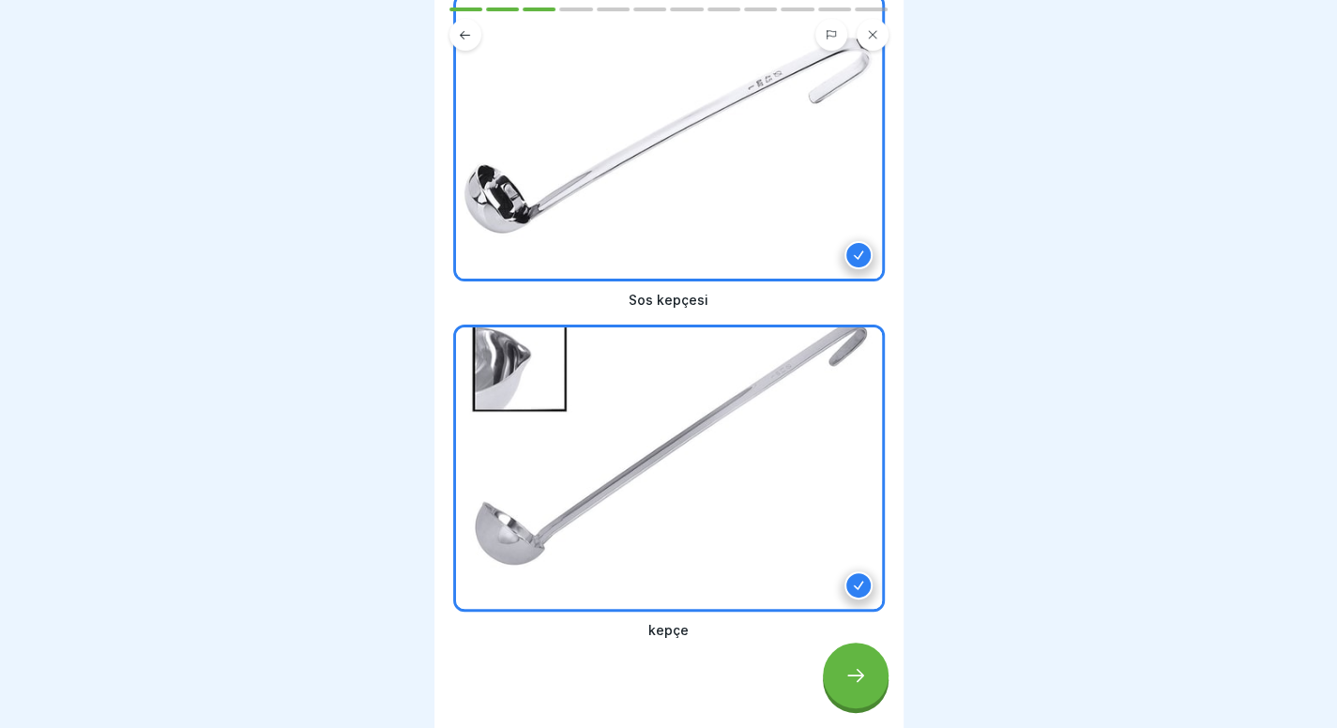
scroll to position [175, 0]
click at [833, 695] on div at bounding box center [856, 676] width 66 height 66
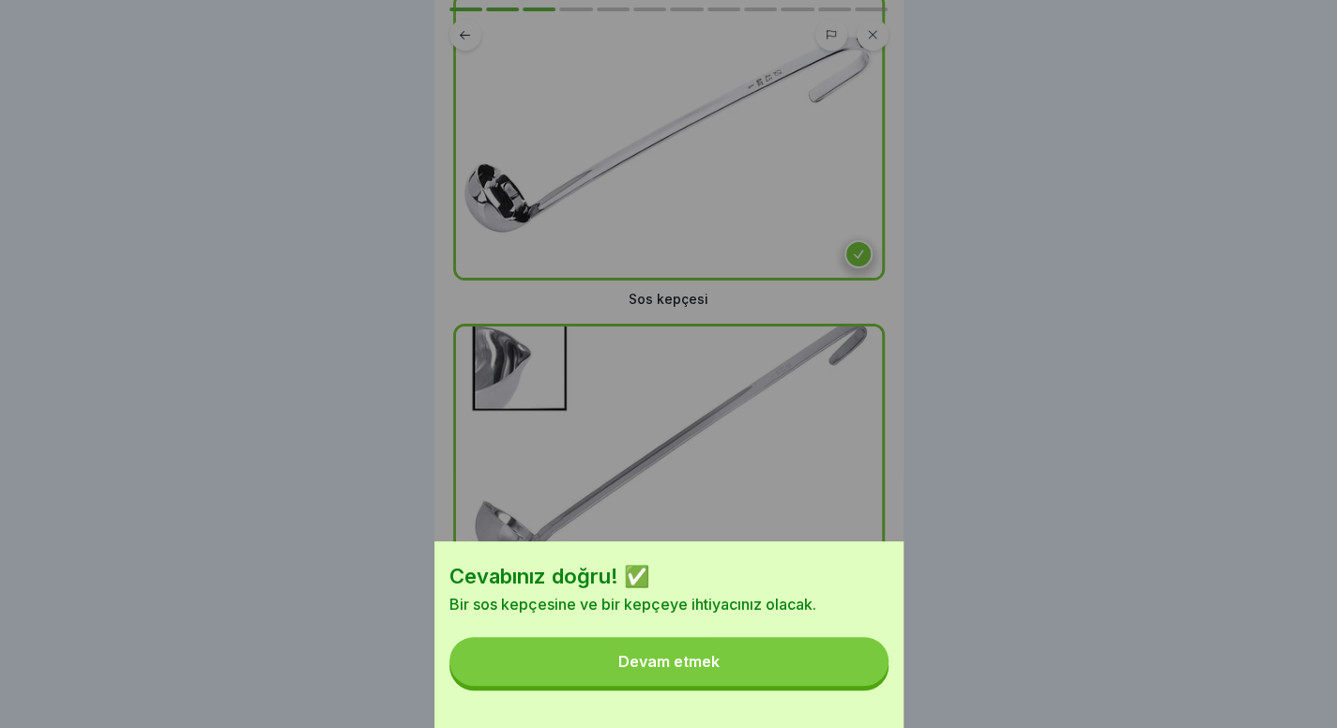
click at [833, 686] on button "Devam etmek" at bounding box center [669, 661] width 439 height 49
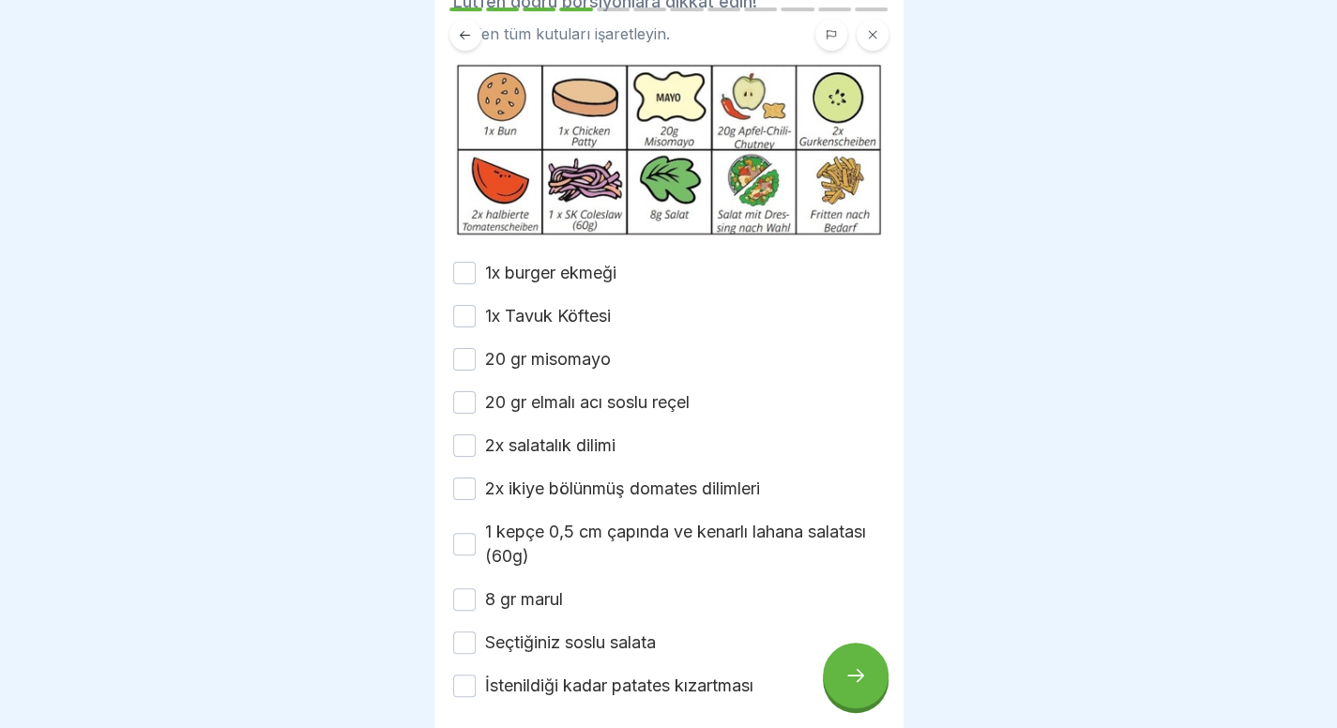
scroll to position [160, 0]
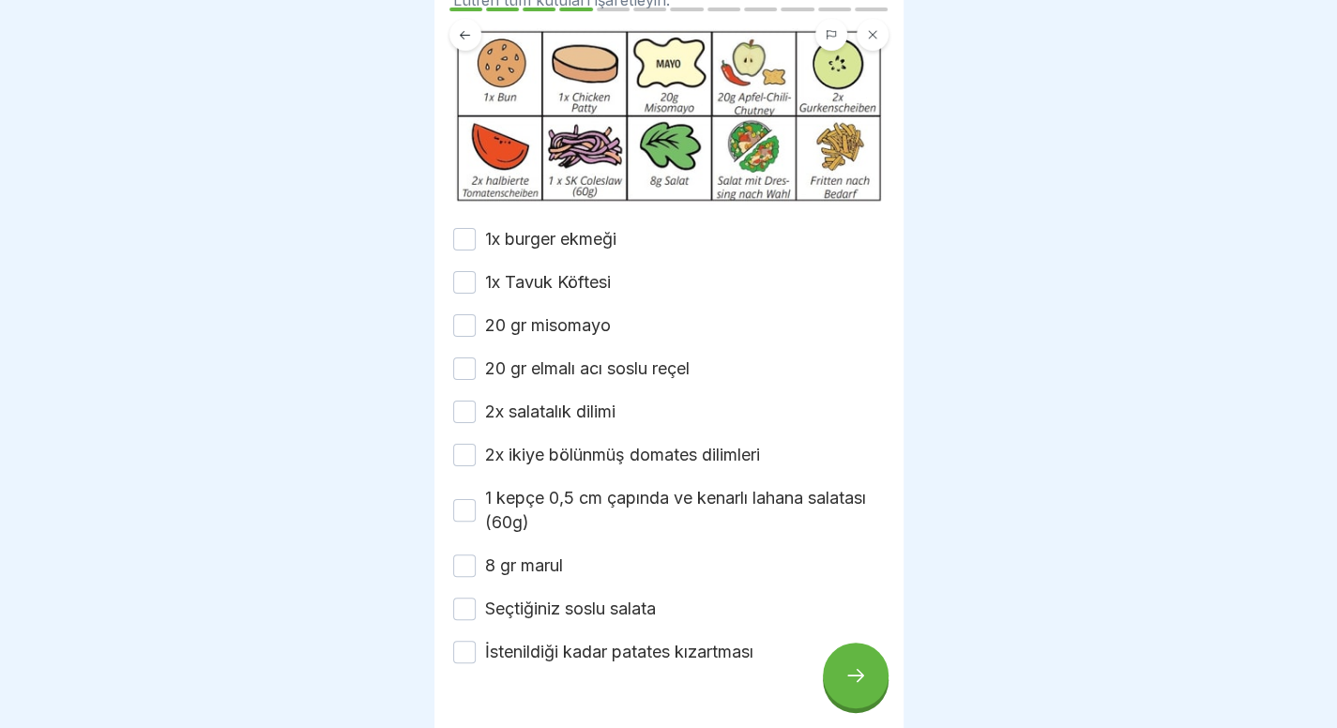
click at [469, 251] on button "1x burger ekmeği" at bounding box center [464, 239] width 23 height 23
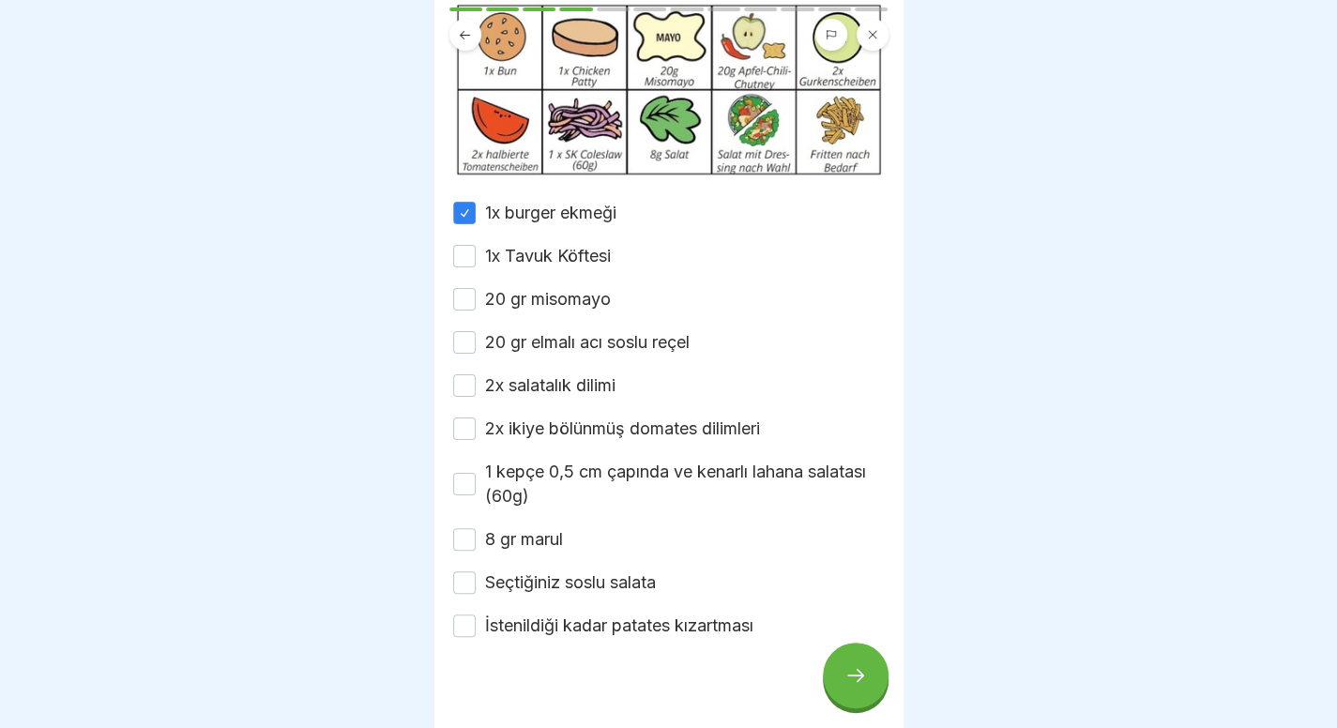
click at [469, 266] on div "1x burger ekmeği 1x Tavuk Köftesi 20 gr misomayo 20 gr elmalı acı soslu reçel 2…" at bounding box center [669, 419] width 432 height 437
click at [467, 267] on button "1x Tavuk Köftesi" at bounding box center [464, 256] width 23 height 23
click at [466, 311] on button "20 gr misomayo" at bounding box center [464, 299] width 23 height 23
click at [466, 354] on button "20 gr elmalı acı soslu reçel" at bounding box center [464, 342] width 23 height 23
click at [463, 397] on button "2x salatalık dilimi" at bounding box center [464, 385] width 23 height 23
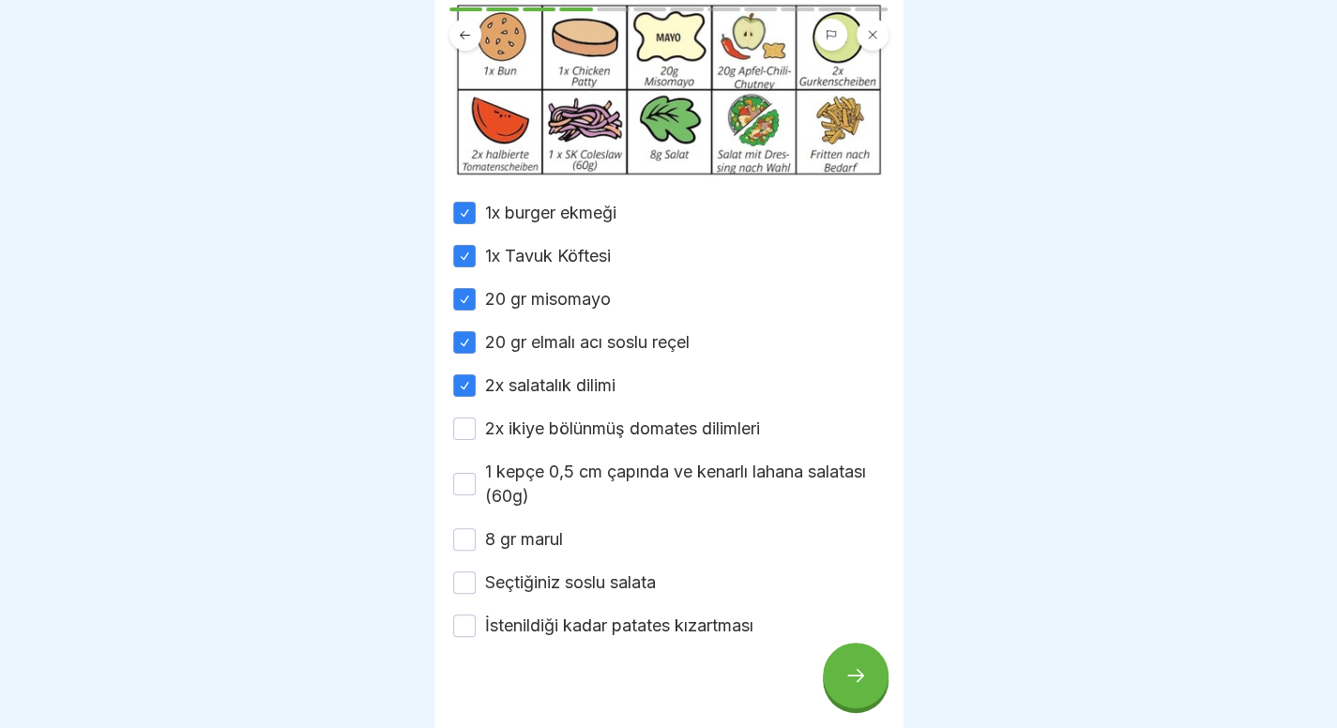
click at [462, 438] on div "1x burger ekmeği 1x Tavuk Köftesi 20 gr misomayo 20 gr elmalı acı soslu reçel 2…" at bounding box center [669, 419] width 432 height 437
click at [462, 441] on div "1x burger ekmeği 1x Tavuk Köftesi 20 gr misomayo 20 gr elmalı acı soslu reçel 2…" at bounding box center [669, 419] width 432 height 437
click at [462, 440] on button "2x ikiye bölünmüş domates dilimleri" at bounding box center [464, 429] width 23 height 23
click at [453, 498] on div "1 kepçe 0,5 cm çapında ve kenarlı lahana salatası (60g)" at bounding box center [669, 484] width 432 height 49
click at [450, 511] on div "⚖️ Malzemelerin porsiyonlanması Lütfen doğru porsiyonlara dikkat edin! Lütfen t…" at bounding box center [669, 364] width 469 height 728
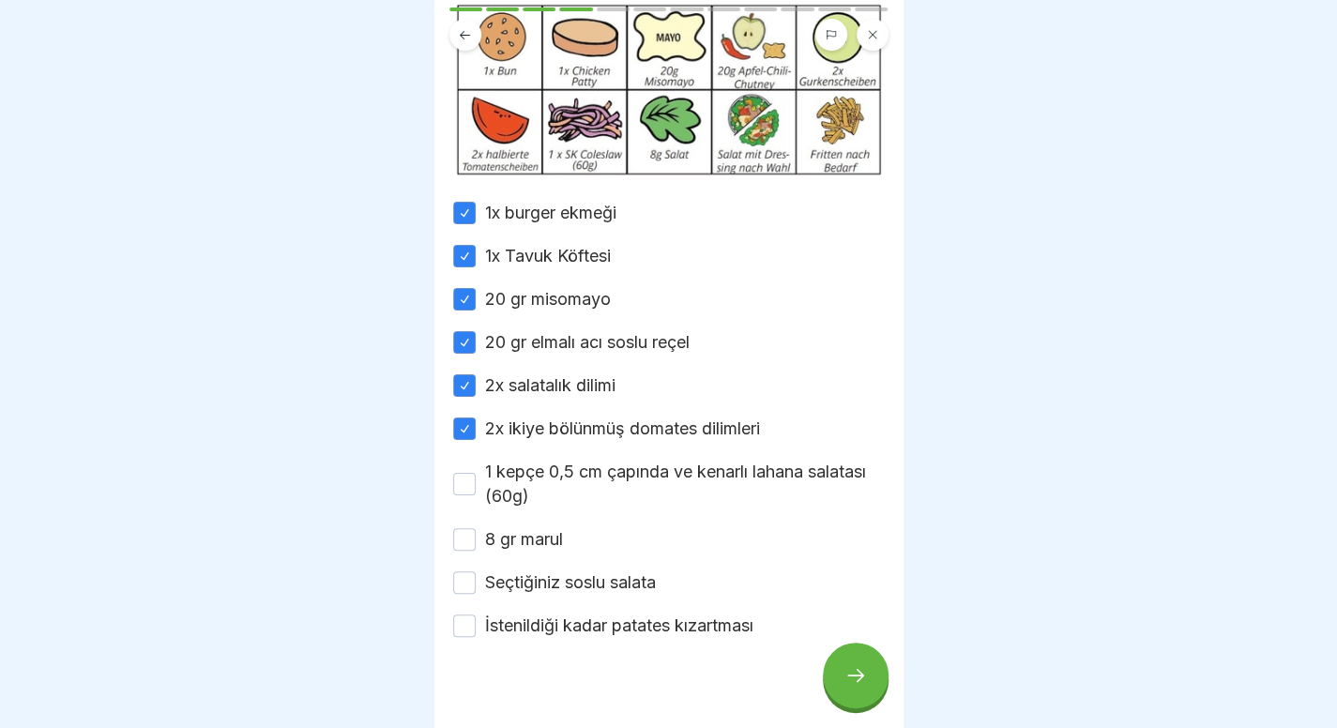
click at [460, 496] on button "1 kepçe 0,5 cm çapında ve kenarlı lahana salatası (60g)" at bounding box center [464, 484] width 23 height 23
click at [458, 551] on button "8 gr marul" at bounding box center [464, 539] width 23 height 23
click at [463, 594] on button "Seçtiğiniz soslu salata" at bounding box center [464, 583] width 23 height 23
click at [464, 637] on button "İstenildiği kadar patates kızartması" at bounding box center [464, 626] width 23 height 23
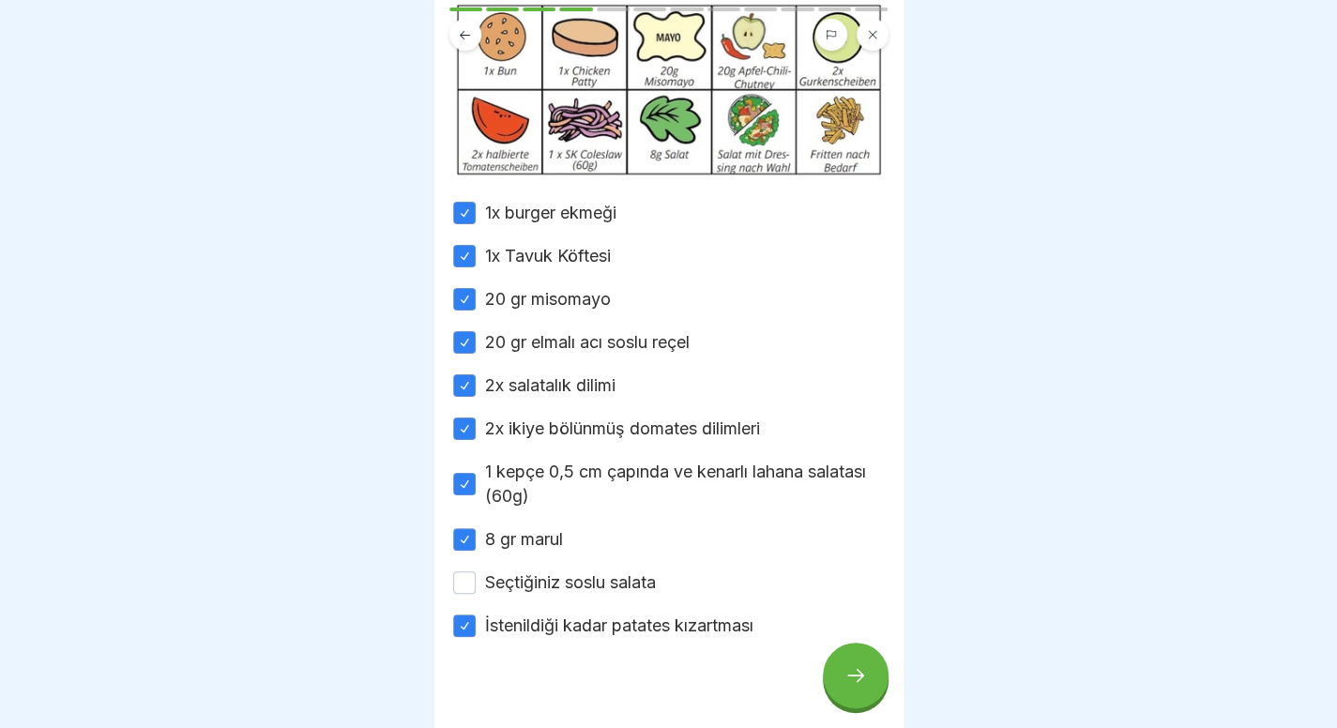
click at [462, 594] on button "Seçtiğiniz soslu salata" at bounding box center [464, 583] width 23 height 23
click at [849, 681] on icon at bounding box center [856, 675] width 23 height 23
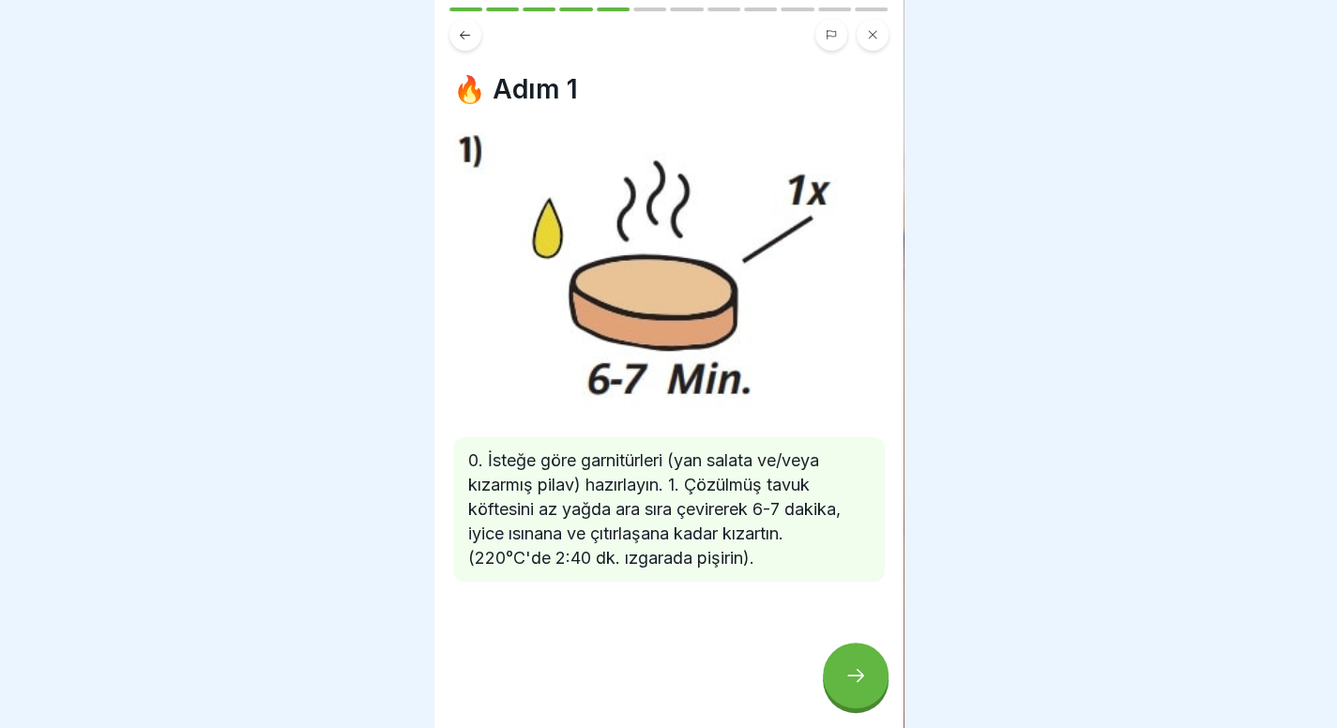
click at [848, 680] on div at bounding box center [856, 676] width 66 height 66
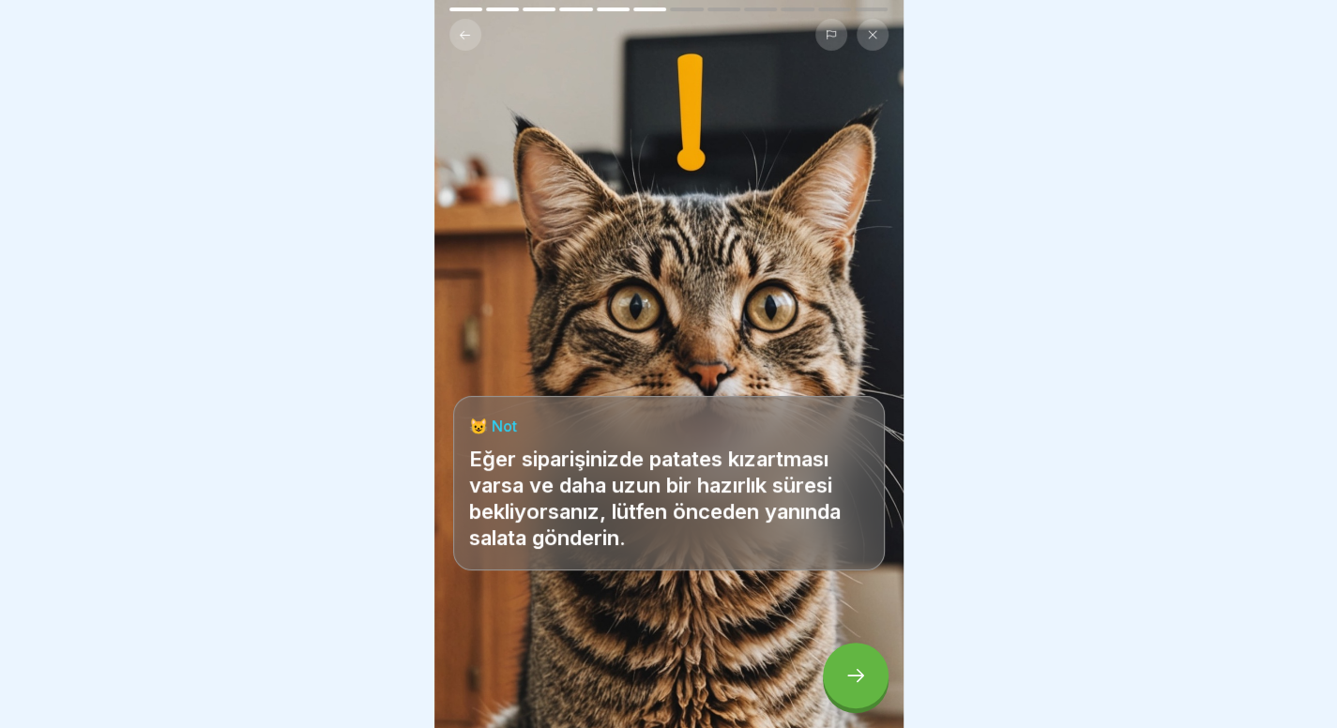
click at [848, 680] on div at bounding box center [856, 676] width 66 height 66
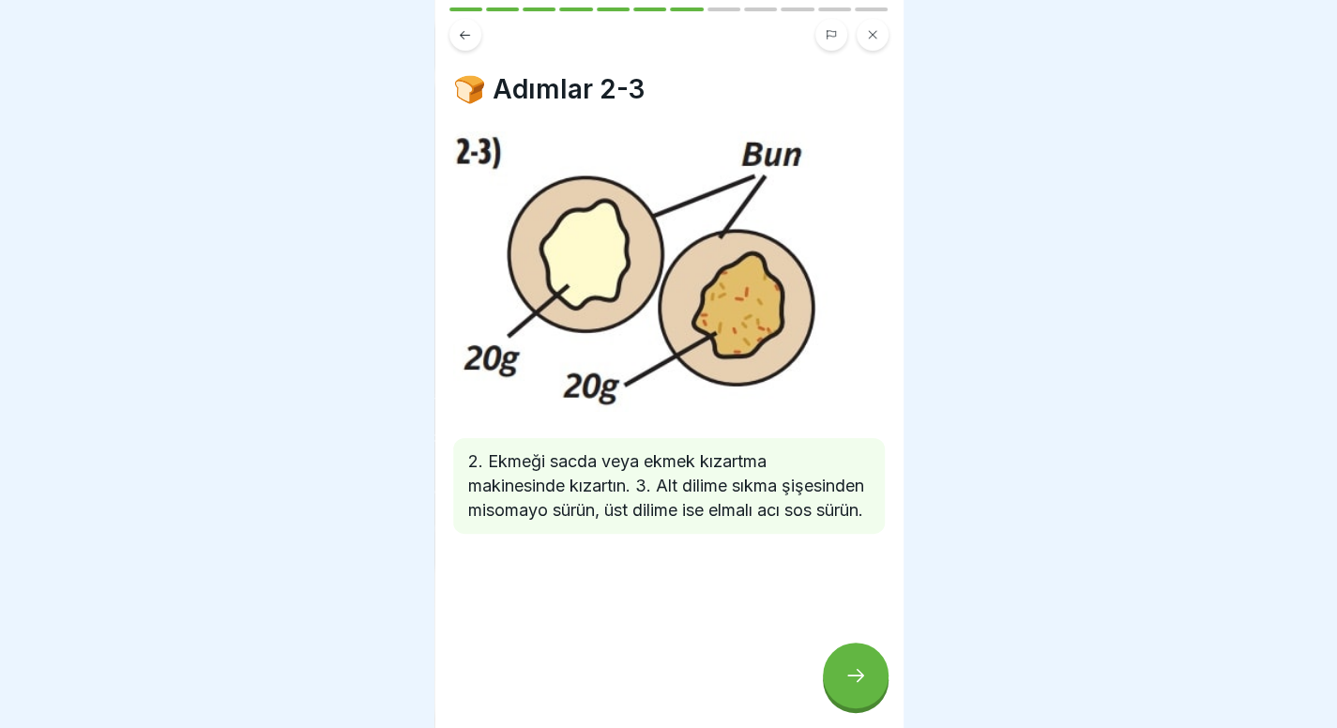
click at [848, 680] on div at bounding box center [856, 676] width 66 height 66
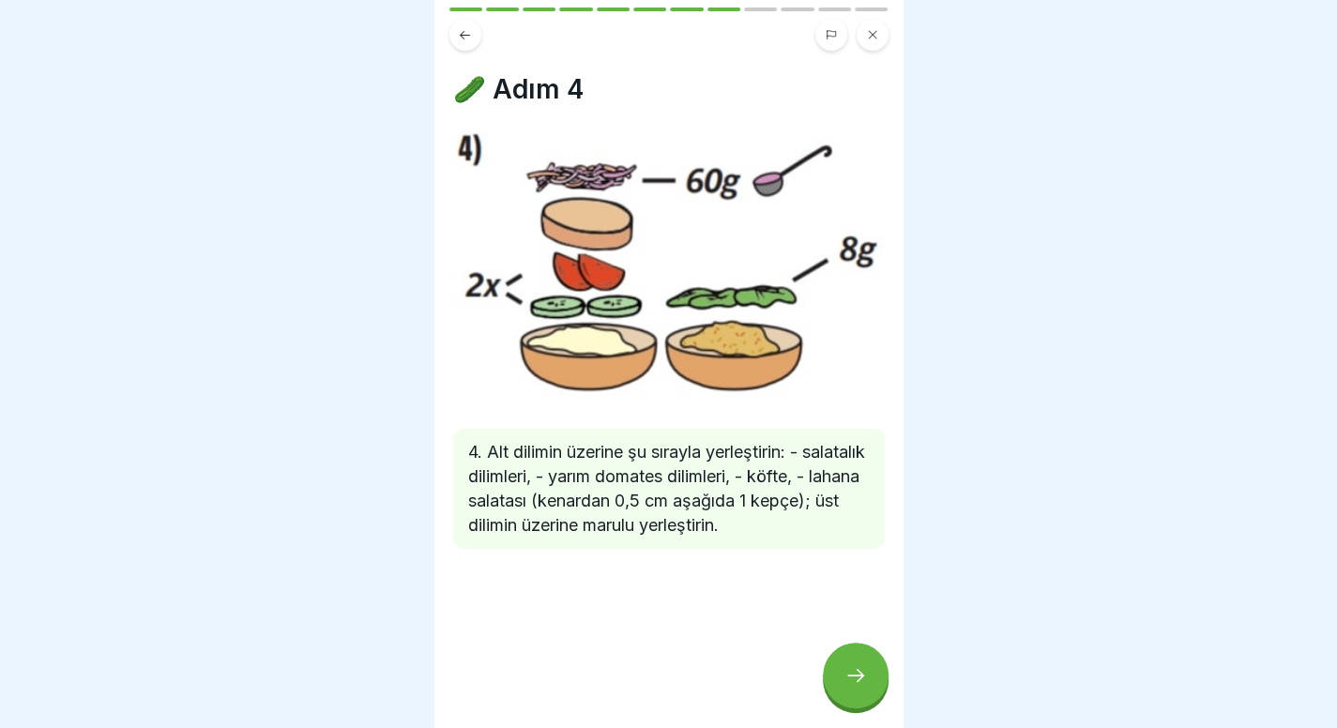
click at [848, 680] on div at bounding box center [856, 676] width 66 height 66
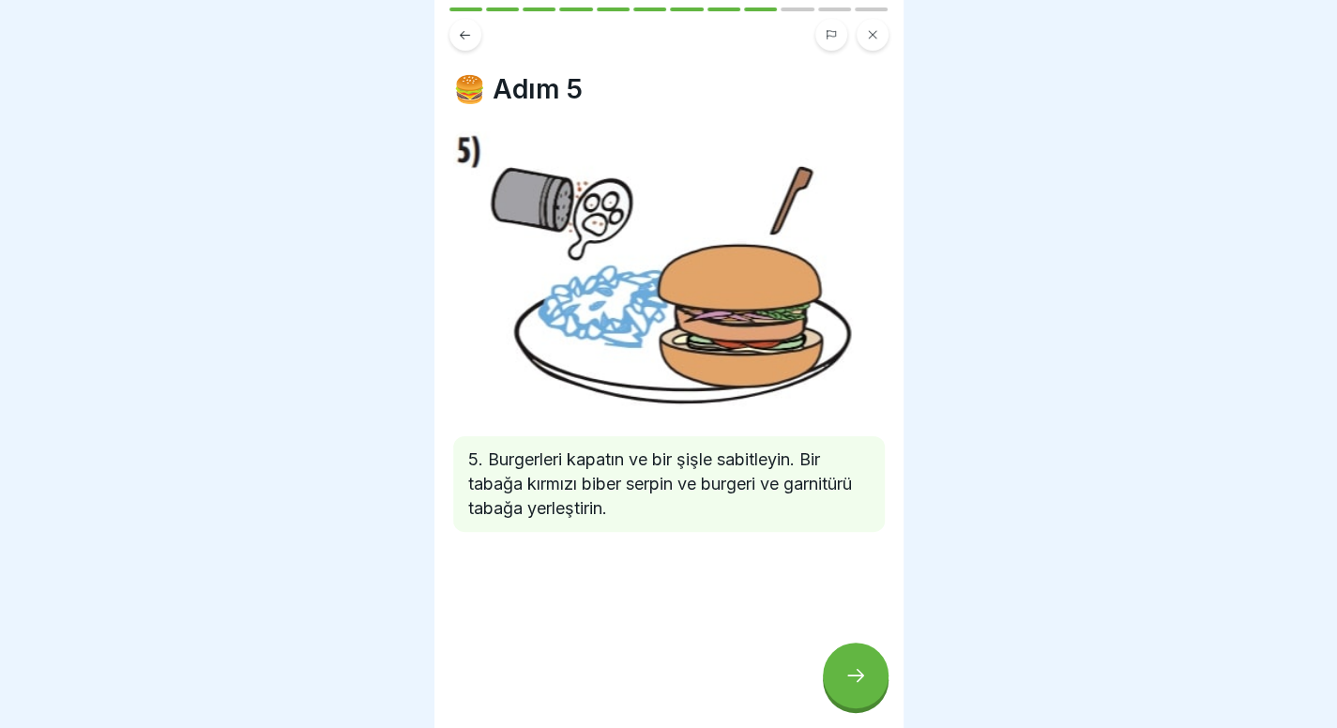
click at [848, 680] on div at bounding box center [856, 676] width 66 height 66
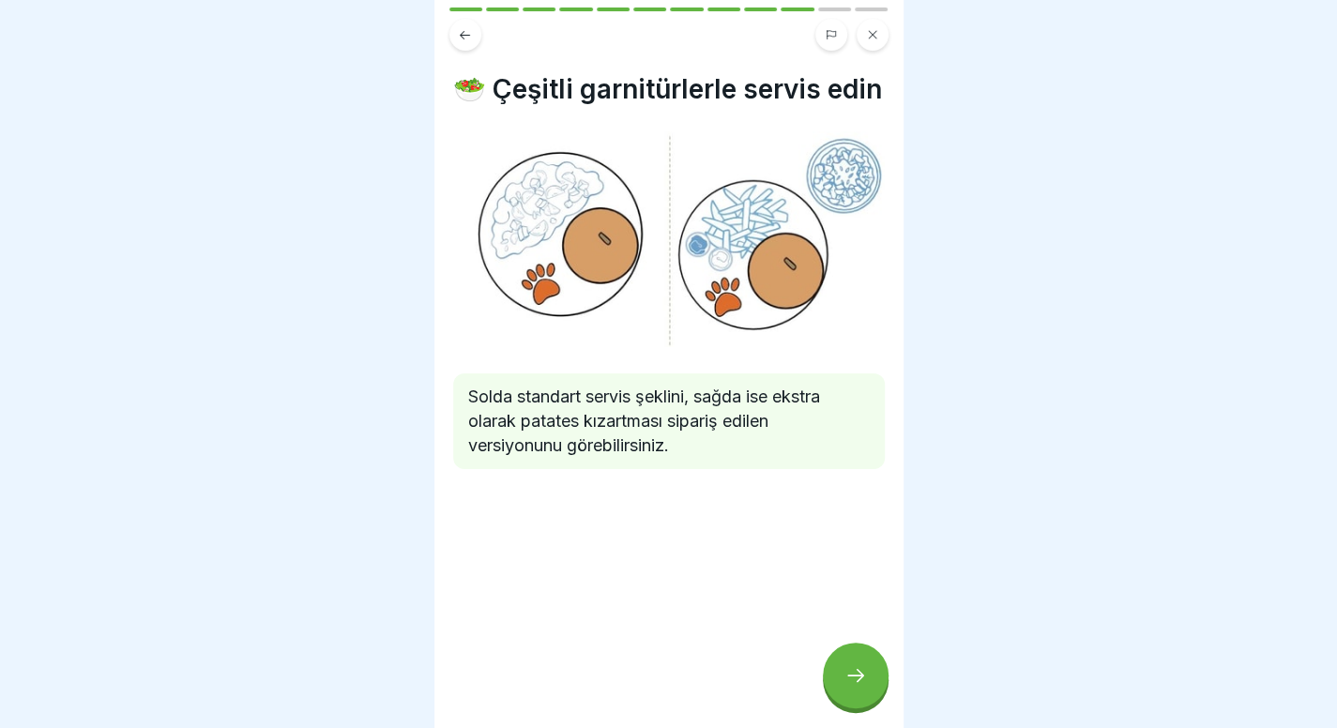
click at [848, 680] on div at bounding box center [856, 676] width 66 height 66
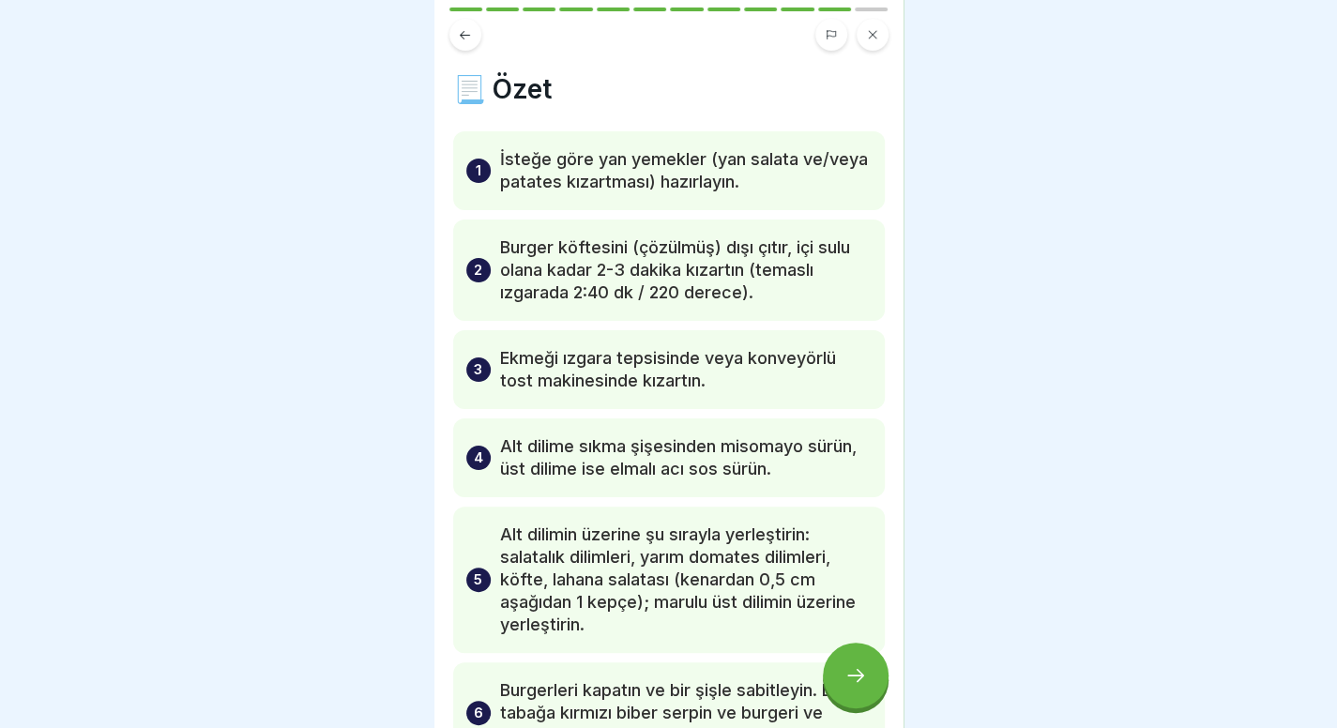
click at [471, 42] on button at bounding box center [466, 35] width 32 height 32
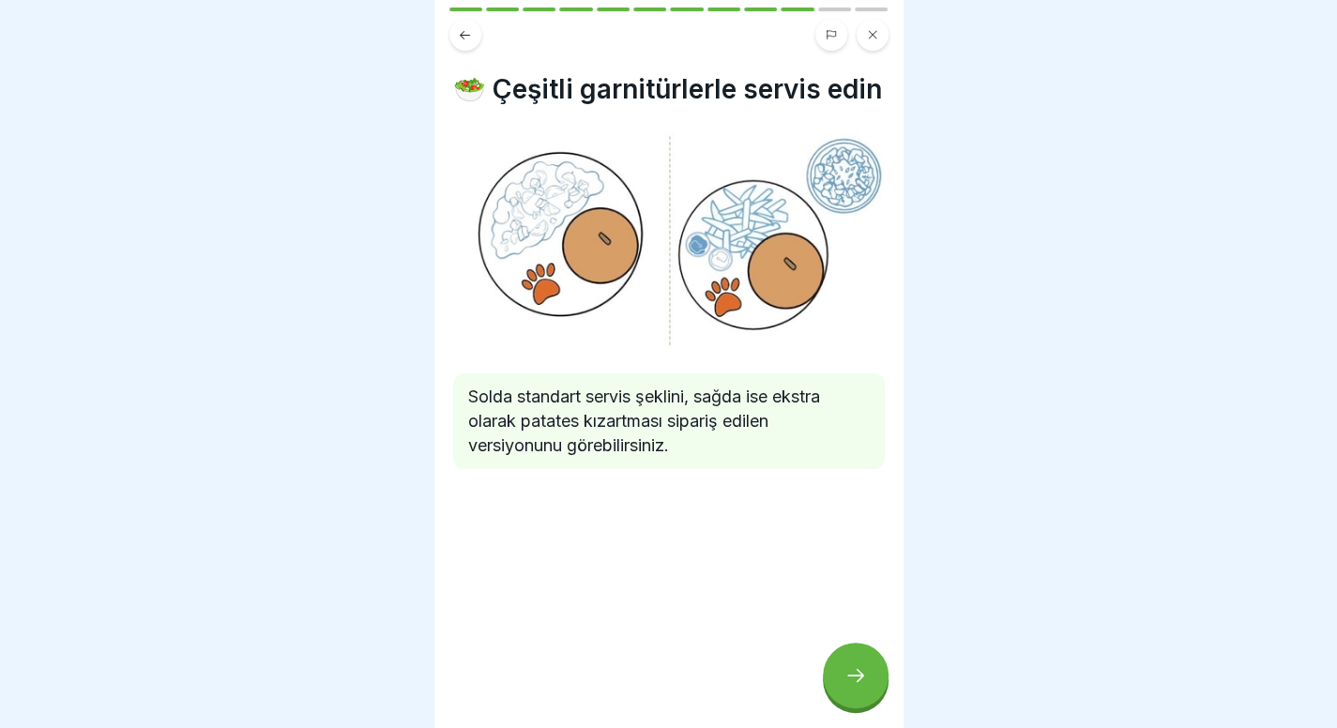
click at [839, 694] on div at bounding box center [856, 676] width 66 height 66
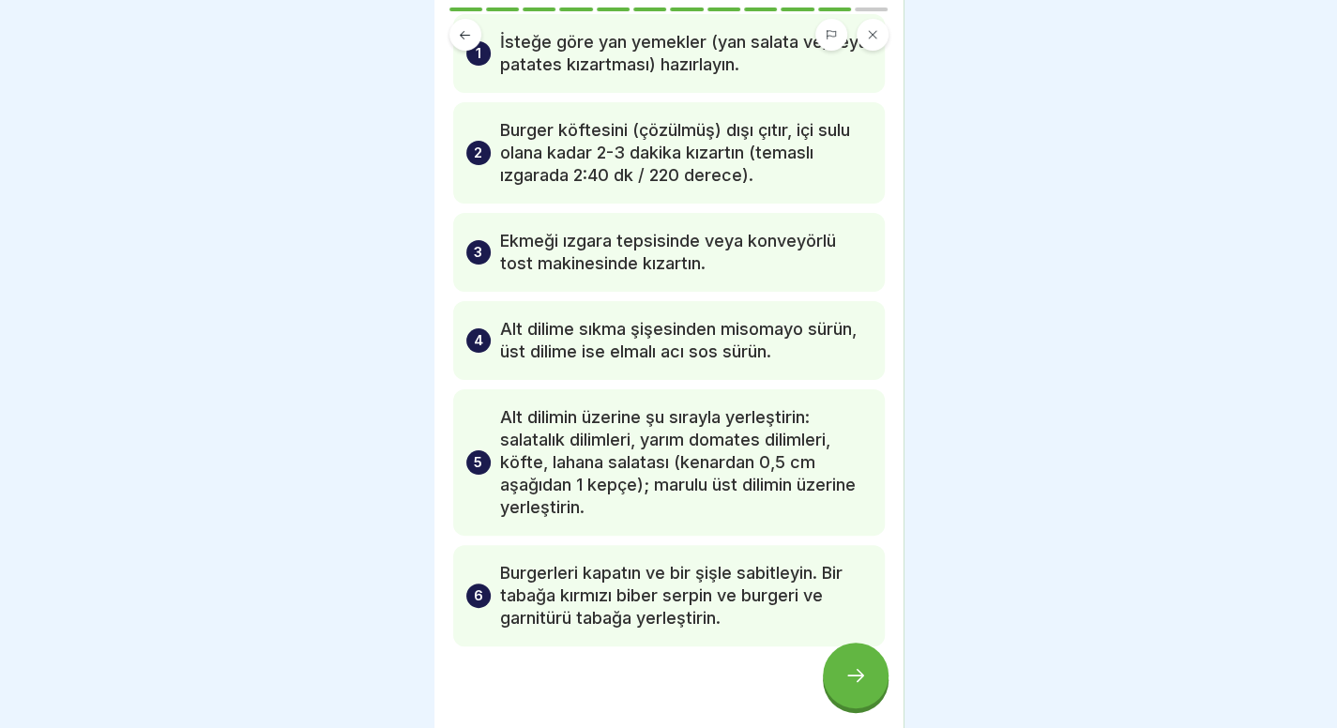
scroll to position [105, 0]
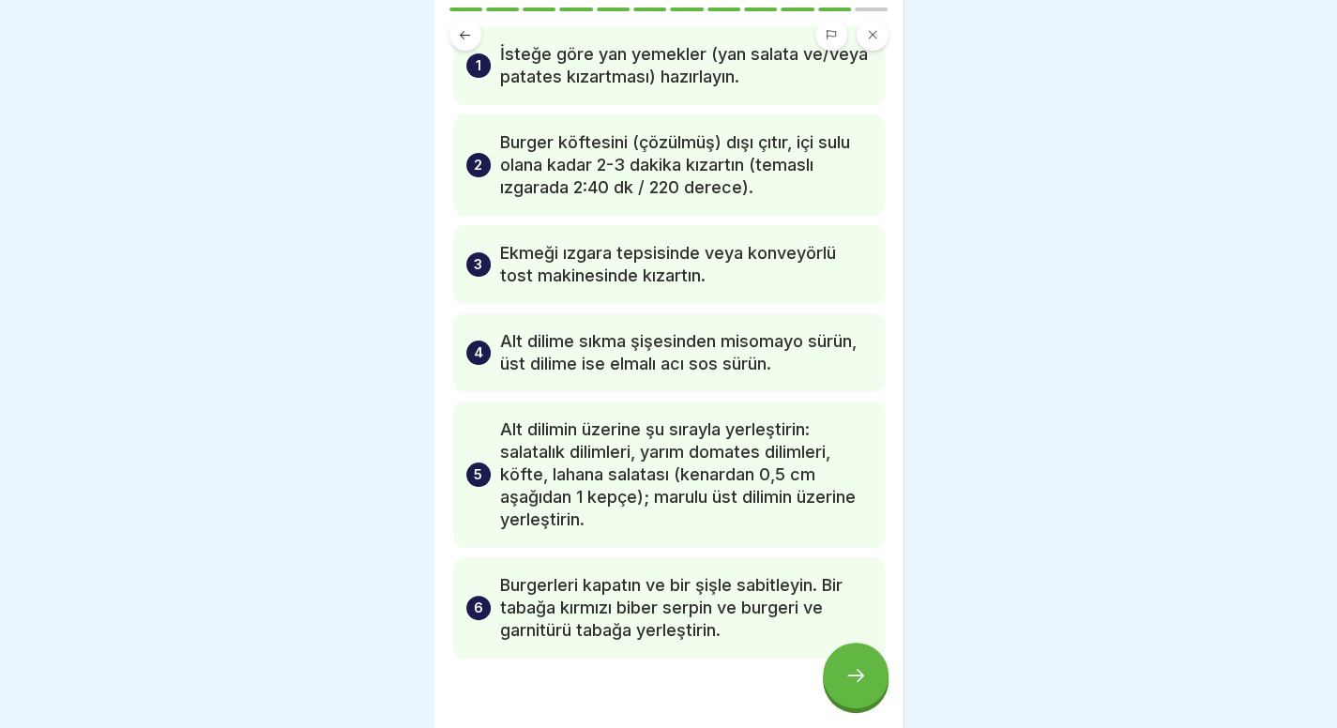
click at [872, 680] on div at bounding box center [856, 676] width 66 height 66
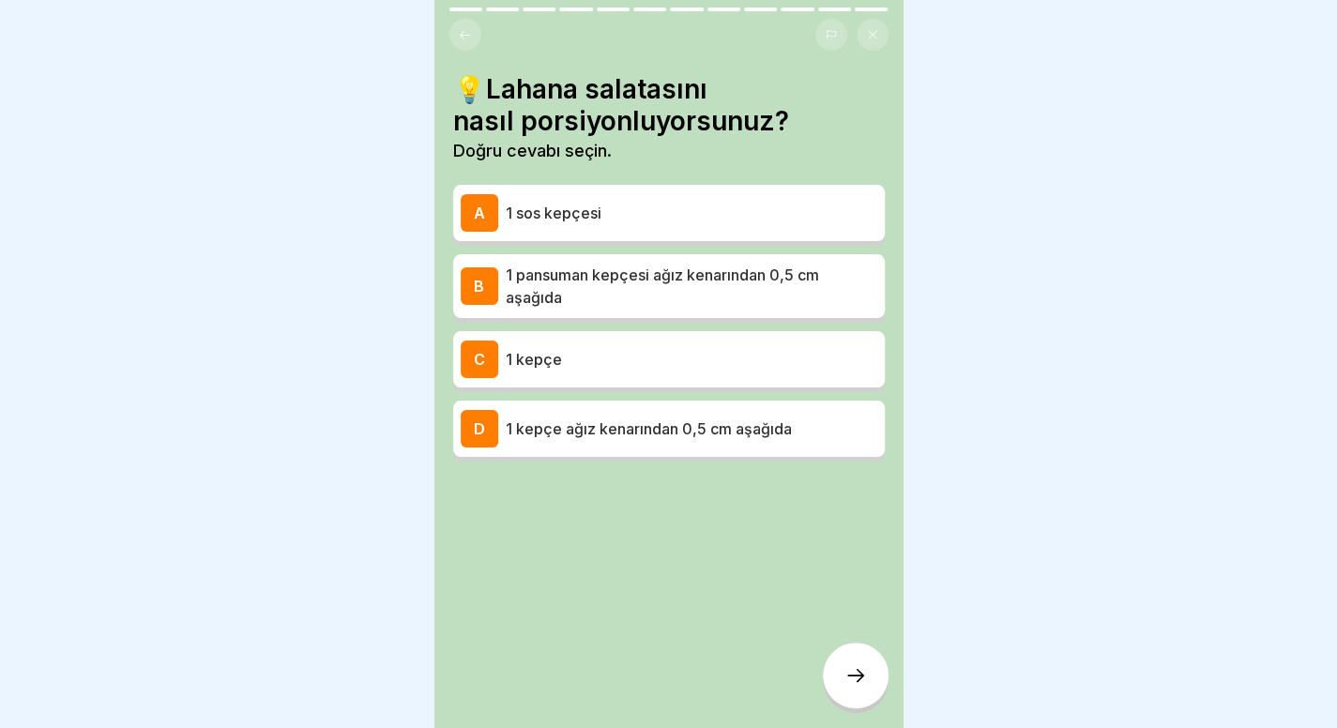
click at [464, 42] on button at bounding box center [466, 35] width 32 height 32
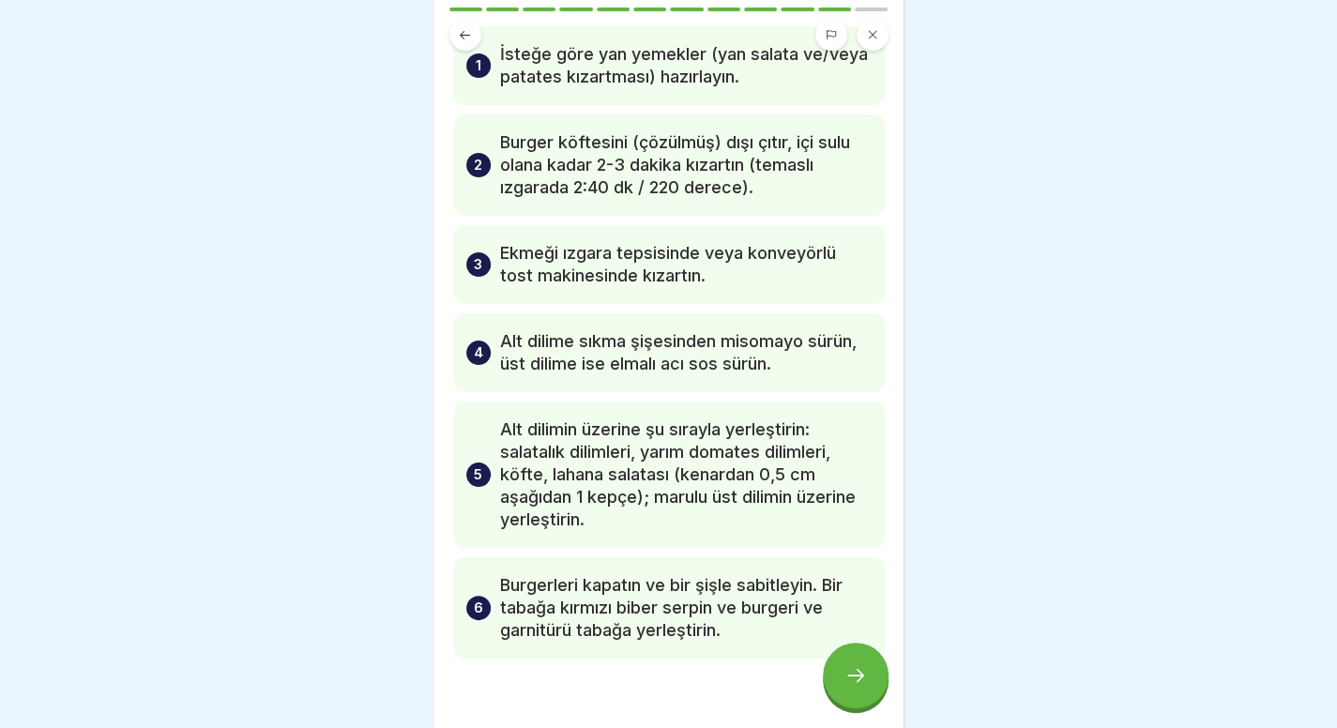
click at [858, 687] on icon at bounding box center [856, 675] width 23 height 23
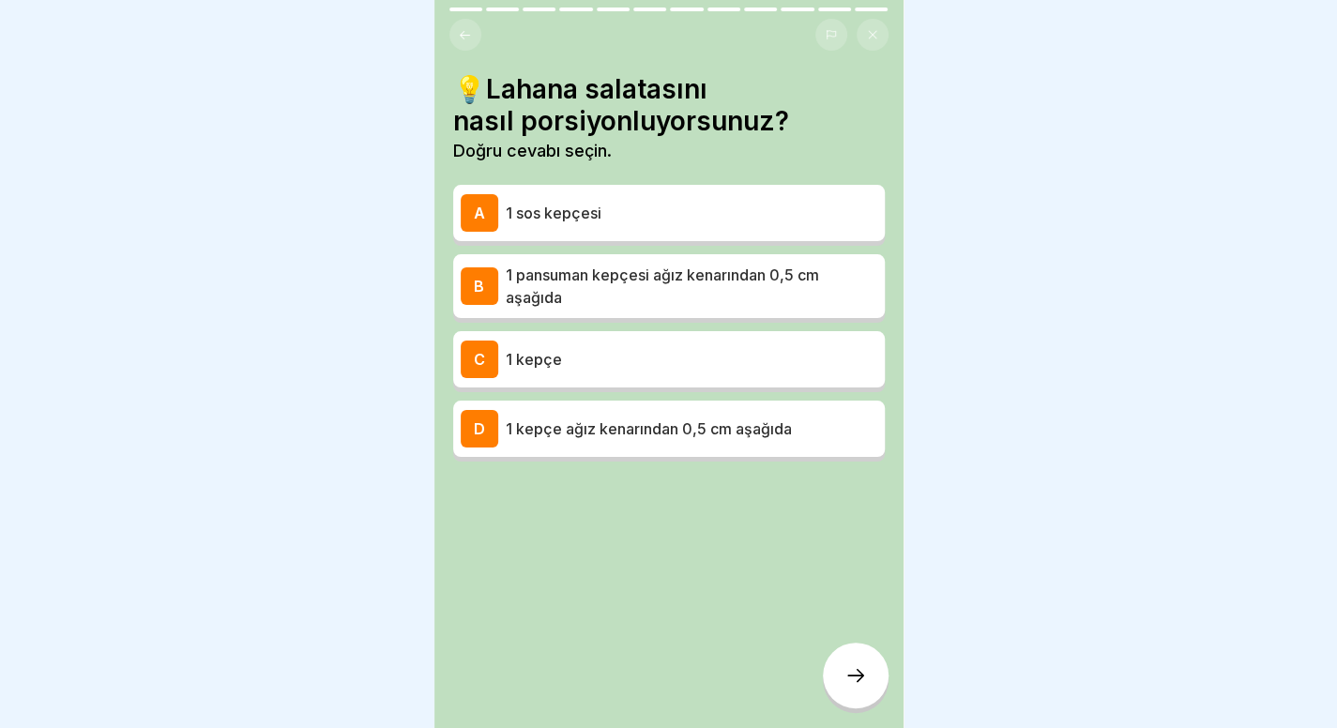
click at [725, 436] on font "1 kepçe ağız kenarından 0,5 cm aşağıda" at bounding box center [649, 429] width 286 height 19
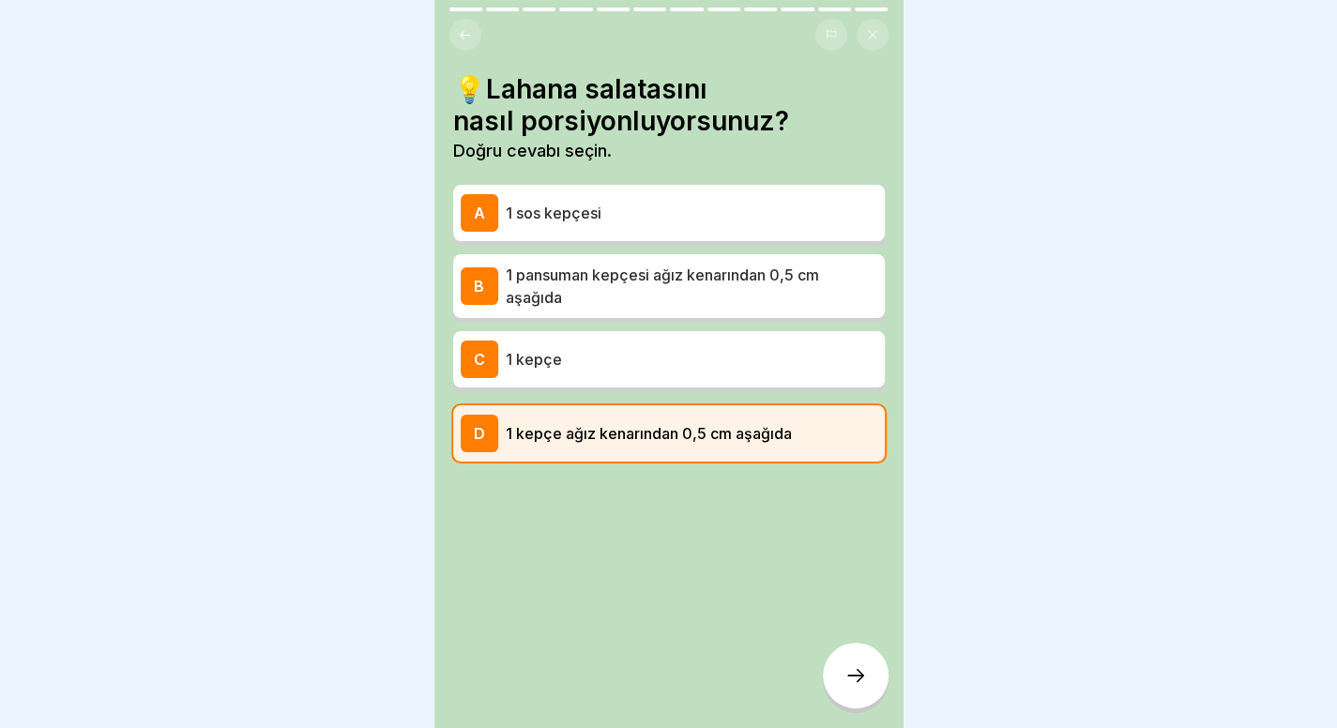
click at [847, 679] on div at bounding box center [856, 676] width 66 height 66
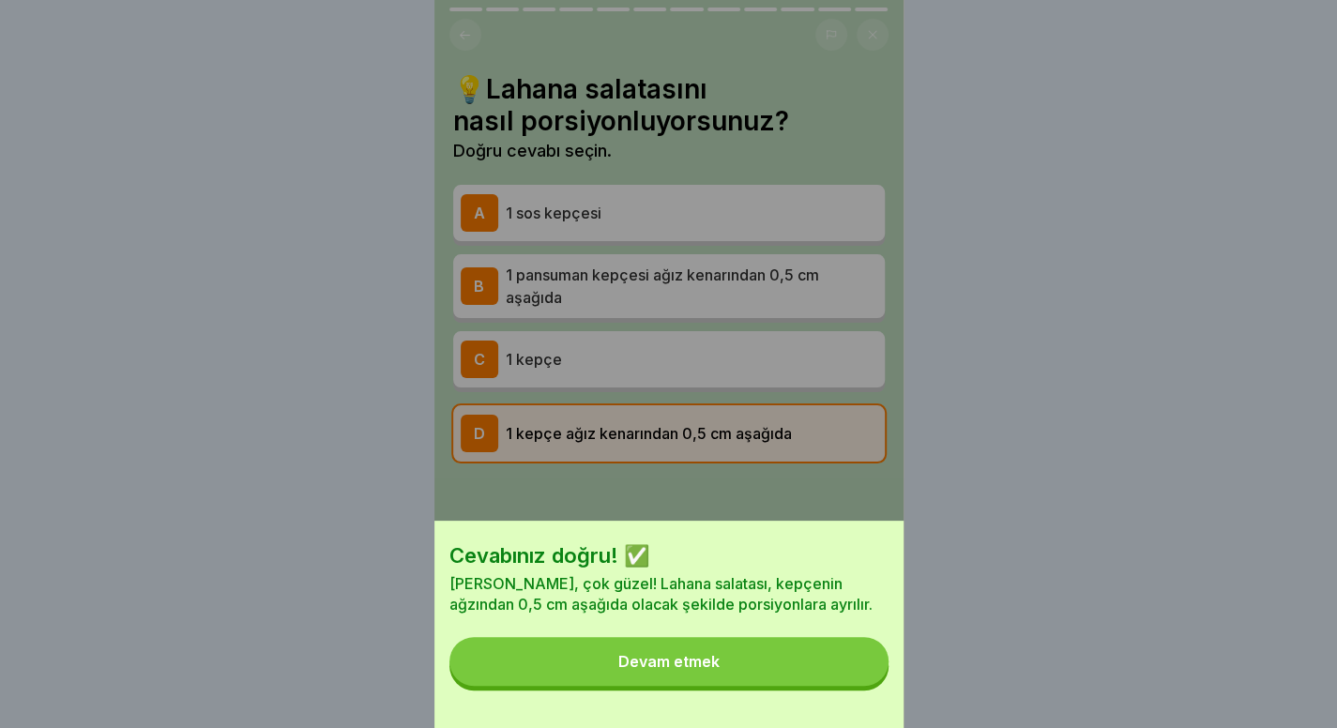
click at [825, 671] on button "Devam etmek" at bounding box center [669, 661] width 439 height 49
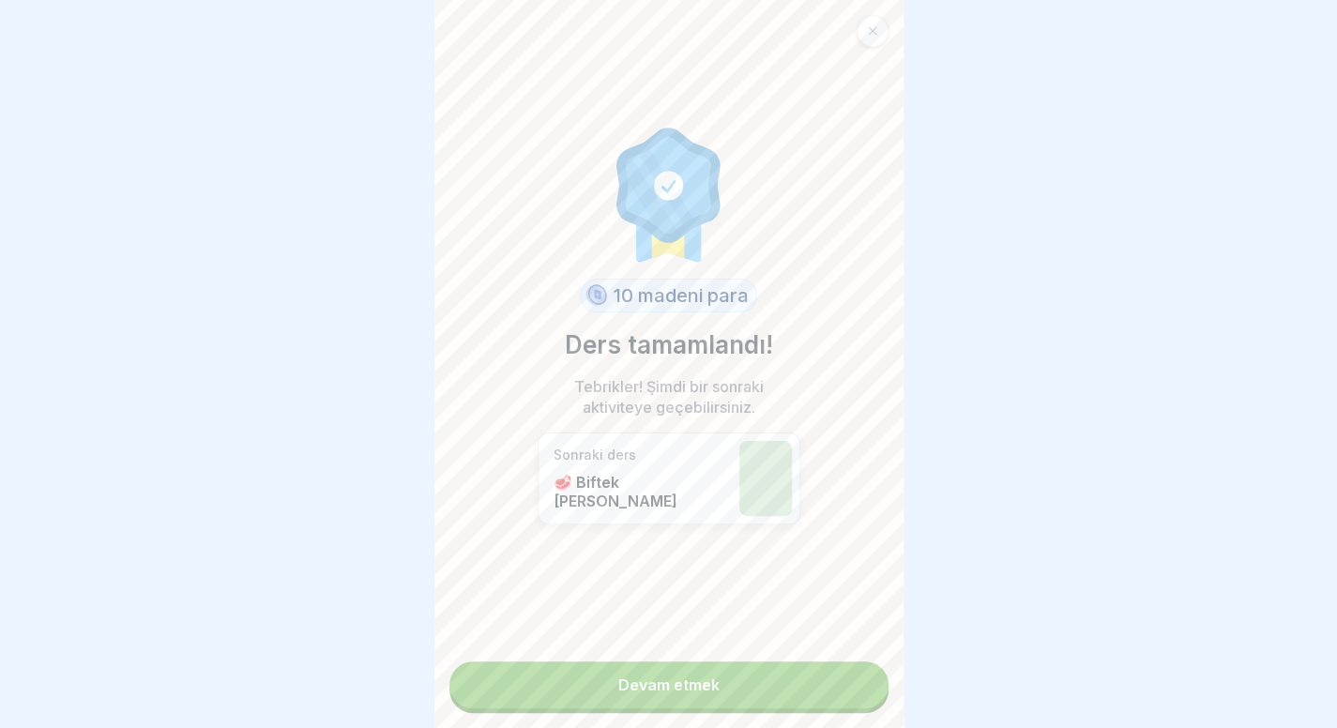
click at [803, 691] on link "Devam etmek" at bounding box center [669, 685] width 439 height 47
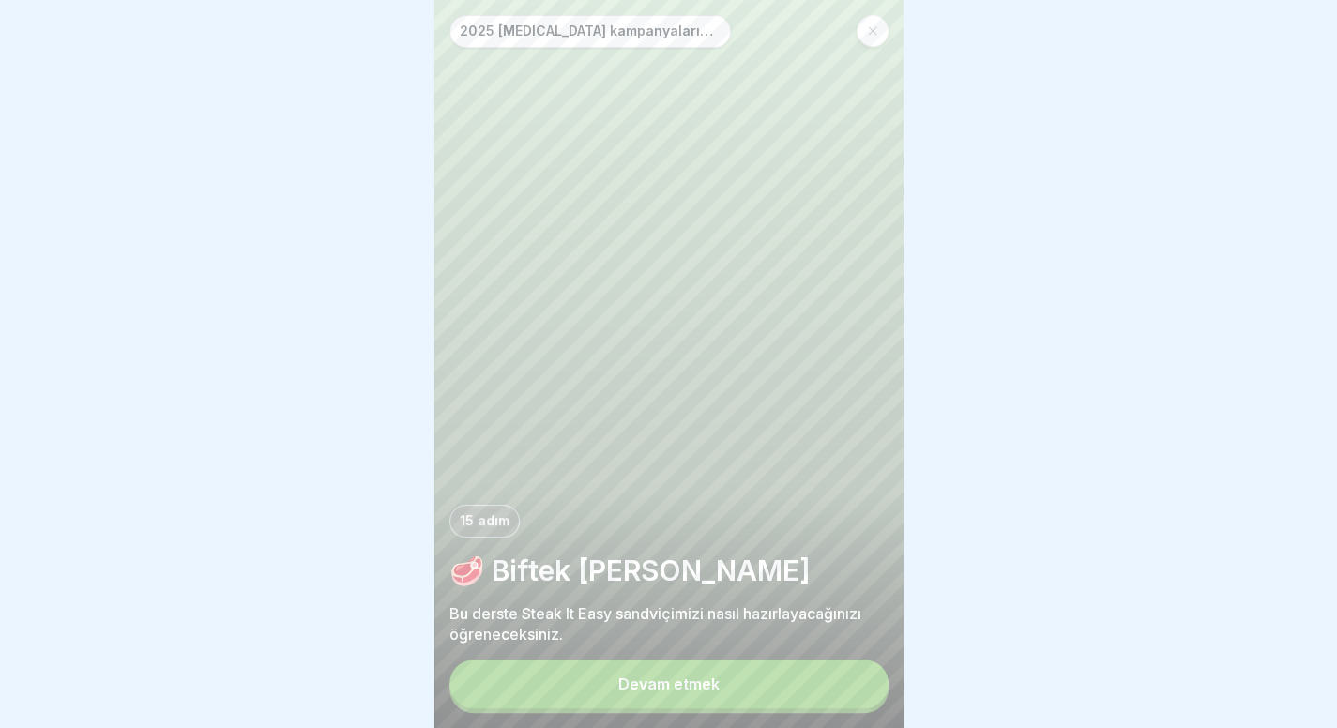
click at [683, 679] on button "Devam etmek" at bounding box center [669, 684] width 439 height 49
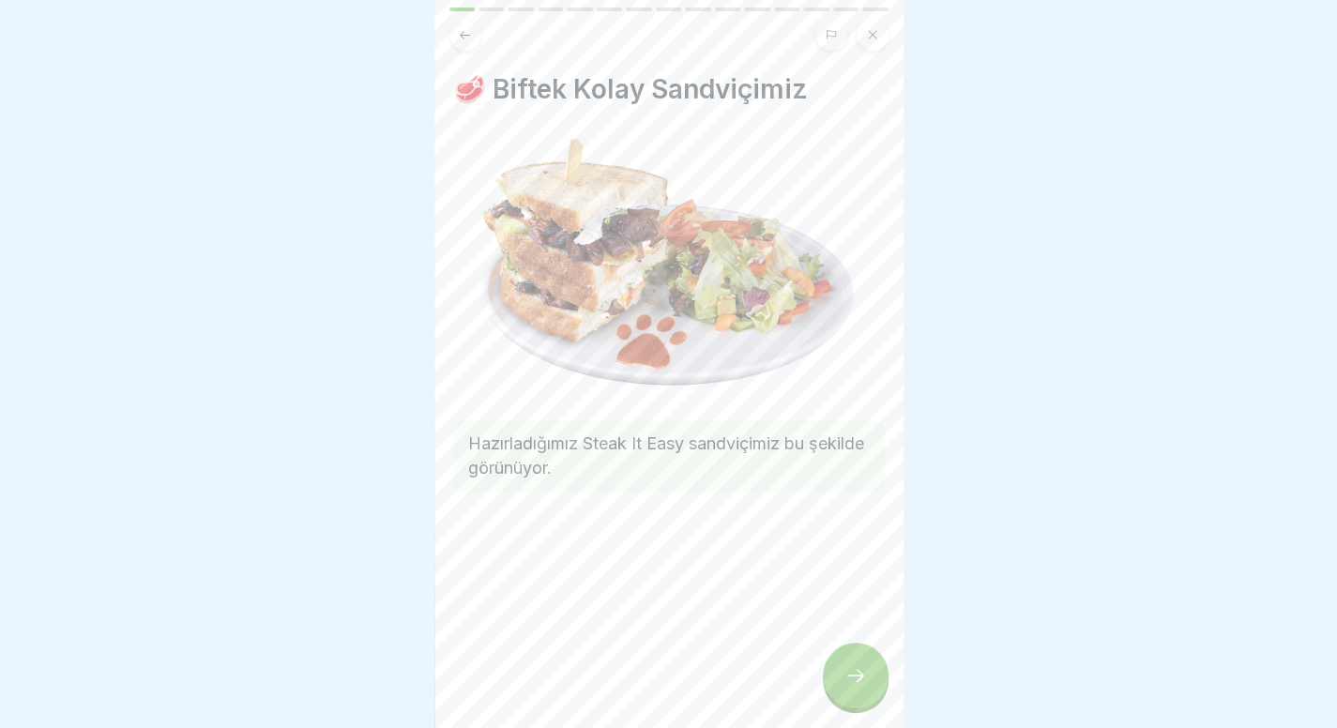
click at [998, 432] on div at bounding box center [668, 364] width 1337 height 728
click at [841, 722] on div "🥩 Unser Steak It Easy Sandwich So sieht unser Steak It Easy Sandwich fertig zub…" at bounding box center [669, 364] width 469 height 728
click at [872, 687] on div at bounding box center [856, 676] width 66 height 66
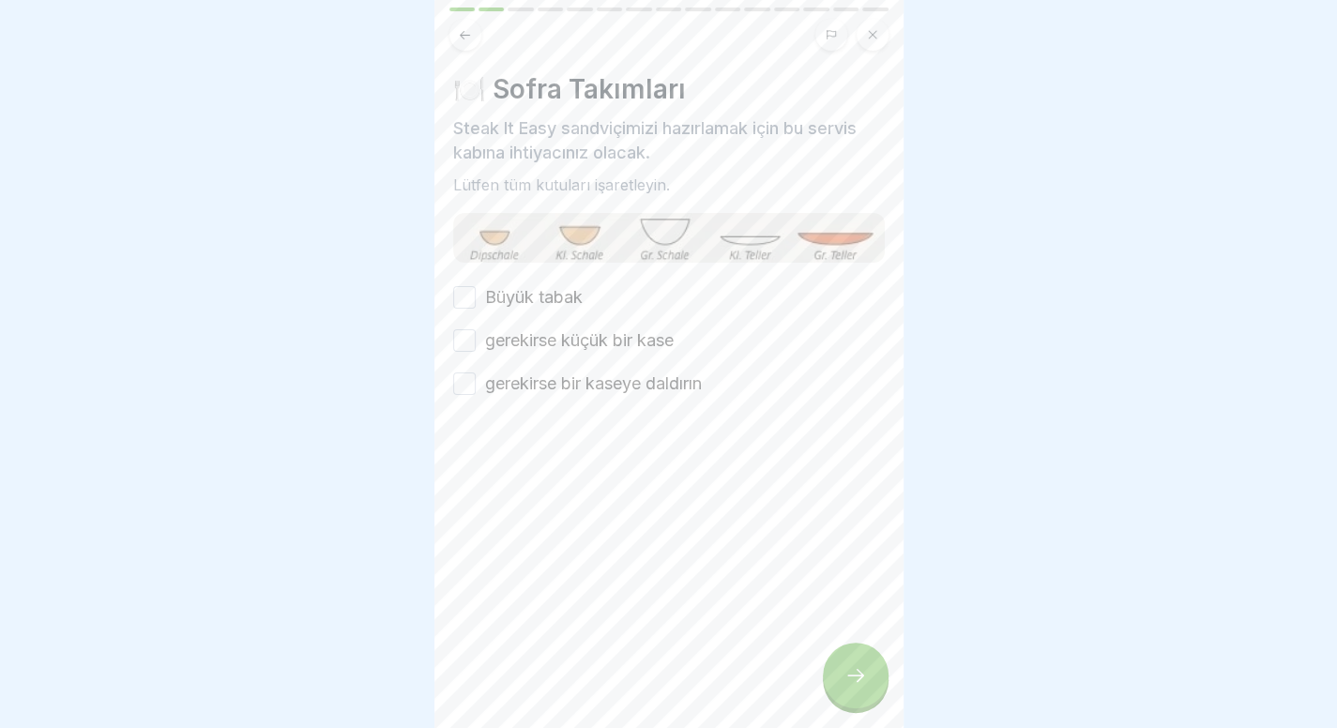
click at [538, 294] on font "Büyük tabak" at bounding box center [534, 297] width 98 height 20
click at [476, 294] on button "Büyük tabak" at bounding box center [464, 297] width 23 height 23
click at [527, 328] on label "gerekirse küçük bir kase" at bounding box center [579, 340] width 189 height 24
click at [476, 329] on button "gerekirse küçük bir kase" at bounding box center [464, 340] width 23 height 23
click at [521, 369] on div "Büyük tabak gerekirse küçük bir kase gerekirse bir kaseye daldırın" at bounding box center [669, 340] width 432 height 111
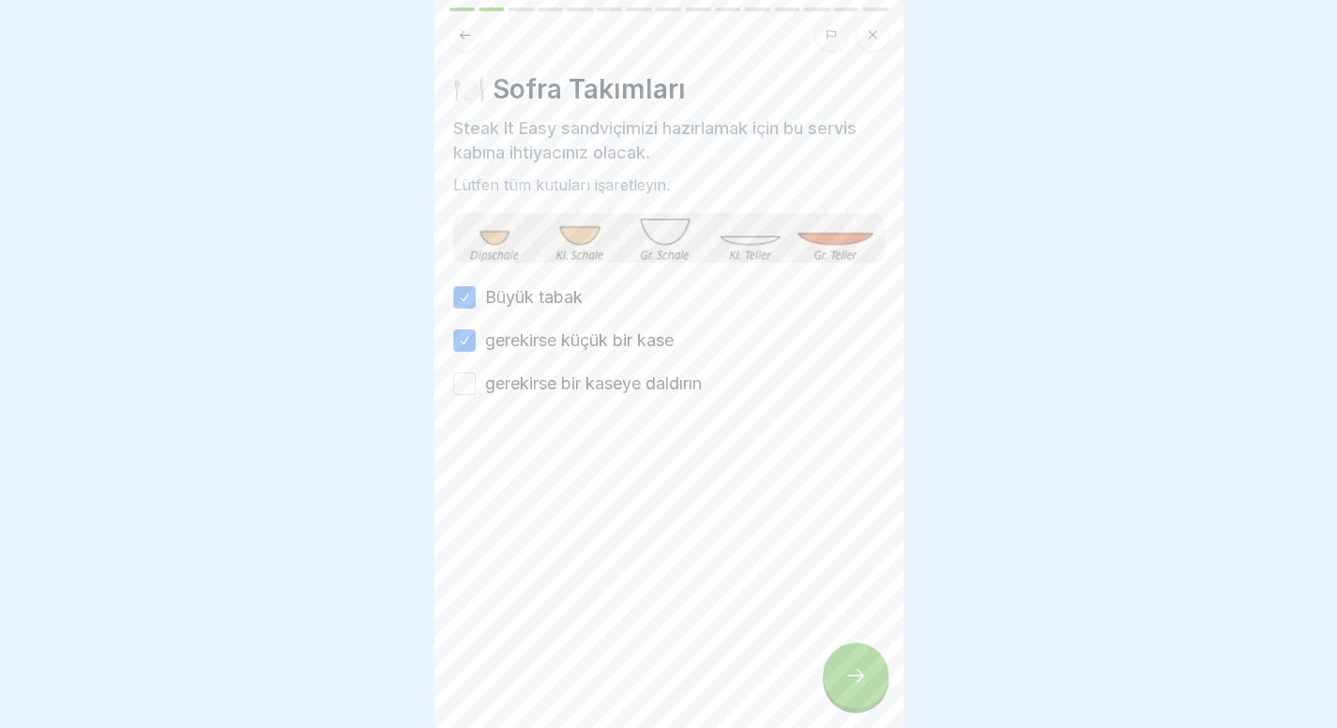
click at [516, 381] on font "gerekirse bir kaseye daldırın" at bounding box center [593, 384] width 217 height 20
click at [476, 381] on button "gerekirse bir kaseye daldırın" at bounding box center [464, 384] width 23 height 23
click at [852, 683] on icon at bounding box center [856, 675] width 23 height 23
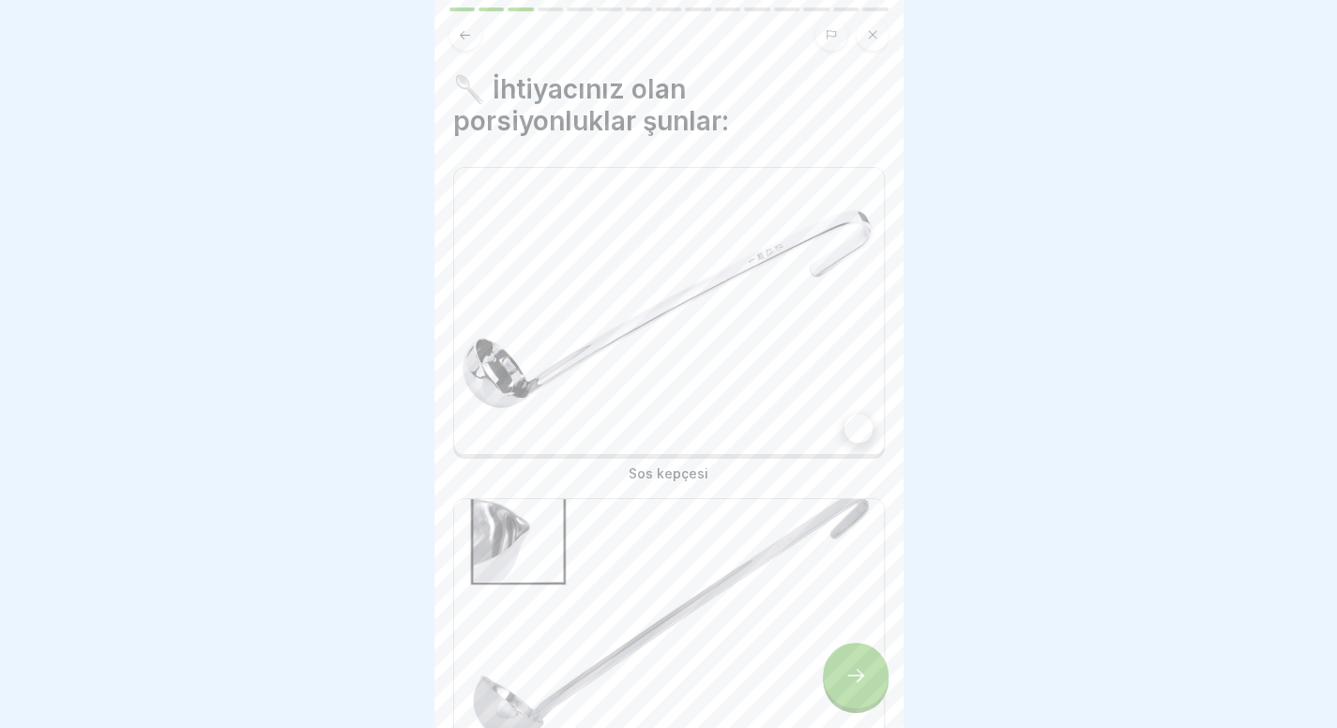
click at [684, 410] on img at bounding box center [669, 311] width 430 height 286
click at [679, 521] on img at bounding box center [669, 642] width 430 height 286
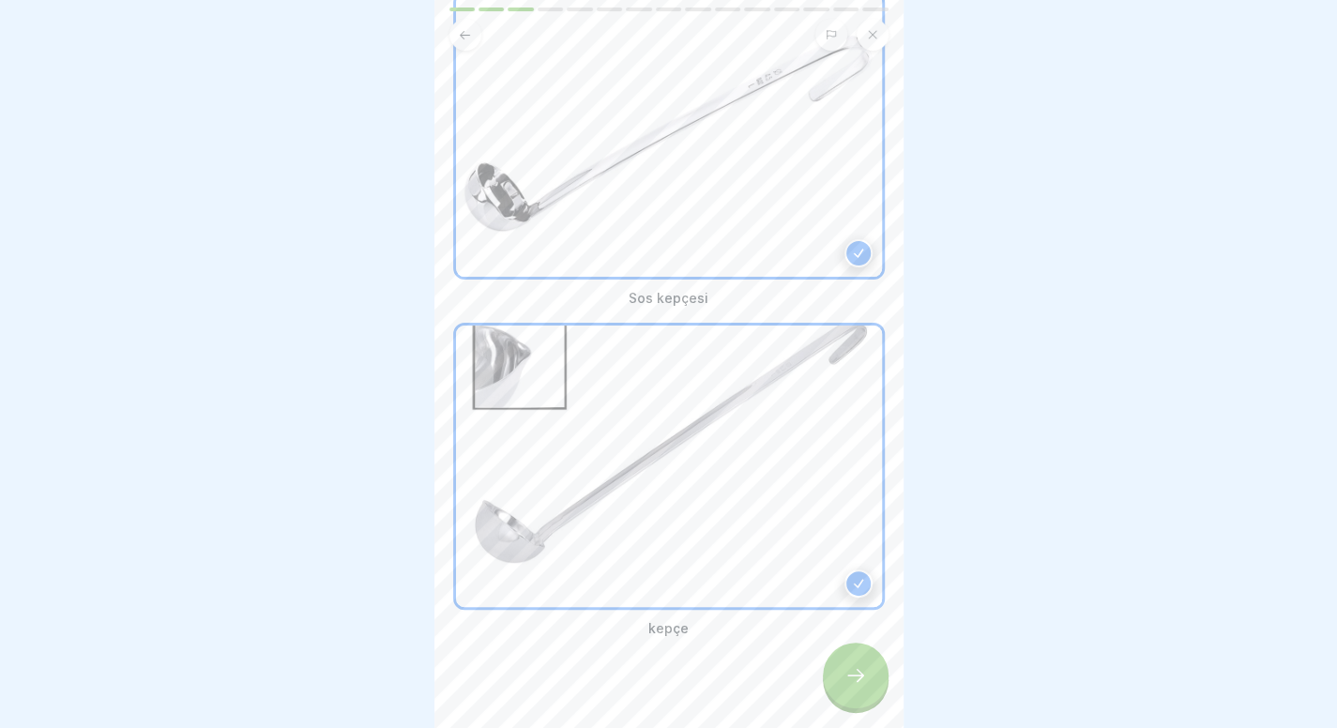
scroll to position [176, 0]
click at [845, 664] on div at bounding box center [856, 676] width 66 height 66
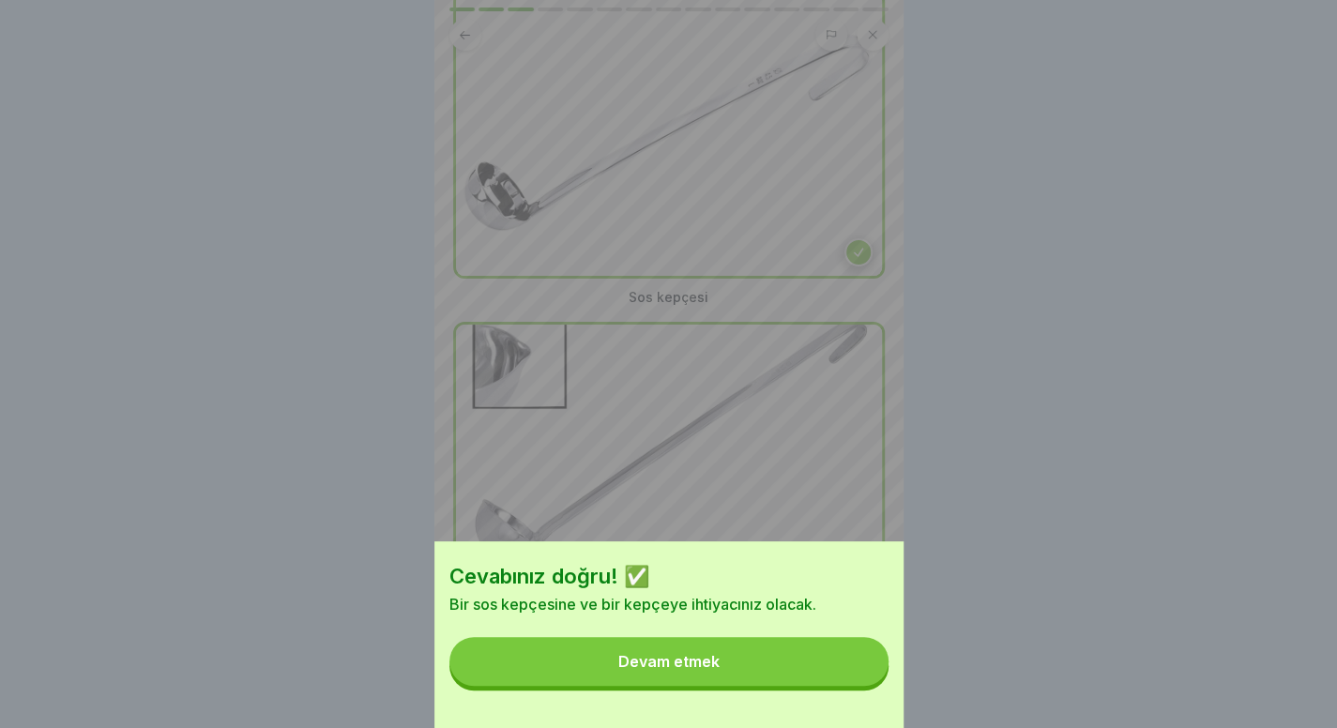
click at [845, 664] on button "Devam etmek" at bounding box center [669, 661] width 439 height 49
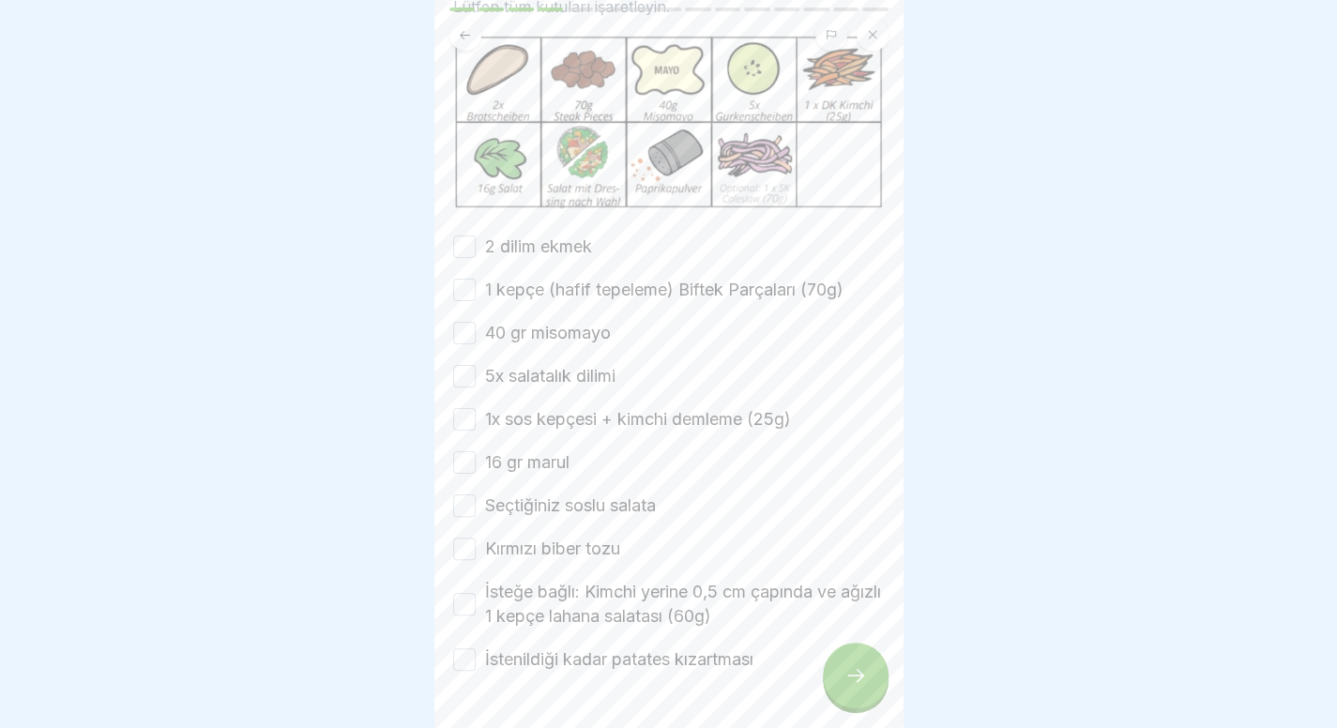
scroll to position [153, 0]
click at [555, 285] on div "⚖️ Malzemelerin porsiyonlanması Lütfen doğru porsiyonlara dikkat edin! Lütfen t…" at bounding box center [669, 296] width 432 height 753
click at [552, 257] on font "2 dilim ekmek" at bounding box center [538, 247] width 107 height 20
click at [476, 259] on button "2 dilim ekmek" at bounding box center [464, 247] width 23 height 23
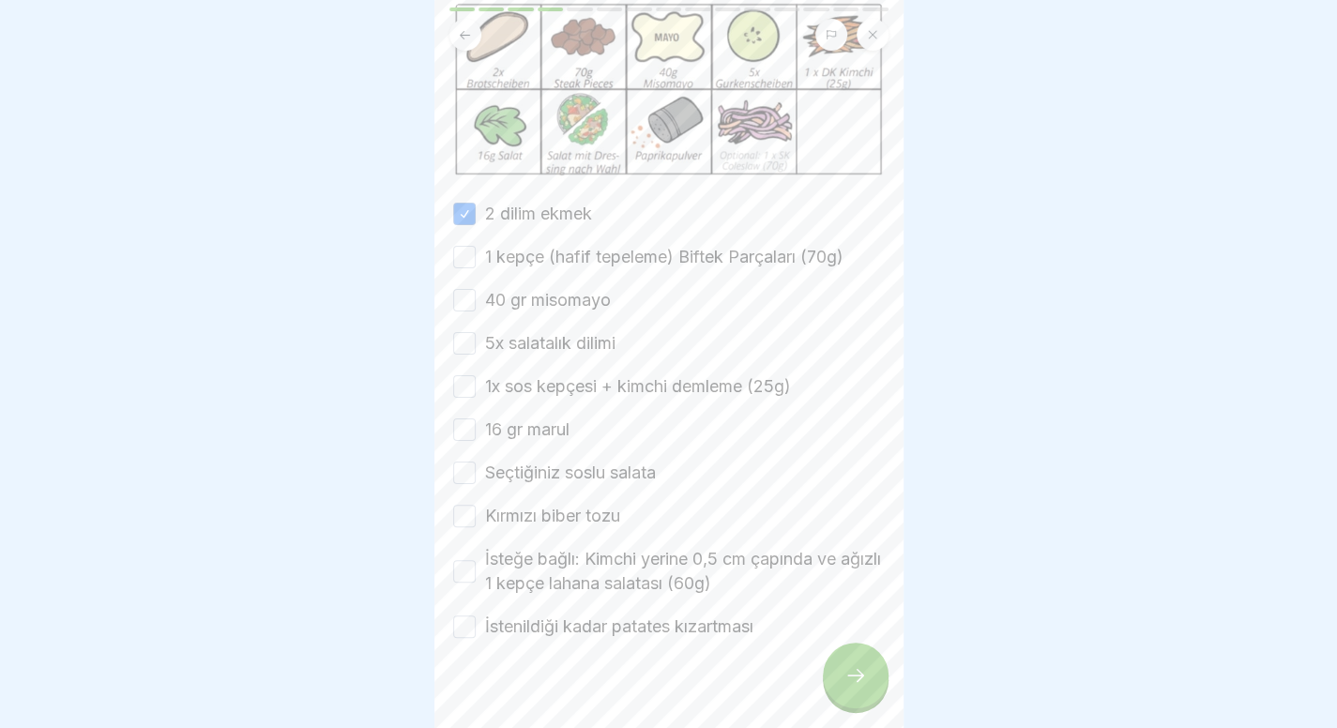
click at [552, 267] on font "1 kepçe (hafif tepeleme) Biftek Parçaları (70g)" at bounding box center [664, 257] width 359 height 20
click at [476, 268] on button "1 kepçe (hafif tepeleme) Biftek Parçaları (70g)" at bounding box center [464, 257] width 23 height 23
click at [557, 310] on font "40 gr misomayo" at bounding box center [548, 300] width 126 height 20
click at [476, 312] on button "40 gr misomayo" at bounding box center [464, 300] width 23 height 23
click at [546, 353] on font "5x salatalık dilimi" at bounding box center [550, 343] width 130 height 20
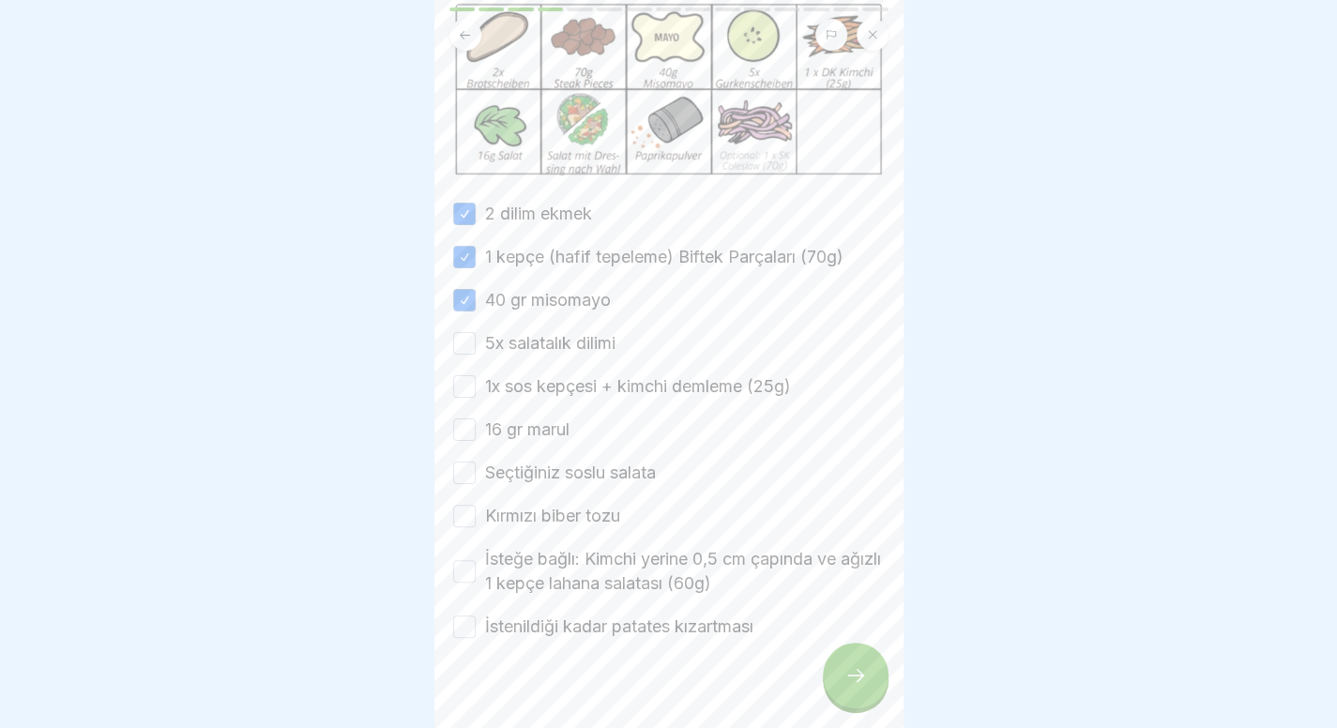
click at [476, 355] on button "5x salatalık dilimi" at bounding box center [464, 343] width 23 height 23
click at [536, 396] on font "1x sos kepçesi + kimchi demleme (25g)" at bounding box center [638, 386] width 306 height 20
click at [476, 398] on button "1x sos kepçesi + kimchi demleme (25g)" at bounding box center [464, 386] width 23 height 23
click at [526, 439] on div "2 dilim ekmek 1 kepçe (hafif tepeleme) Biftek Parçaları (70g) 40 gr misomayo 5x…" at bounding box center [669, 420] width 432 height 437
click at [515, 439] on font "16 gr marul" at bounding box center [527, 430] width 84 height 20
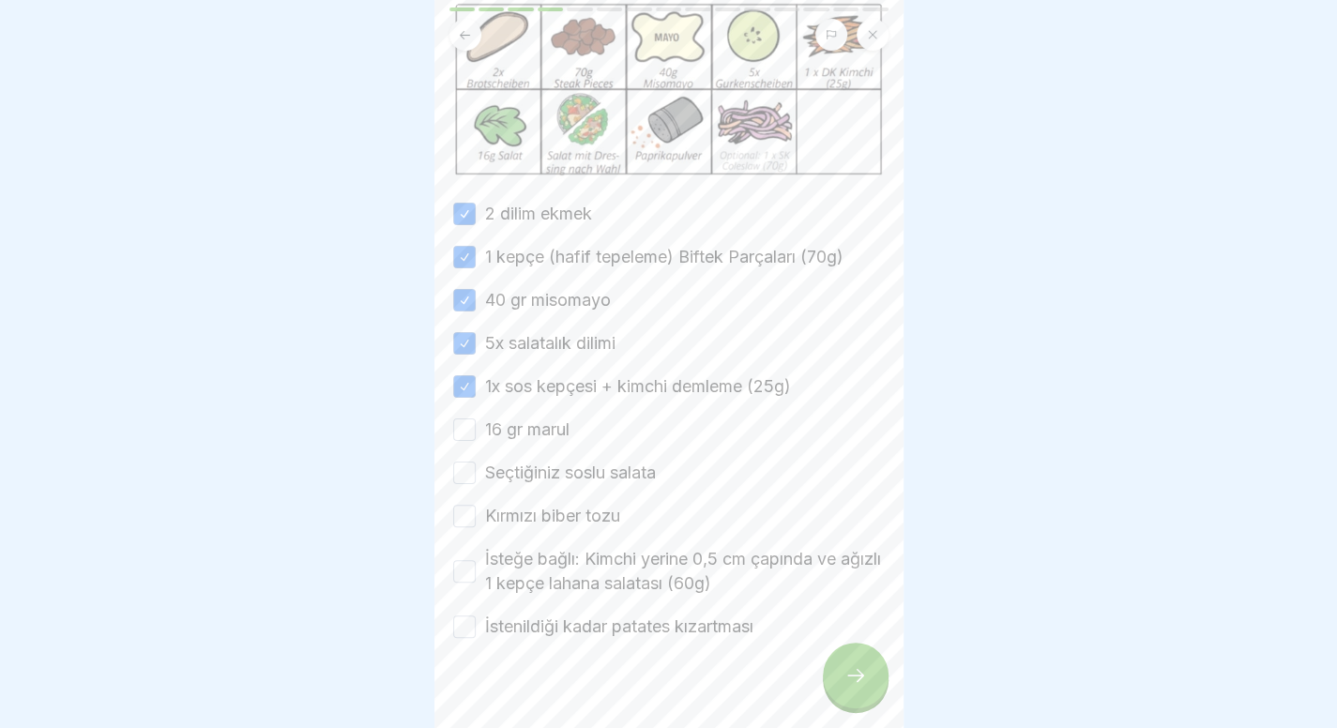
click at [476, 441] on button "16 gr marul" at bounding box center [464, 430] width 23 height 23
click at [509, 511] on div "2 dilim ekmek 1 kepçe (hafif tepeleme) Biftek Parçaları (70g) 40 gr misomayo 5x…" at bounding box center [669, 420] width 432 height 437
click at [485, 482] on font "Seçtiğiniz soslu salata" at bounding box center [570, 473] width 171 height 20
click at [476, 484] on button "Seçtiğiniz soslu salata" at bounding box center [464, 473] width 23 height 23
click at [472, 527] on button "Kırmızı biber tozu" at bounding box center [464, 516] width 23 height 23
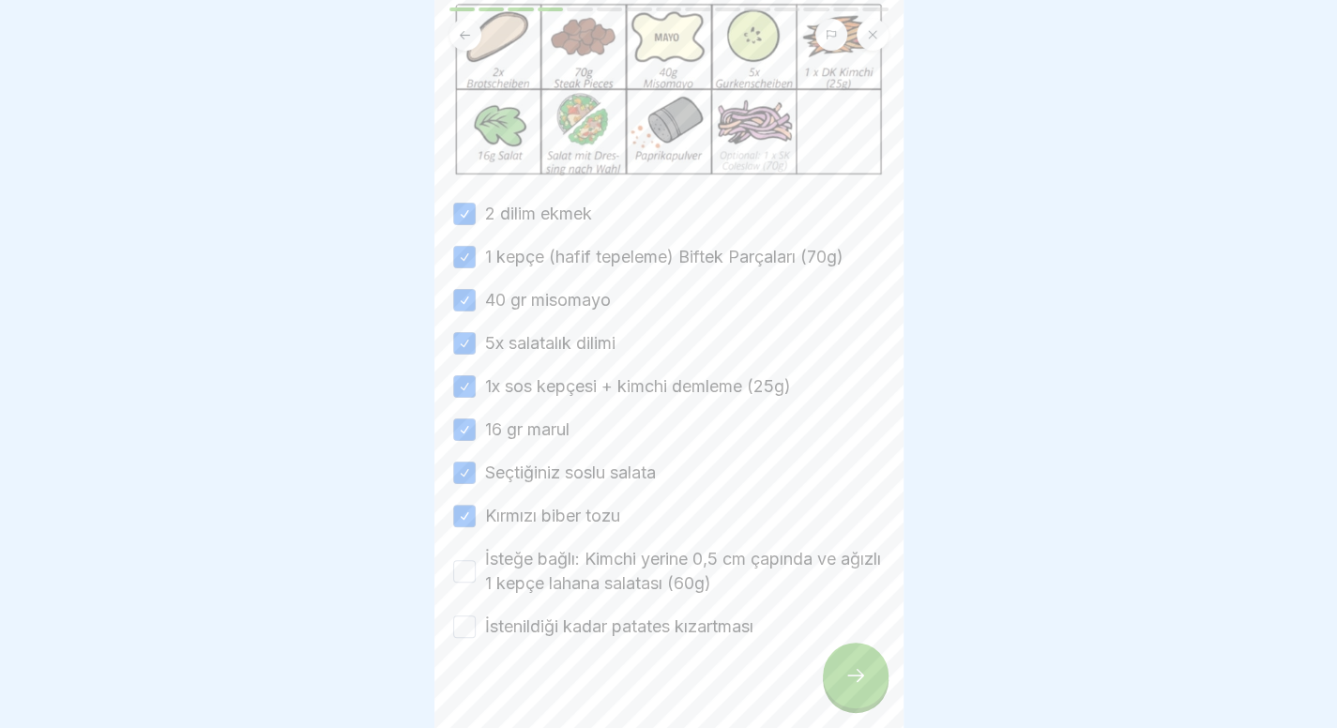
click at [462, 583] on button "İsteğe bağlı: Kimchi yerine 0,5 cm çapında ve ağızlı 1 kepçe lahana salatası (6…" at bounding box center [464, 571] width 23 height 23
click at [455, 638] on button "İstenildiği kadar patates kızartması" at bounding box center [464, 627] width 23 height 23
click at [839, 669] on div at bounding box center [856, 676] width 66 height 66
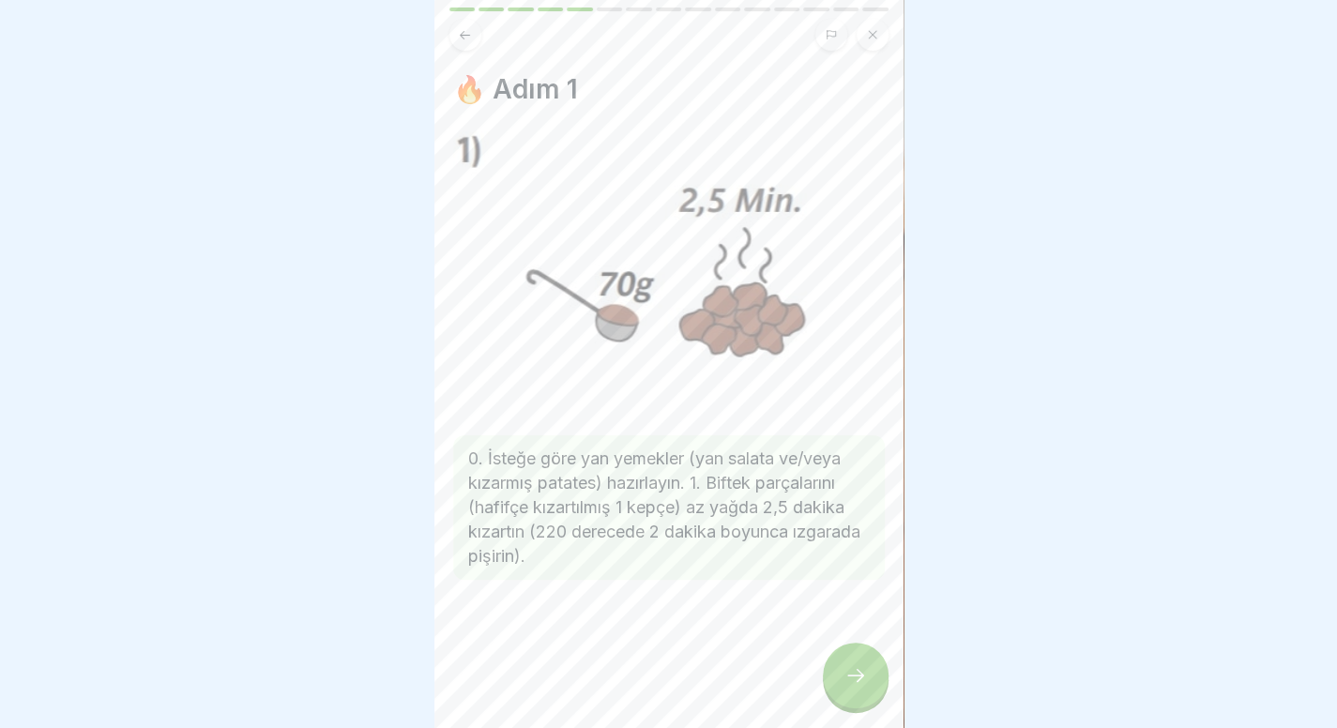
click at [839, 669] on div at bounding box center [856, 676] width 66 height 66
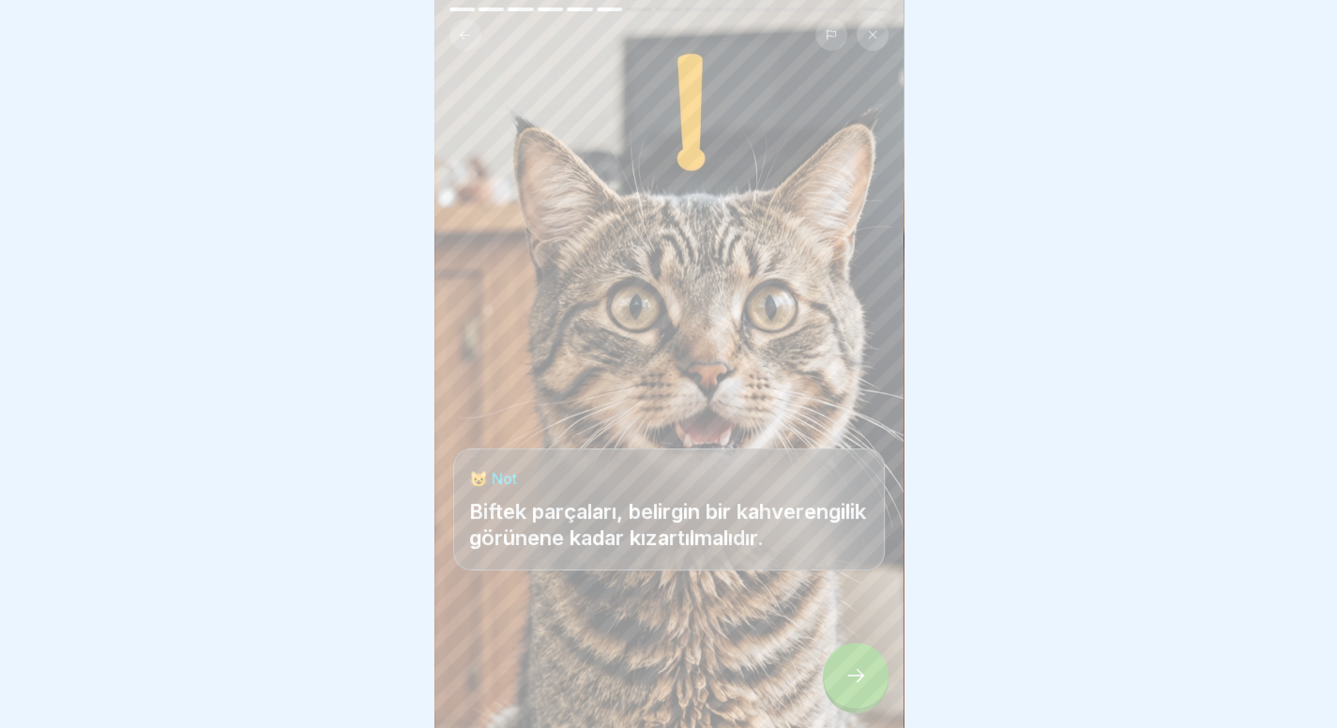
click at [839, 669] on div at bounding box center [856, 676] width 66 height 66
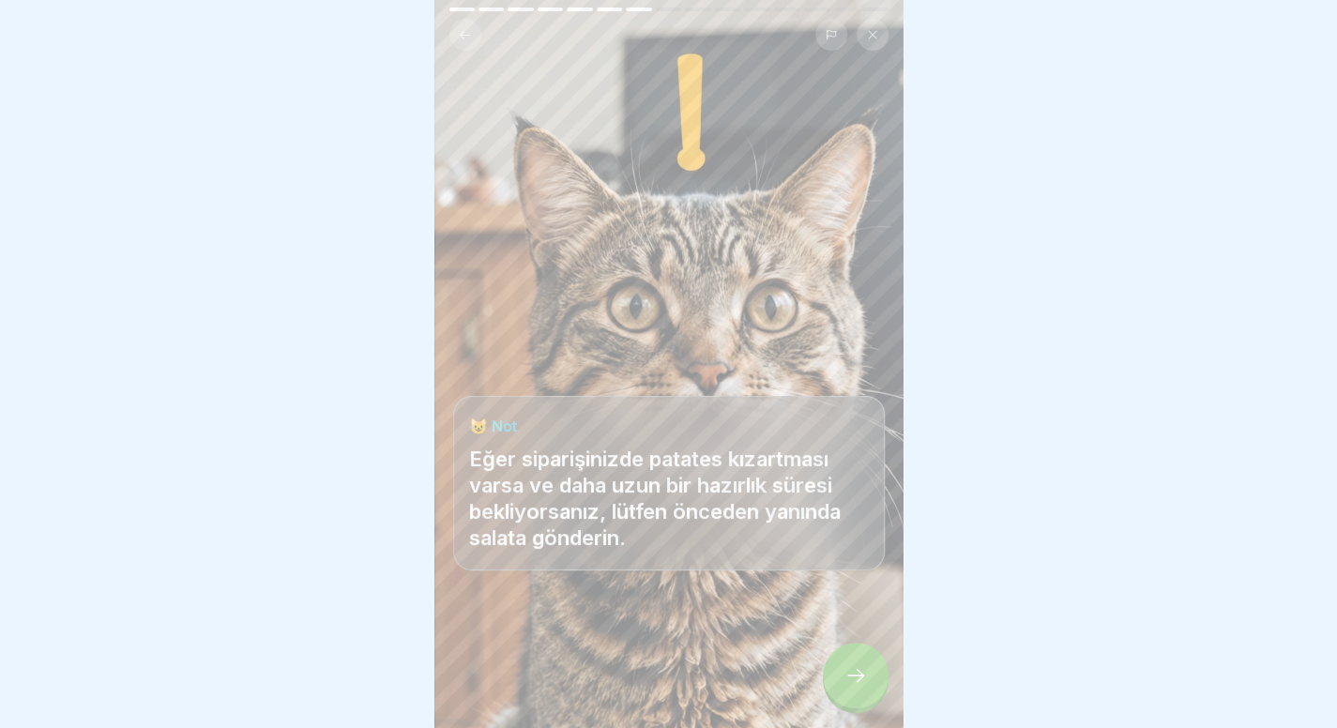
click at [476, 45] on button at bounding box center [466, 35] width 32 height 32
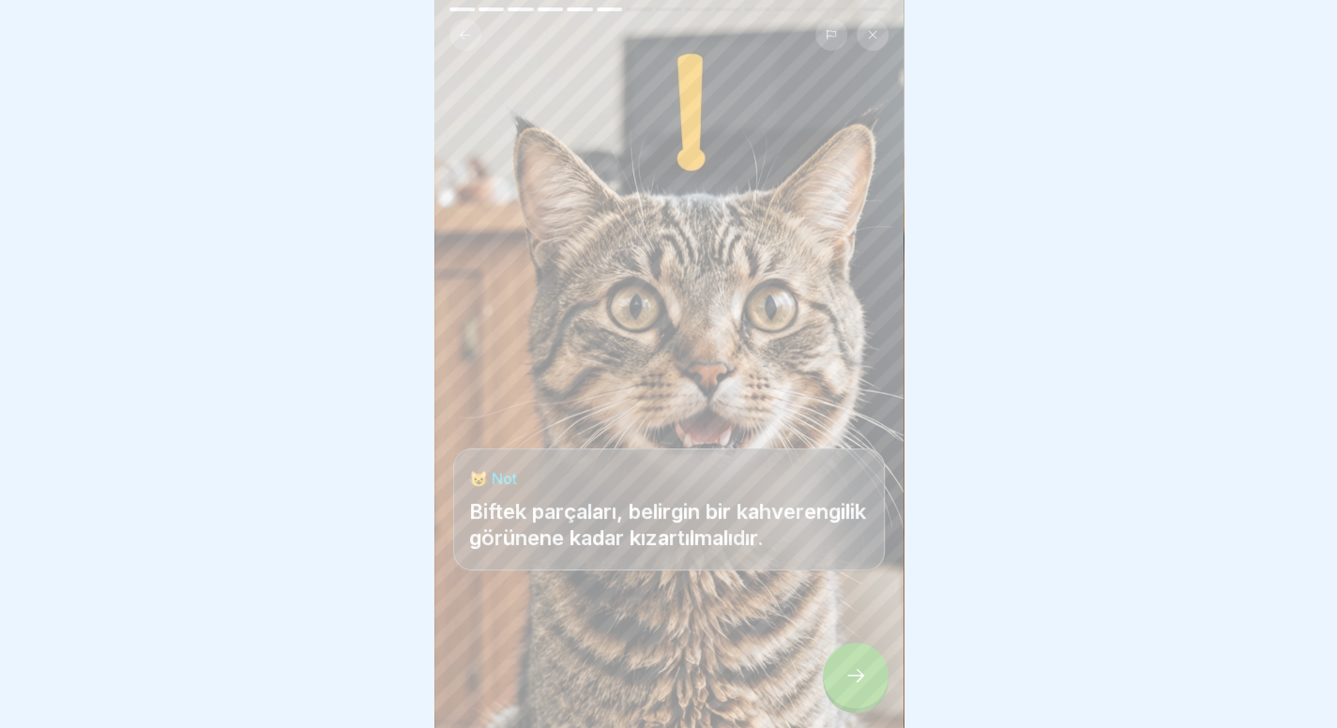
click at [839, 688] on div at bounding box center [856, 676] width 66 height 66
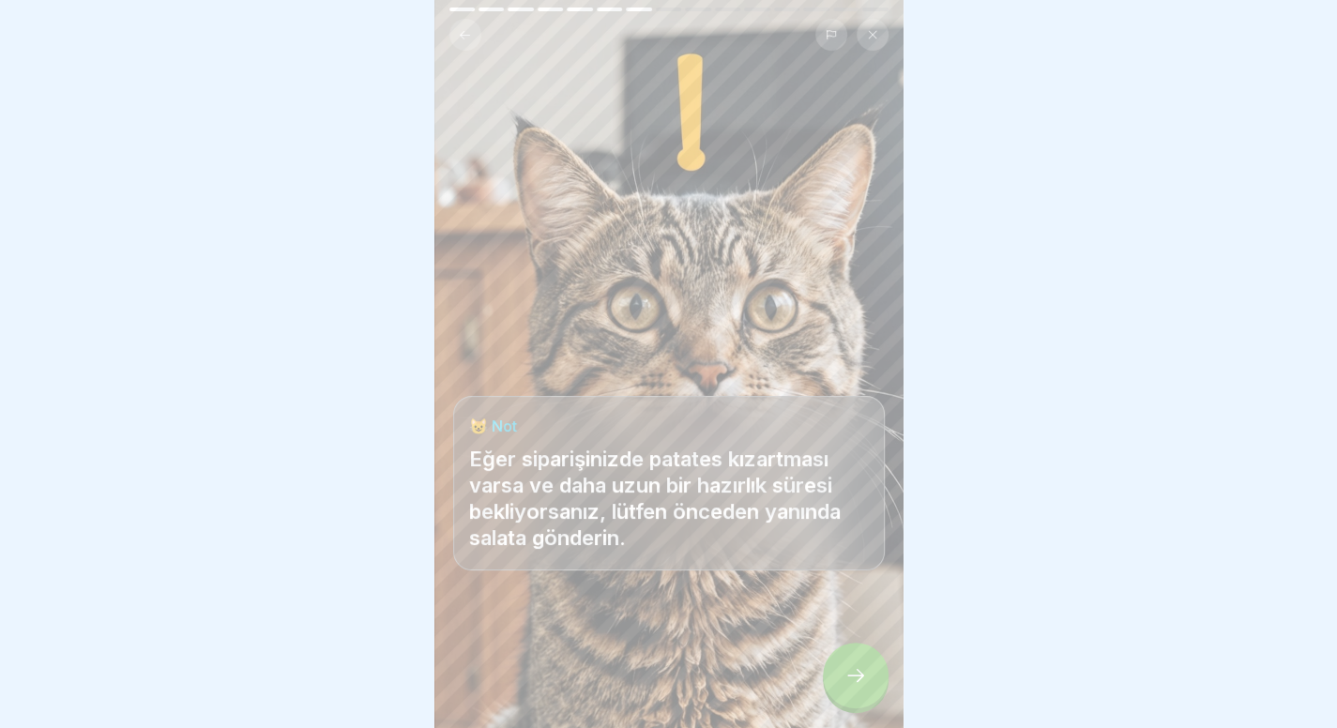
click at [839, 688] on div at bounding box center [856, 676] width 66 height 66
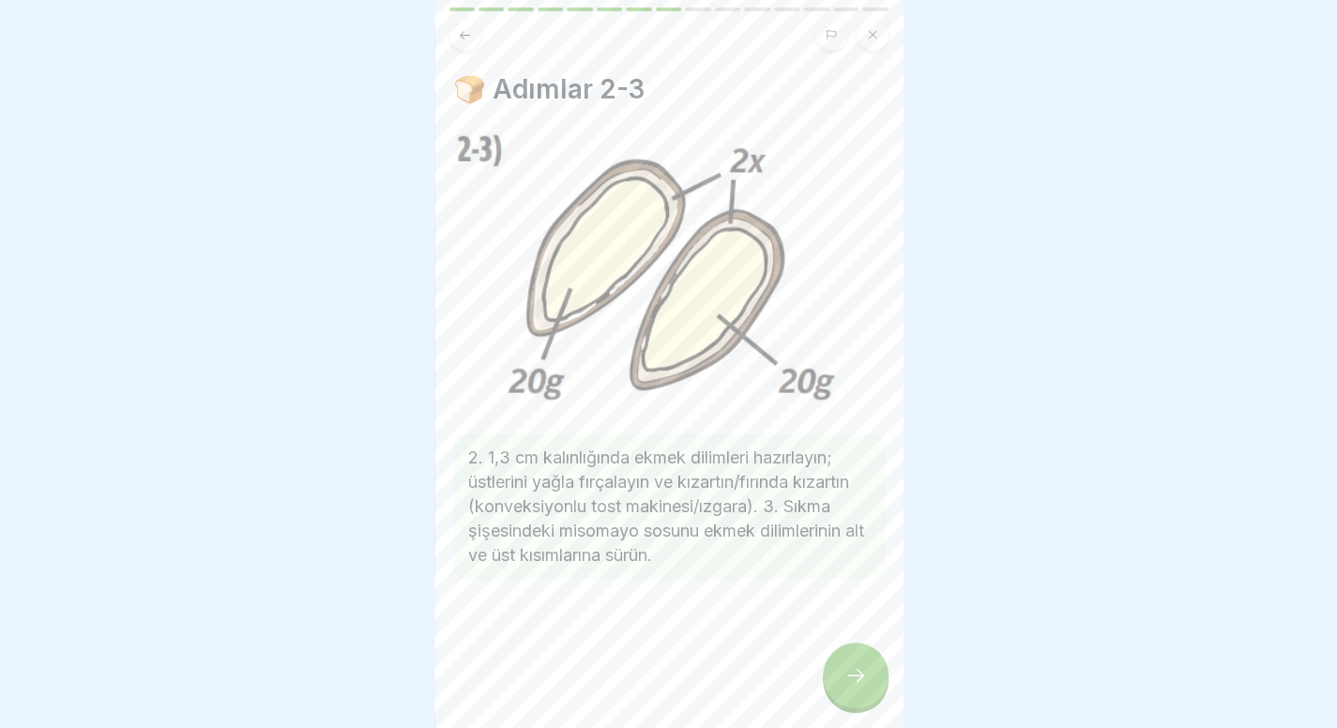
click at [839, 688] on div at bounding box center [856, 676] width 66 height 66
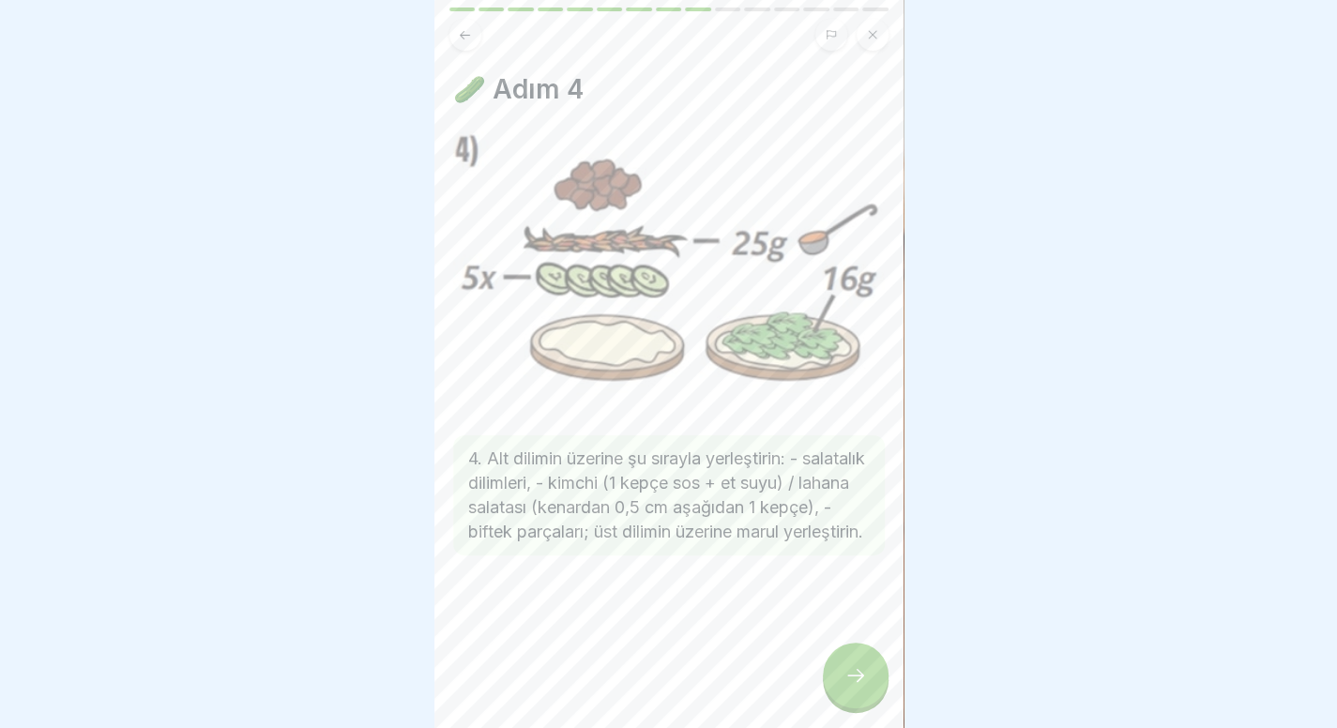
click at [839, 688] on div at bounding box center [856, 676] width 66 height 66
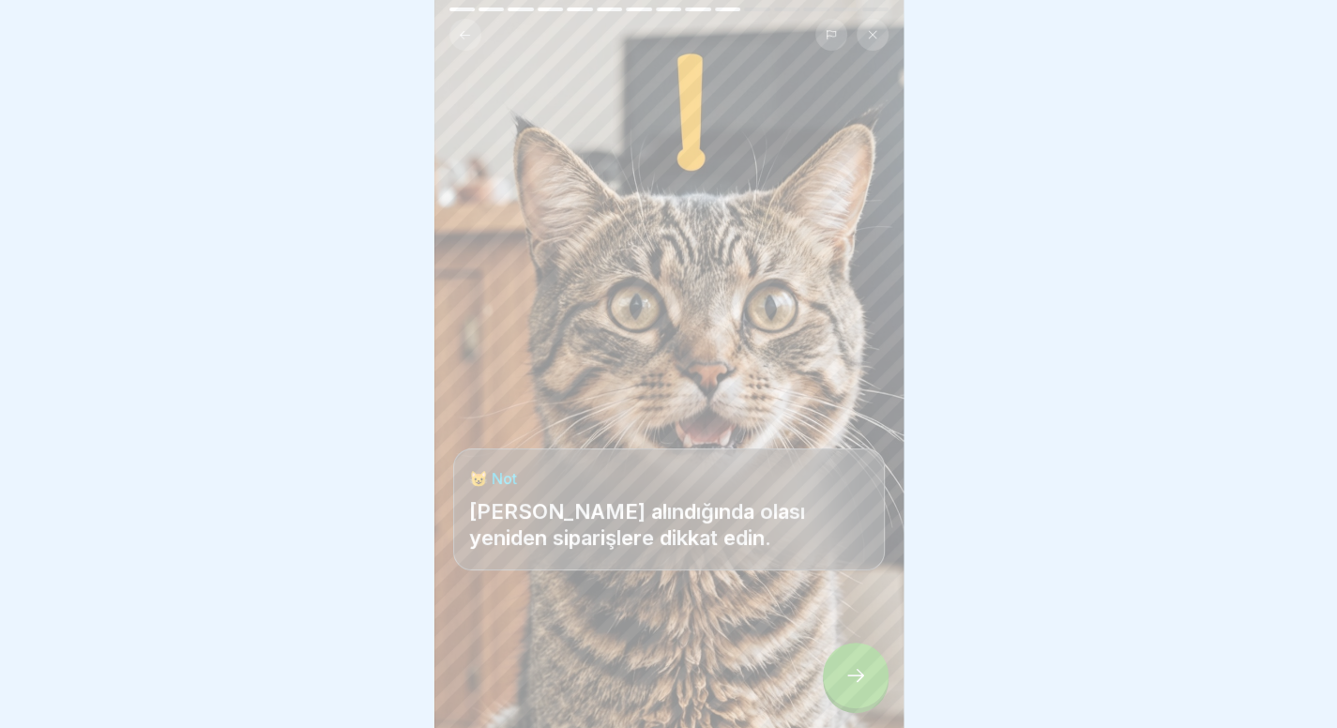
click at [839, 688] on div at bounding box center [856, 676] width 66 height 66
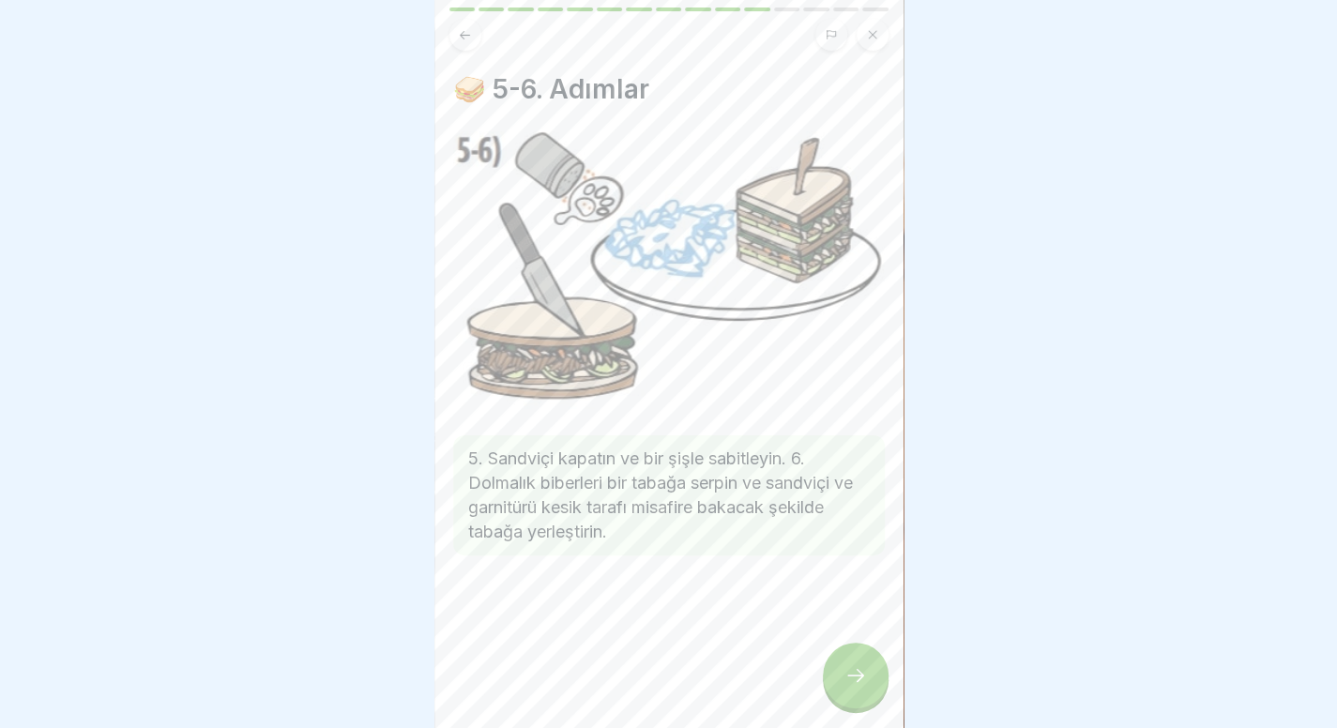
click at [839, 688] on div at bounding box center [856, 676] width 66 height 66
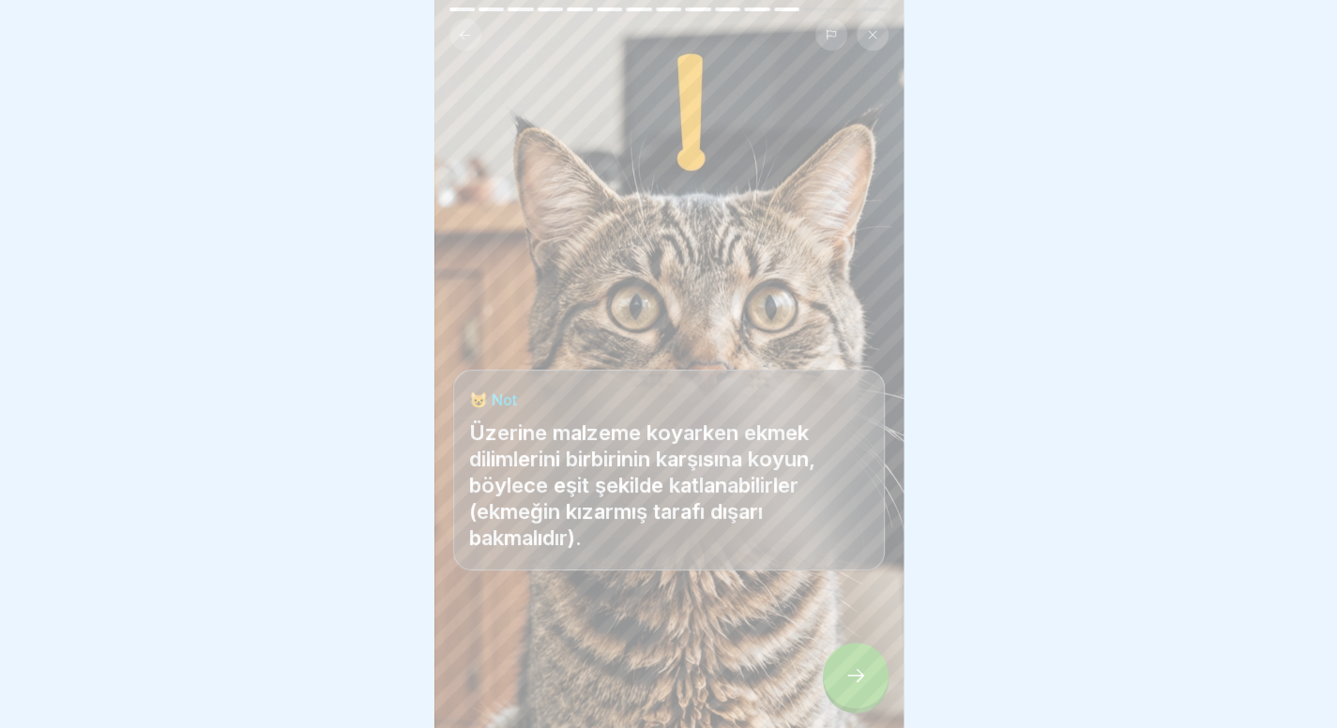
click at [839, 688] on div at bounding box center [856, 676] width 66 height 66
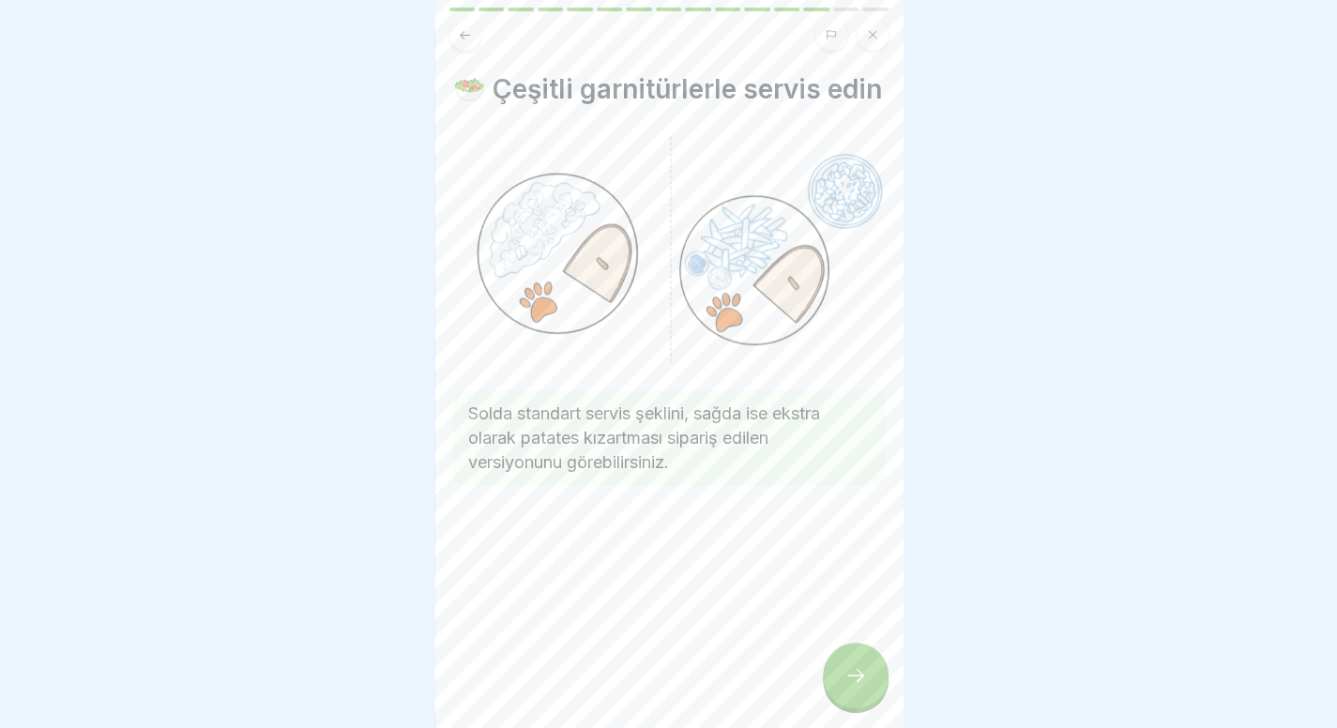
click at [839, 688] on div at bounding box center [856, 676] width 66 height 66
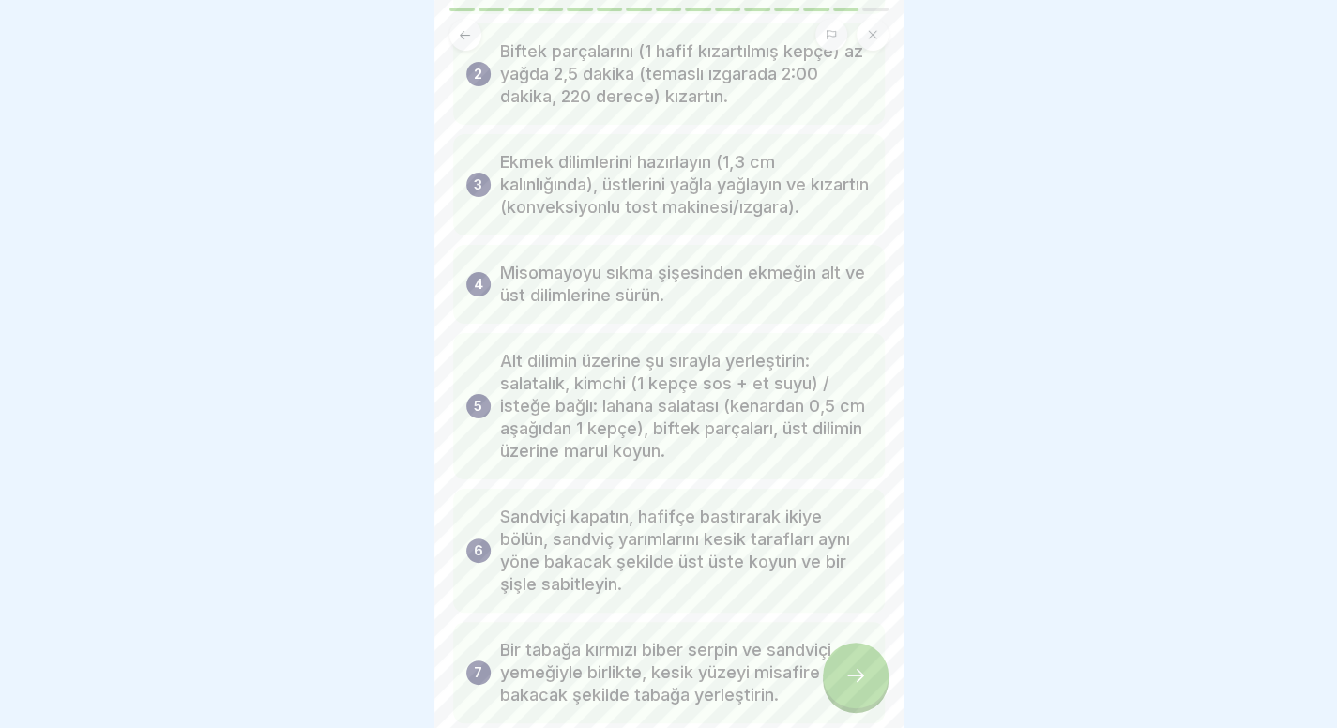
scroll to position [200, 0]
click at [862, 687] on icon at bounding box center [856, 675] width 23 height 23
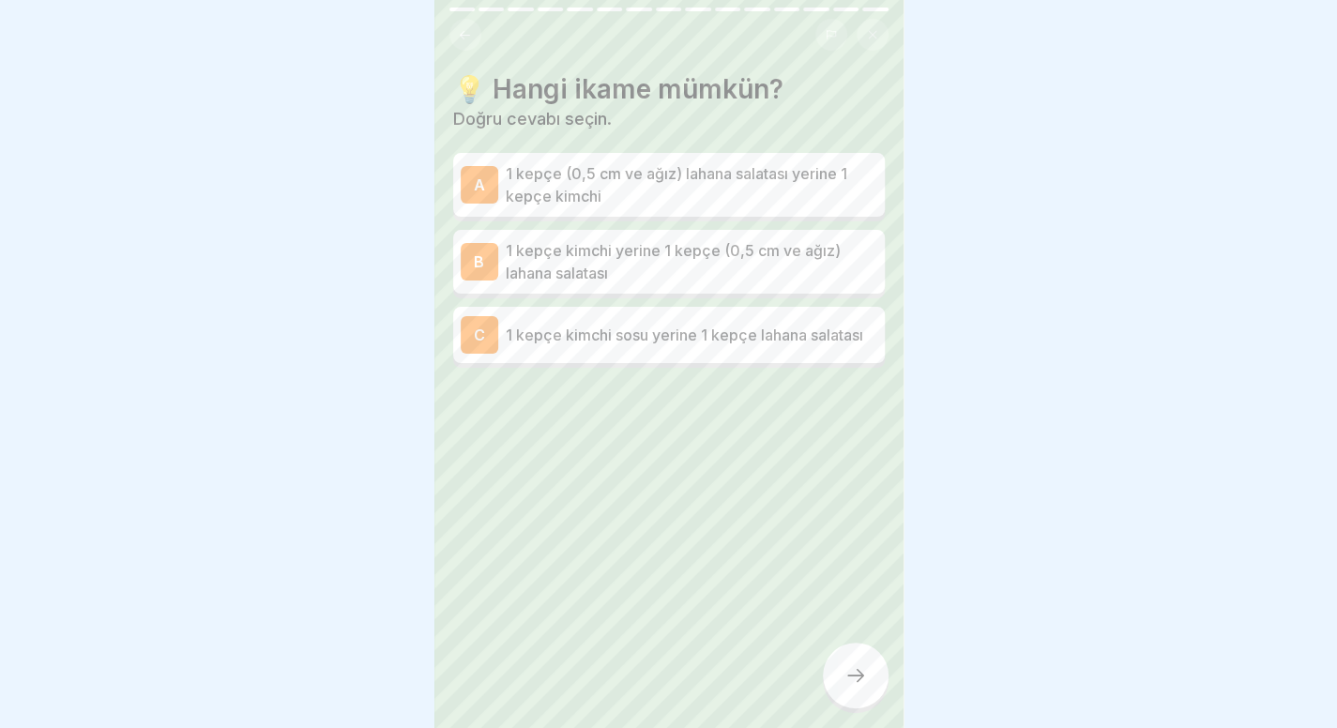
click at [466, 30] on icon at bounding box center [465, 35] width 14 height 14
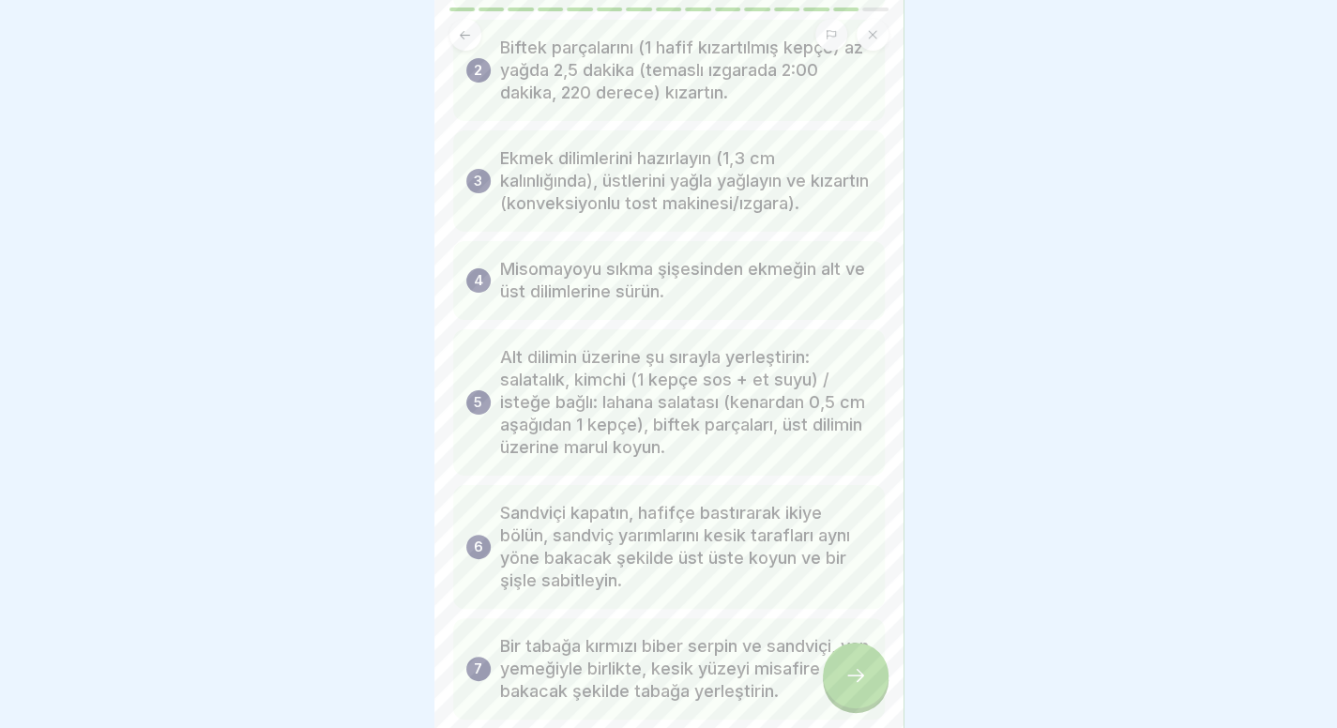
click at [466, 30] on icon at bounding box center [465, 35] width 14 height 14
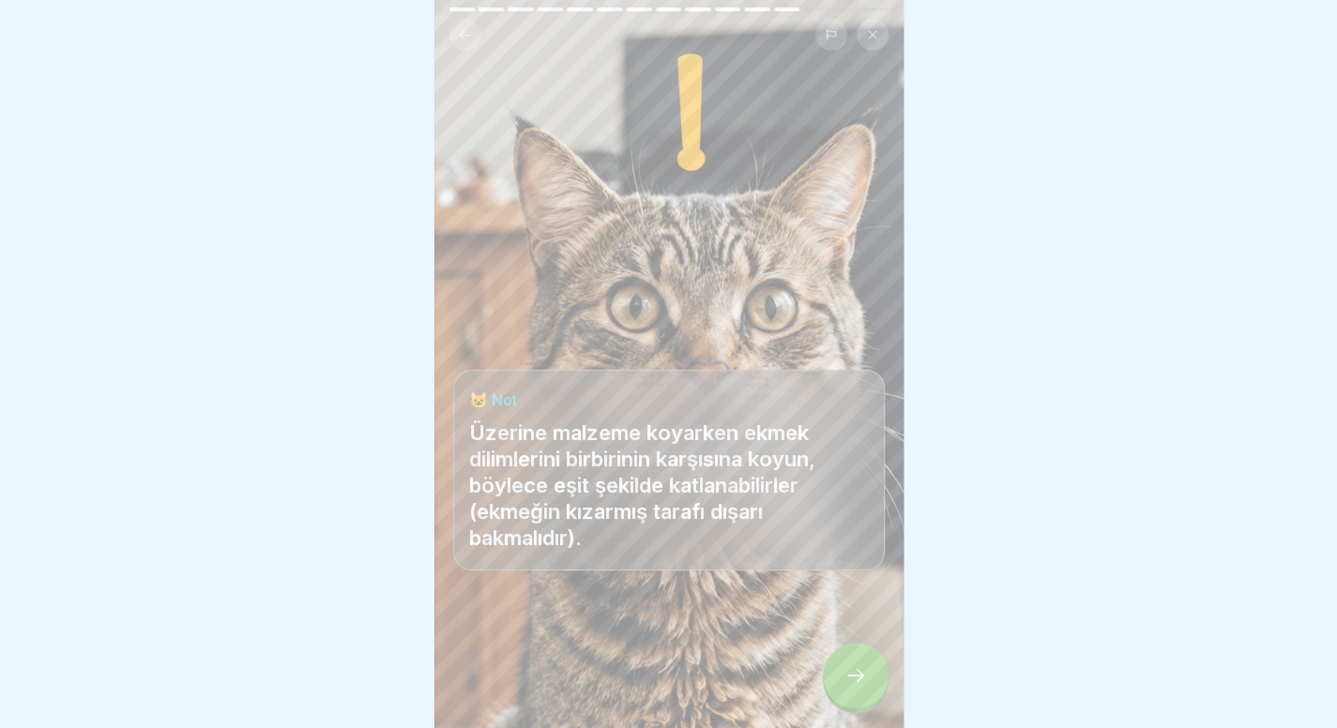
click at [466, 30] on icon at bounding box center [465, 35] width 14 height 14
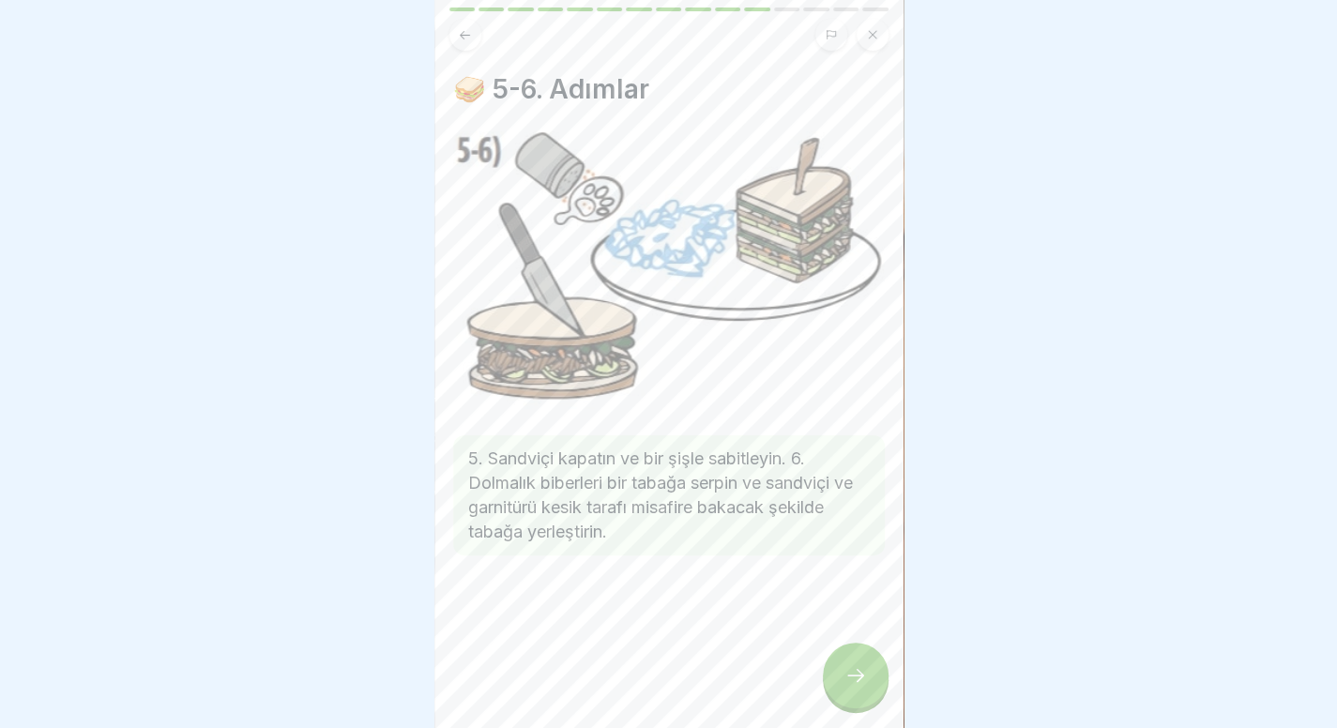
click at [466, 30] on icon at bounding box center [465, 35] width 14 height 14
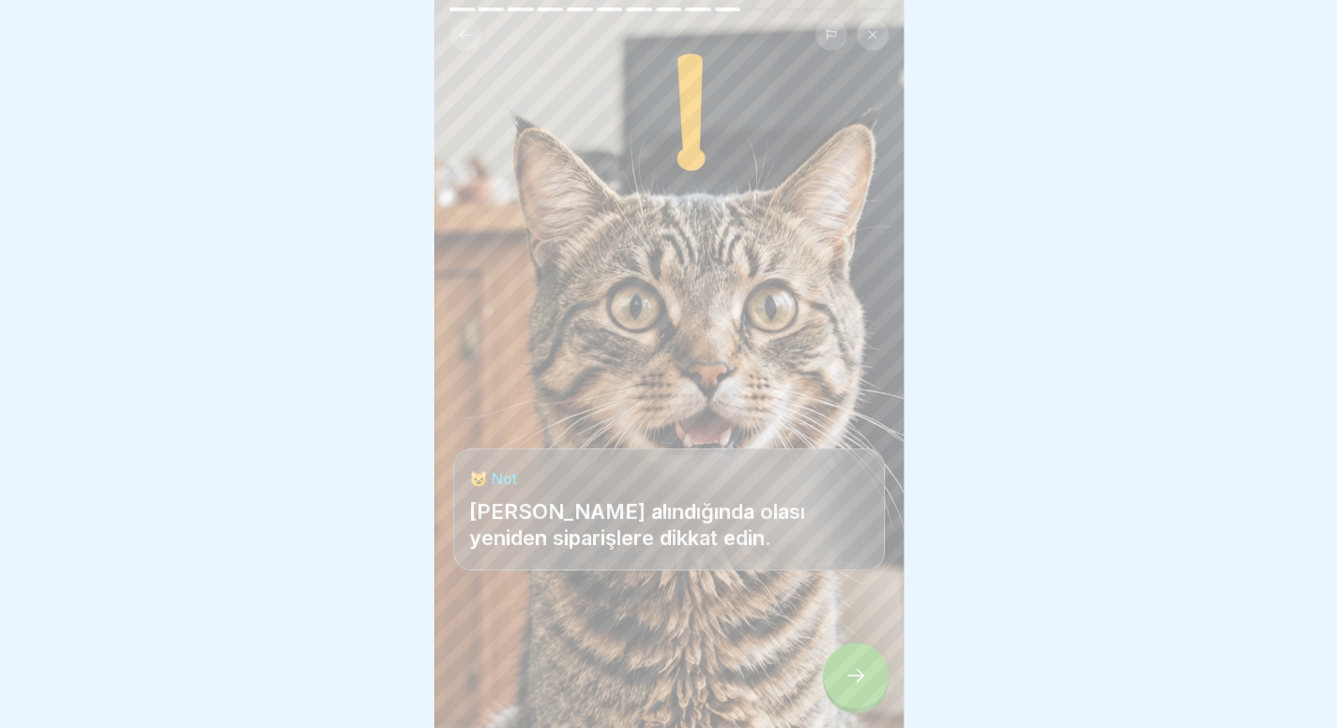
click at [466, 30] on icon at bounding box center [465, 35] width 14 height 14
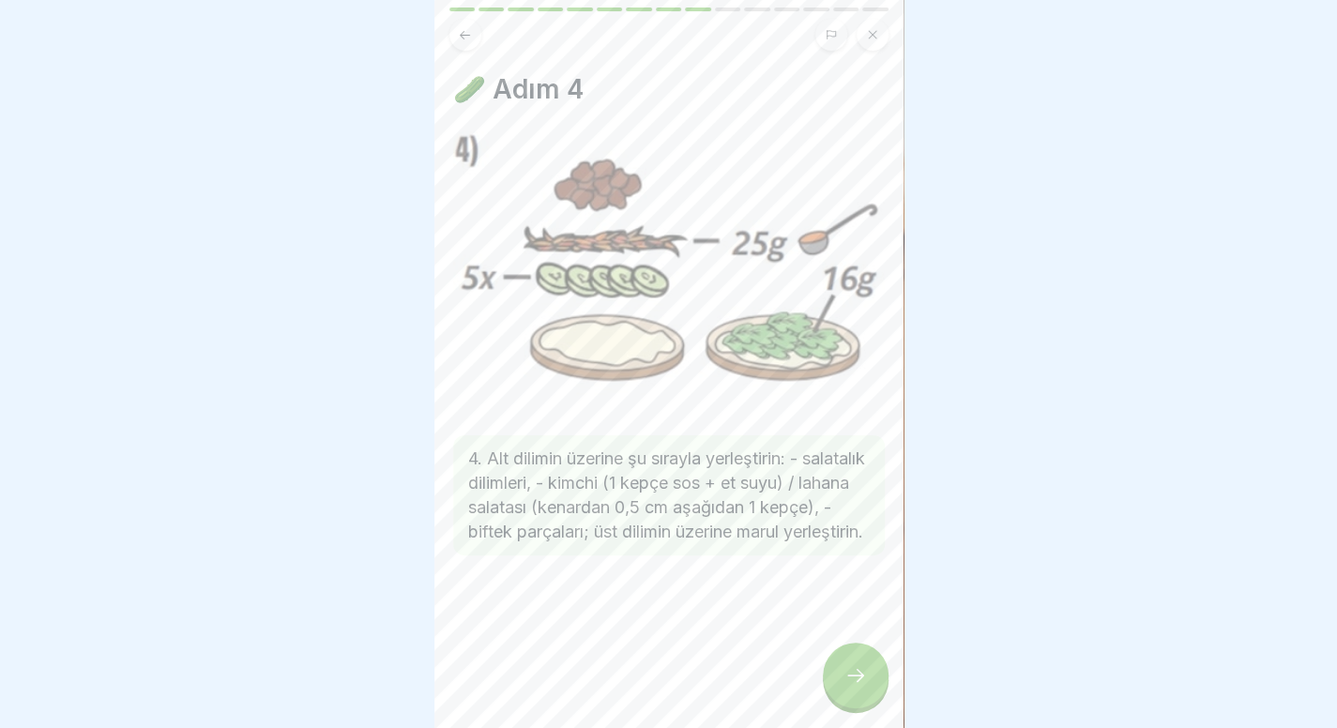
click at [466, 30] on icon at bounding box center [465, 35] width 14 height 14
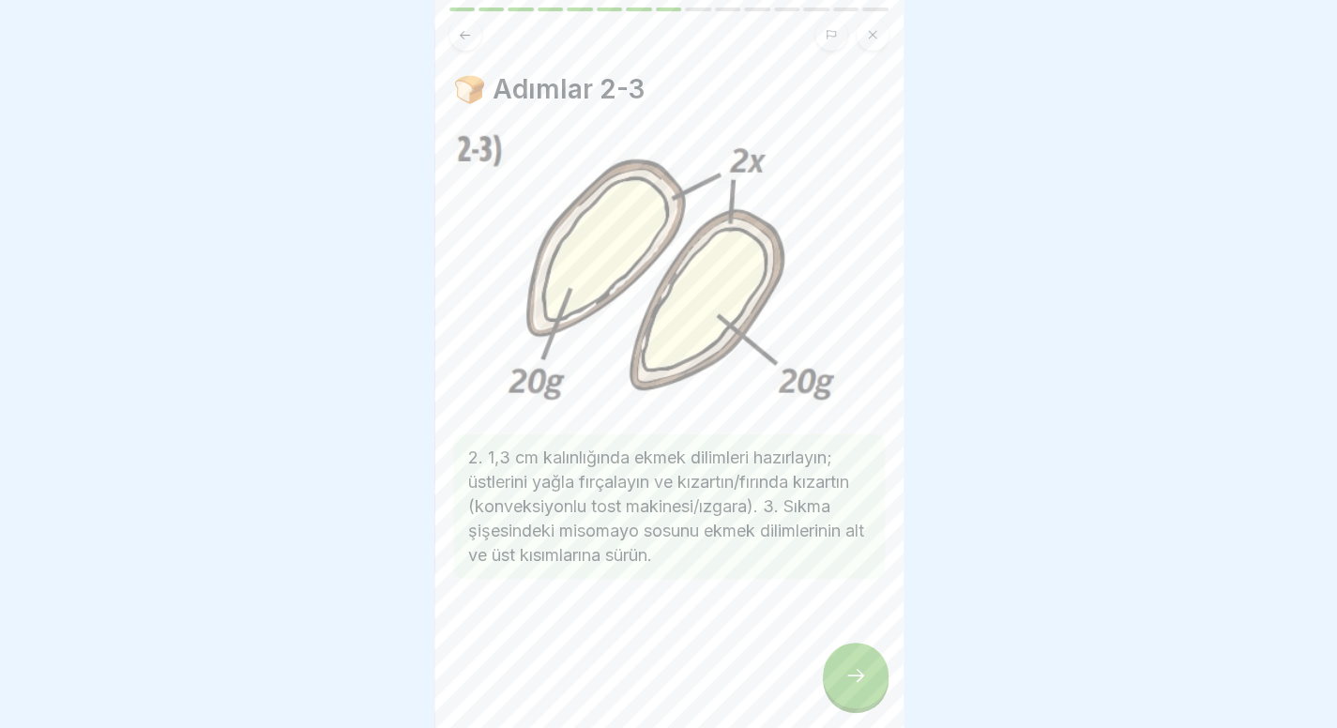
click at [466, 30] on icon at bounding box center [465, 35] width 14 height 14
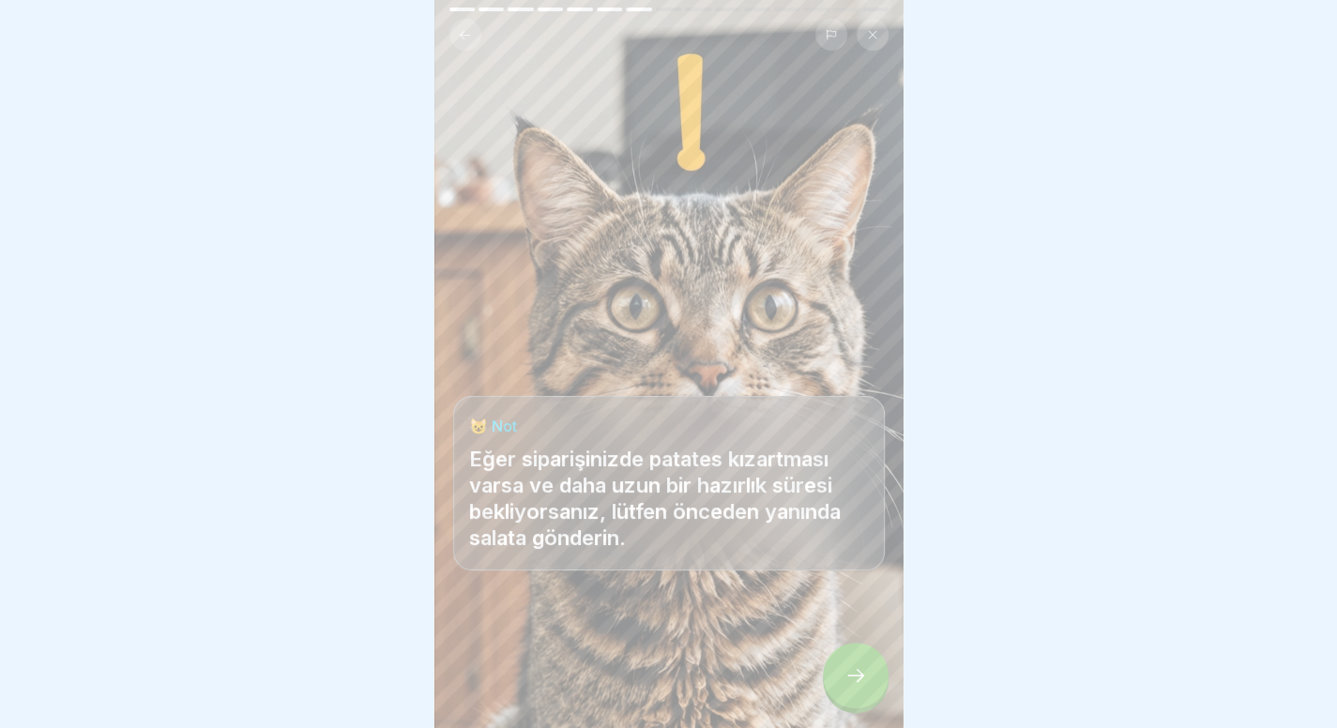
click at [466, 30] on icon at bounding box center [465, 35] width 14 height 14
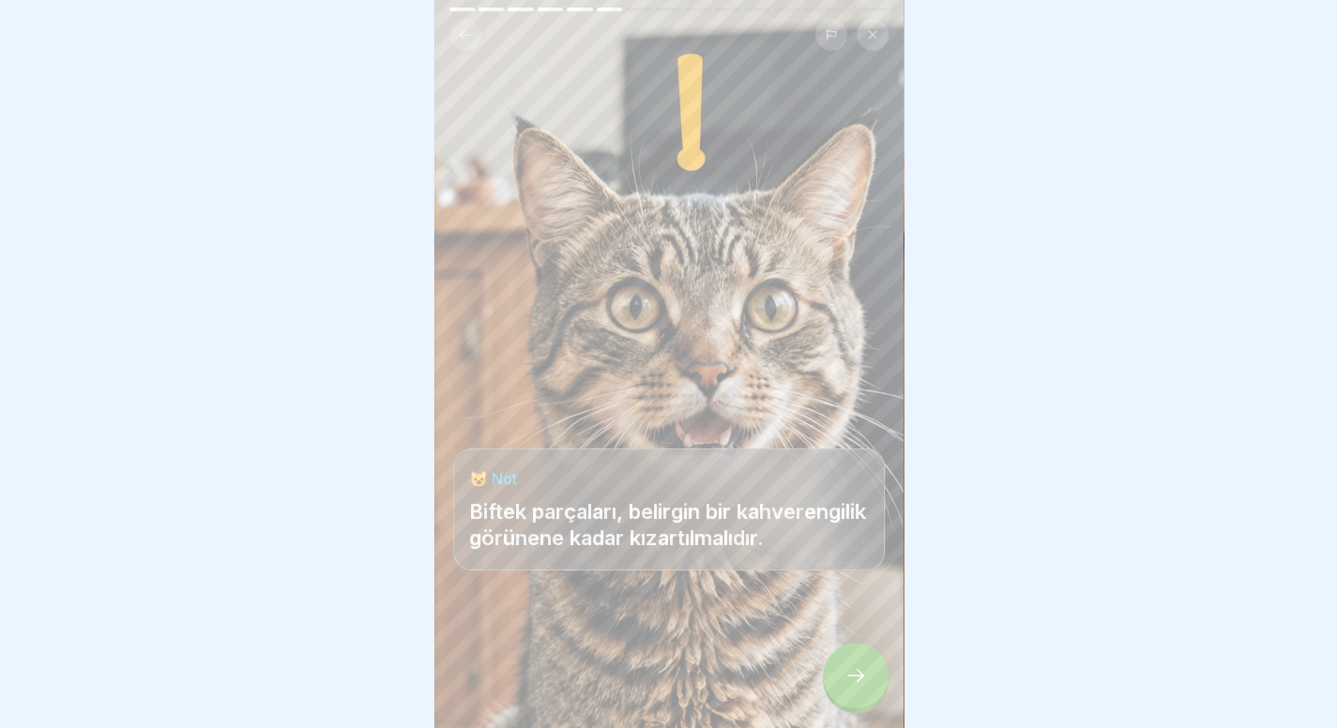
click at [873, 696] on div at bounding box center [856, 676] width 66 height 66
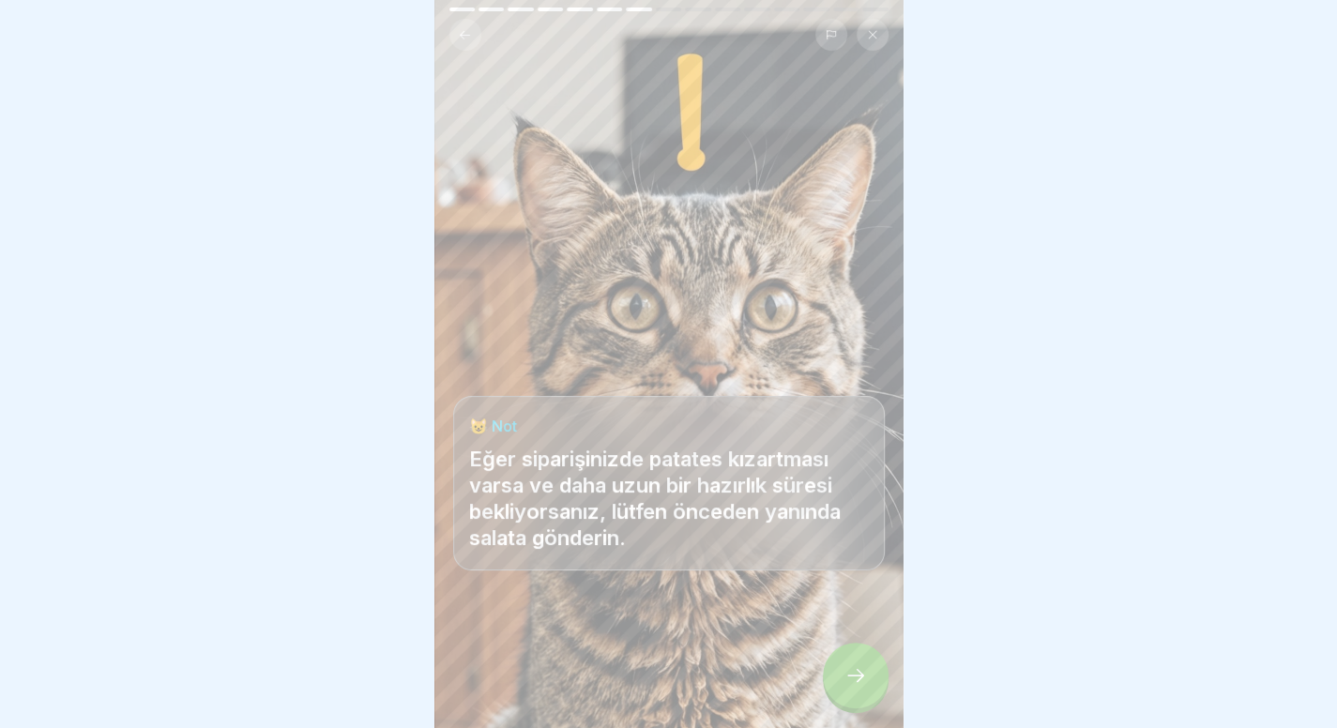
click at [473, 37] on button at bounding box center [466, 35] width 32 height 32
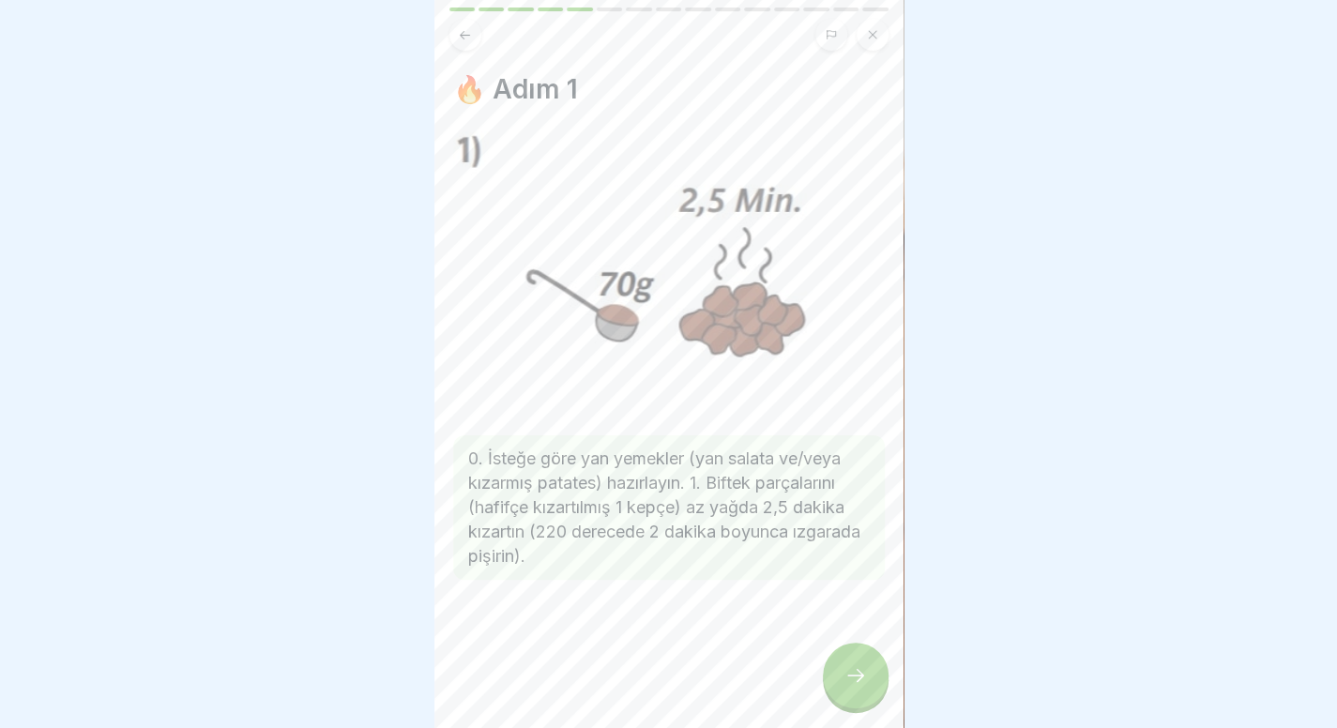
click at [473, 37] on button at bounding box center [466, 35] width 32 height 32
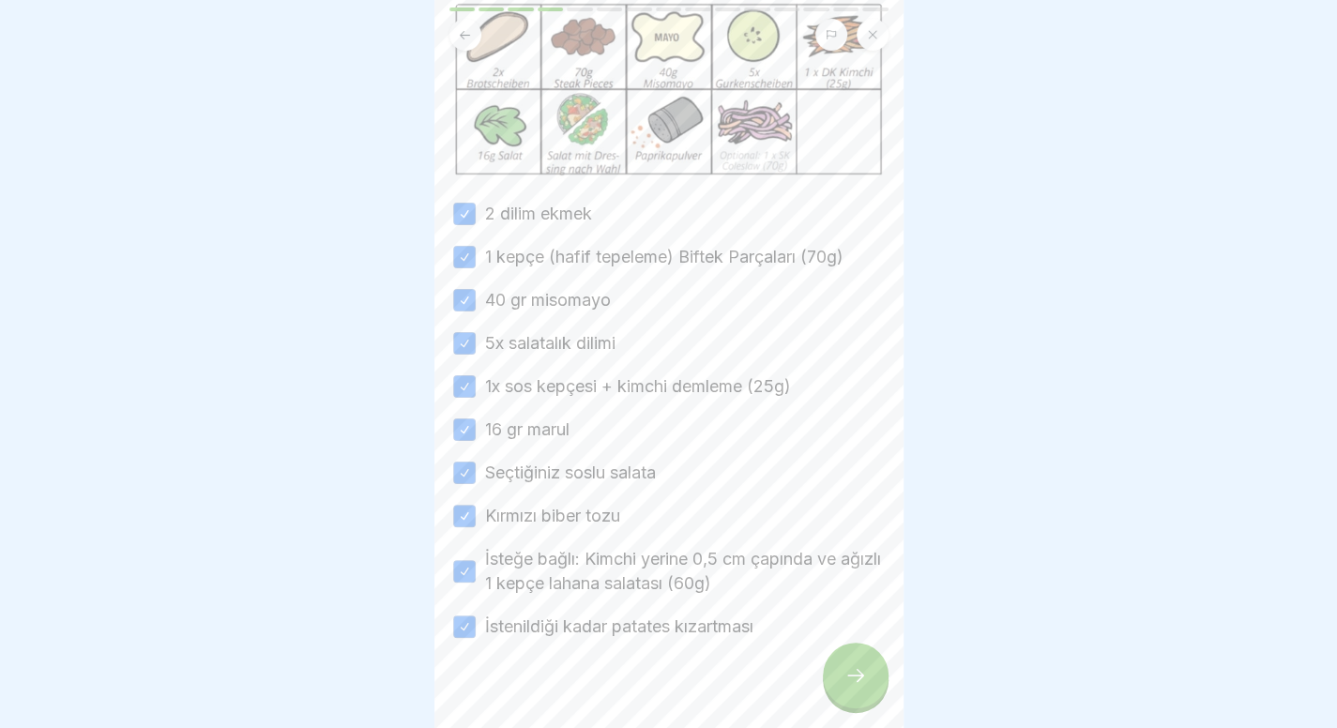
click at [850, 686] on icon at bounding box center [856, 675] width 23 height 23
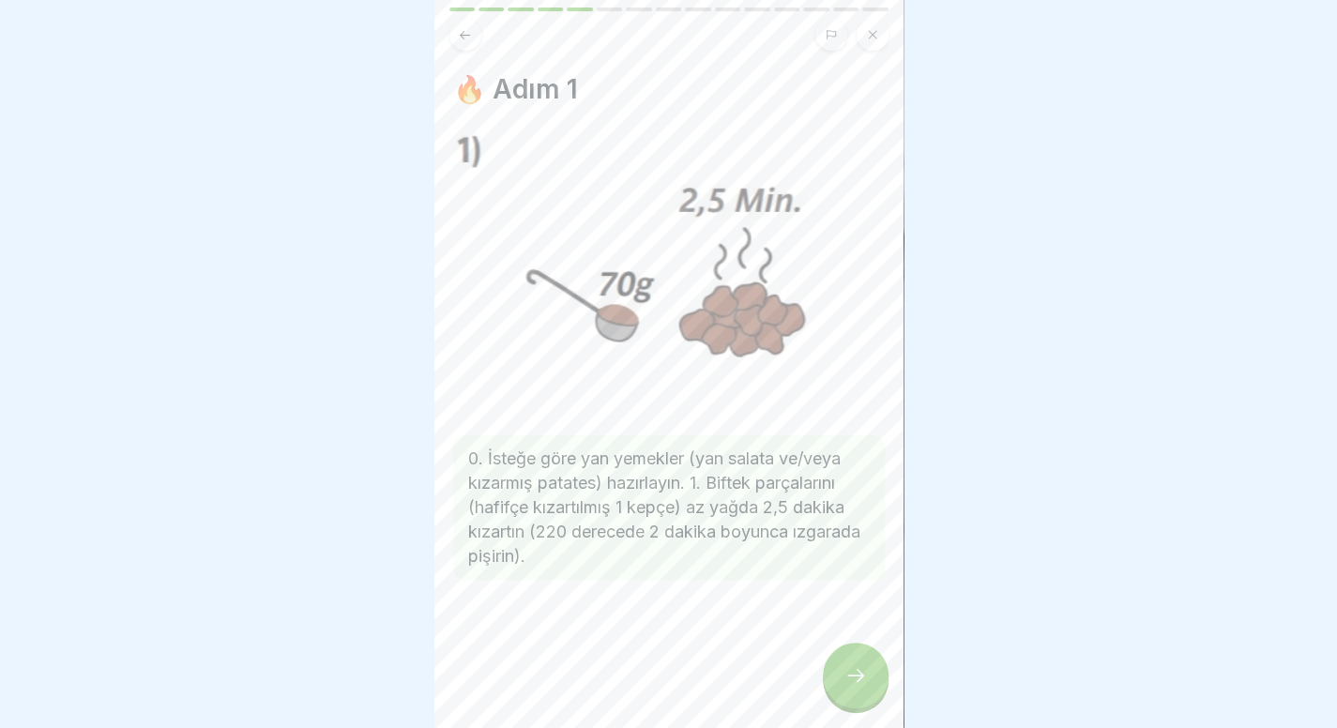
click at [850, 686] on icon at bounding box center [856, 675] width 23 height 23
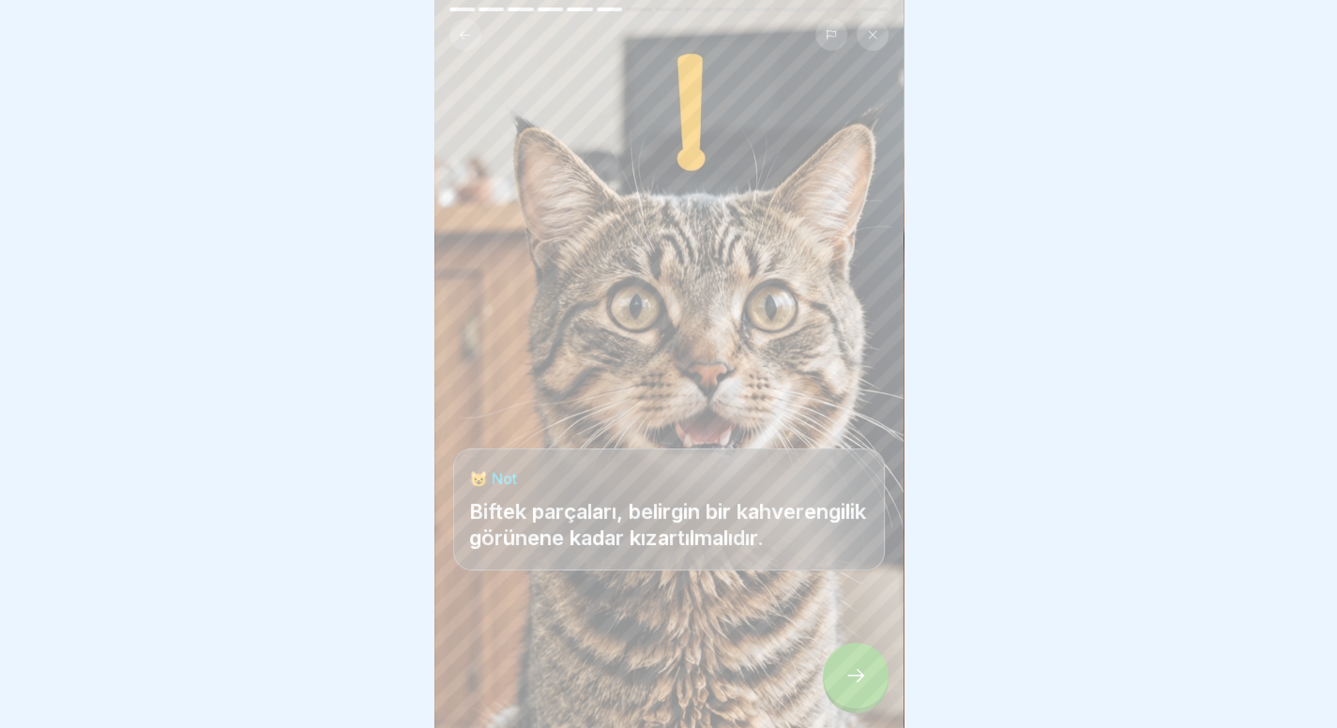
click at [850, 686] on icon at bounding box center [856, 675] width 23 height 23
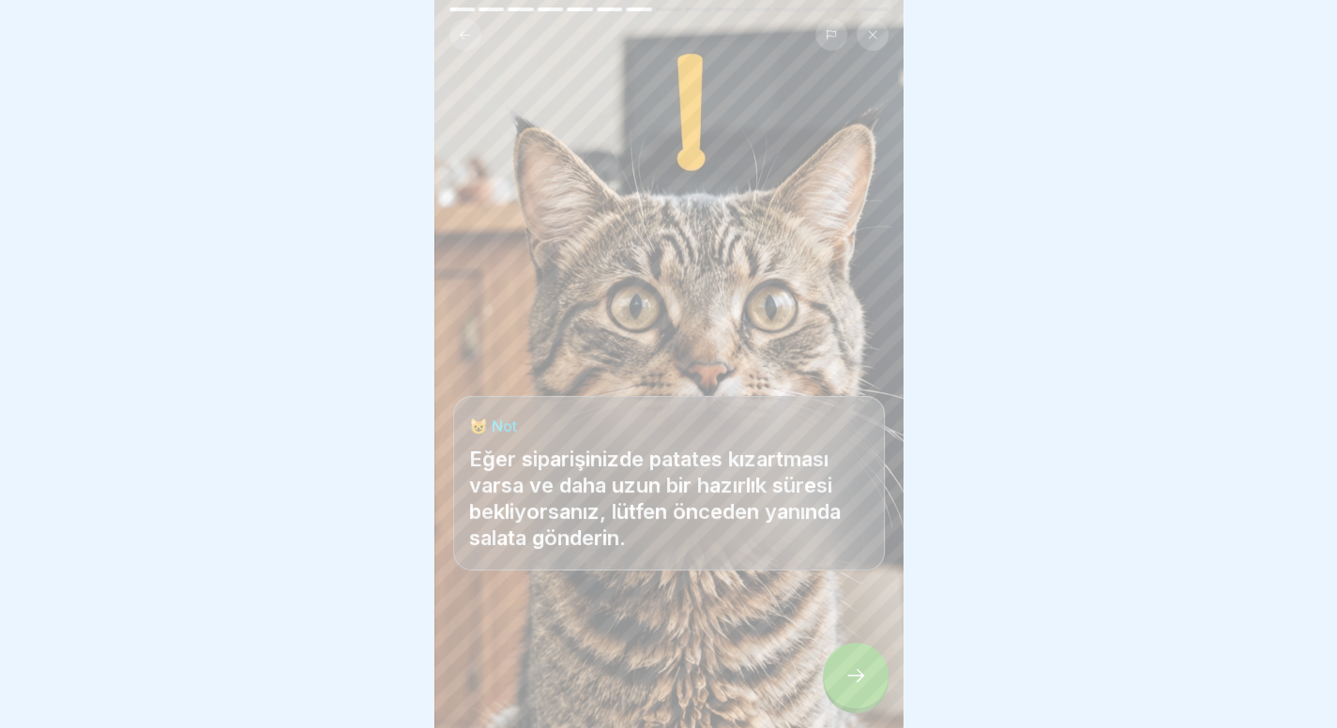
click at [850, 686] on icon at bounding box center [856, 675] width 23 height 23
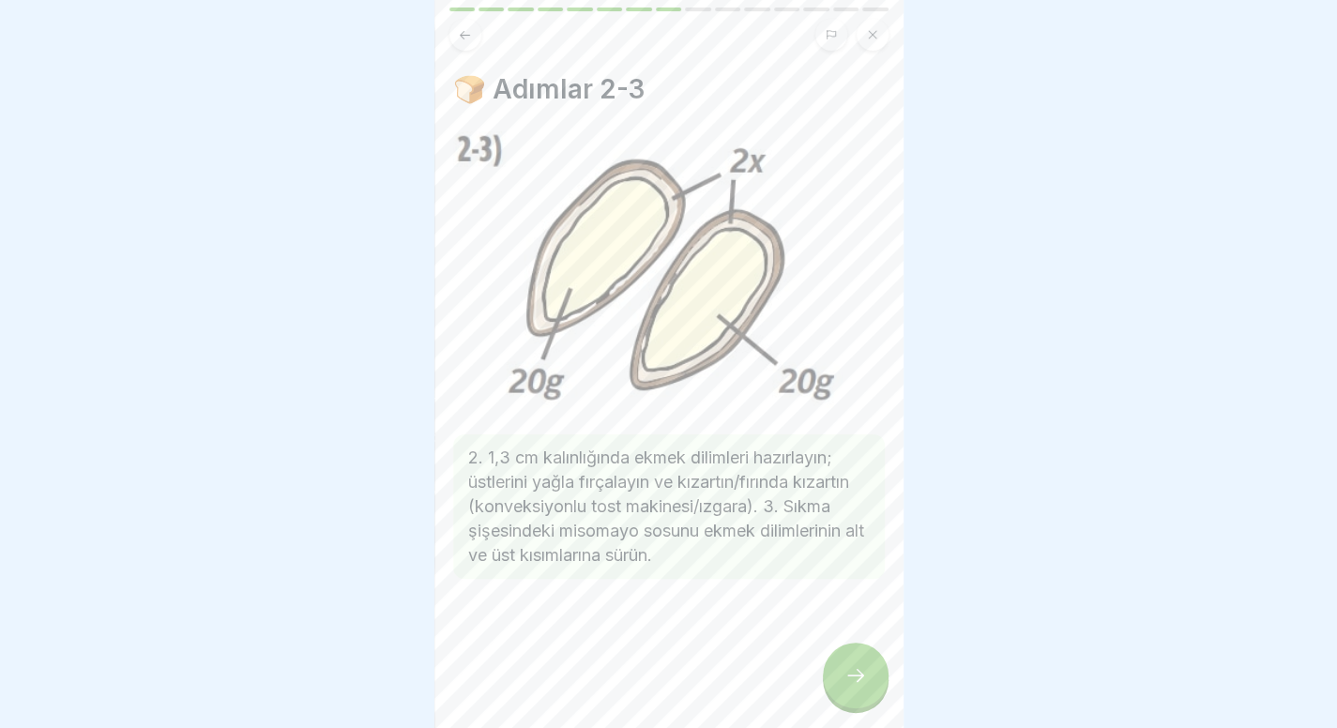
click at [850, 686] on icon at bounding box center [856, 675] width 23 height 23
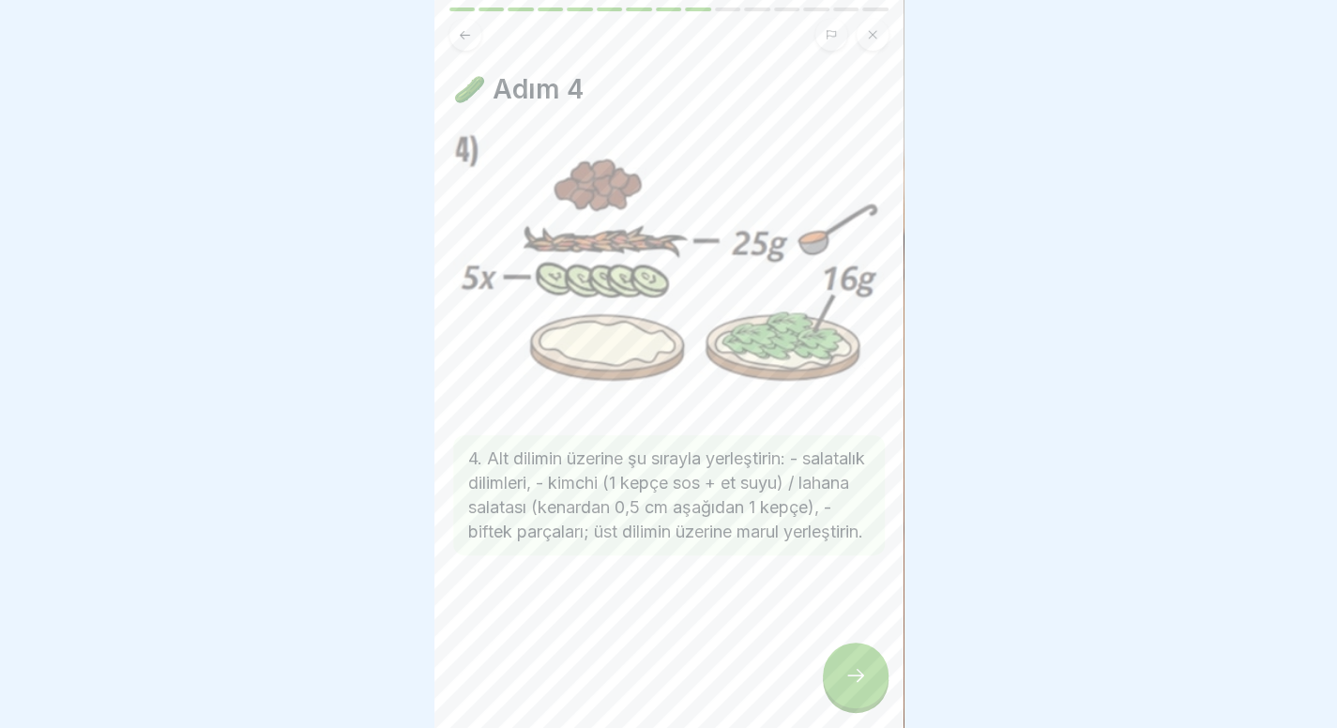
click at [850, 686] on icon at bounding box center [856, 675] width 23 height 23
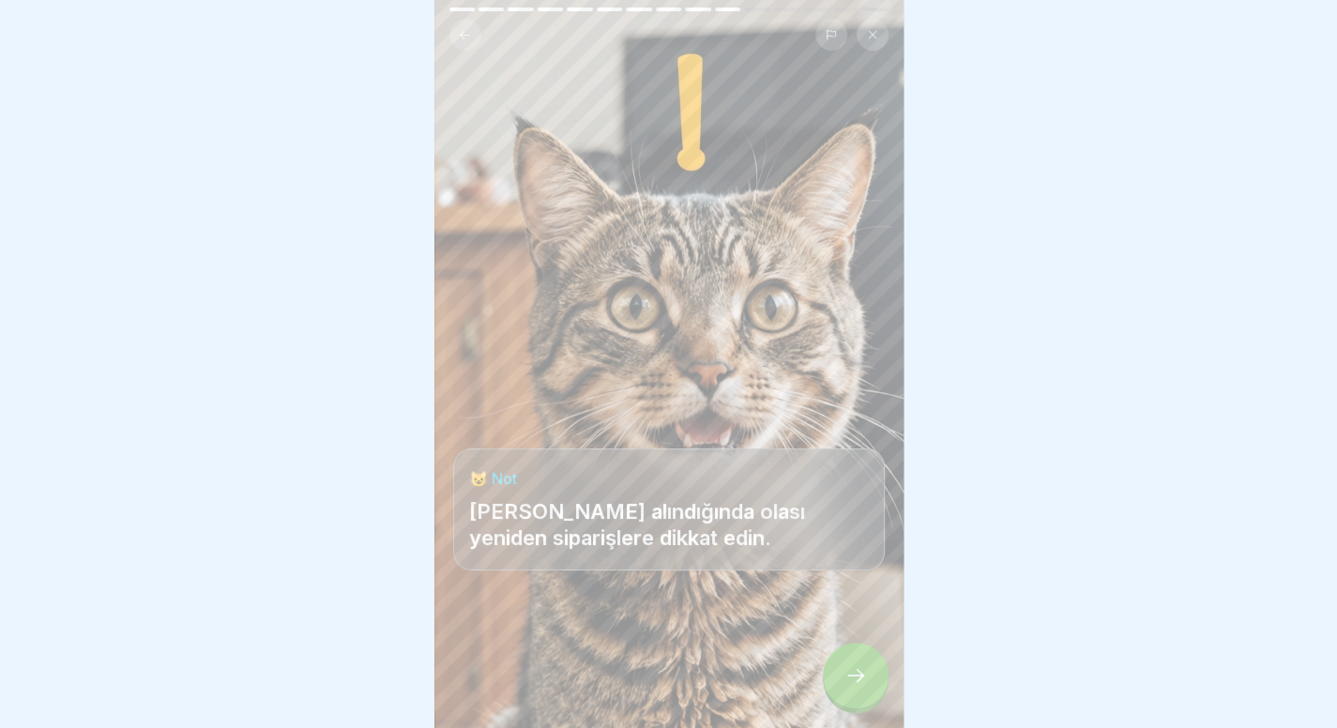
click at [850, 686] on icon at bounding box center [856, 675] width 23 height 23
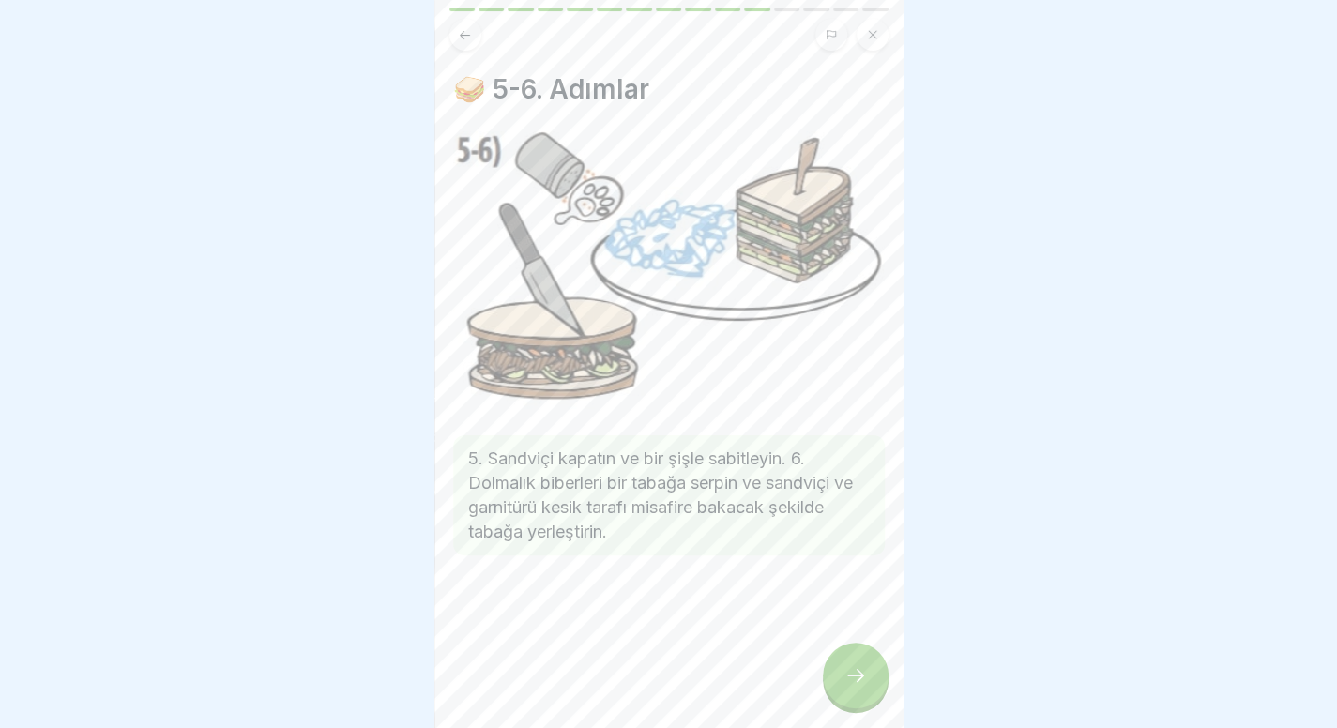
click at [850, 686] on icon at bounding box center [856, 675] width 23 height 23
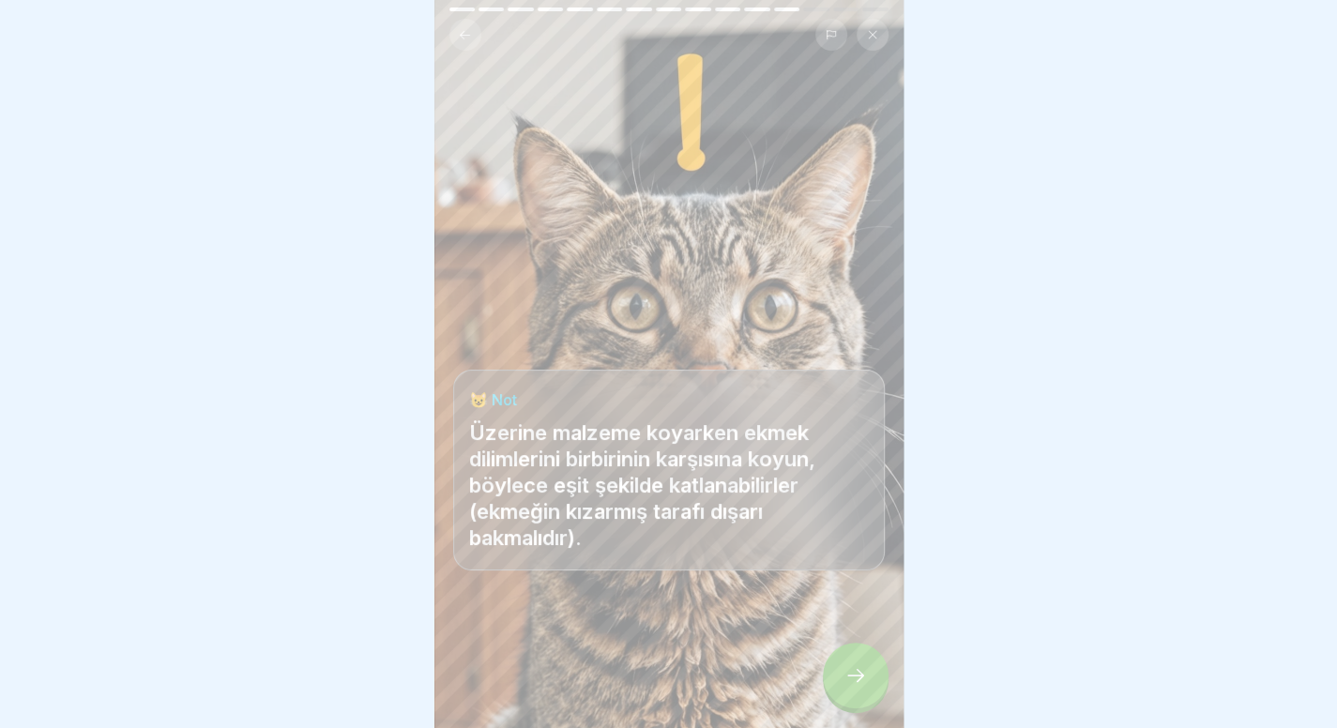
click at [850, 686] on icon at bounding box center [856, 675] width 23 height 23
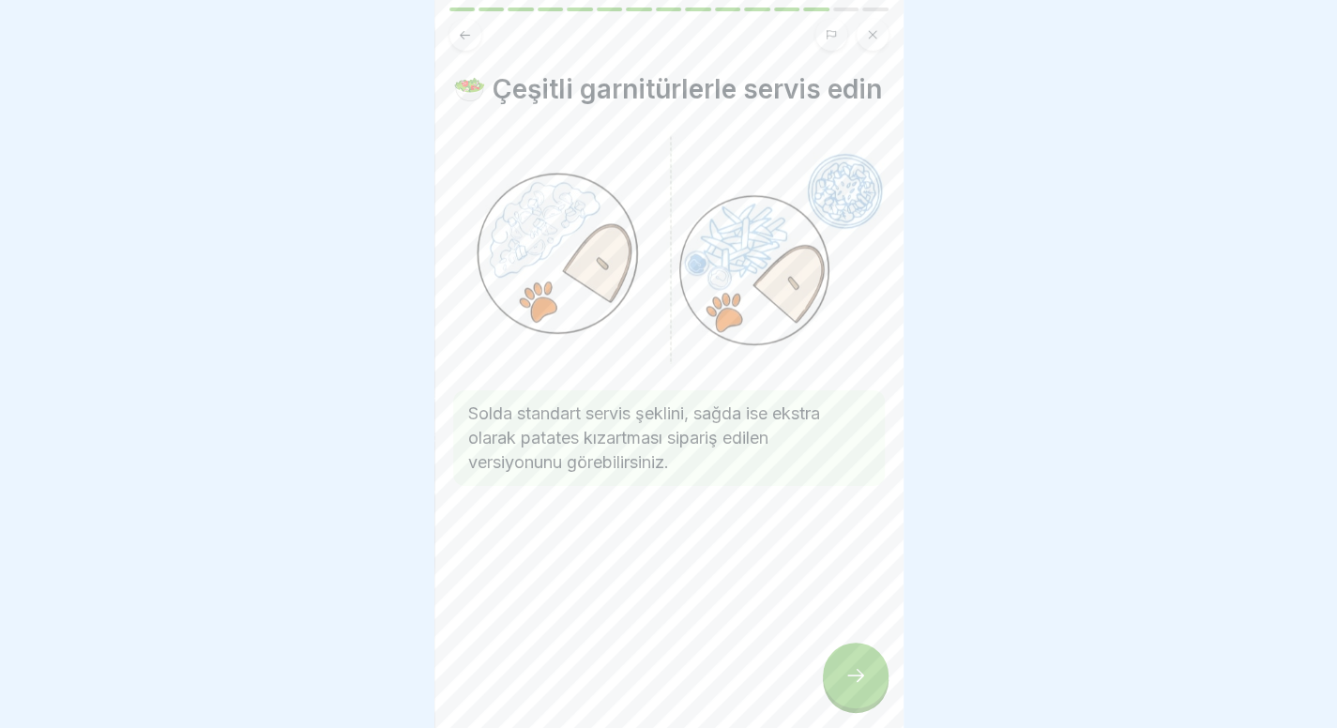
click at [850, 686] on icon at bounding box center [856, 675] width 23 height 23
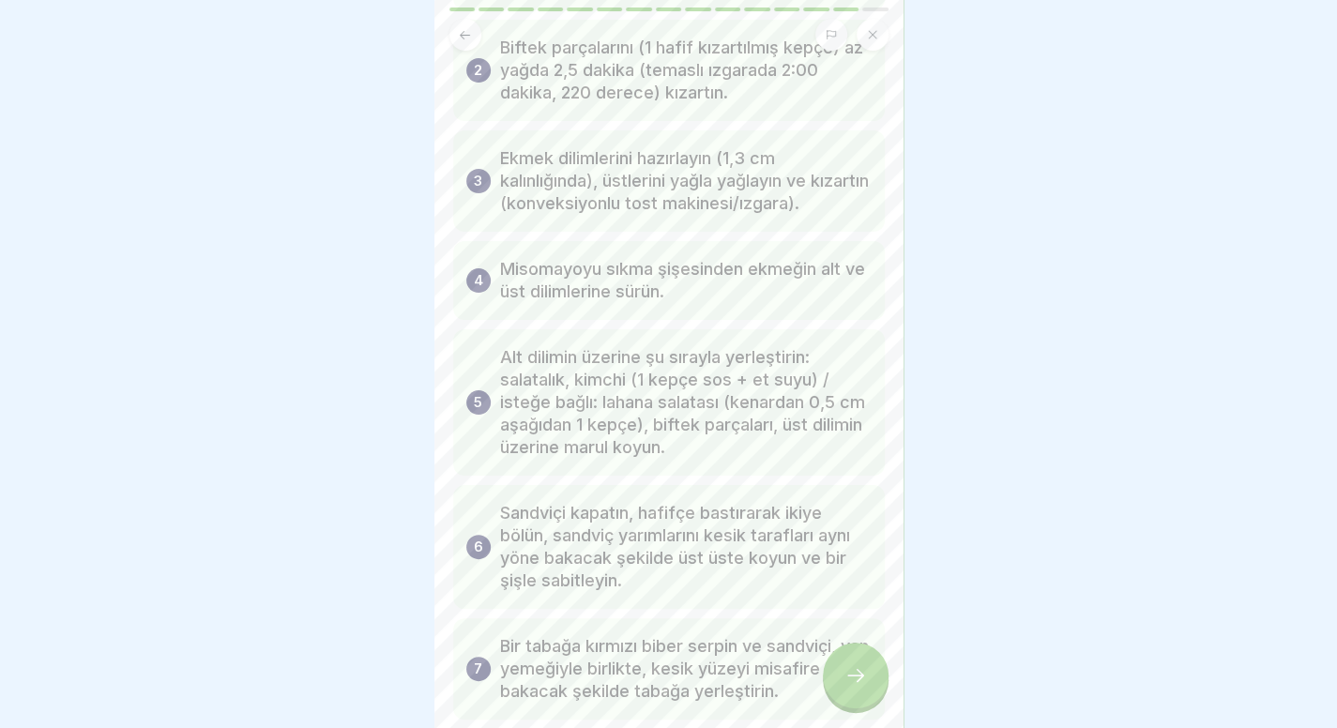
click at [858, 707] on div at bounding box center [856, 676] width 66 height 66
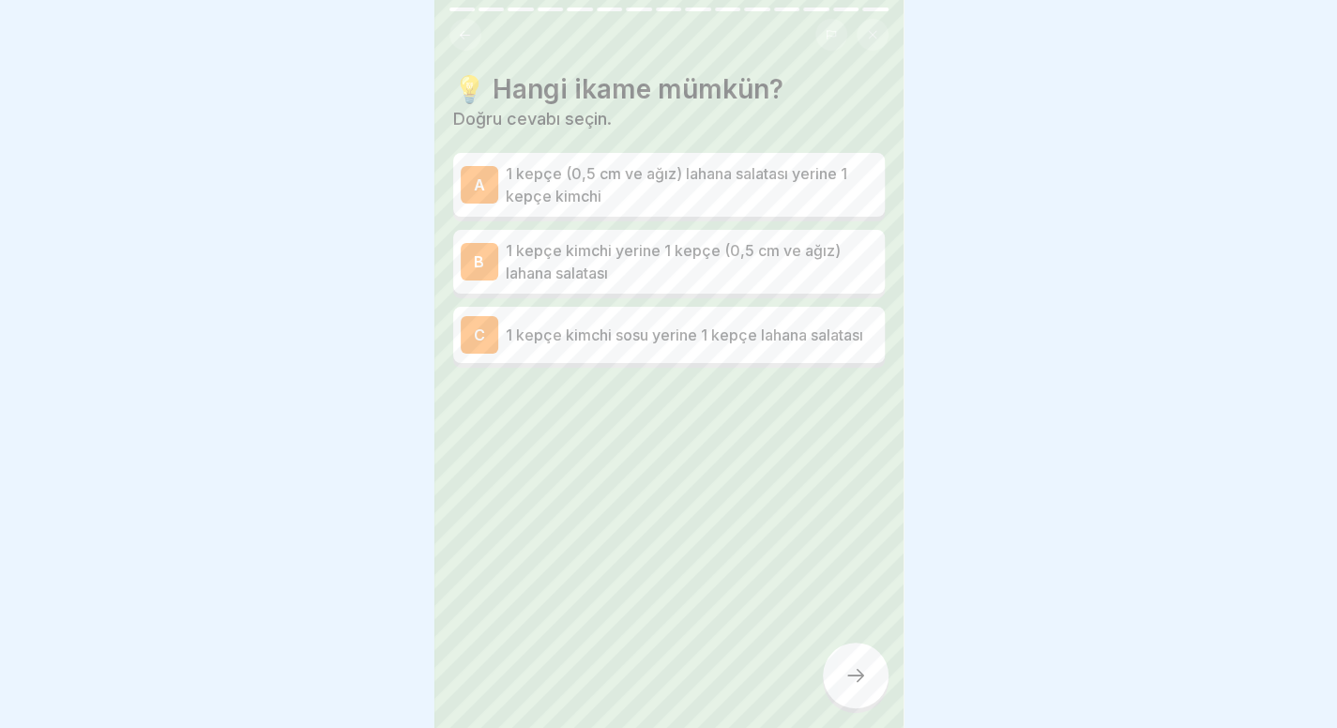
click at [792, 276] on p "1 kepçe kimchi yerine 1 kepçe (0,5 cm ve ağız) lahana salatası" at bounding box center [692, 261] width 372 height 45
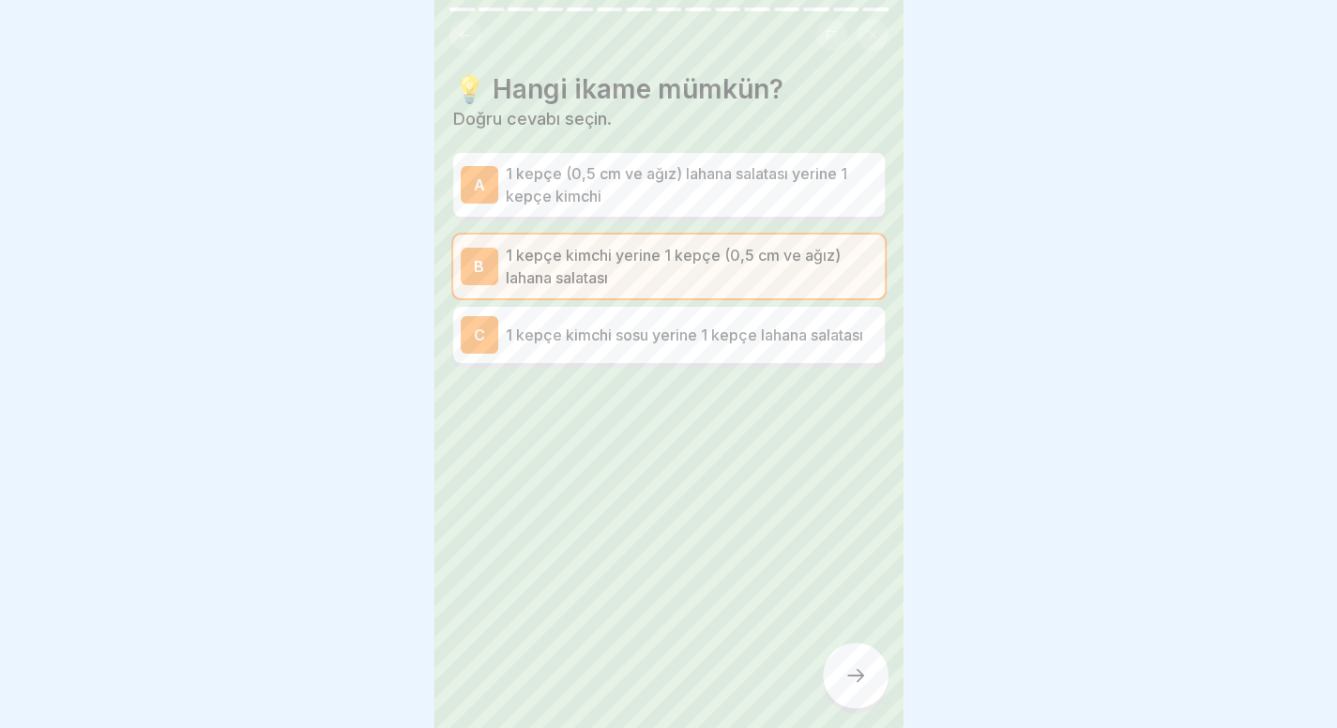
click at [841, 694] on div at bounding box center [856, 676] width 66 height 66
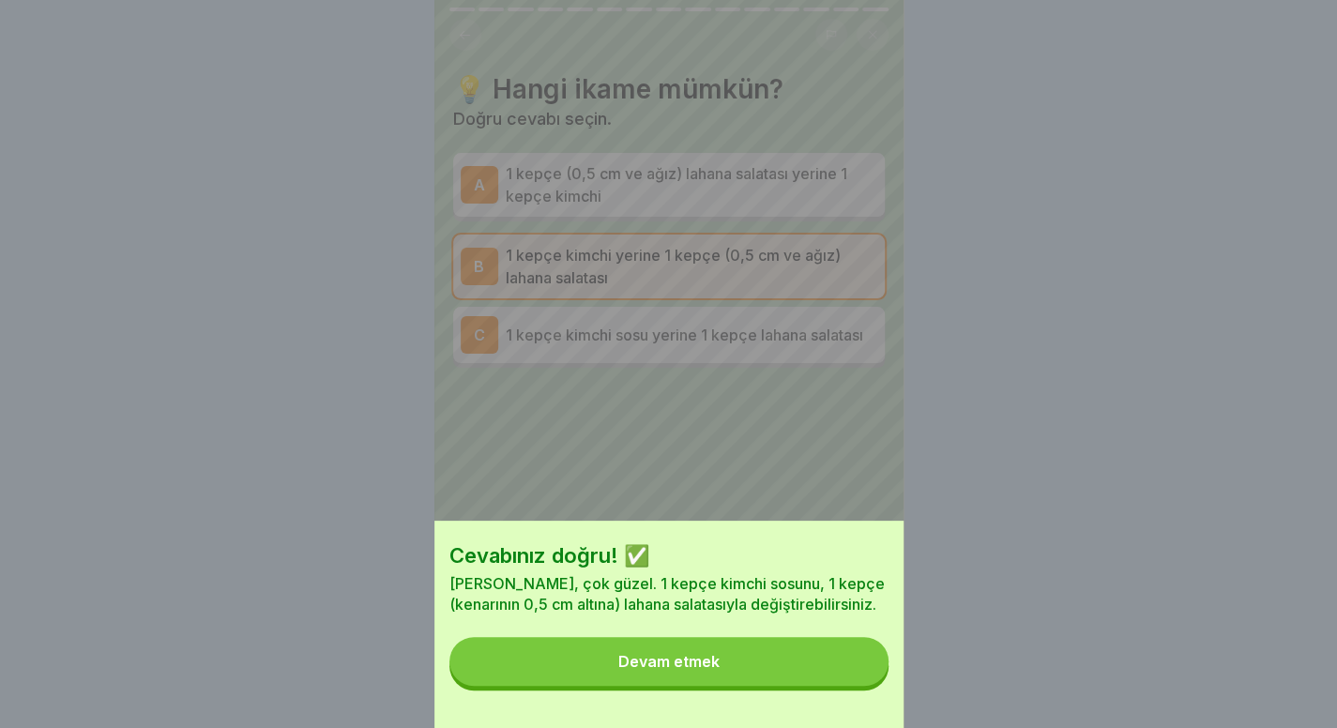
click at [841, 686] on button "Devam etmek" at bounding box center [669, 661] width 439 height 49
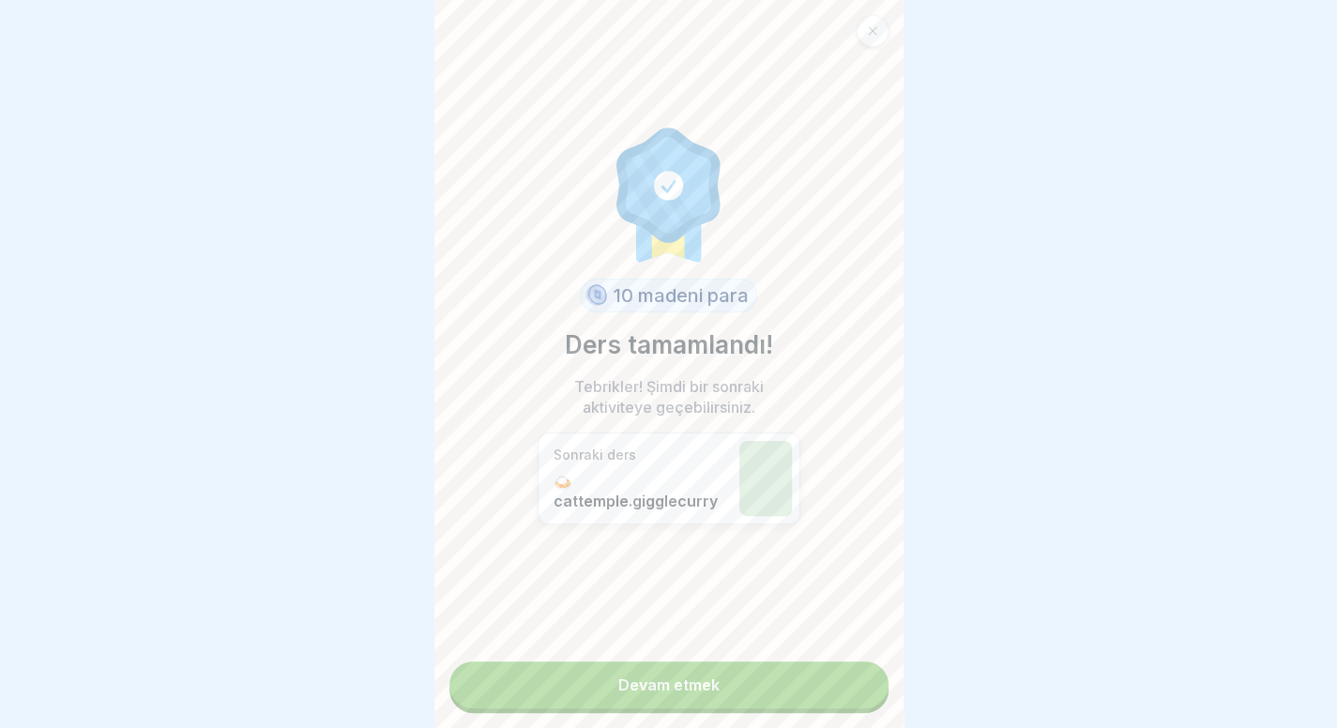
click at [841, 694] on link "Devam etmek" at bounding box center [669, 685] width 439 height 47
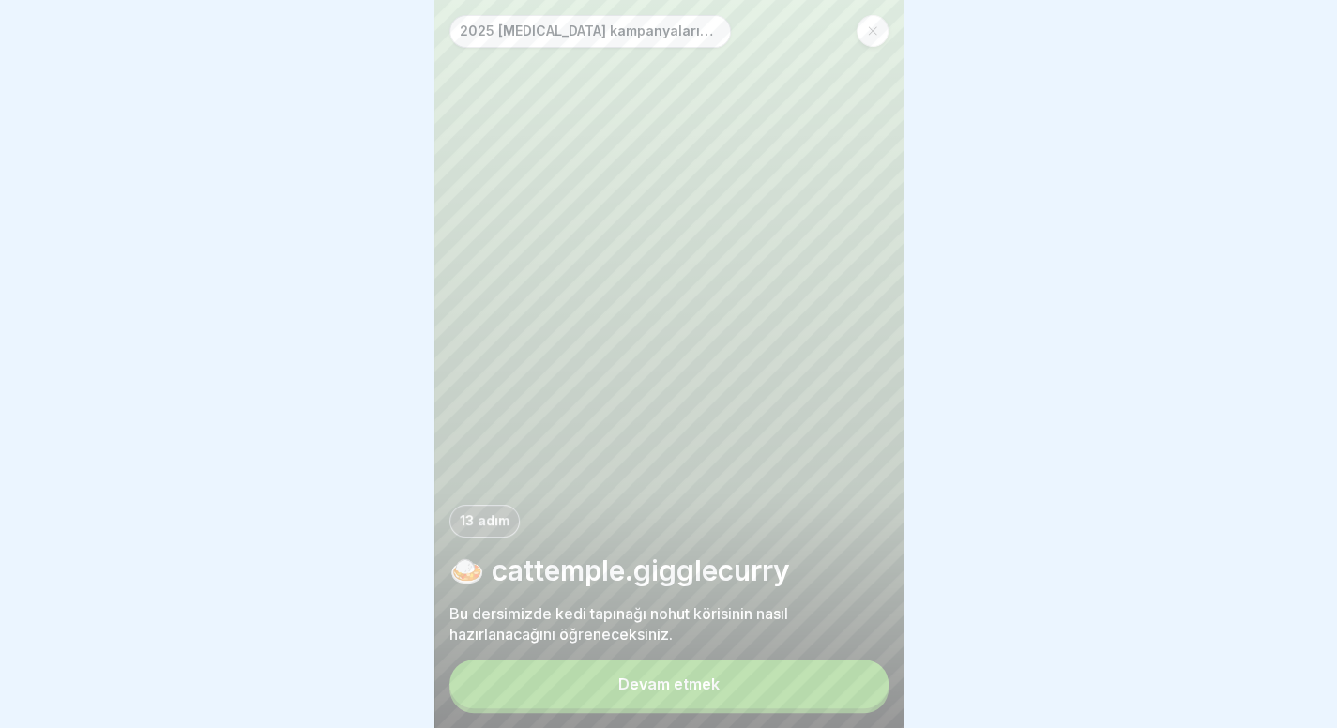
click at [822, 705] on button "Devam etmek" at bounding box center [669, 684] width 439 height 49
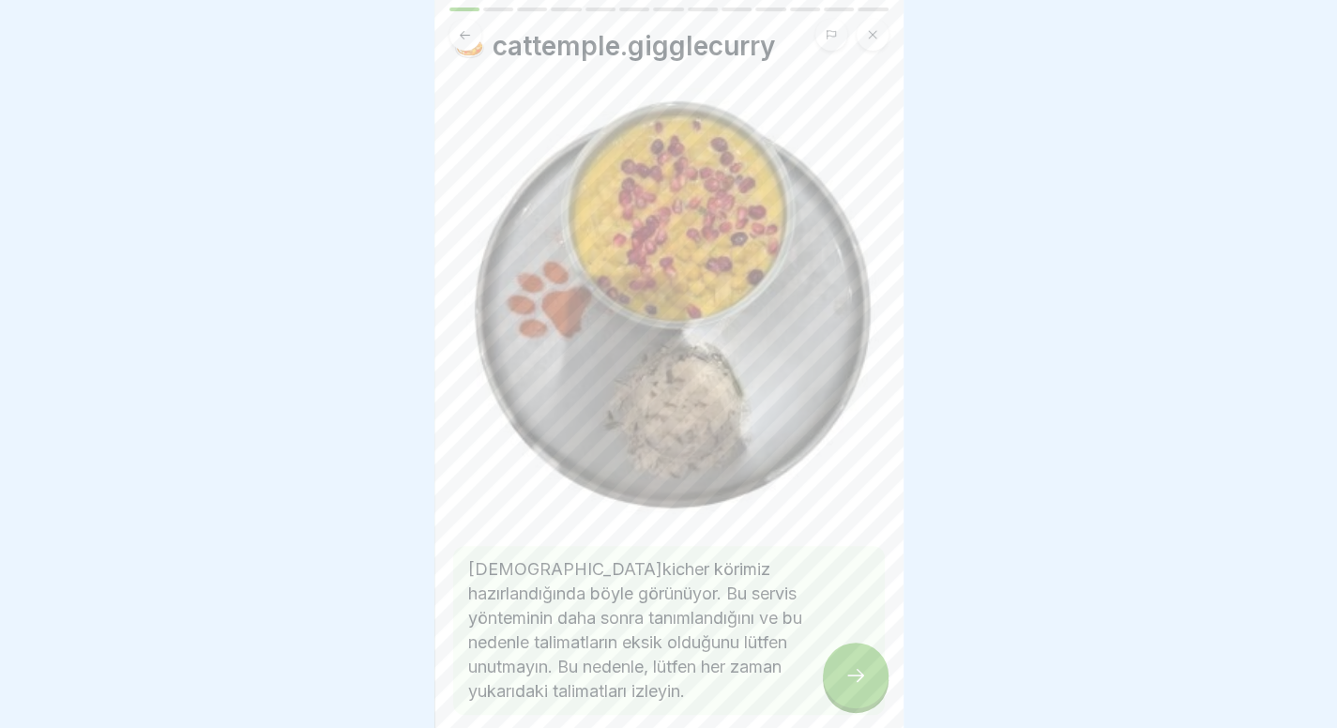
scroll to position [45, 0]
click at [885, 690] on div at bounding box center [856, 676] width 66 height 66
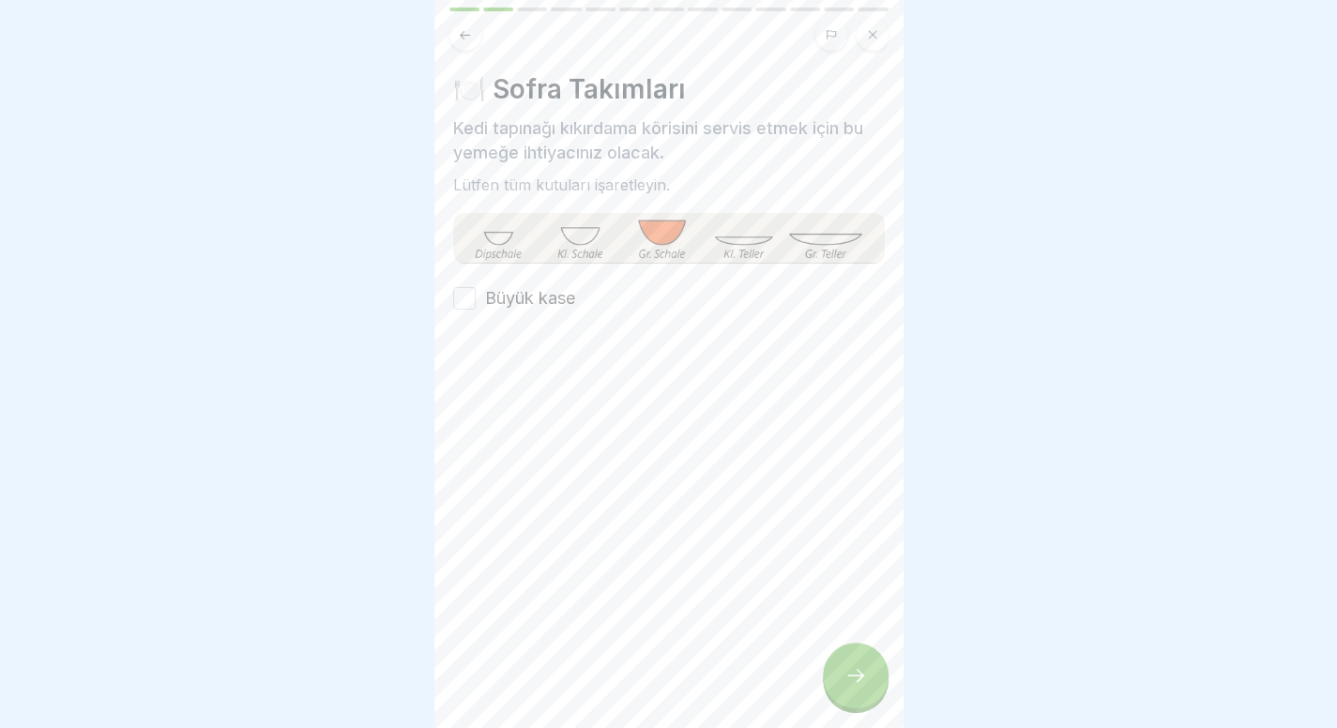
click at [563, 301] on font "Büyük kase" at bounding box center [530, 298] width 90 height 20
click at [476, 301] on button "Büyük kase" at bounding box center [464, 298] width 23 height 23
click at [856, 682] on icon at bounding box center [856, 675] width 23 height 23
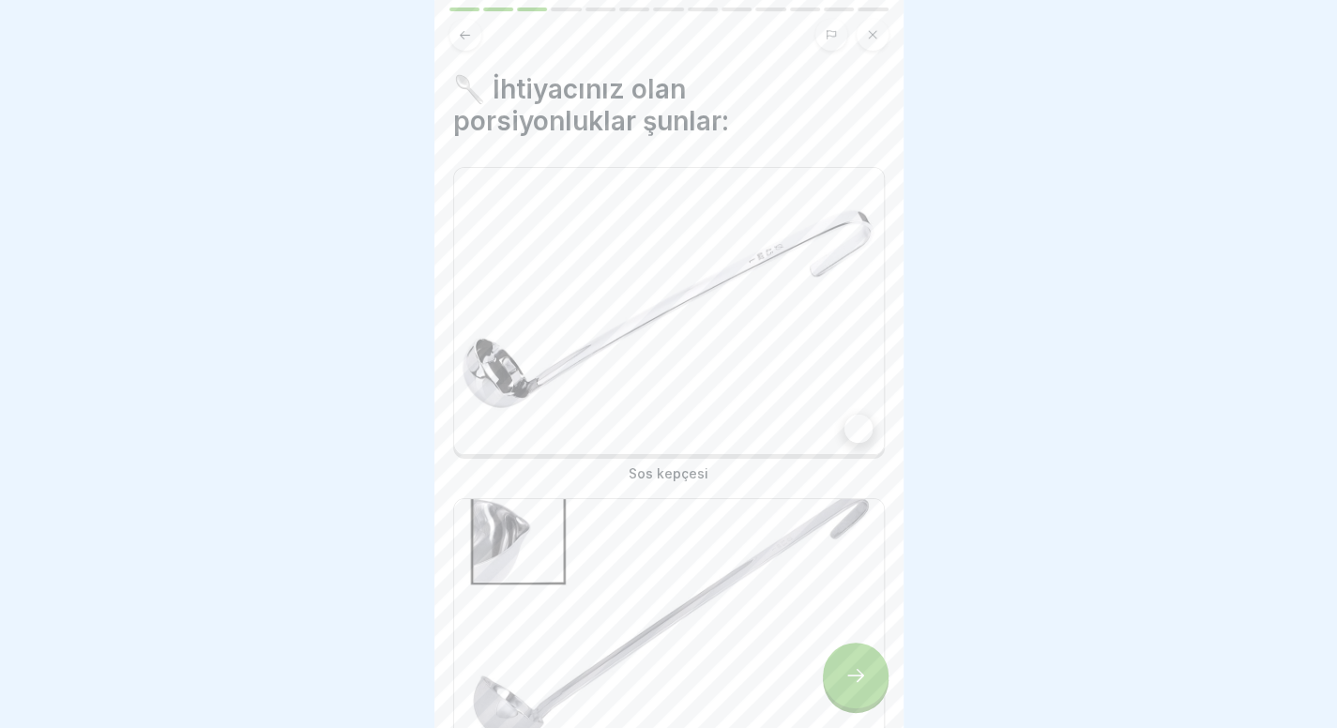
click at [709, 448] on div "Sos kepçesi" at bounding box center [669, 325] width 432 height 316
click at [691, 553] on img at bounding box center [669, 642] width 430 height 286
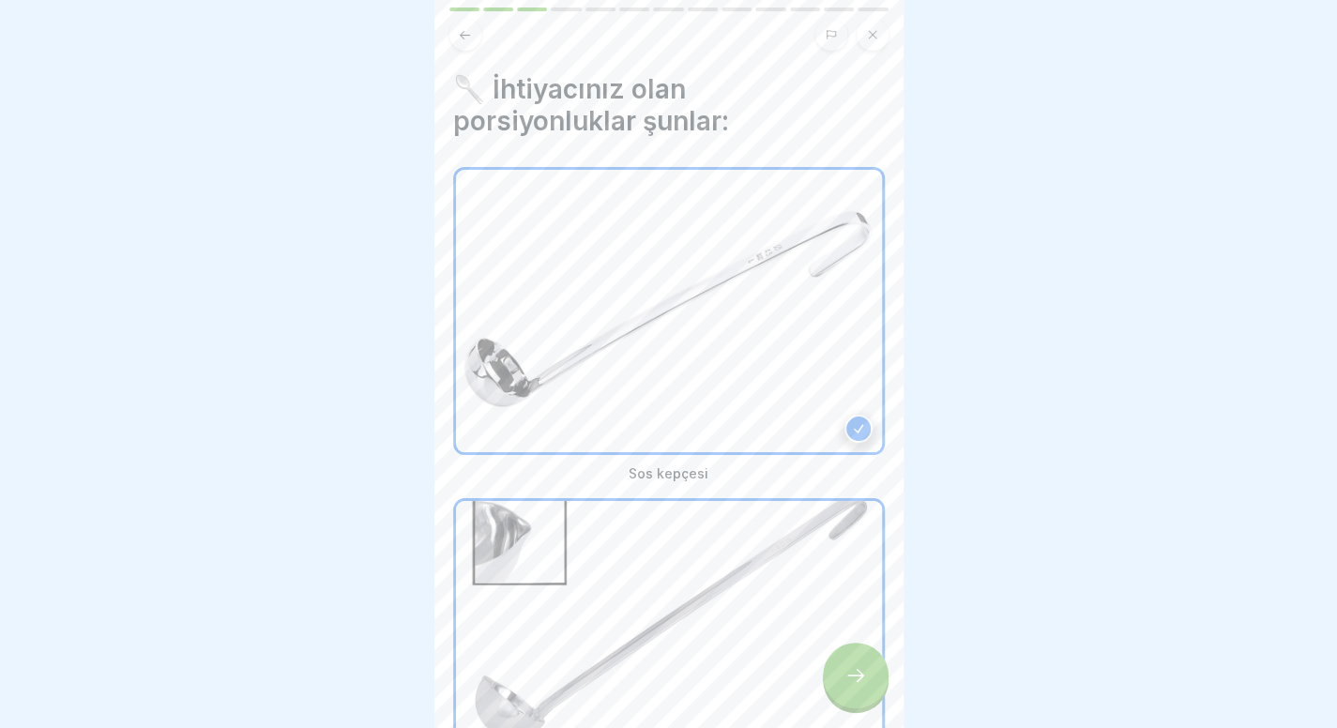
click at [832, 690] on div at bounding box center [856, 676] width 66 height 66
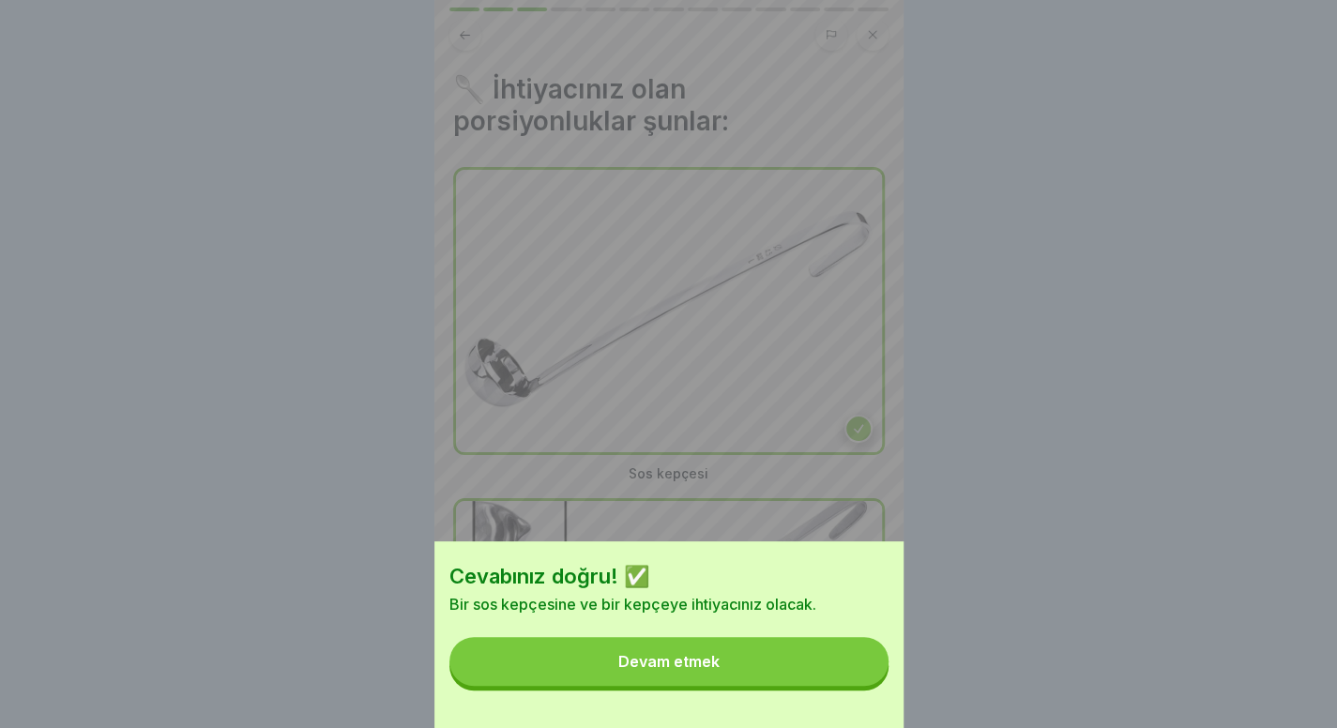
click at [832, 686] on button "Devam etmek" at bounding box center [669, 661] width 439 height 49
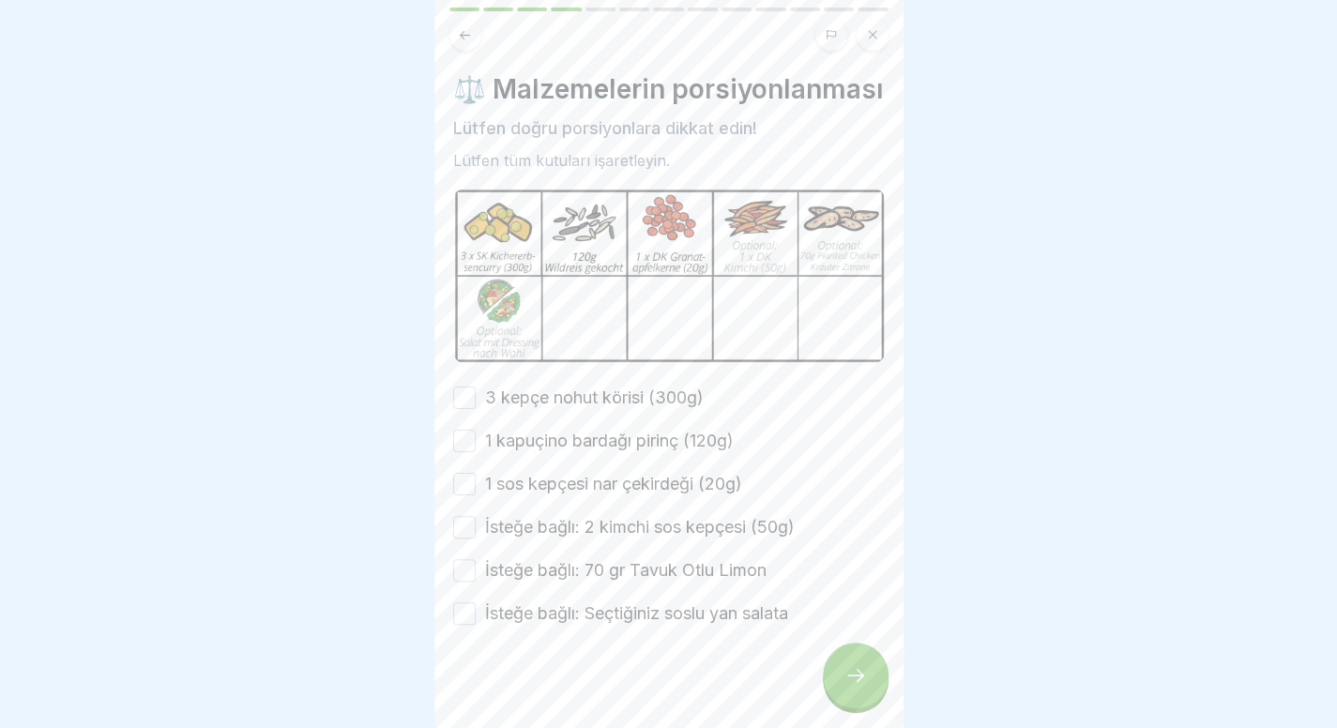
click at [615, 407] on font "3 kepçe nohut körisi (300g)" at bounding box center [594, 398] width 219 height 20
click at [476, 409] on button "3 kepçe nohut körisi (300g)" at bounding box center [464, 398] width 23 height 23
click at [604, 450] on font "1 kapuçino bardağı pirinç (120g)" at bounding box center [609, 441] width 249 height 20
click at [476, 452] on button "1 kapuçino bardağı pirinç (120g)" at bounding box center [464, 441] width 23 height 23
click at [592, 496] on label "1 sos kepçesi nar çekirdeği (20g)" at bounding box center [613, 484] width 257 height 24
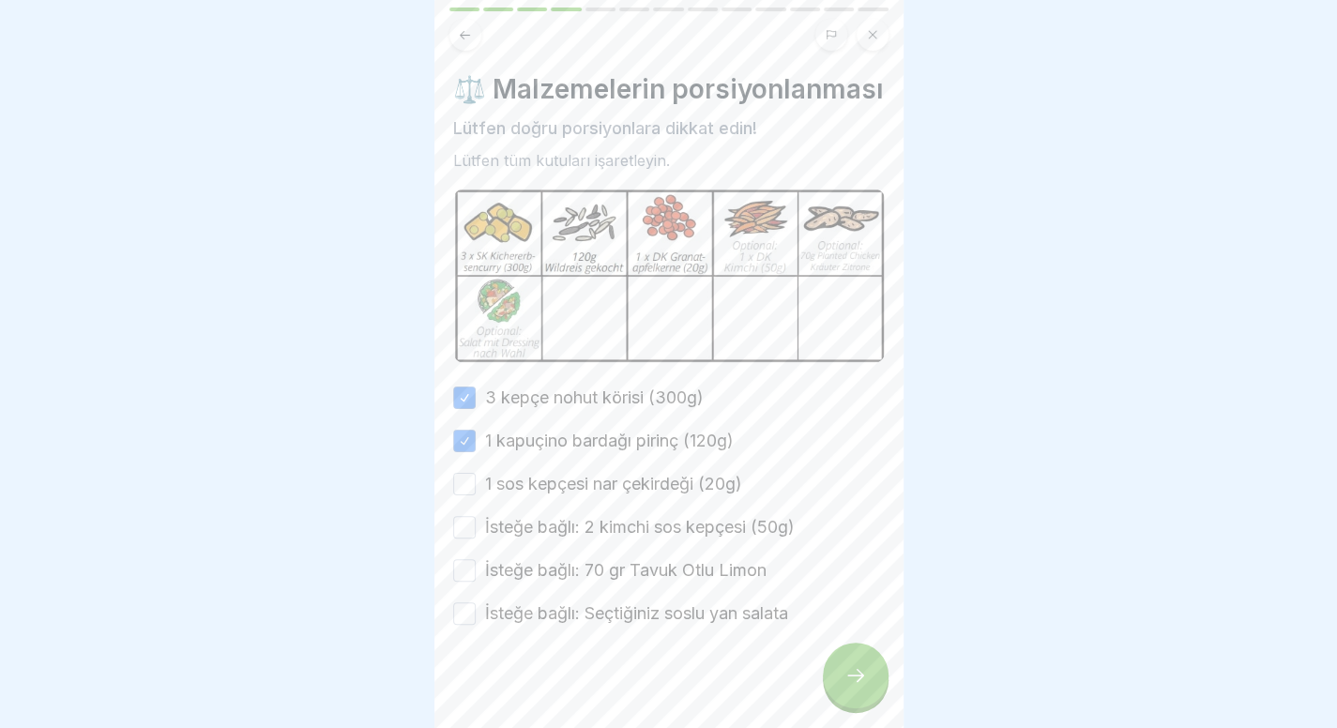
click at [476, 496] on button "1 sos kepçesi nar çekirdeği (20g)" at bounding box center [464, 484] width 23 height 23
click at [578, 540] on label "İsteğe bağlı: 2 kimchi sos kepçesi (50g)" at bounding box center [640, 527] width 310 height 24
click at [476, 539] on button "İsteğe bağlı: 2 kimchi sos kepçesi (50g)" at bounding box center [464, 527] width 23 height 23
click at [567, 583] on label "İsteğe bağlı: 70 gr Tavuk Otlu Limon" at bounding box center [626, 570] width 282 height 24
click at [476, 582] on button "İsteğe bağlı: 70 gr Tavuk Otlu Limon" at bounding box center [464, 570] width 23 height 23
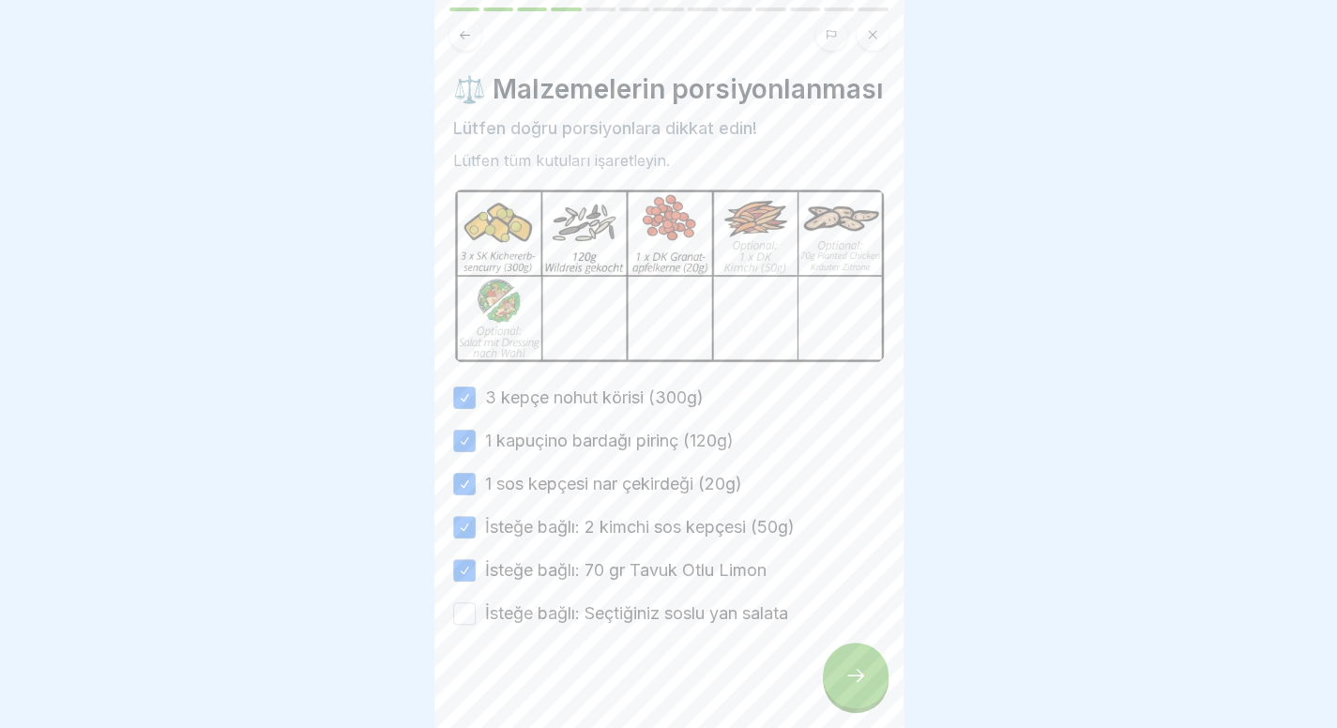
click at [548, 623] on font "İsteğe bağlı: Seçtiğiniz soslu yan salata" at bounding box center [636, 613] width 303 height 20
click at [476, 625] on button "İsteğe bağlı: Seçtiğiniz soslu yan salata" at bounding box center [464, 614] width 23 height 23
type button "on"
click at [880, 700] on div at bounding box center [856, 676] width 66 height 66
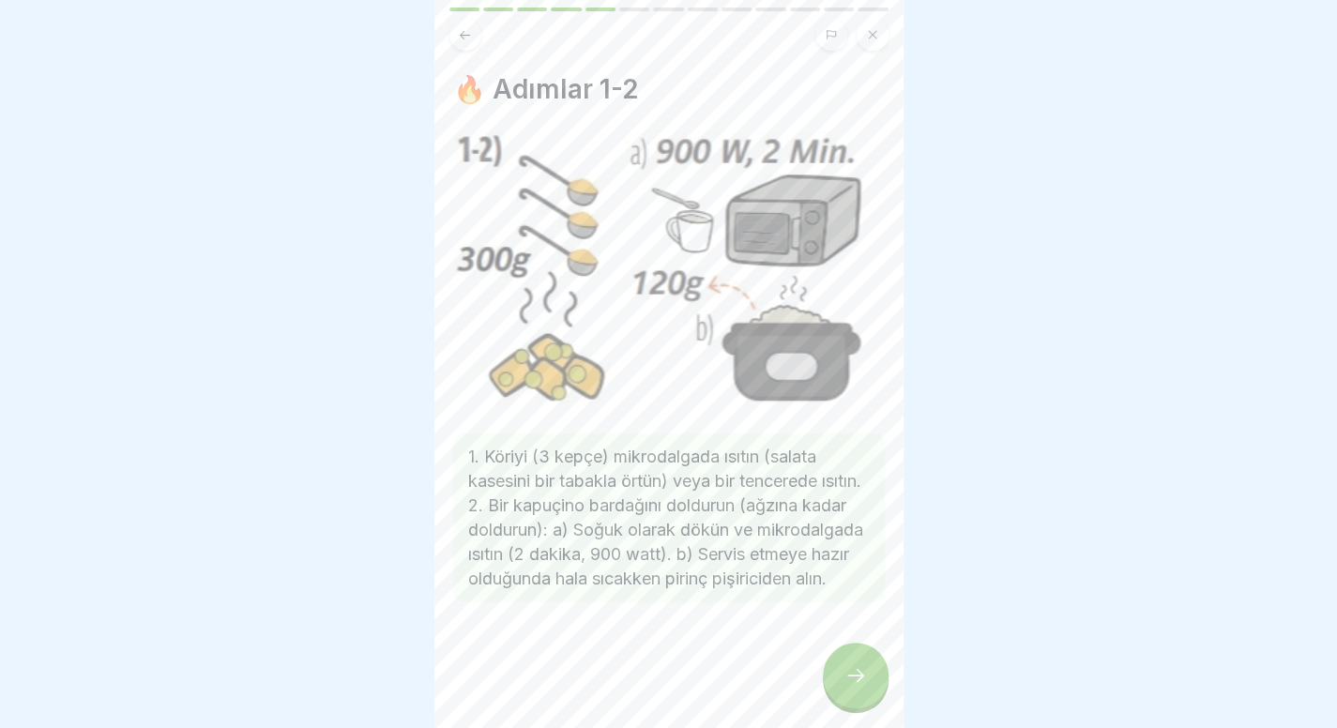
click at [880, 700] on div at bounding box center [856, 676] width 66 height 66
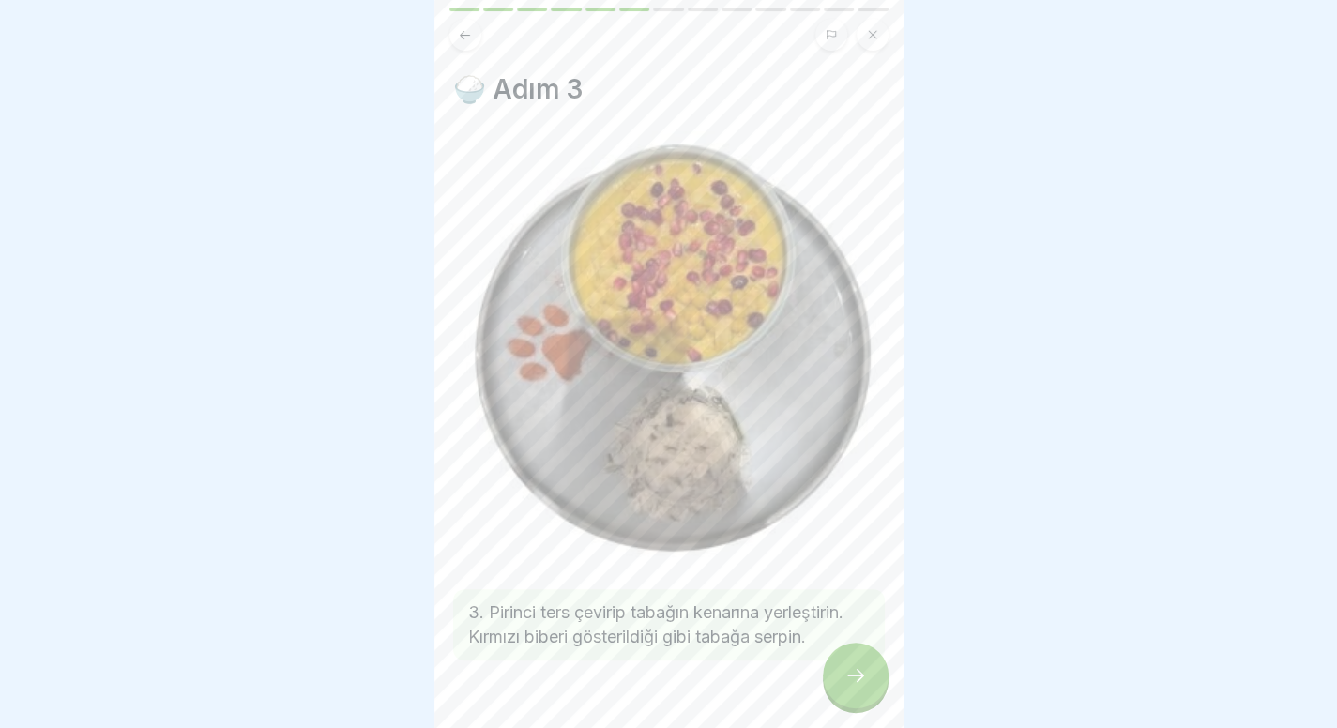
click at [880, 700] on div at bounding box center [856, 676] width 66 height 66
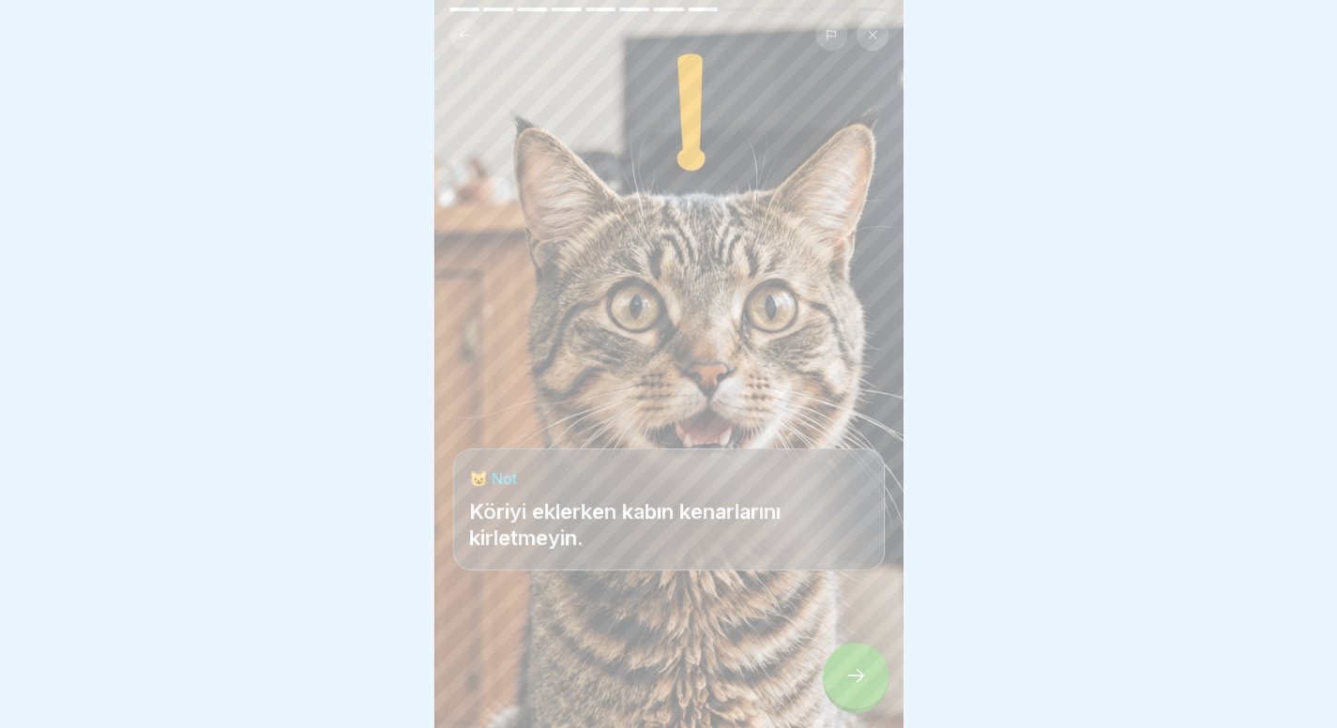
click at [880, 700] on div at bounding box center [856, 676] width 66 height 66
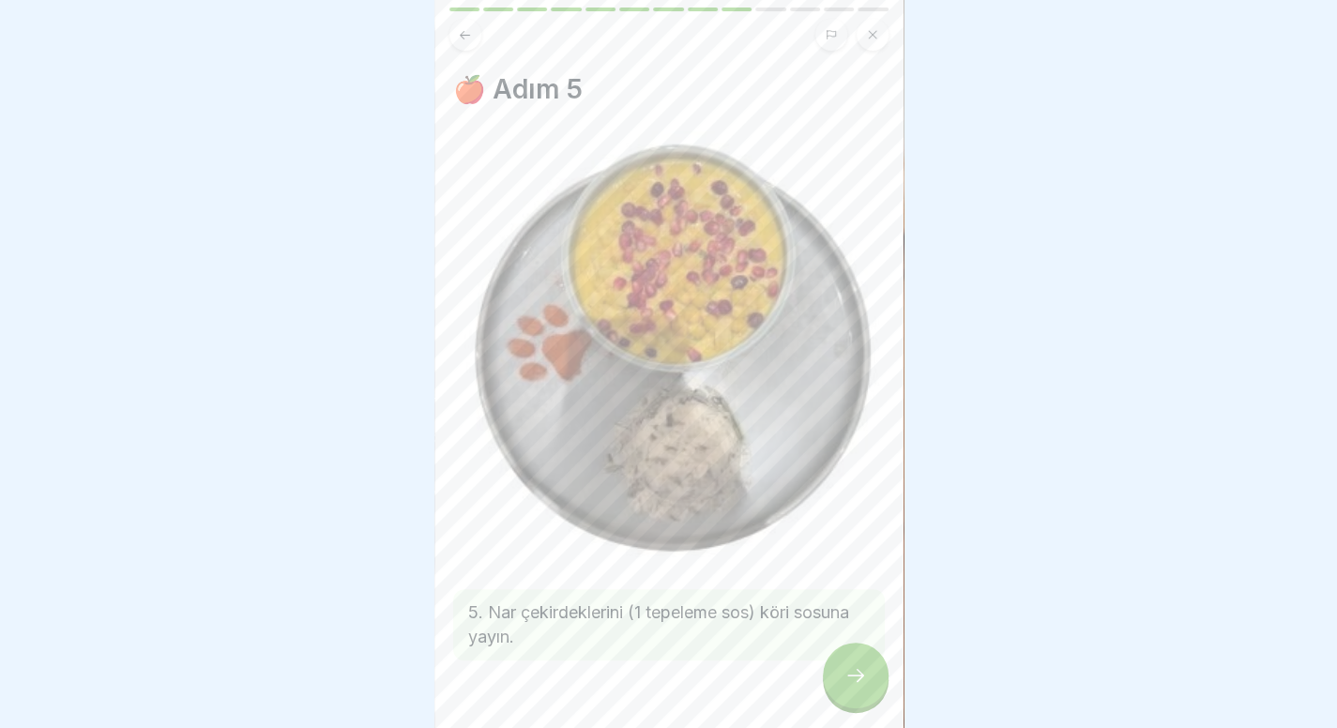
click at [880, 700] on div at bounding box center [856, 676] width 66 height 66
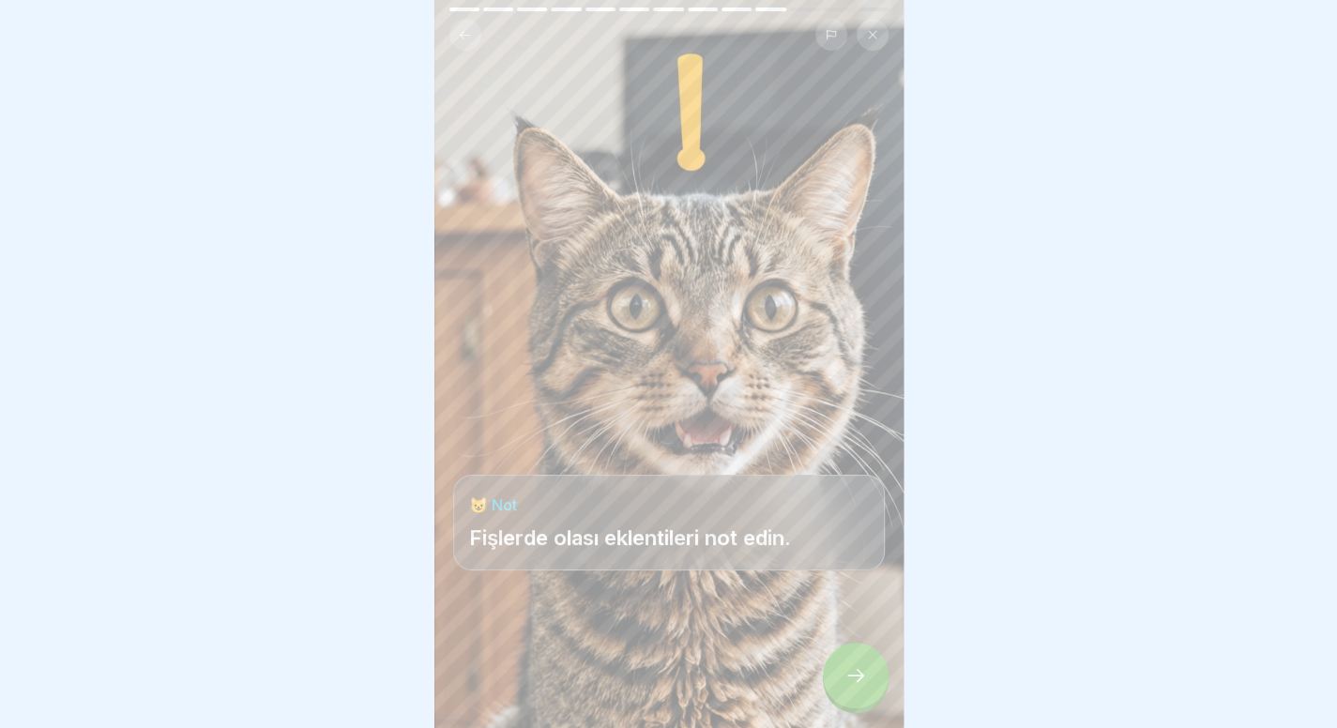
click at [880, 700] on div at bounding box center [856, 676] width 66 height 66
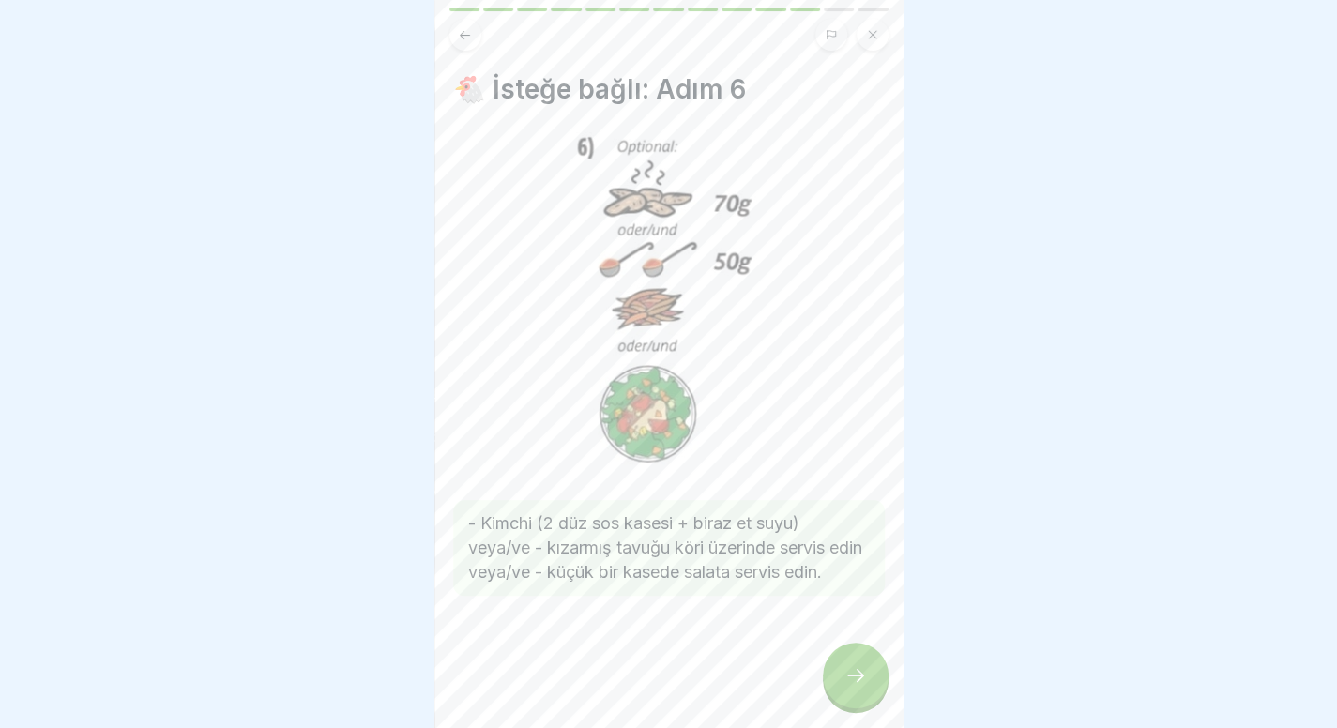
click at [858, 675] on div at bounding box center [856, 676] width 66 height 66
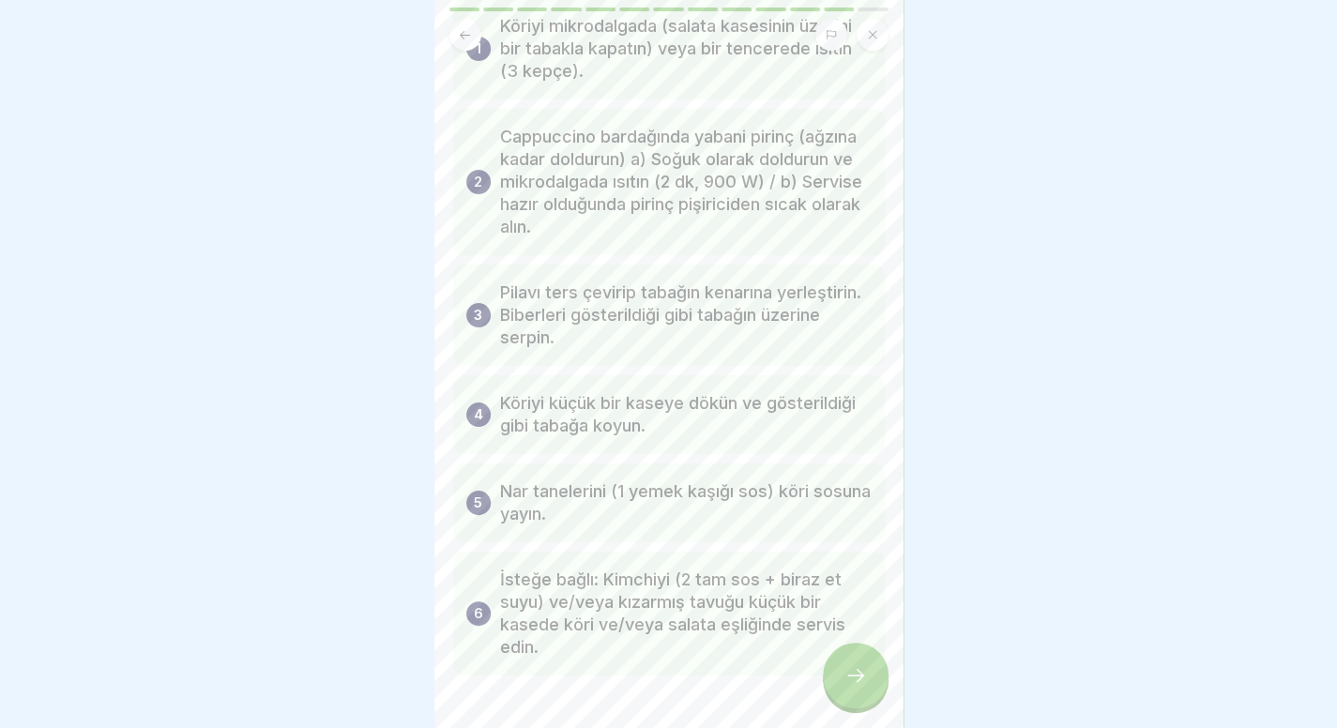
scroll to position [115, 0]
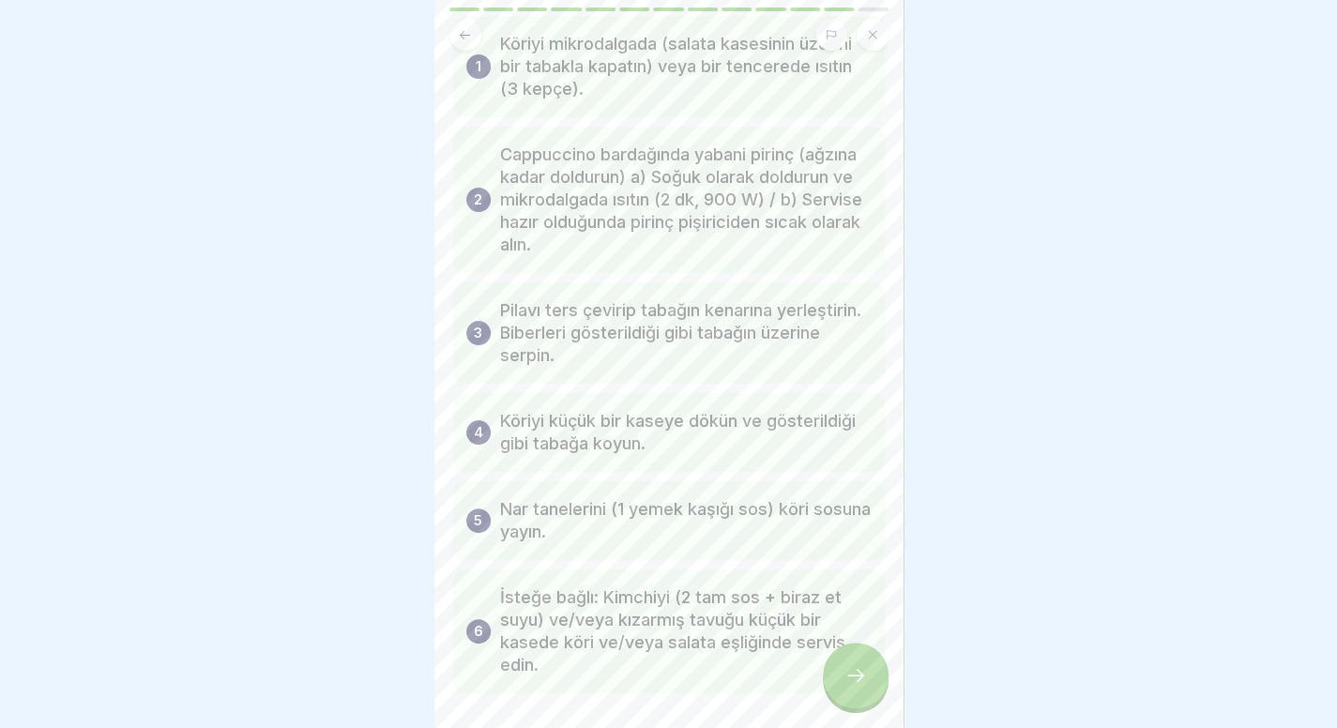
click at [880, 700] on div at bounding box center [856, 676] width 66 height 66
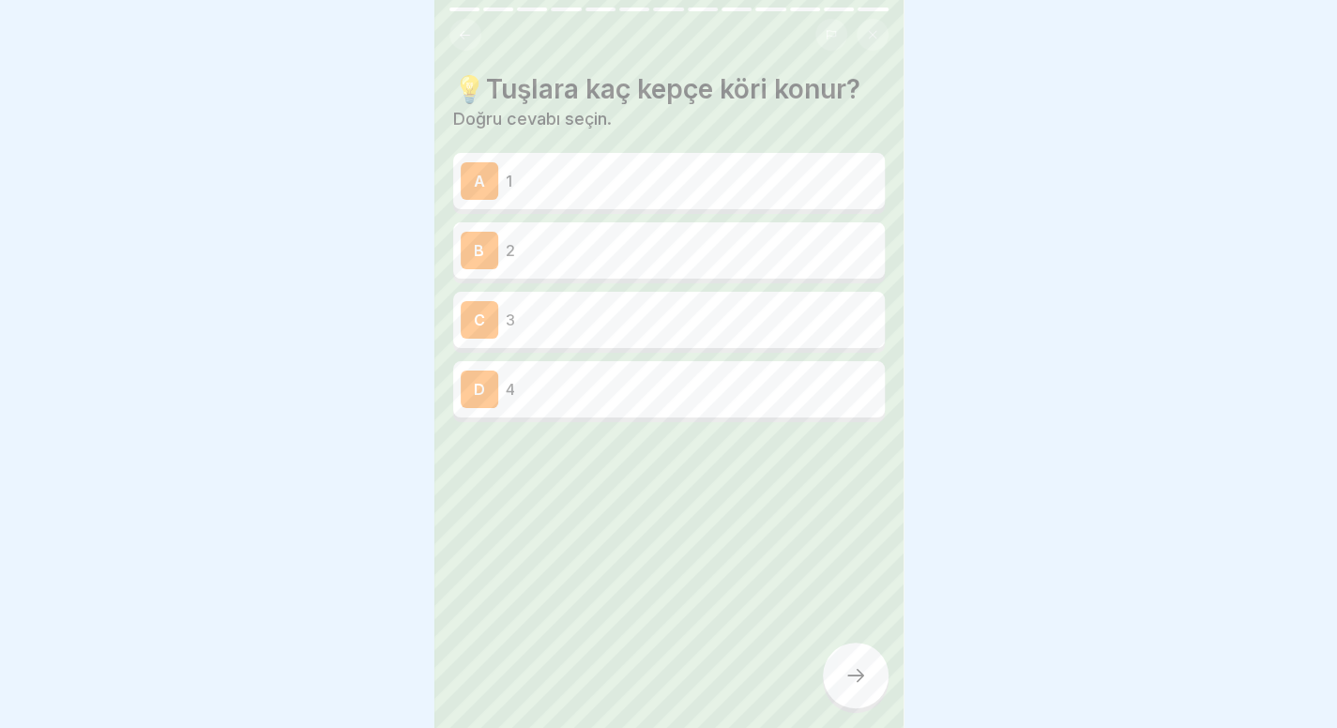
click at [475, 42] on button at bounding box center [466, 35] width 32 height 32
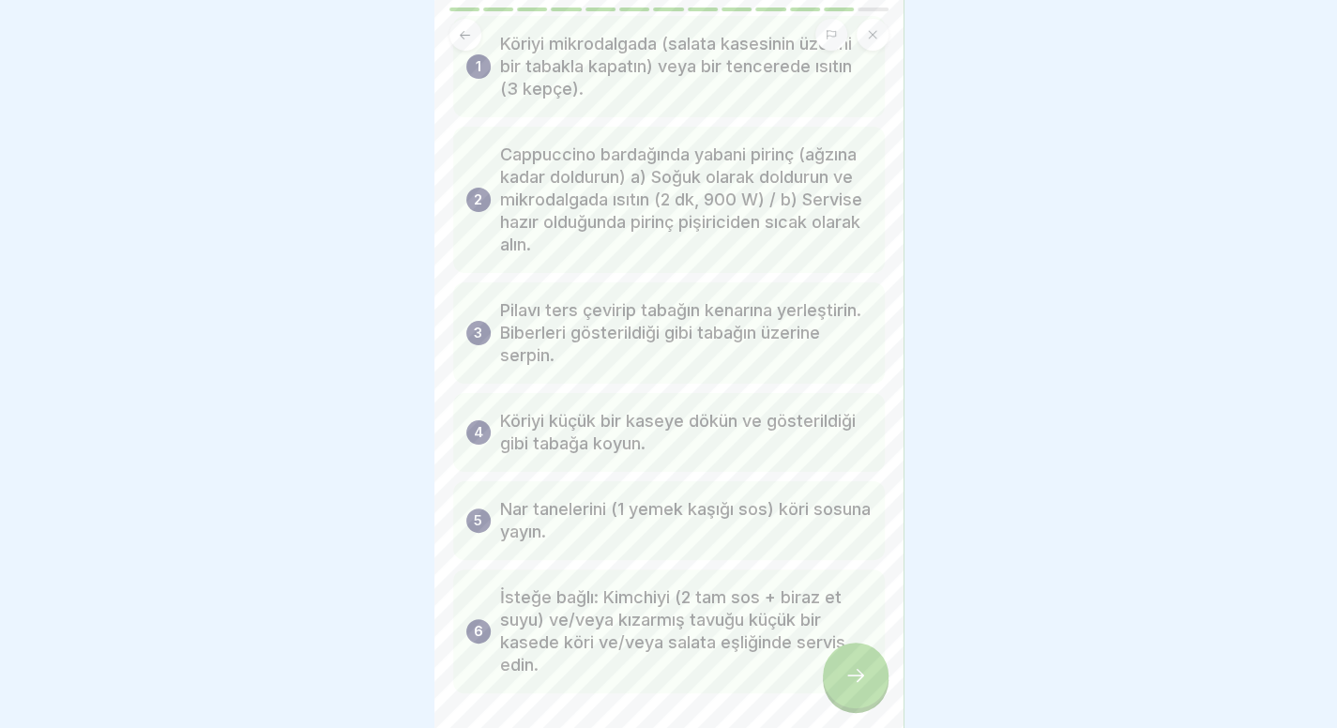
click at [871, 709] on div at bounding box center [856, 676] width 66 height 66
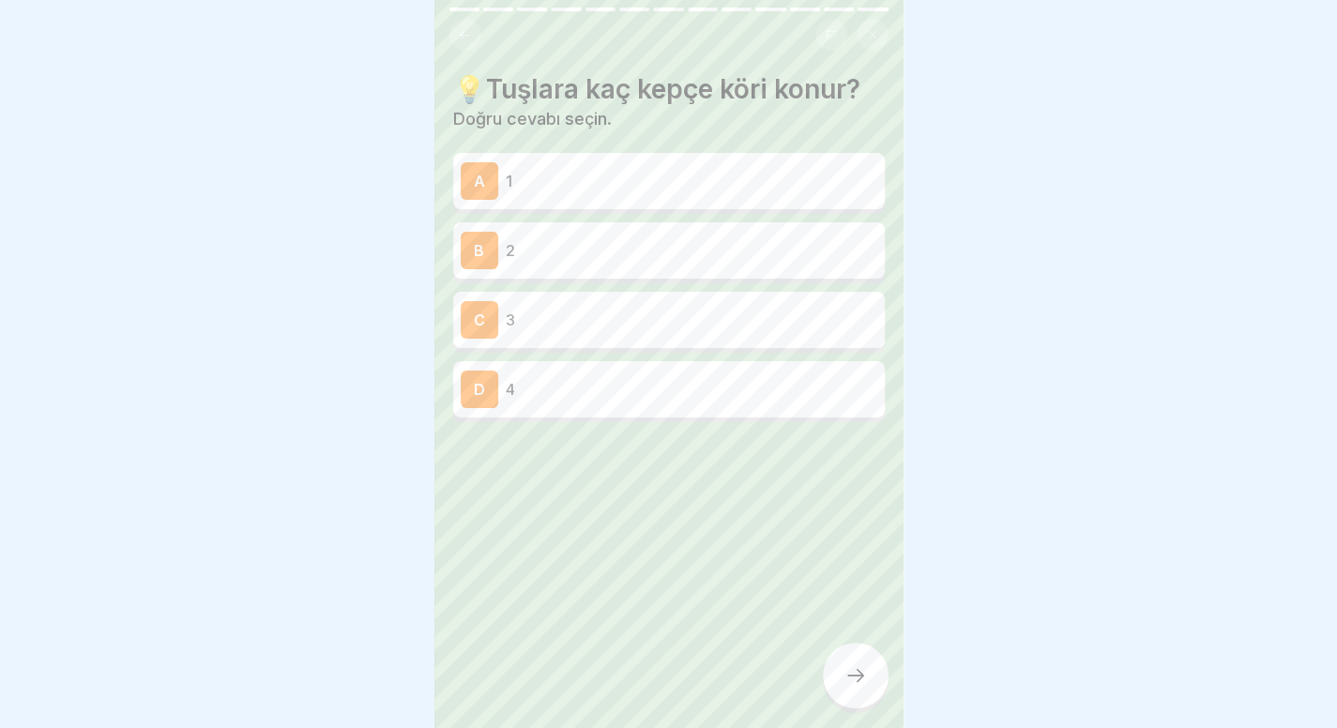
click at [706, 333] on div "C 3" at bounding box center [669, 320] width 417 height 38
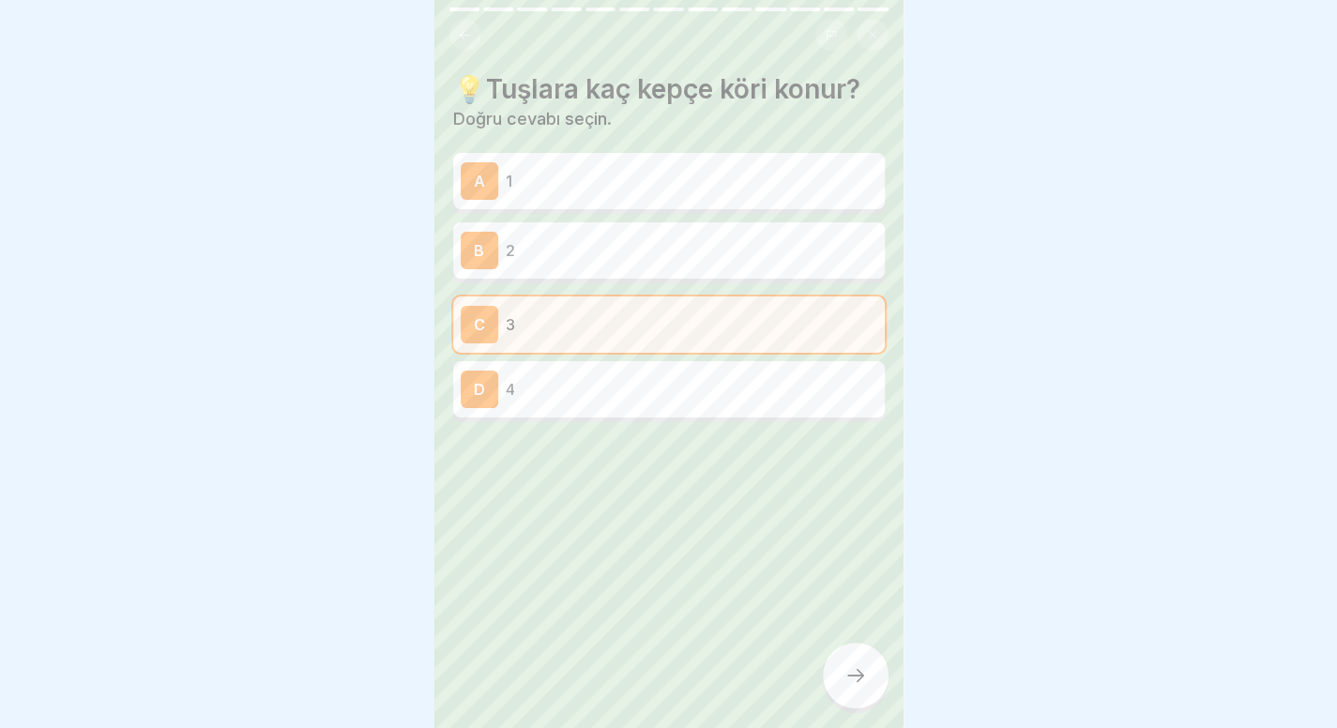
click at [842, 684] on div at bounding box center [856, 676] width 66 height 66
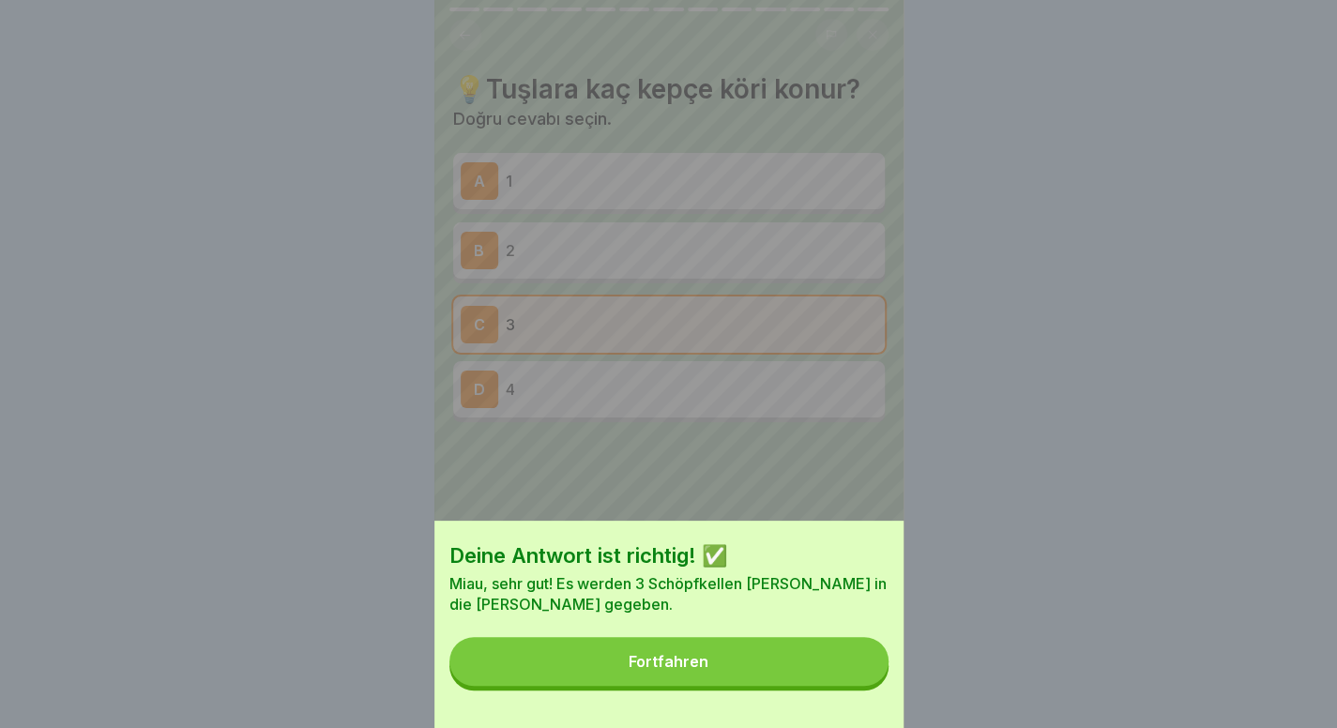
click at [842, 684] on button "Fortfahren" at bounding box center [669, 661] width 439 height 49
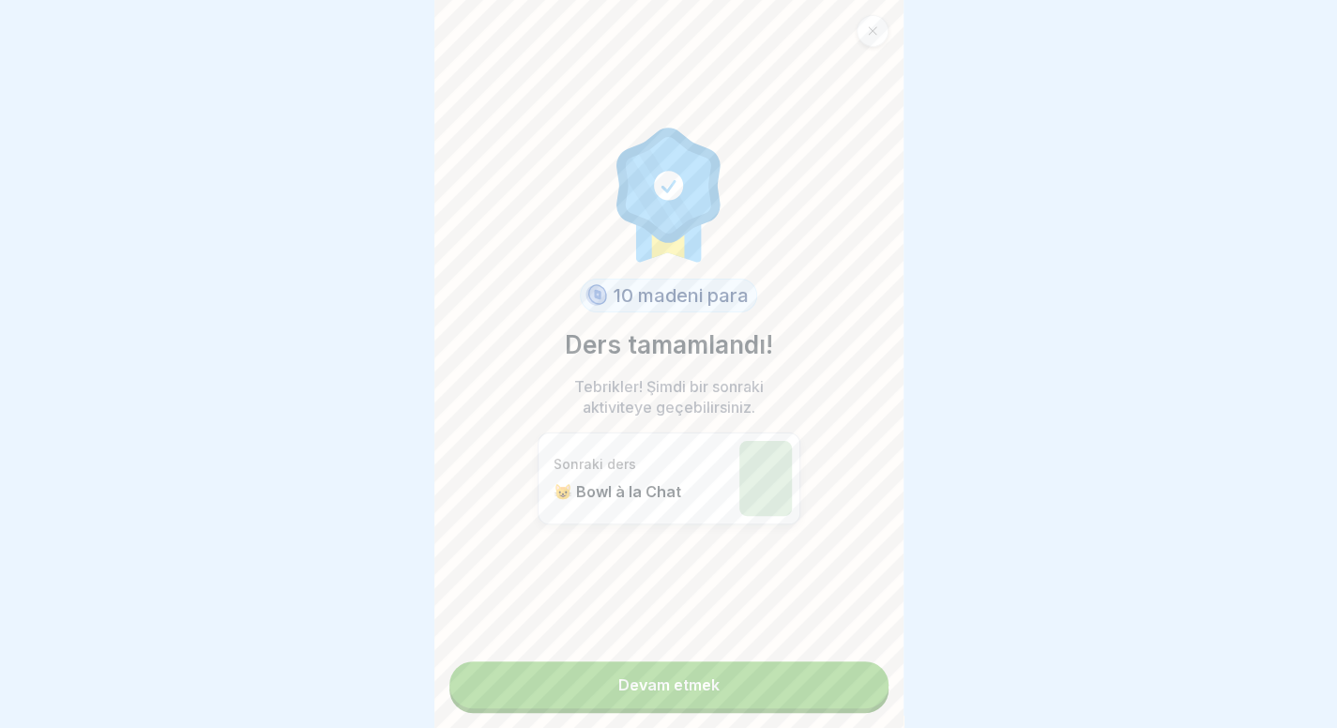
click at [822, 681] on link "Devam etmek" at bounding box center [669, 685] width 439 height 47
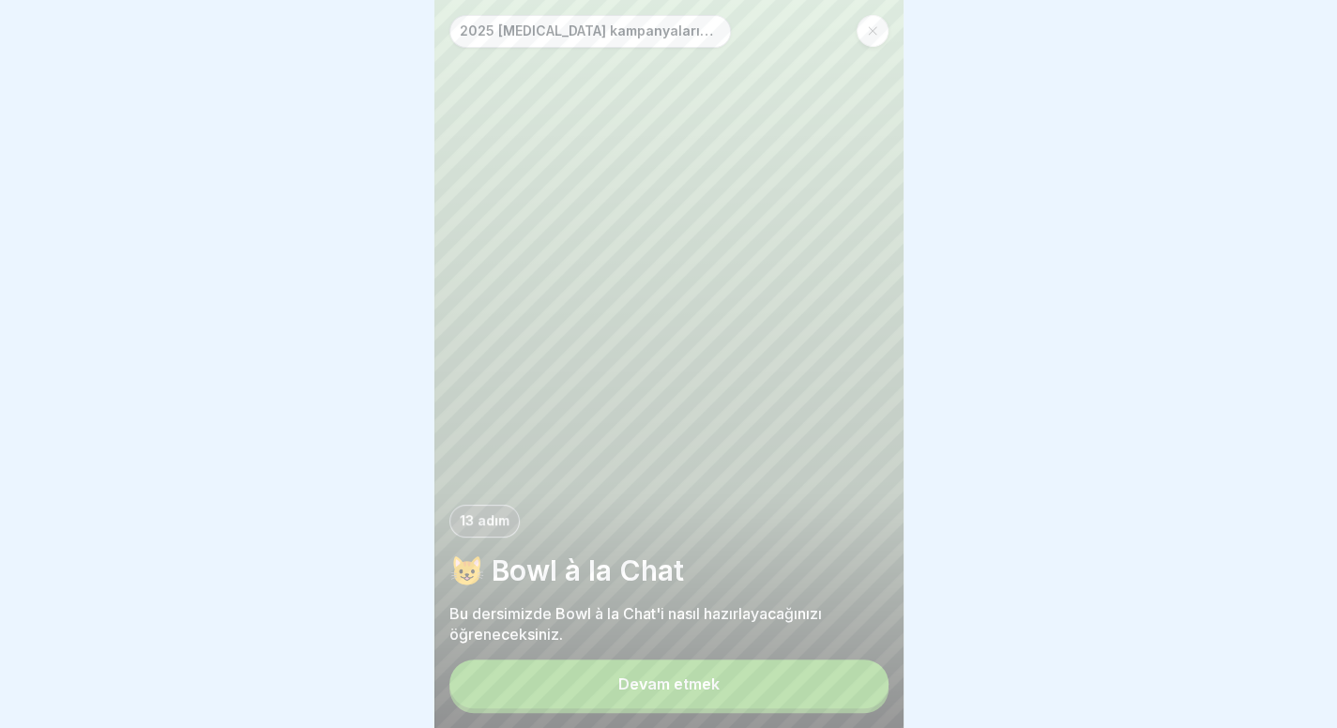
click at [875, 29] on icon at bounding box center [872, 30] width 11 height 11
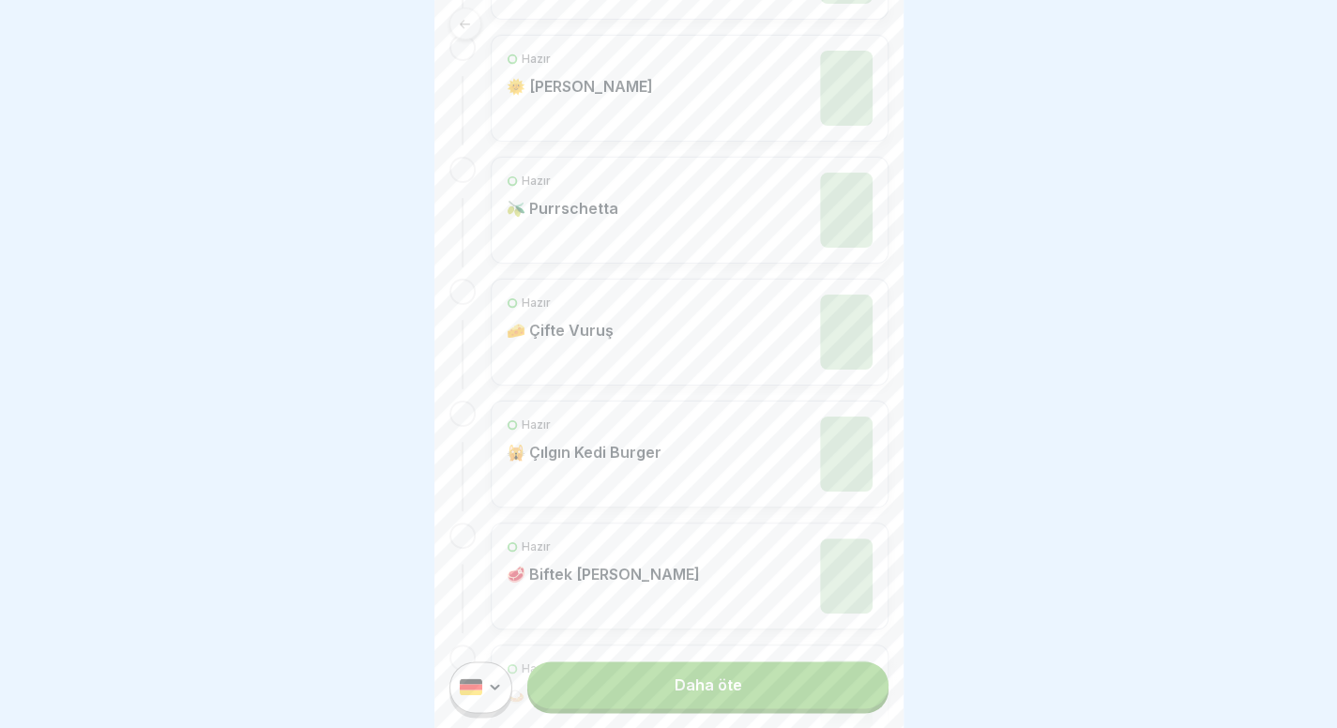
scroll to position [1874, 0]
